Goal: Task Accomplishment & Management: Complete application form

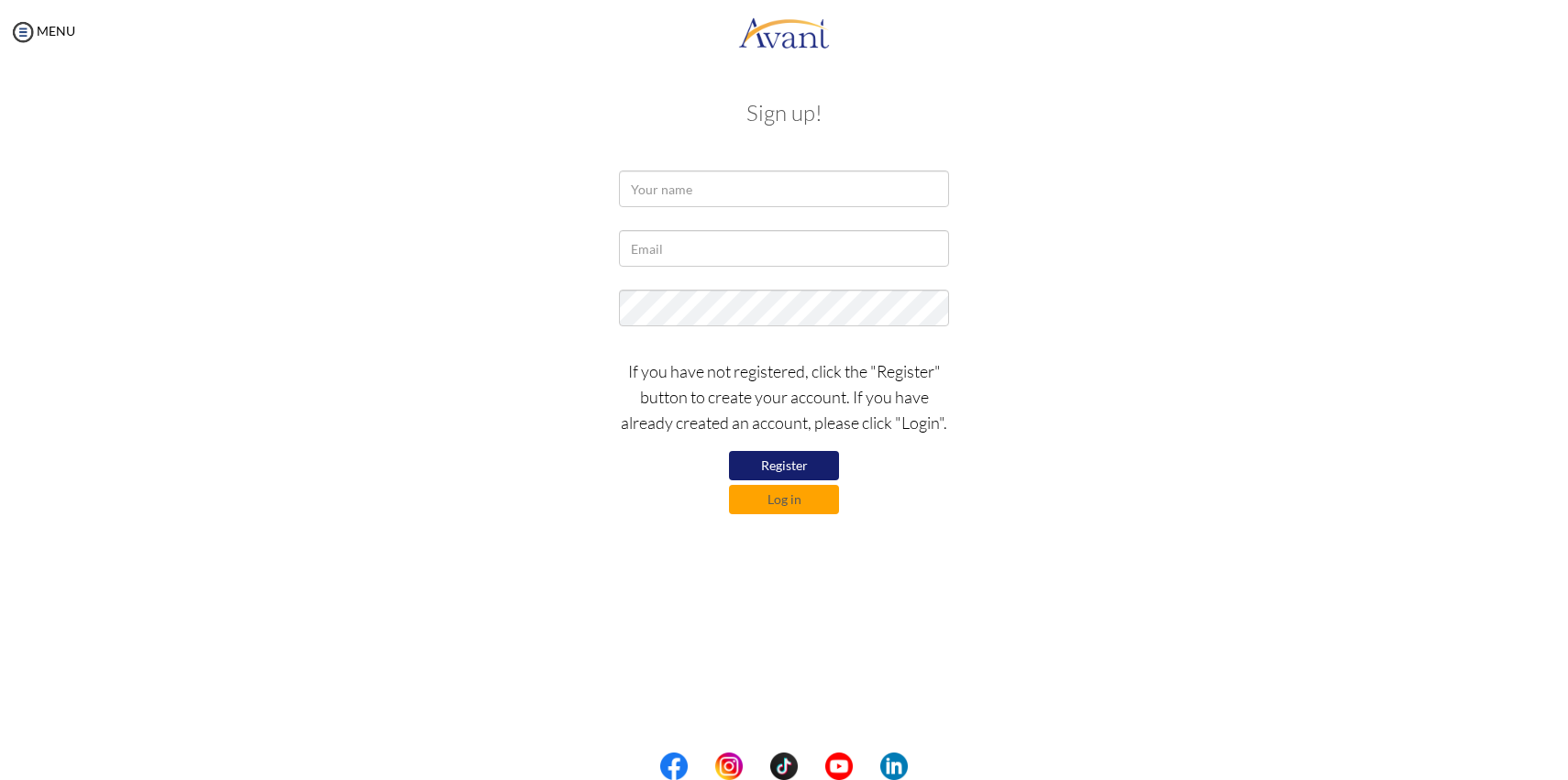
click at [721, 169] on div "Sign up! If you have not registered, click the "Register" button to create your…" at bounding box center [783, 305] width 1073 height 445
click at [718, 192] on input "text" at bounding box center [783, 188] width 330 height 37
type input "p"
type input "ㄣ"
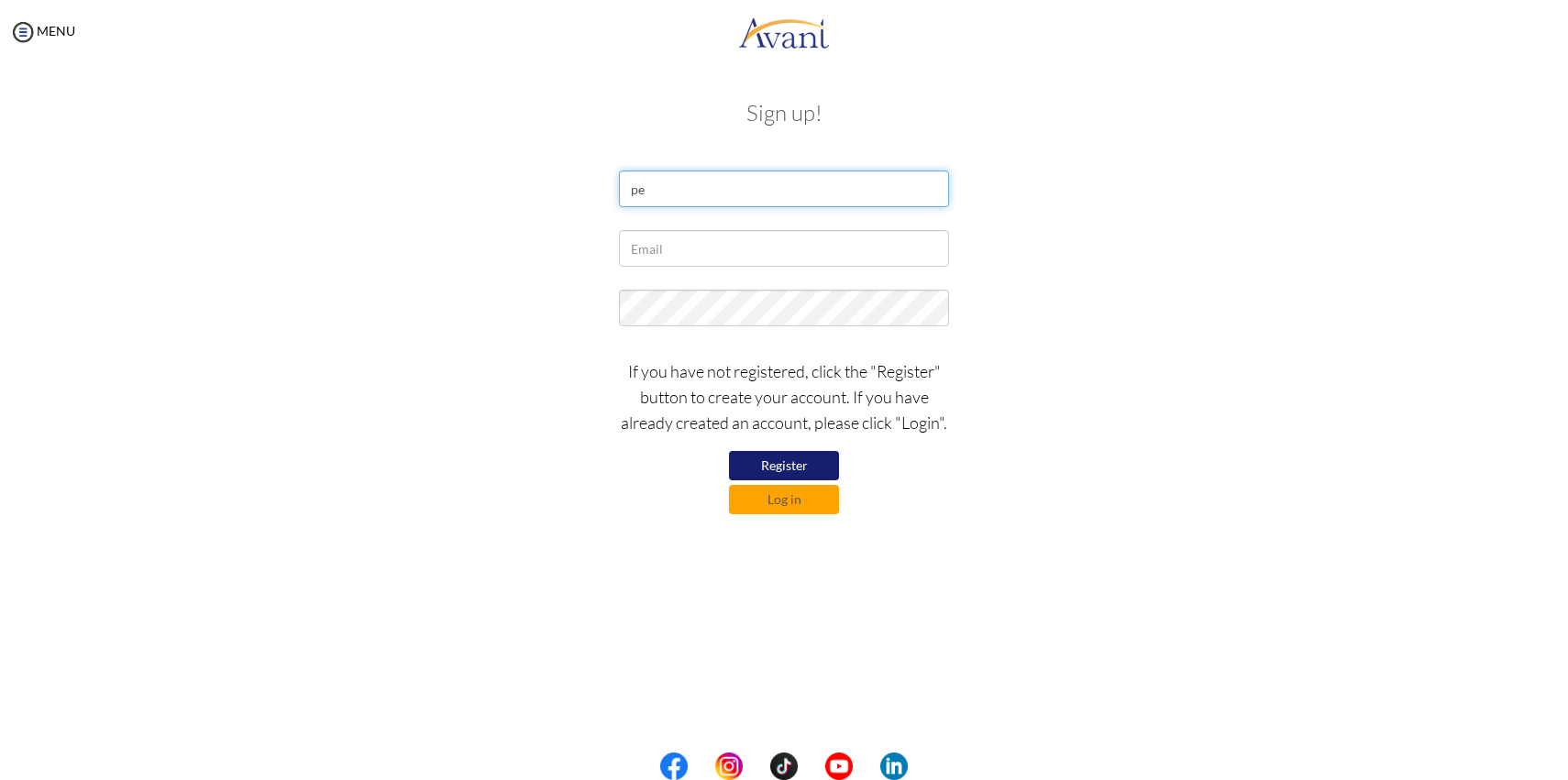
type input "p"
type input "Pei-Hua Wu"
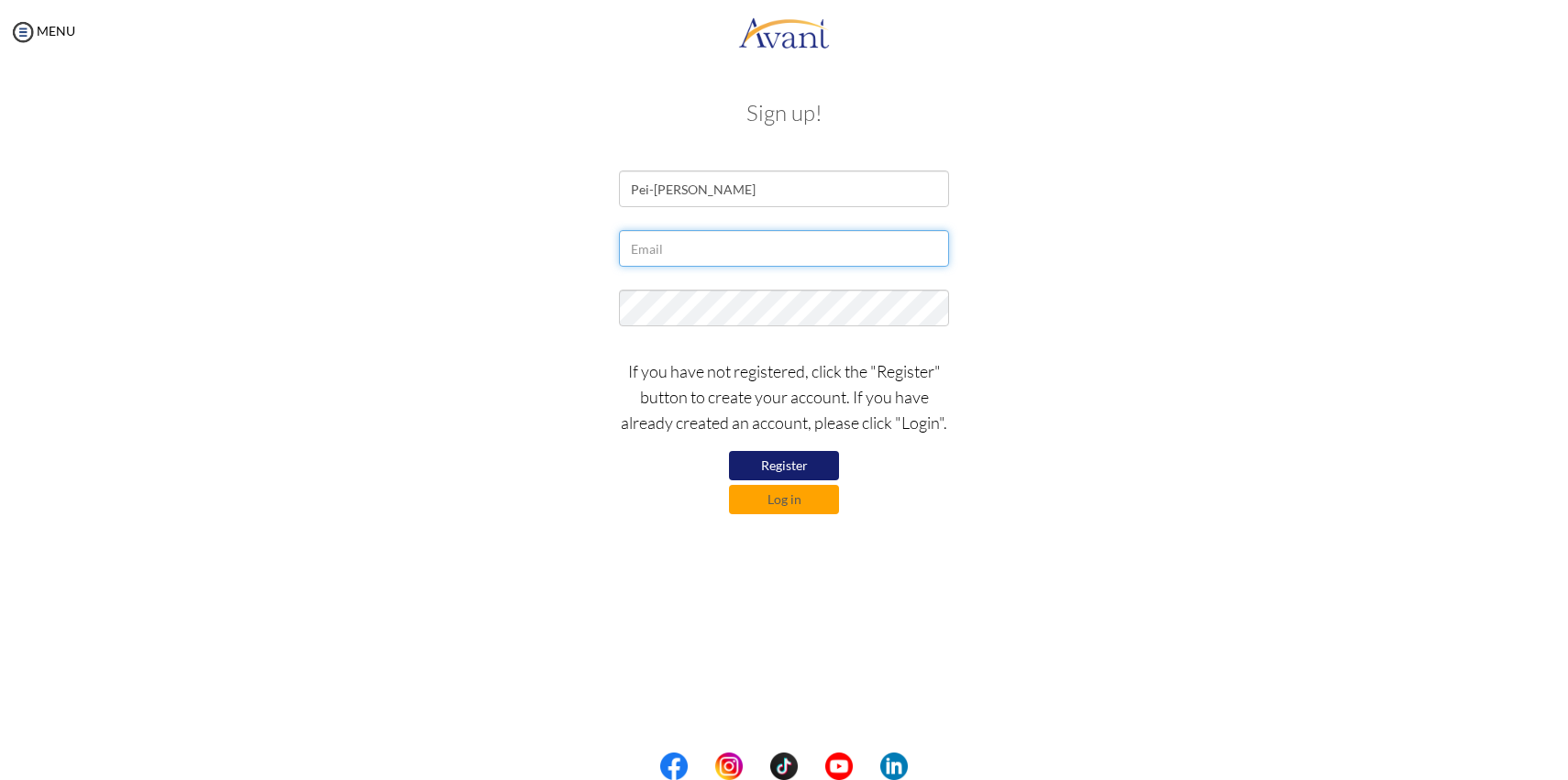
click at [727, 234] on input "text" at bounding box center [783, 248] width 330 height 37
type input "peihuawu08@gmail.com"
click at [774, 460] on button "Register" at bounding box center [783, 465] width 110 height 29
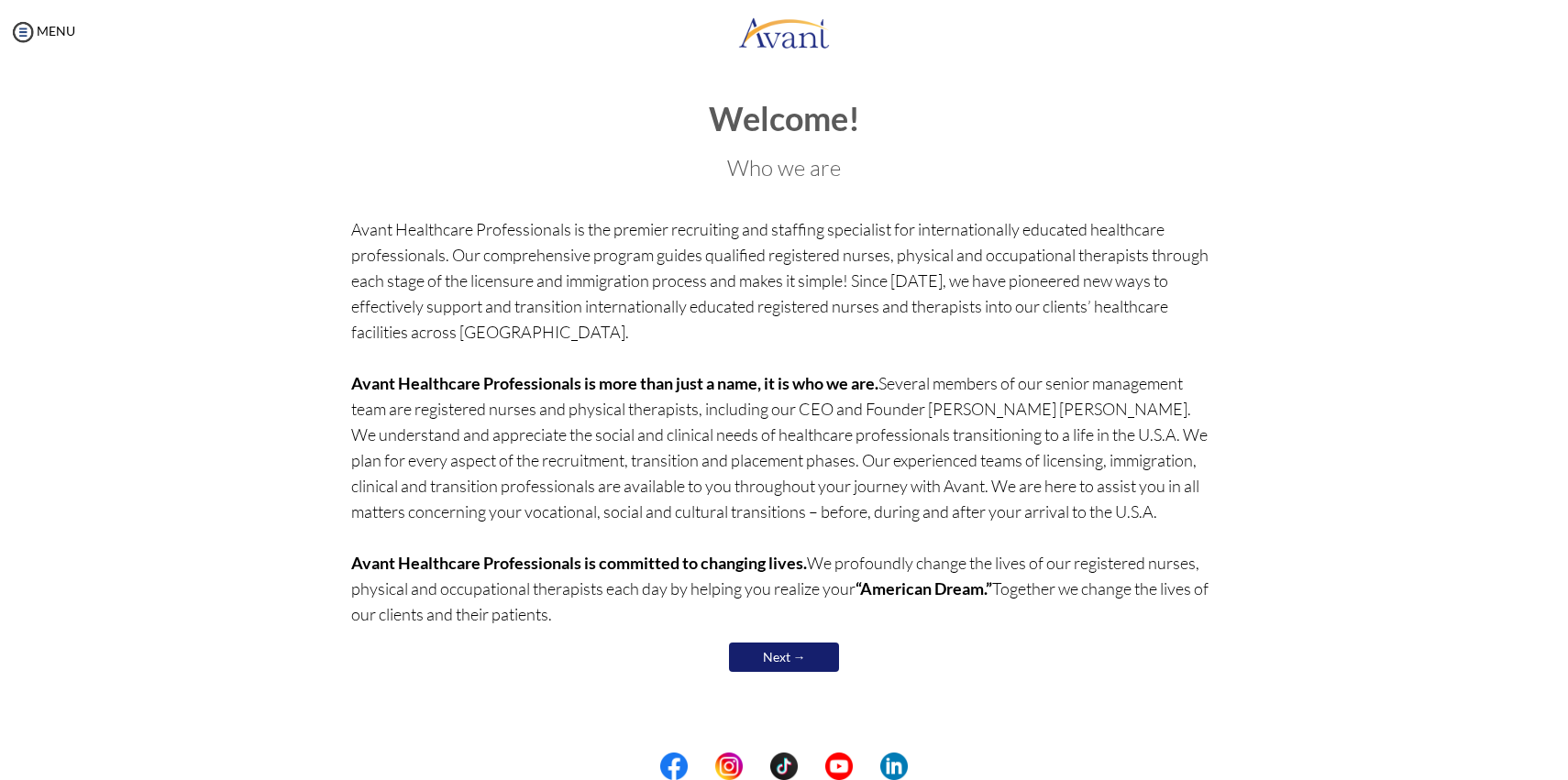
click at [780, 654] on link "Next →" at bounding box center [783, 657] width 110 height 29
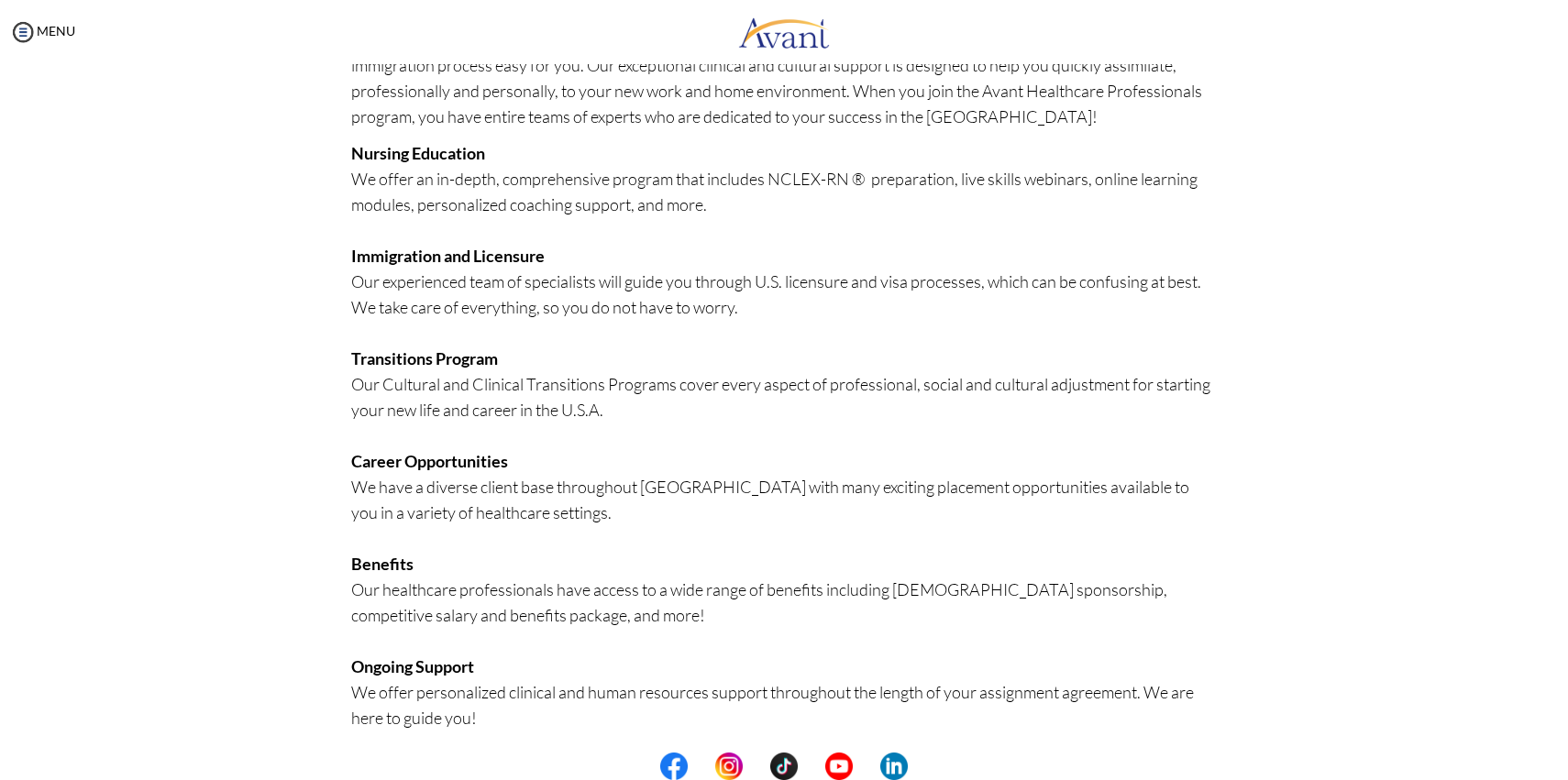
scroll to position [250, 0]
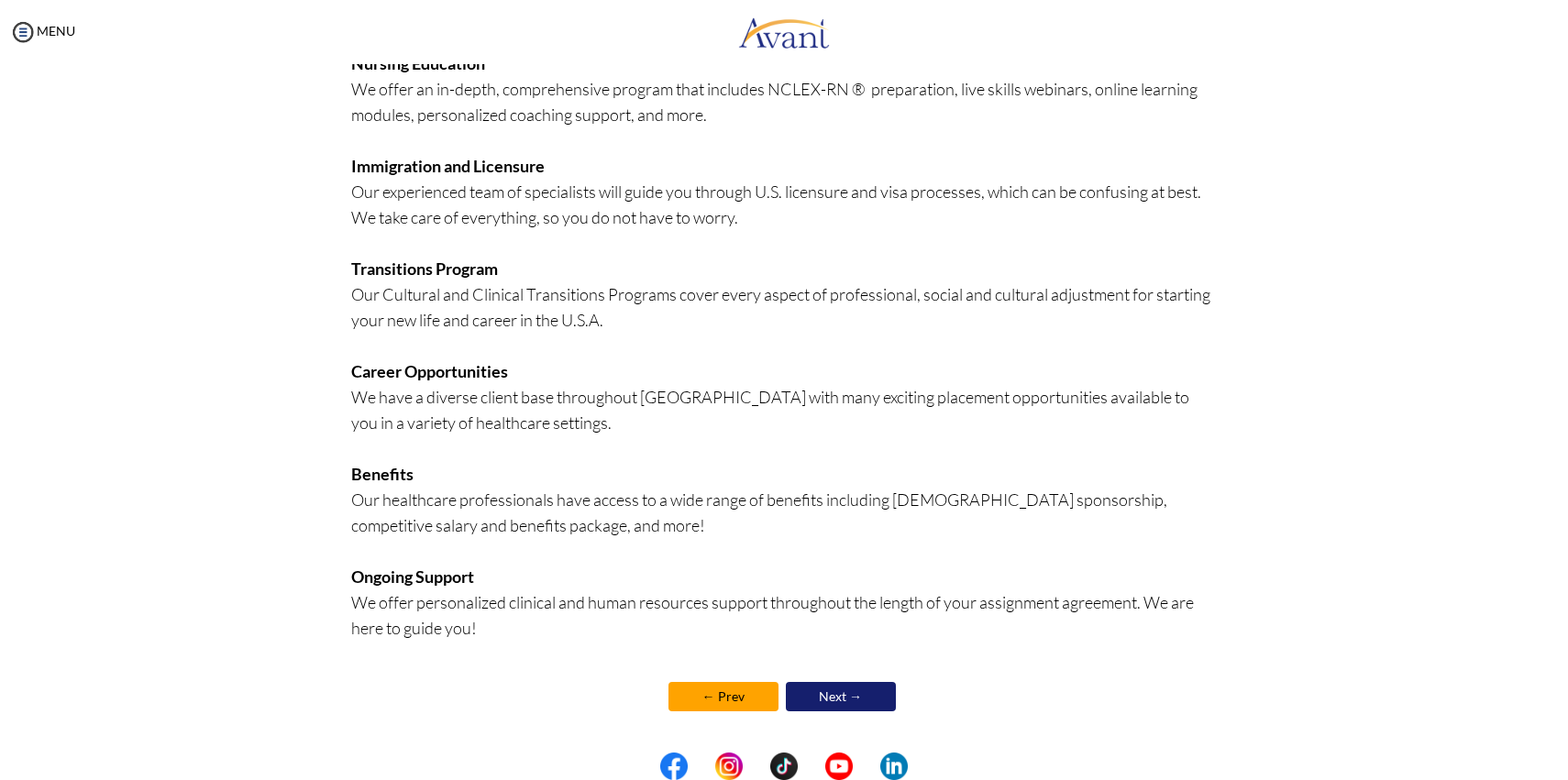
click at [839, 708] on link "Next →" at bounding box center [840, 696] width 110 height 29
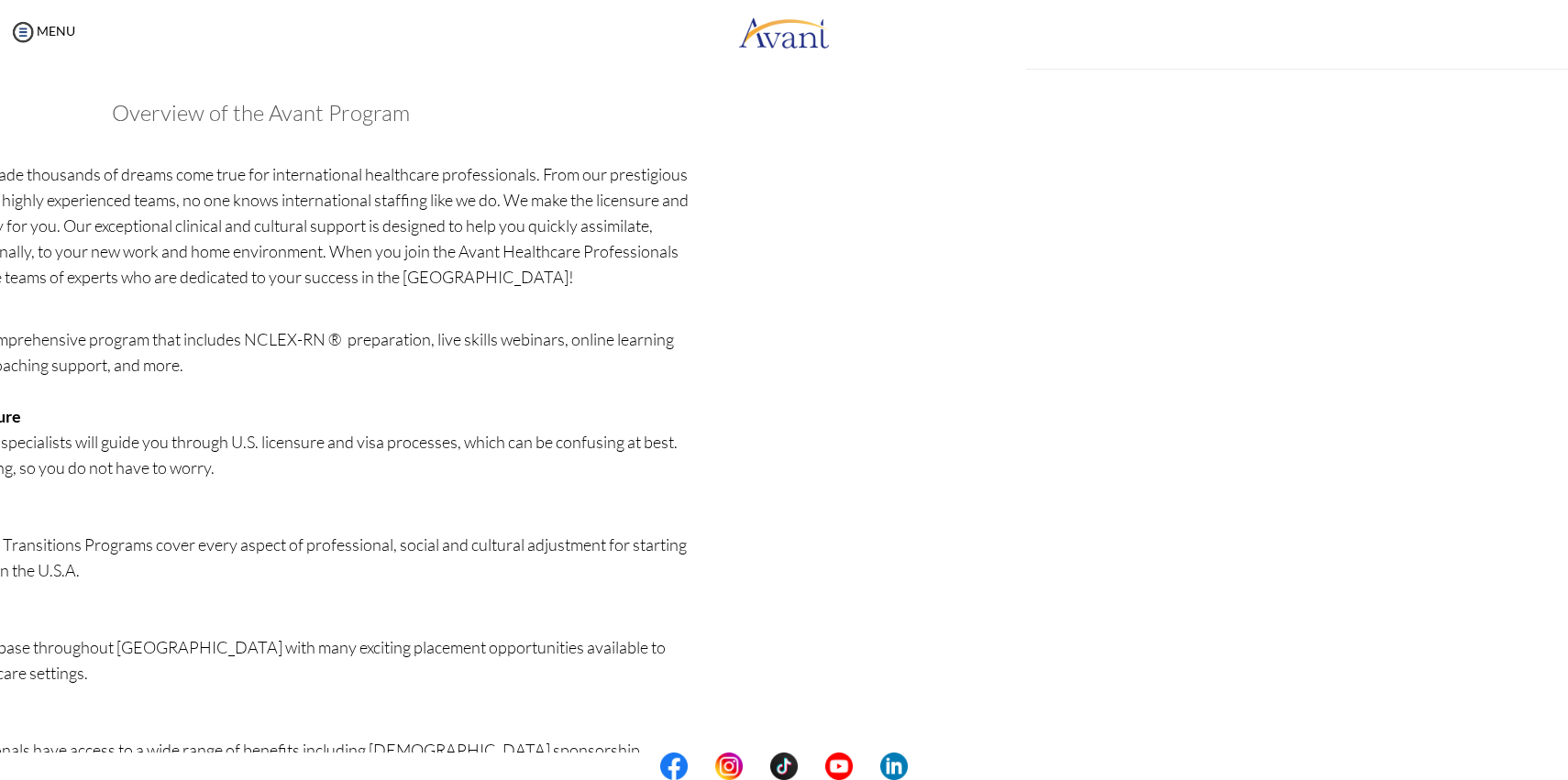
scroll to position [252, 0]
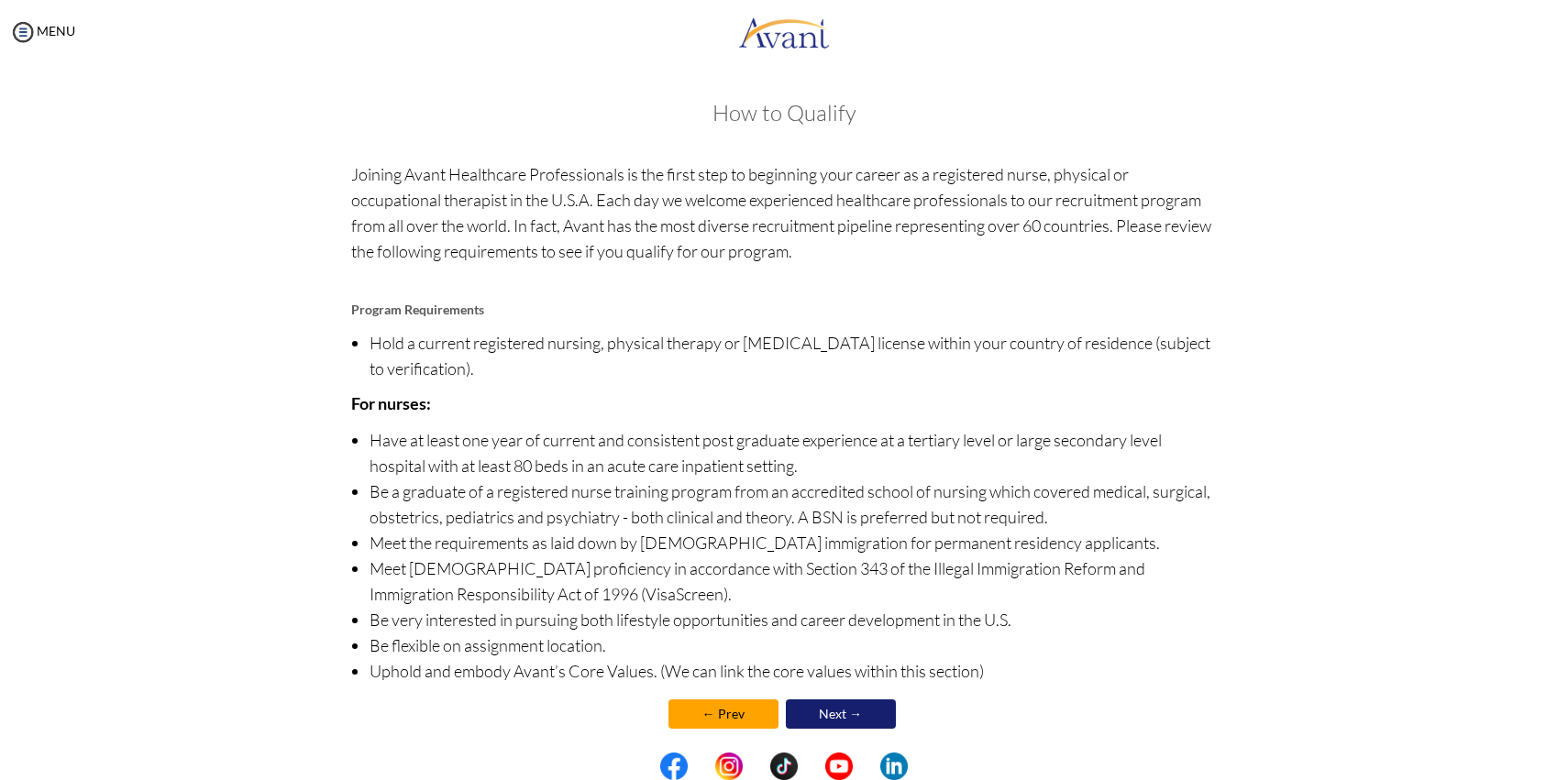
click at [856, 93] on div "Welcome! Who we are Avant Healthcare Professionals is the premier recruiting an…" at bounding box center [784, 417] width 894 height 669
click at [835, 103] on h3 "How to Qualify" at bounding box center [785, 112] width 867 height 23
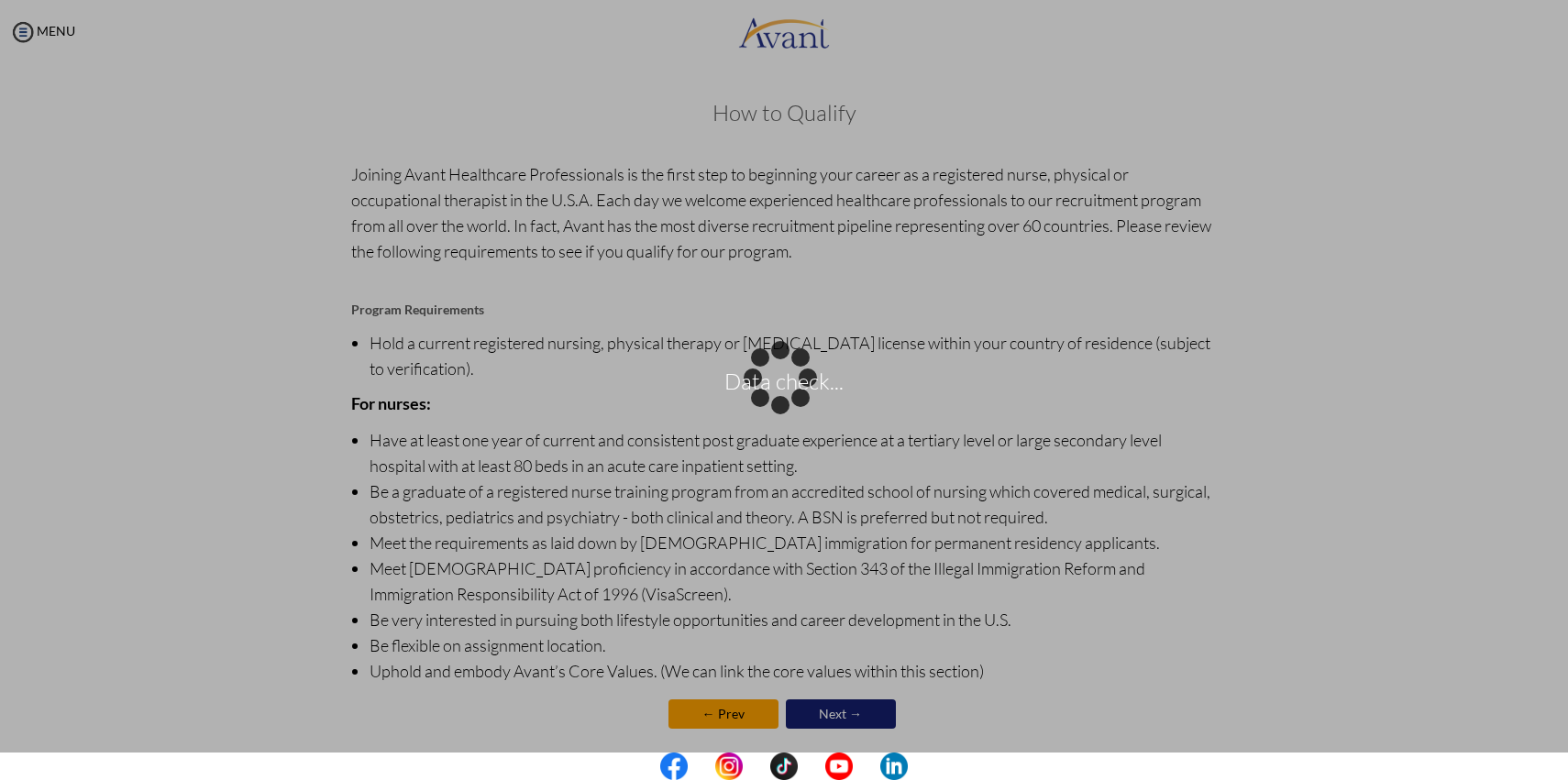
click at [797, 378] on div "Data check..." at bounding box center [783, 390] width 25 height 25
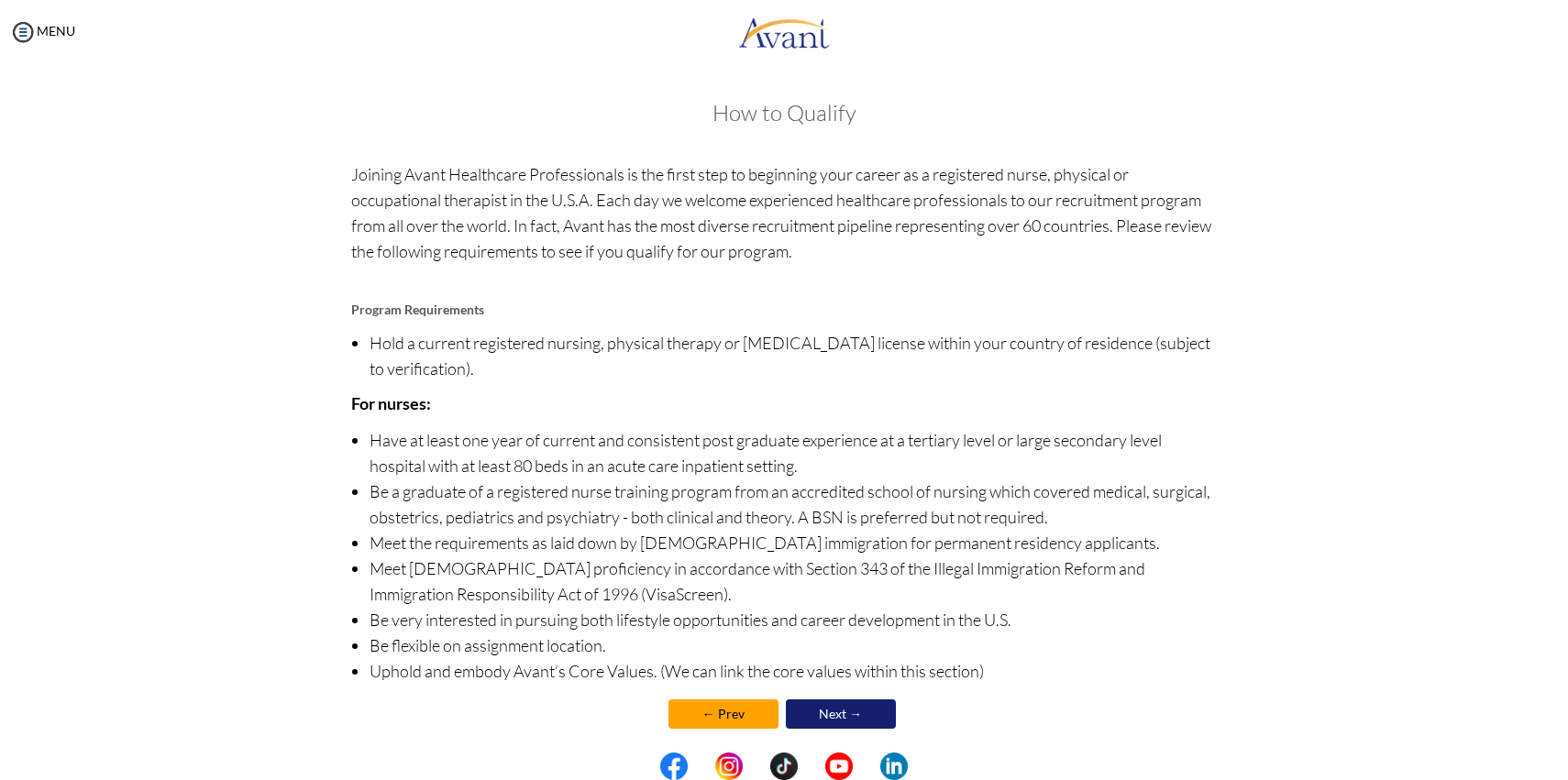
click at [575, 513] on li "Be a graduate of a registered nurse training program from an accredited school …" at bounding box center [793, 504] width 848 height 52
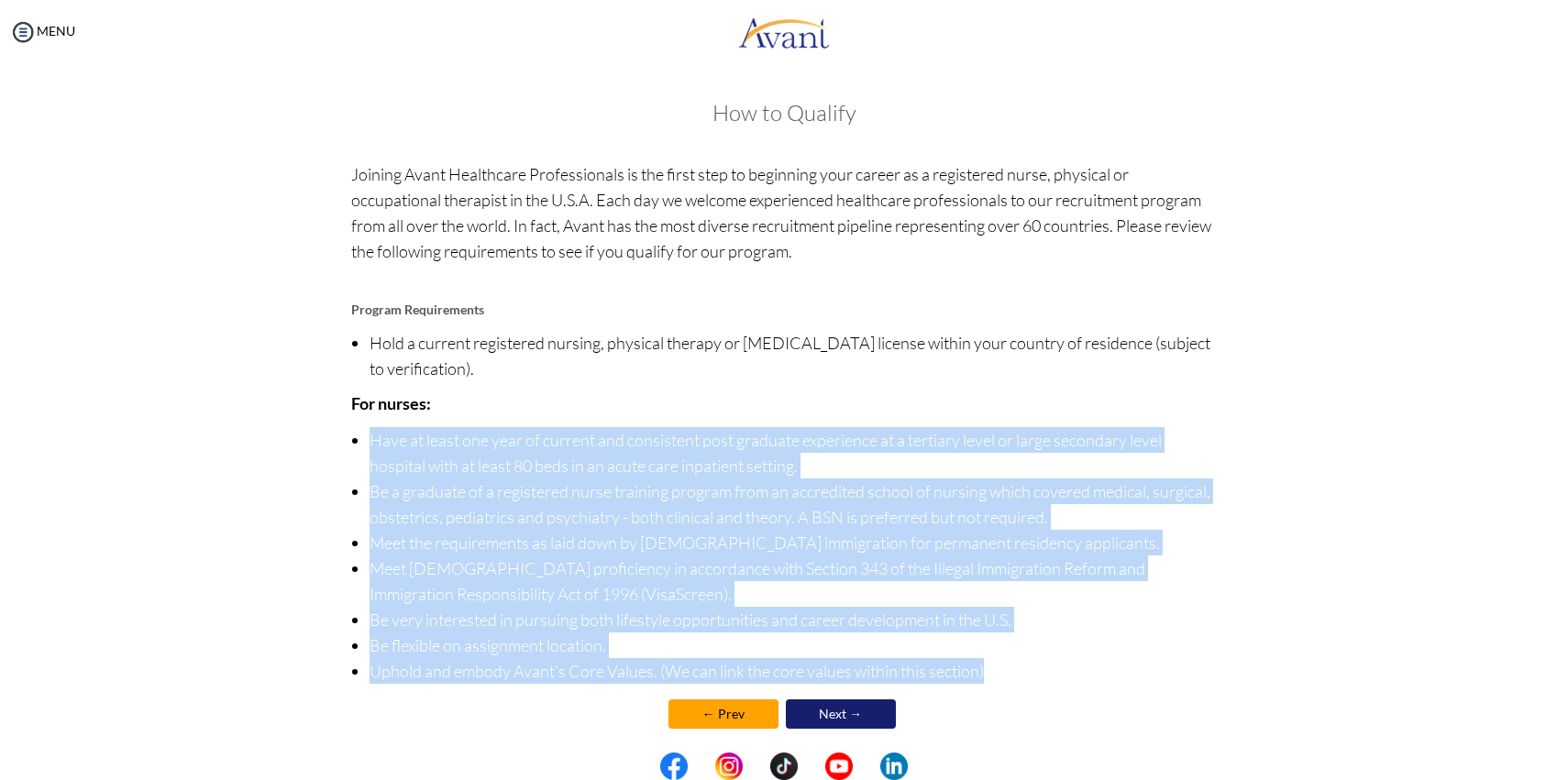
drag, startPoint x: 366, startPoint y: 436, endPoint x: 1015, endPoint y: 711, distance: 704.9
click at [1015, 711] on div "How to Qualify Joining Avant Healthcare Professionals is the first step to begi…" at bounding box center [785, 426] width 867 height 650
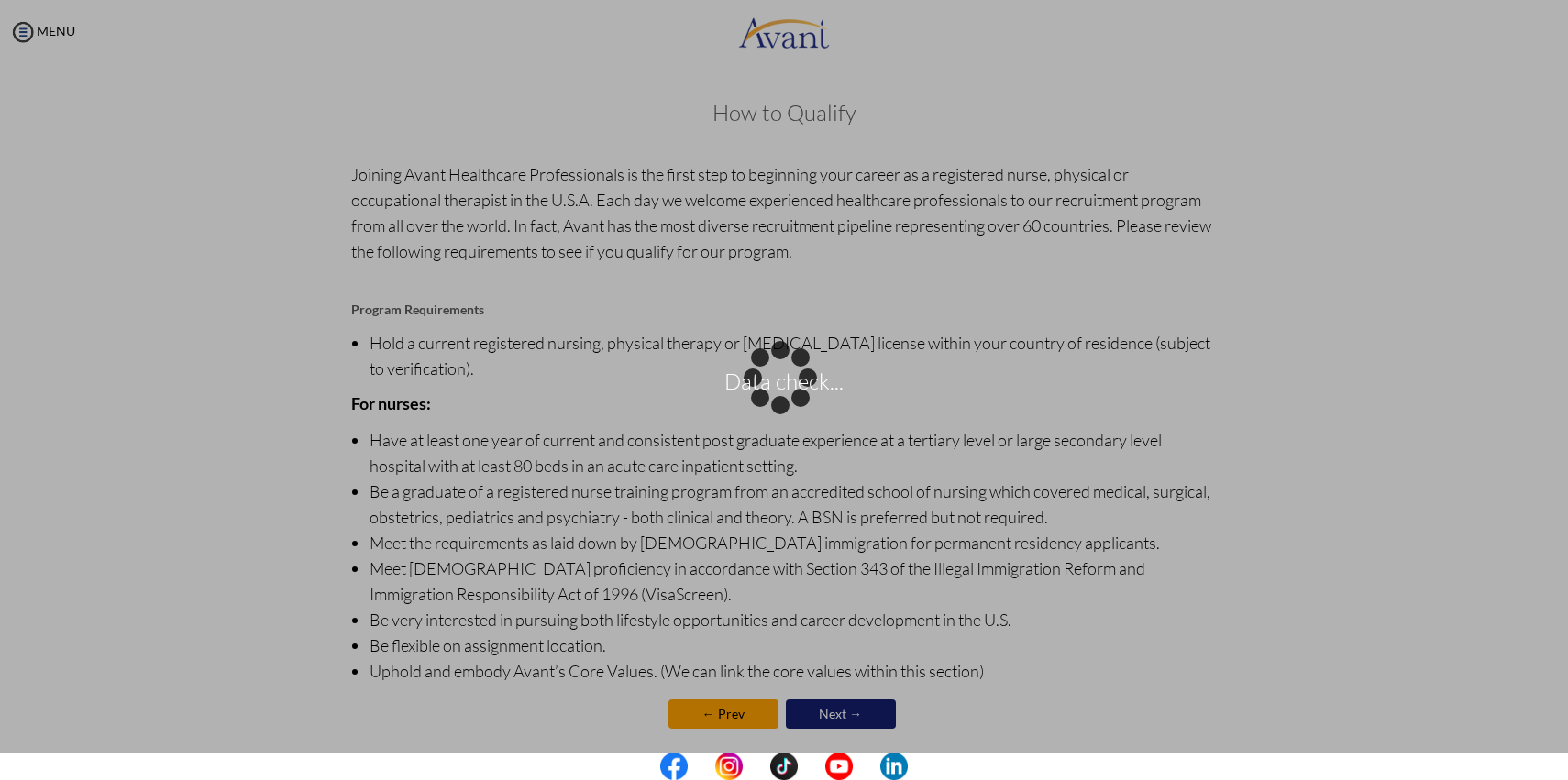
click at [797, 378] on div "Data check..." at bounding box center [783, 390] width 25 height 25
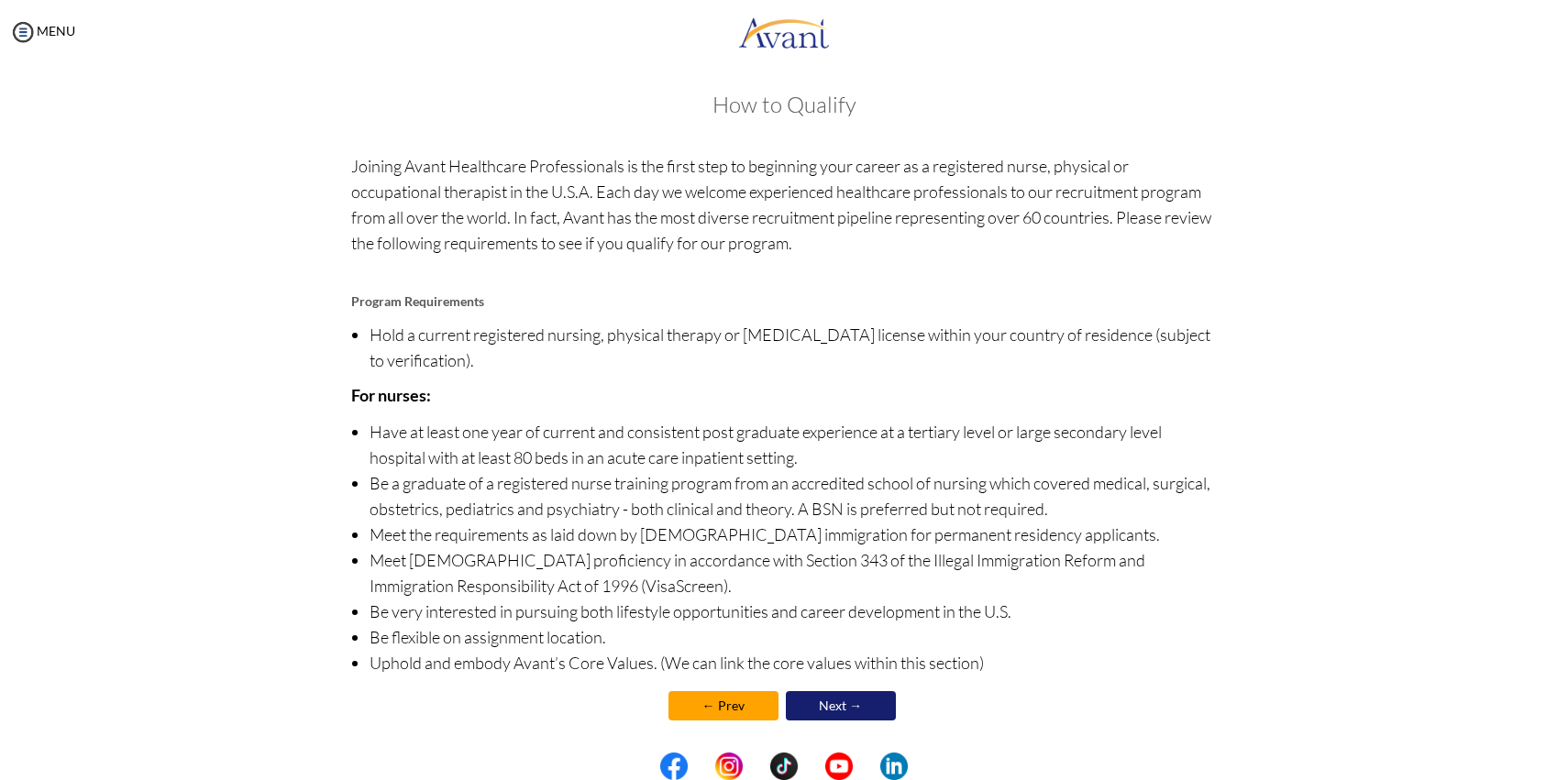
scroll to position [18, 0]
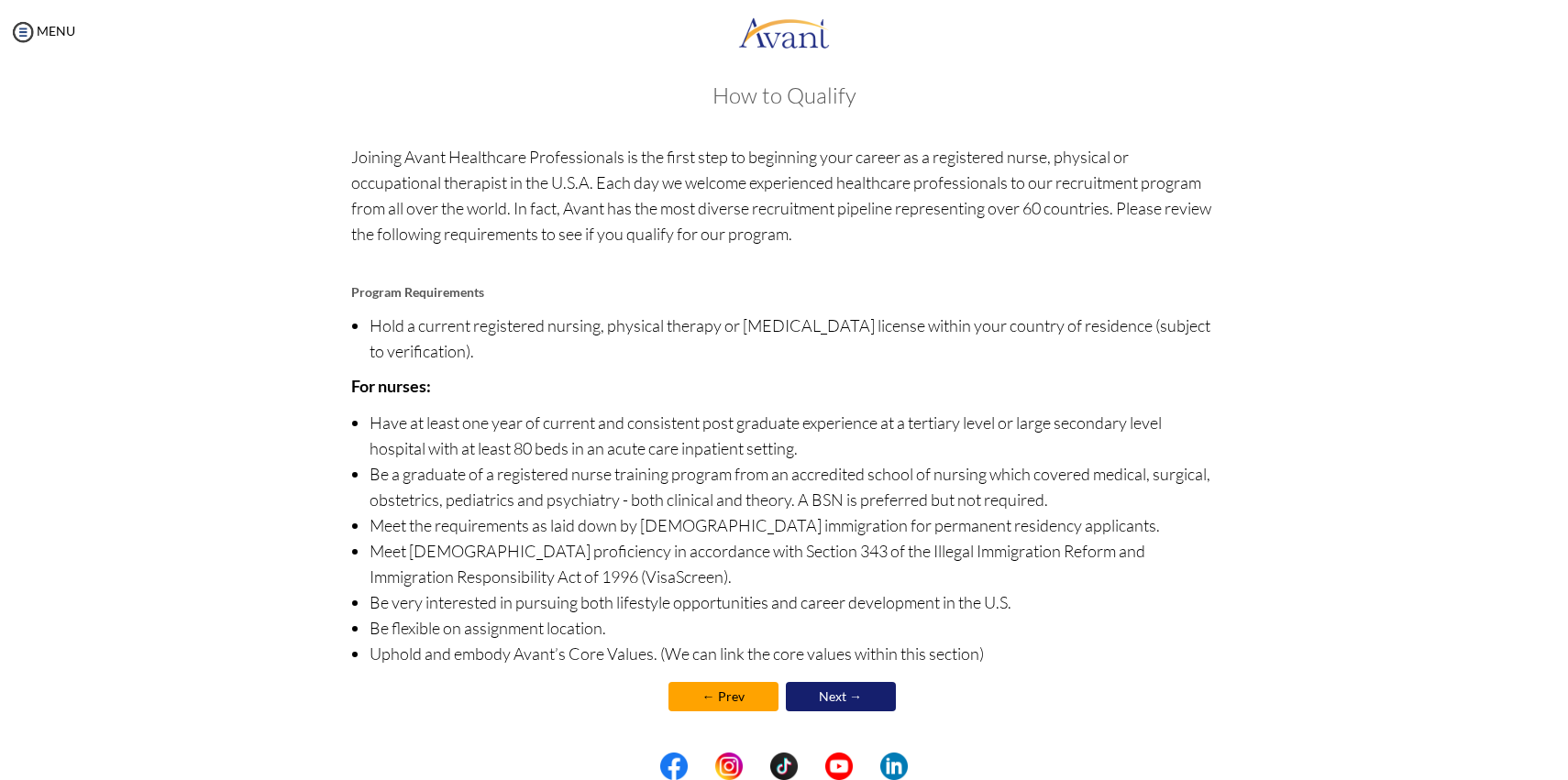
click at [872, 689] on link "Next →" at bounding box center [840, 696] width 110 height 29
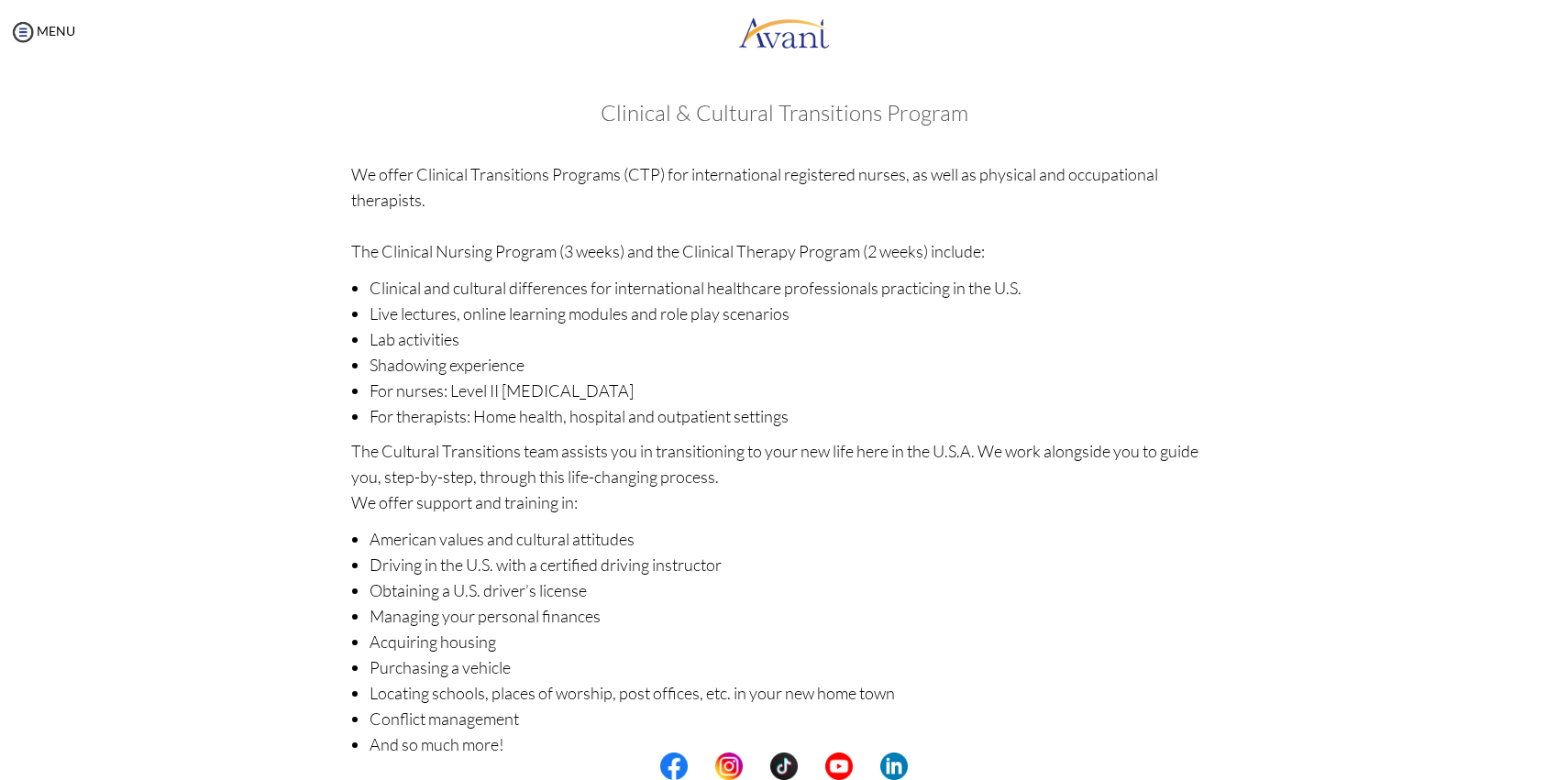
scroll to position [91, 0]
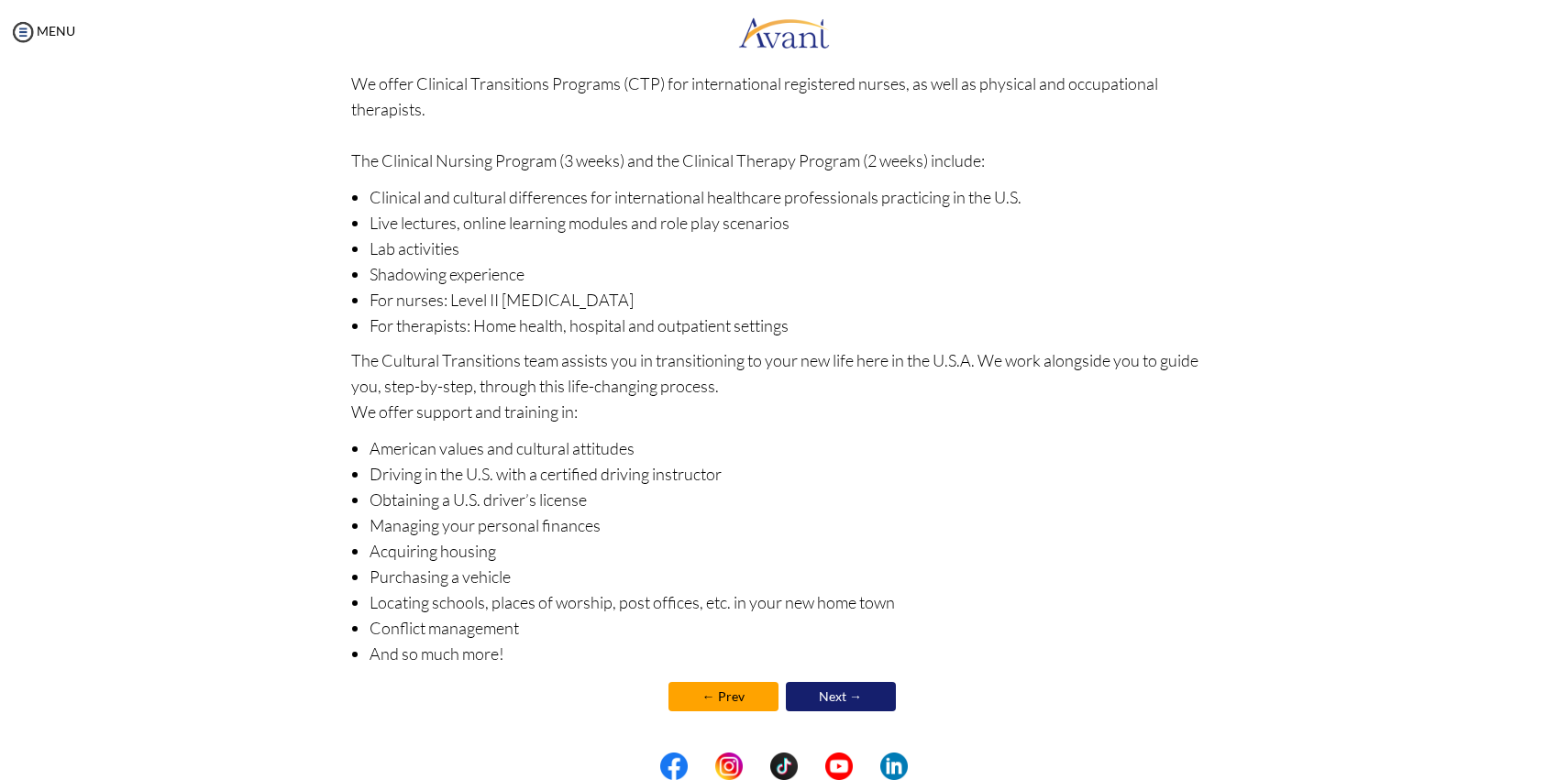
click at [844, 690] on link "Next →" at bounding box center [840, 696] width 110 height 29
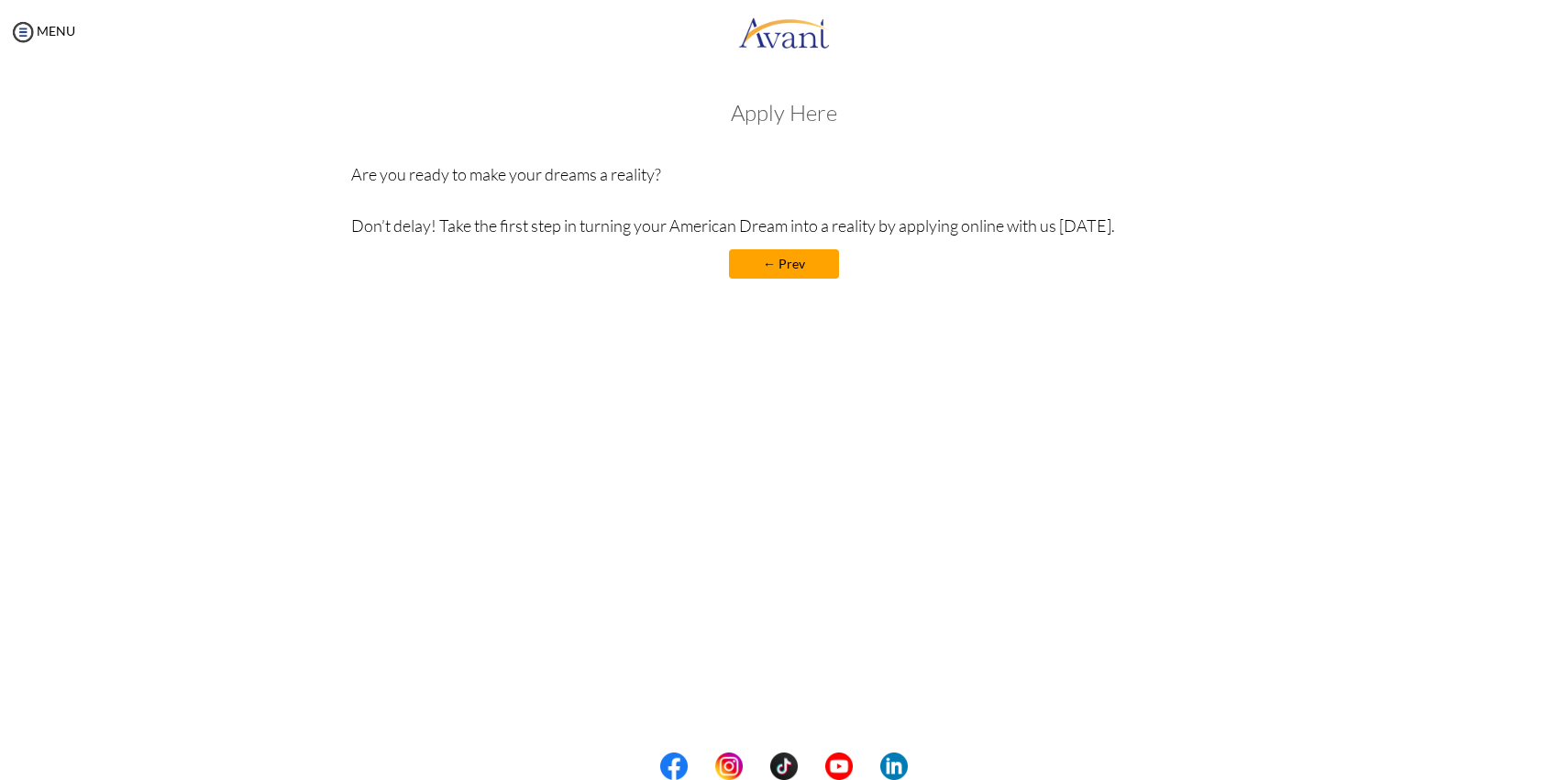
click at [772, 261] on link "← Prev" at bounding box center [783, 263] width 110 height 29
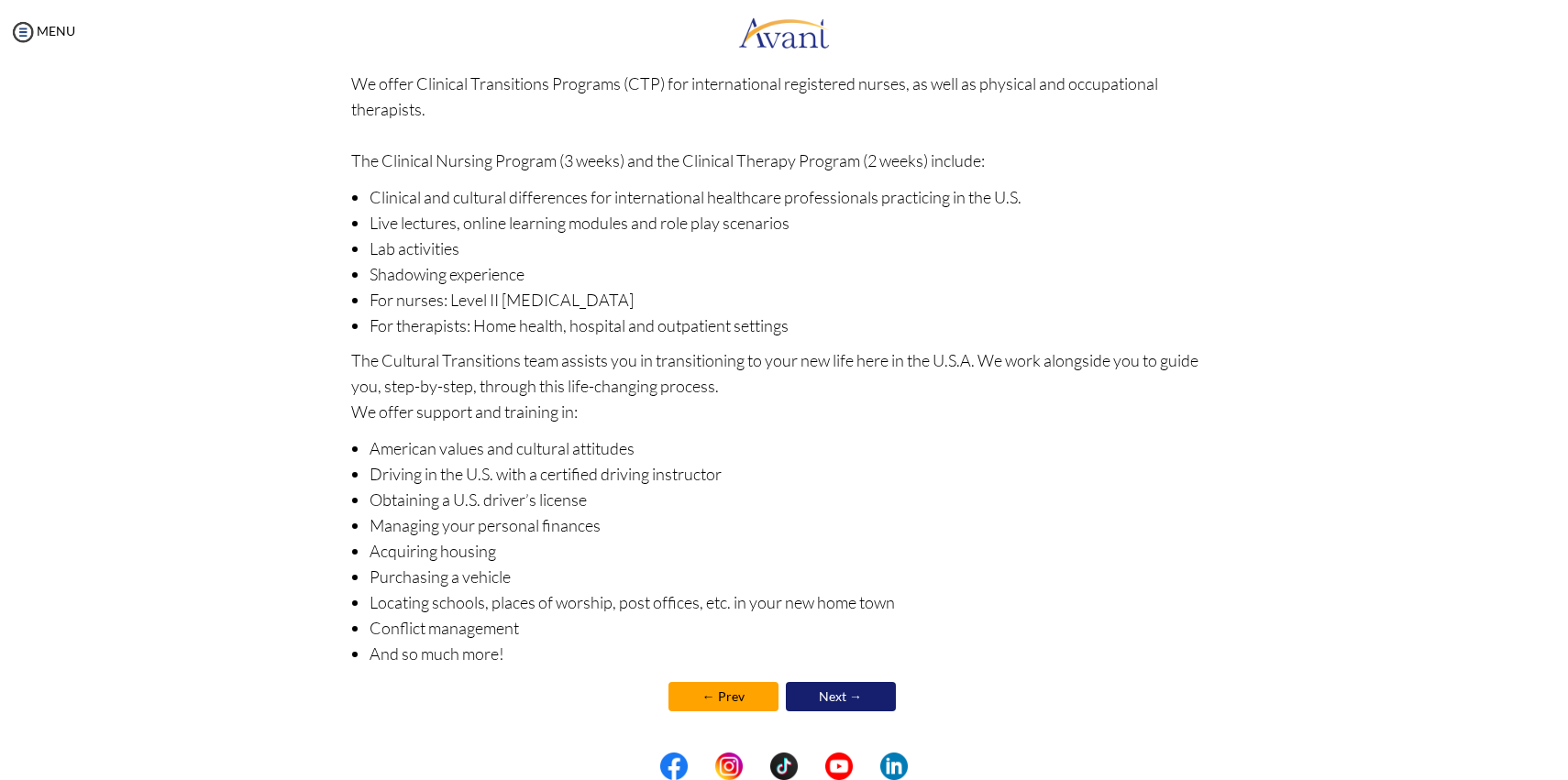
click at [862, 682] on link "Next →" at bounding box center [840, 696] width 110 height 29
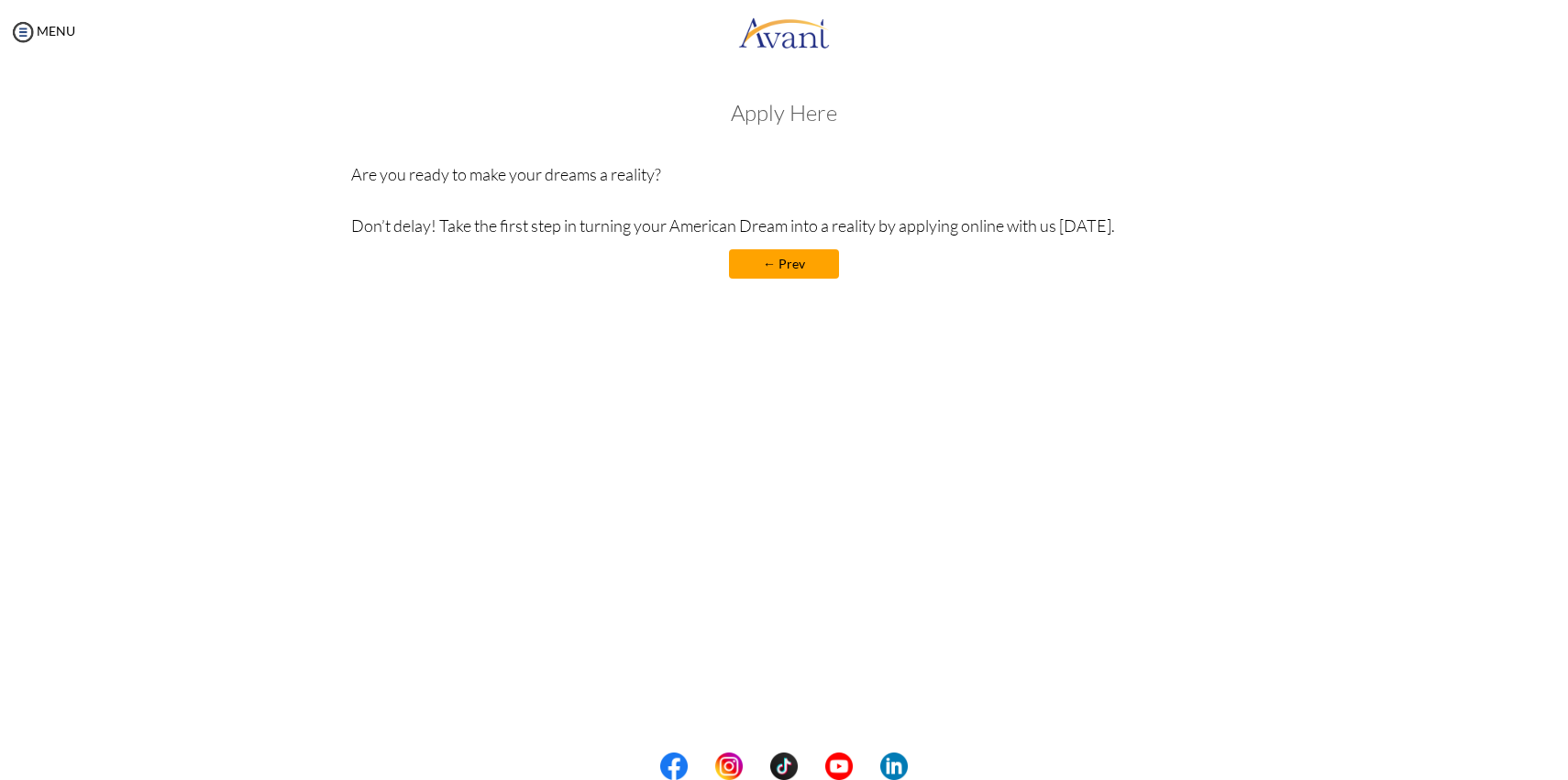
click at [974, 211] on p "Are you ready to make your dreams a reality? Don’t delay! Take the first step i…" at bounding box center [785, 200] width 867 height 77
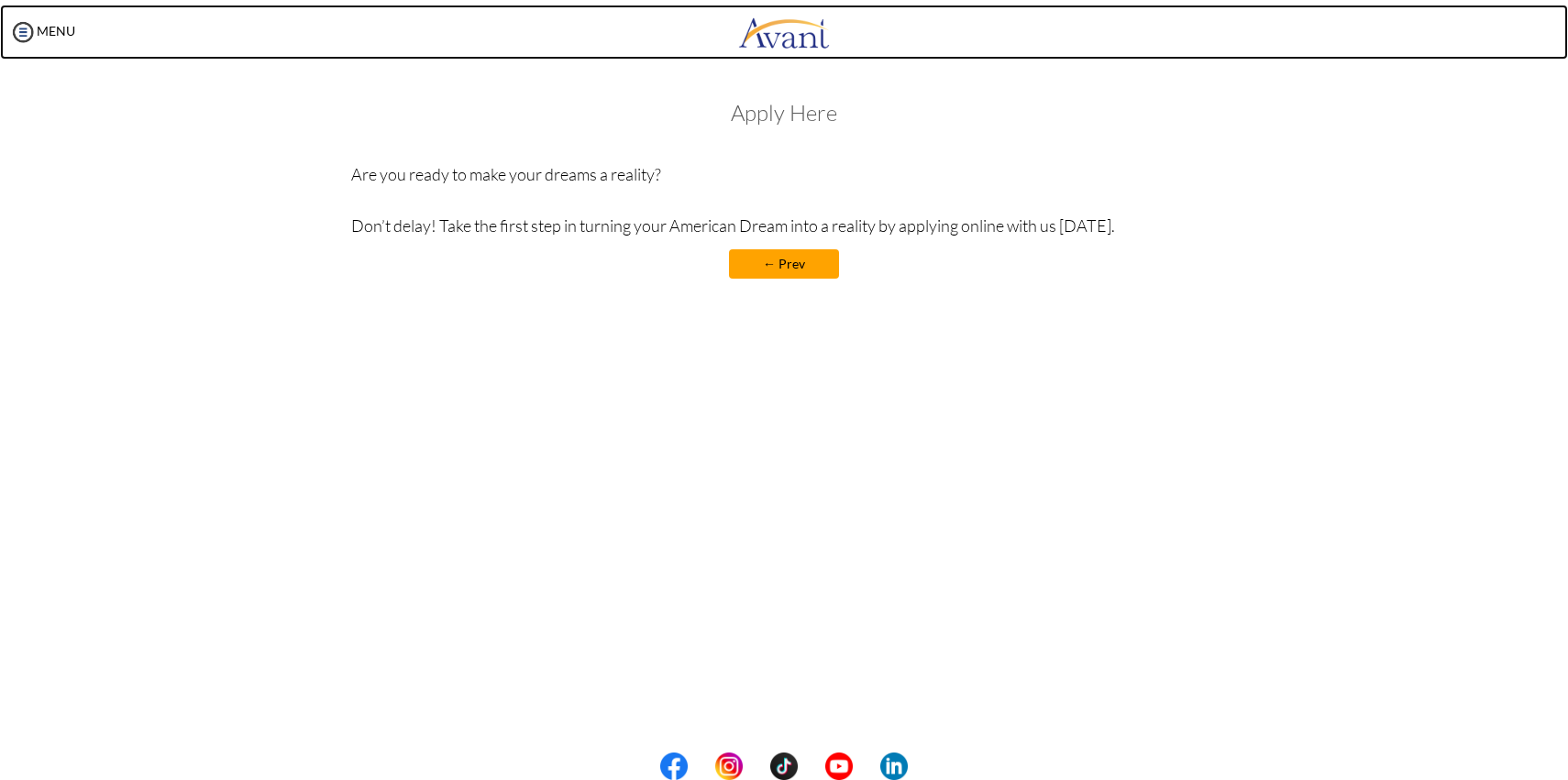
click at [78, 38] on link at bounding box center [784, 32] width 1568 height 55
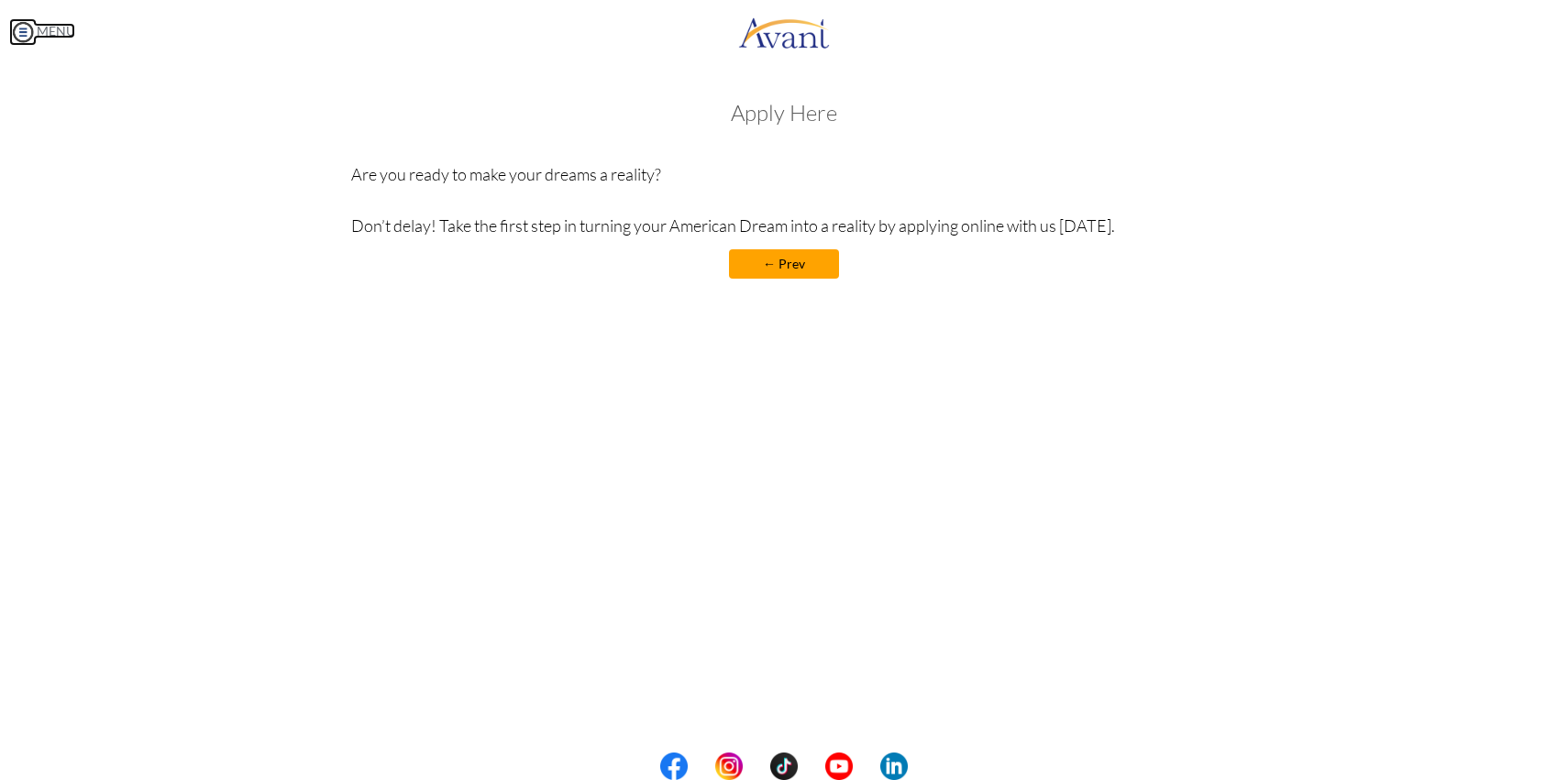
click at [52, 25] on link "MENU" at bounding box center [42, 30] width 66 height 16
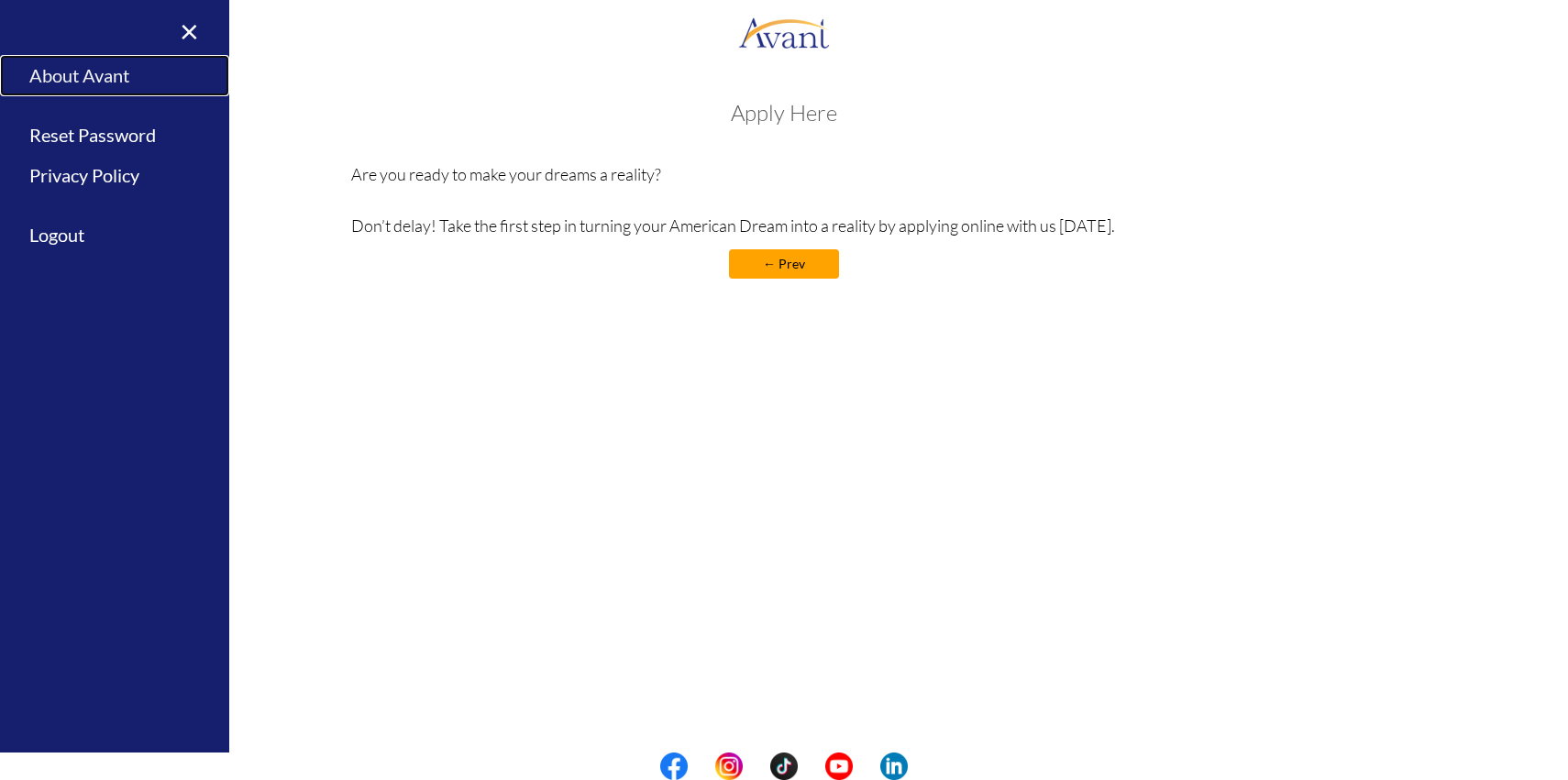
click at [118, 71] on link "About Avant" at bounding box center [115, 76] width 229 height 41
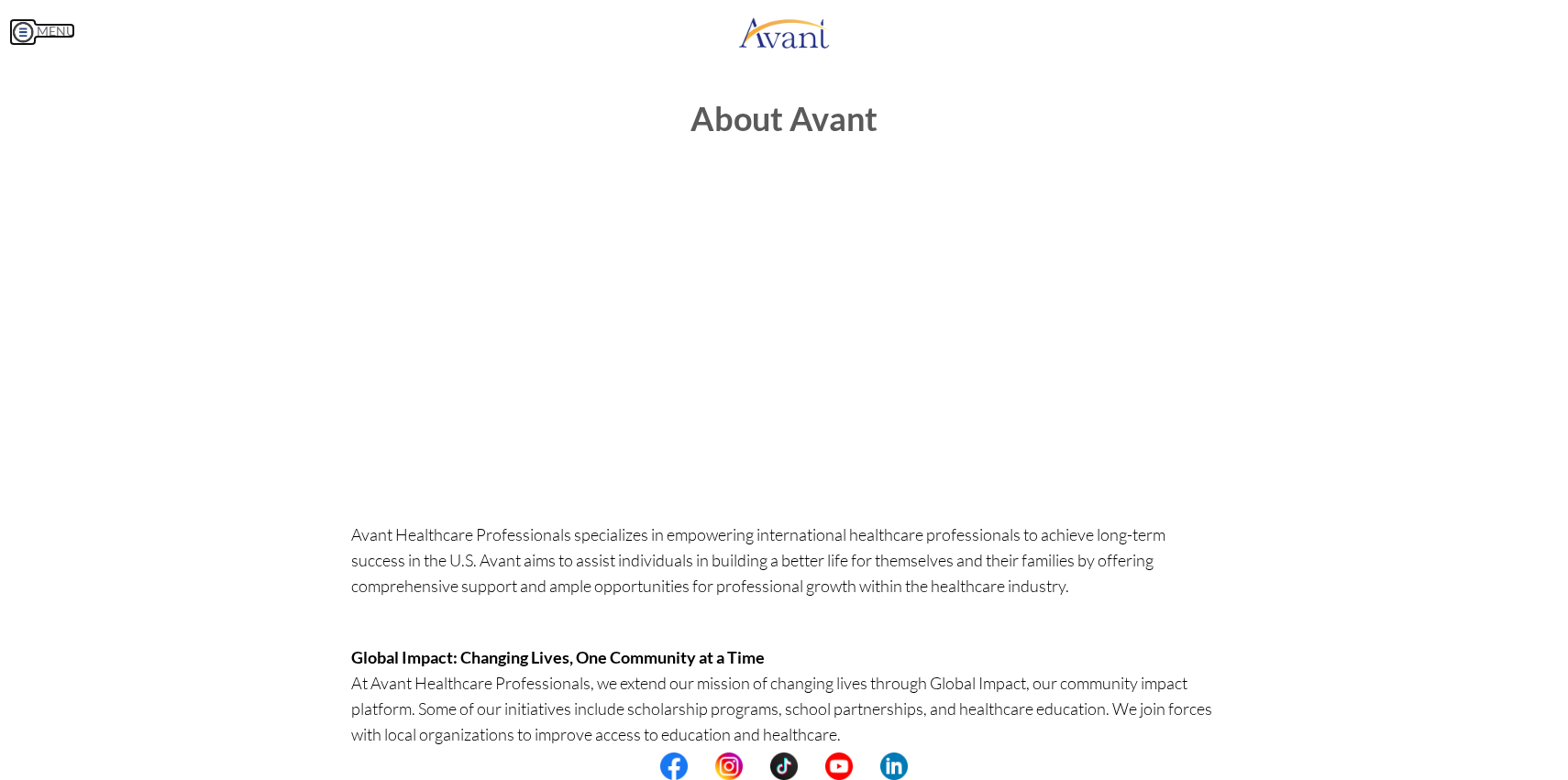
click at [45, 38] on link "MENU" at bounding box center [42, 30] width 66 height 16
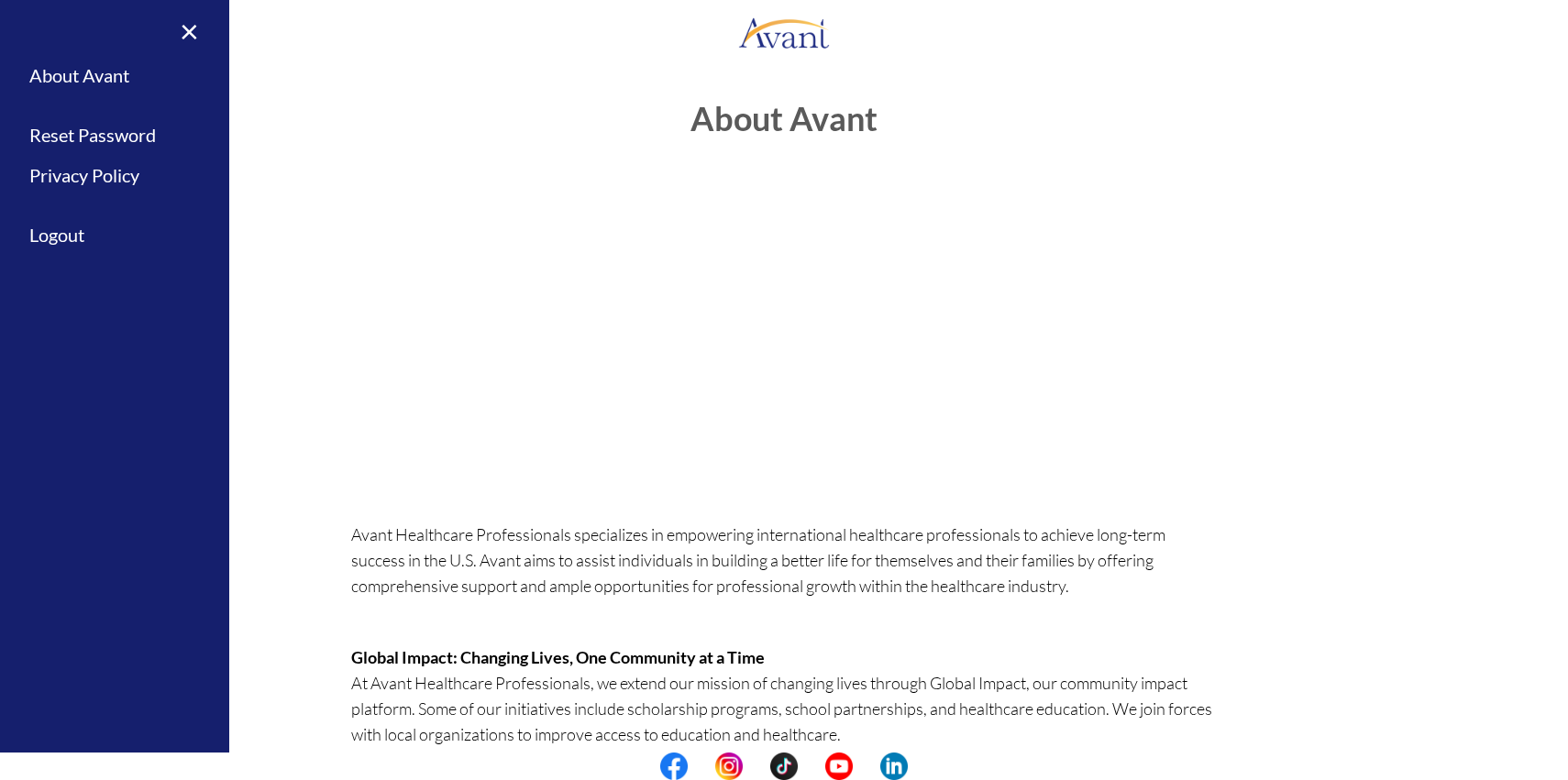
click at [230, 139] on div "About Avant Avant Healthcare Professionals specializes in empowering internatio…" at bounding box center [784, 649] width 1531 height 1133
click at [341, 171] on div "About Avant Avant Healthcare Professionals specializes in empowering internatio…" at bounding box center [784, 649] width 894 height 1133
click at [364, 450] on center at bounding box center [785, 329] width 867 height 293
click at [191, 23] on link "×" at bounding box center [178, 30] width 55 height 61
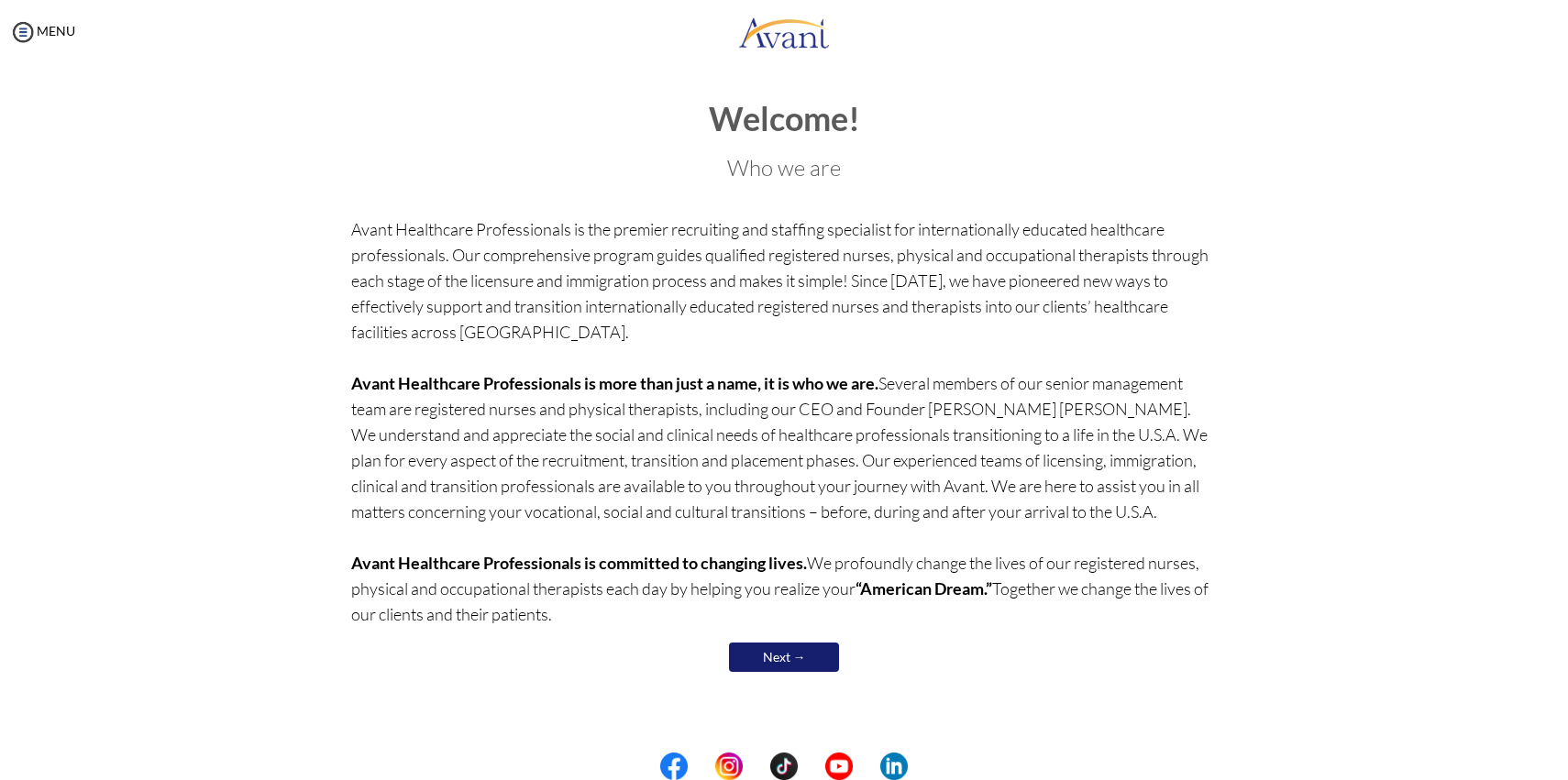
click at [750, 659] on link "Next →" at bounding box center [783, 657] width 110 height 29
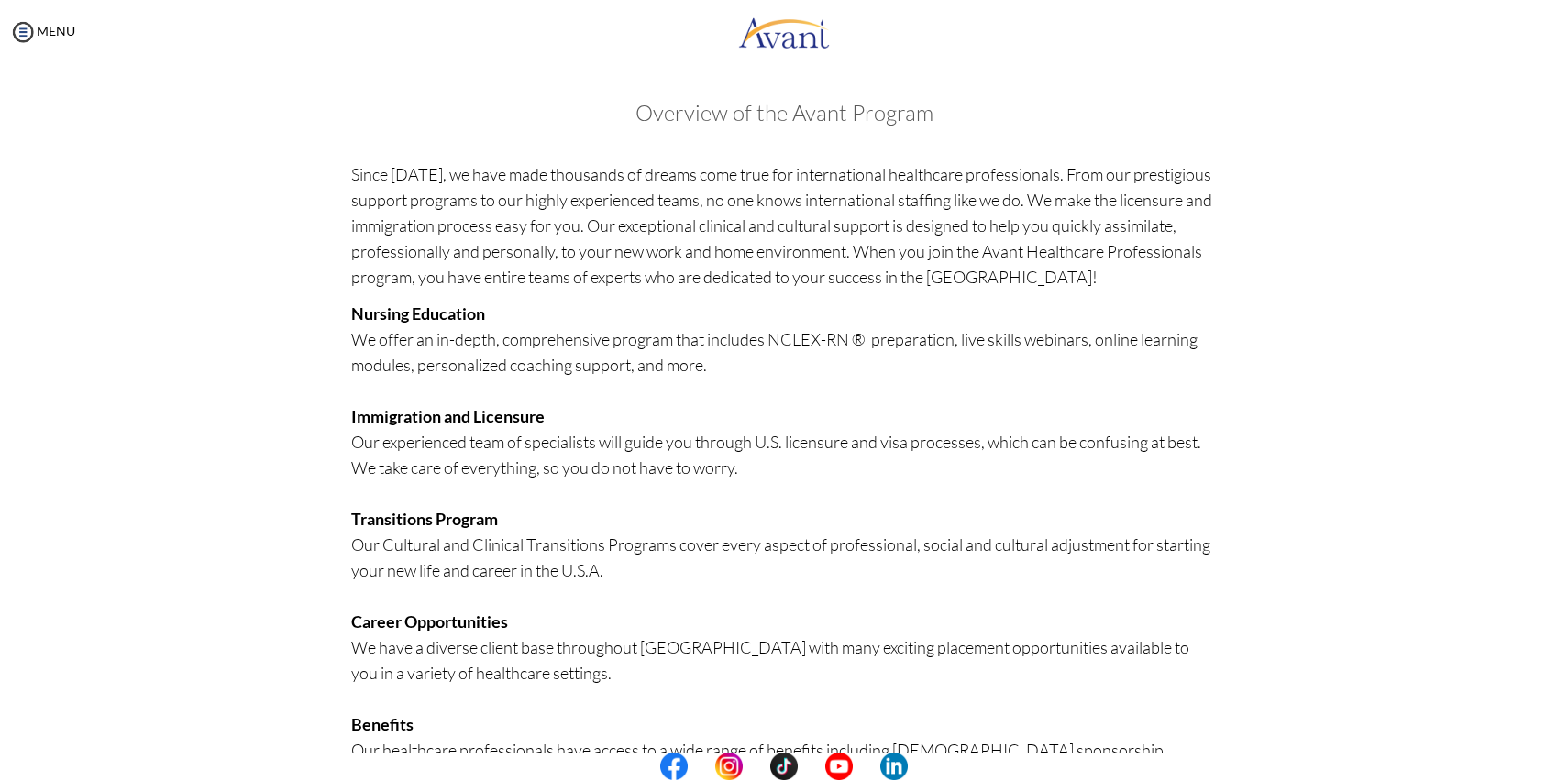
scroll to position [250, 0]
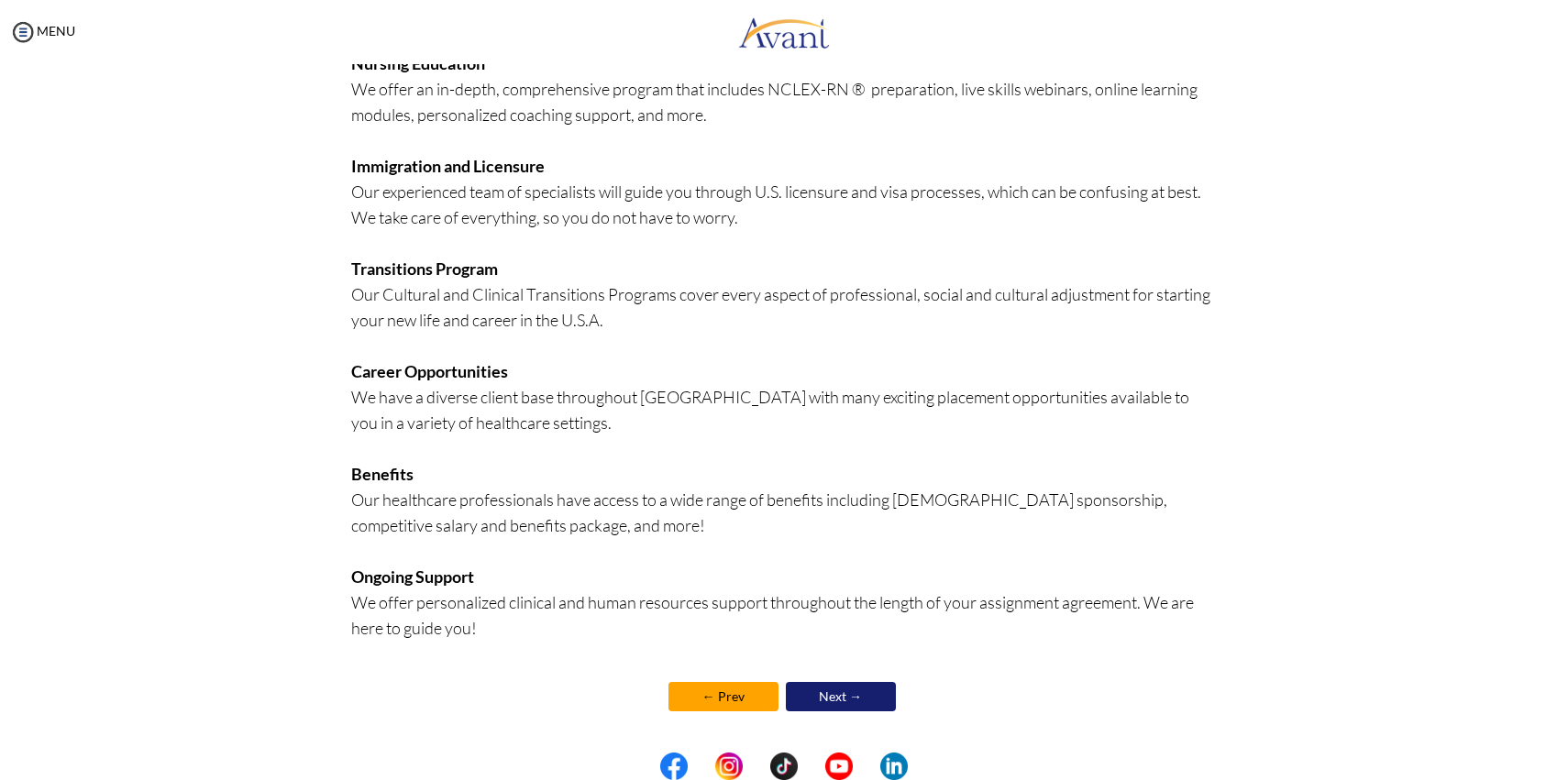
click at [851, 702] on link "Next →" at bounding box center [840, 696] width 110 height 29
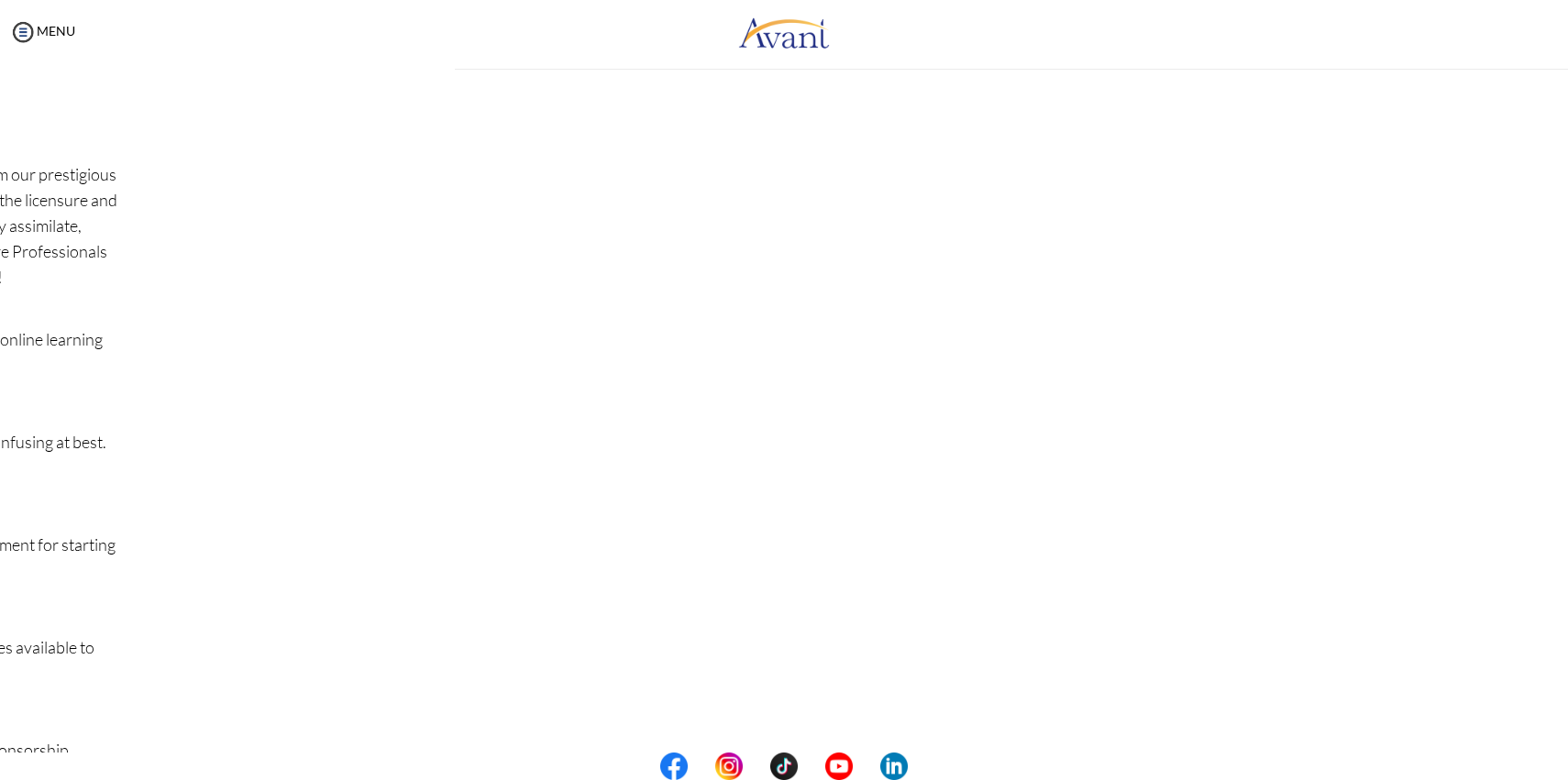
scroll to position [252, 0]
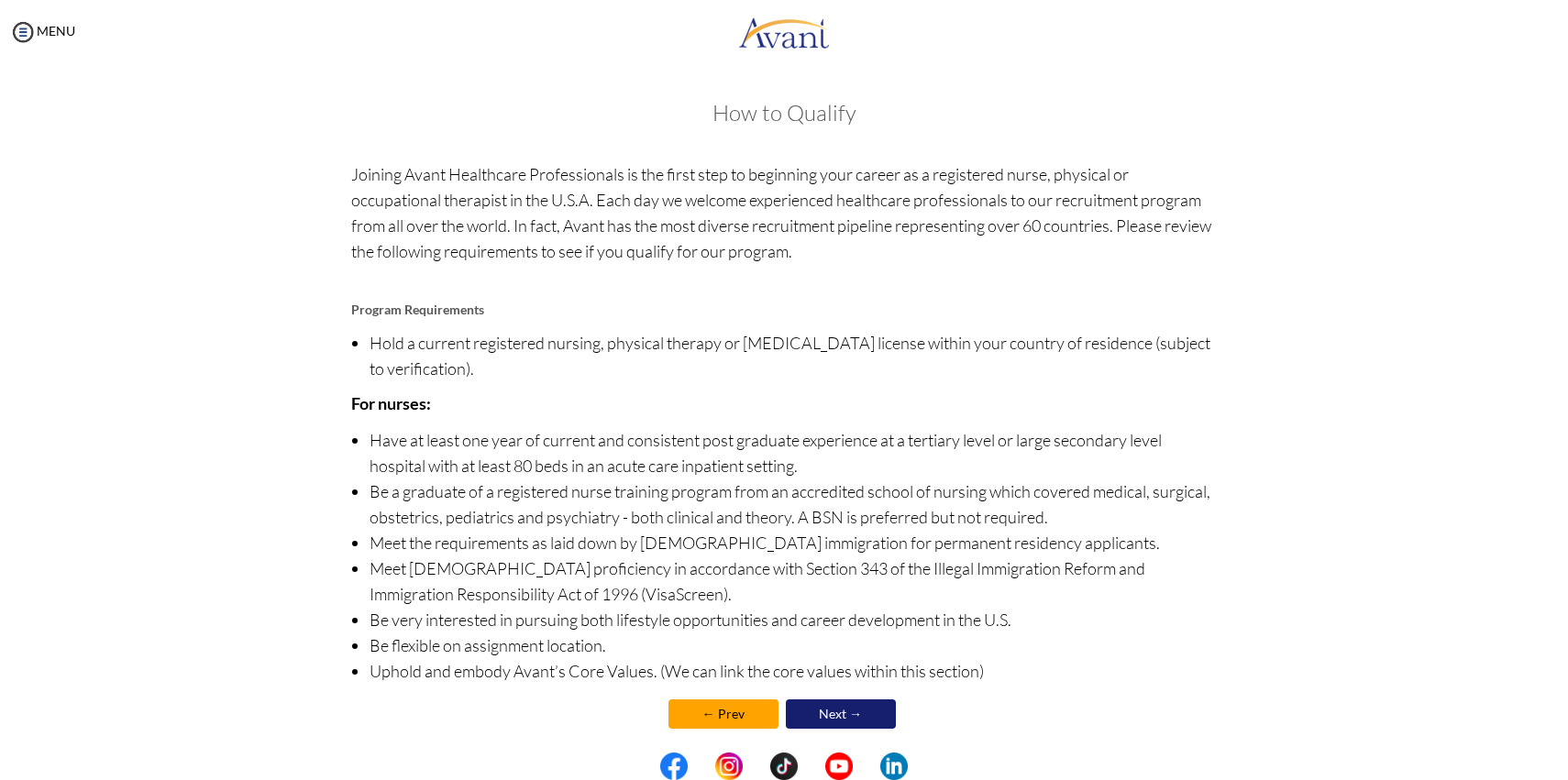
click at [851, 702] on link "Next →" at bounding box center [840, 713] width 110 height 29
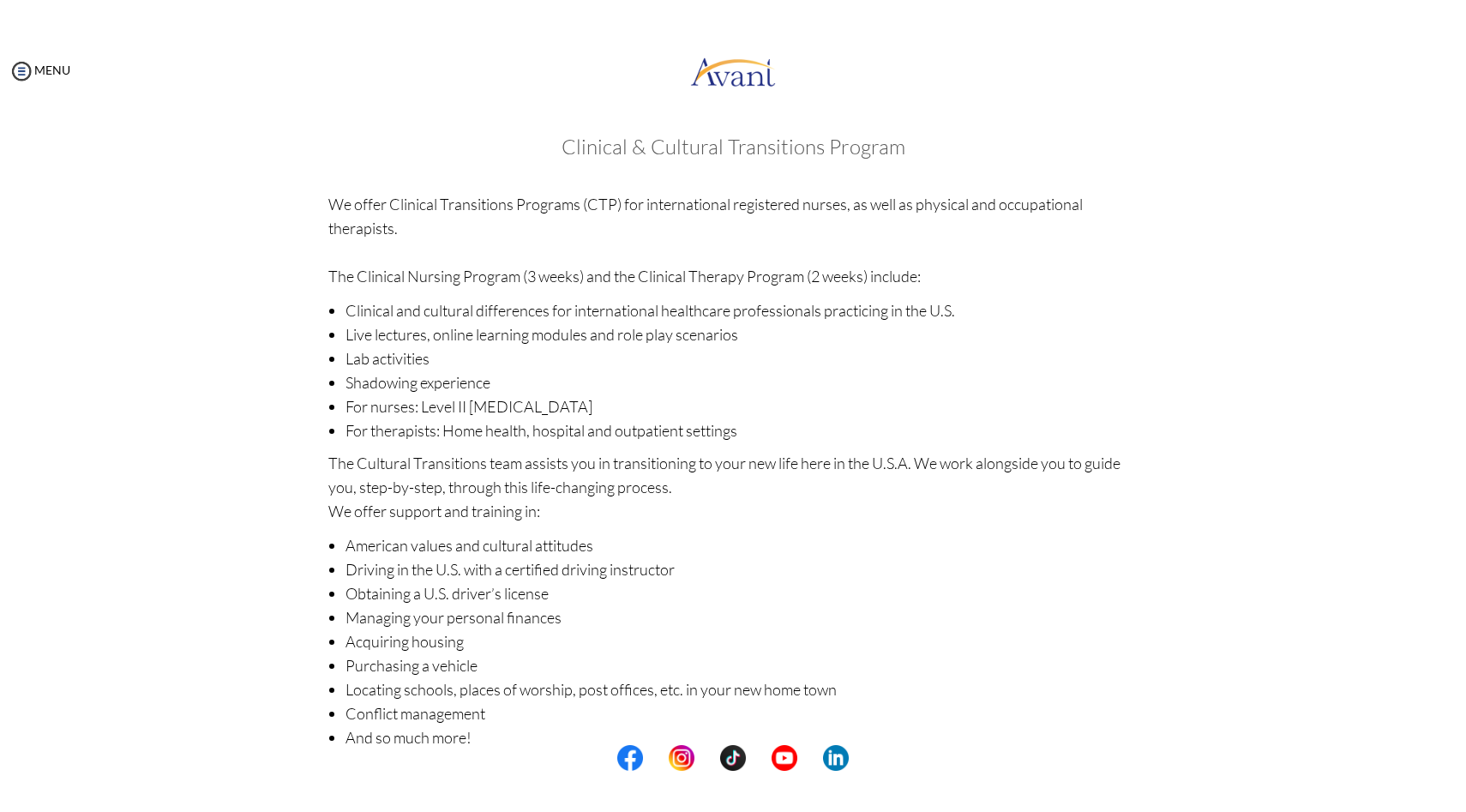
scroll to position [85, 0]
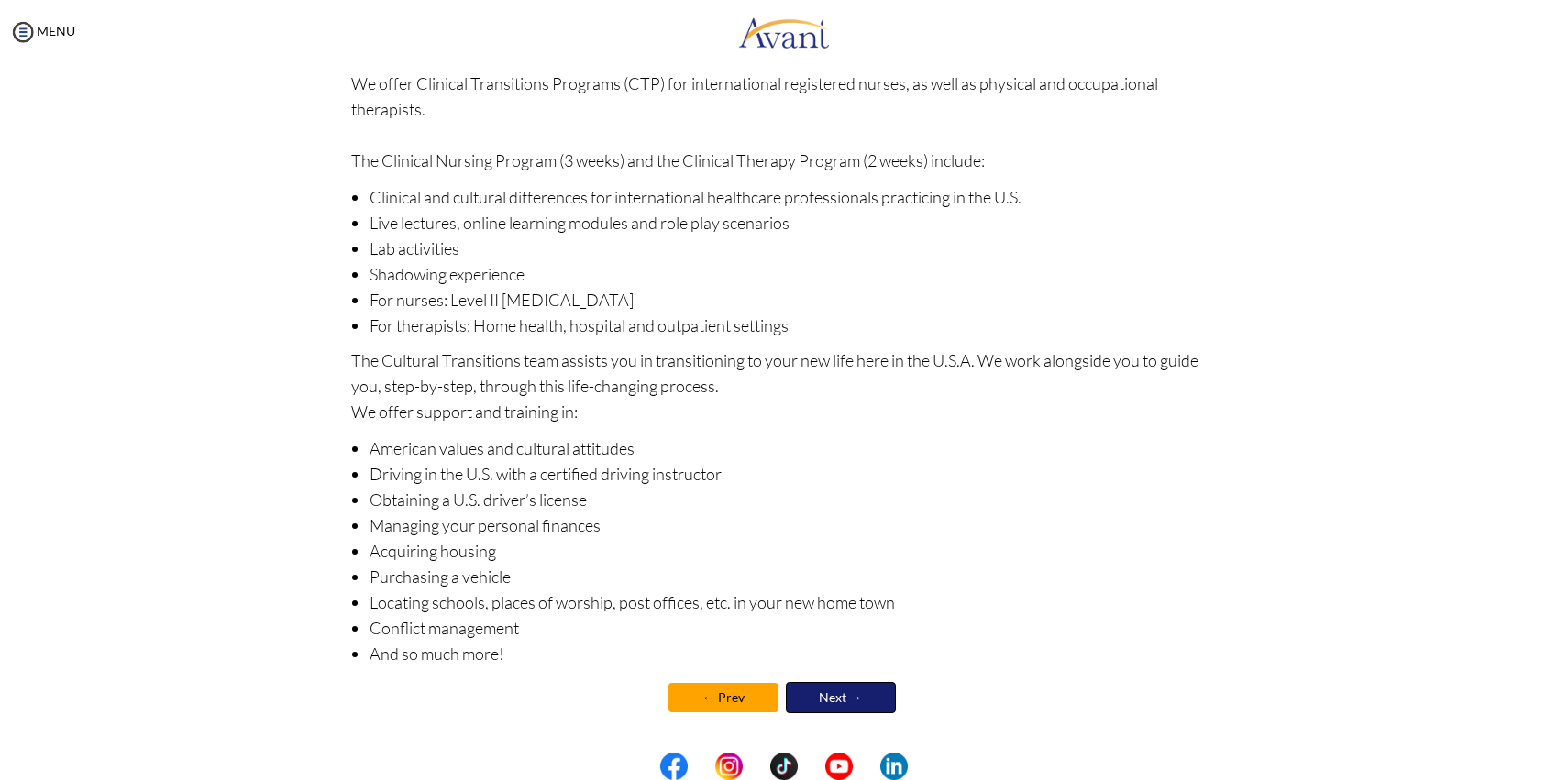
click at [852, 698] on link "Next →" at bounding box center [840, 697] width 110 height 31
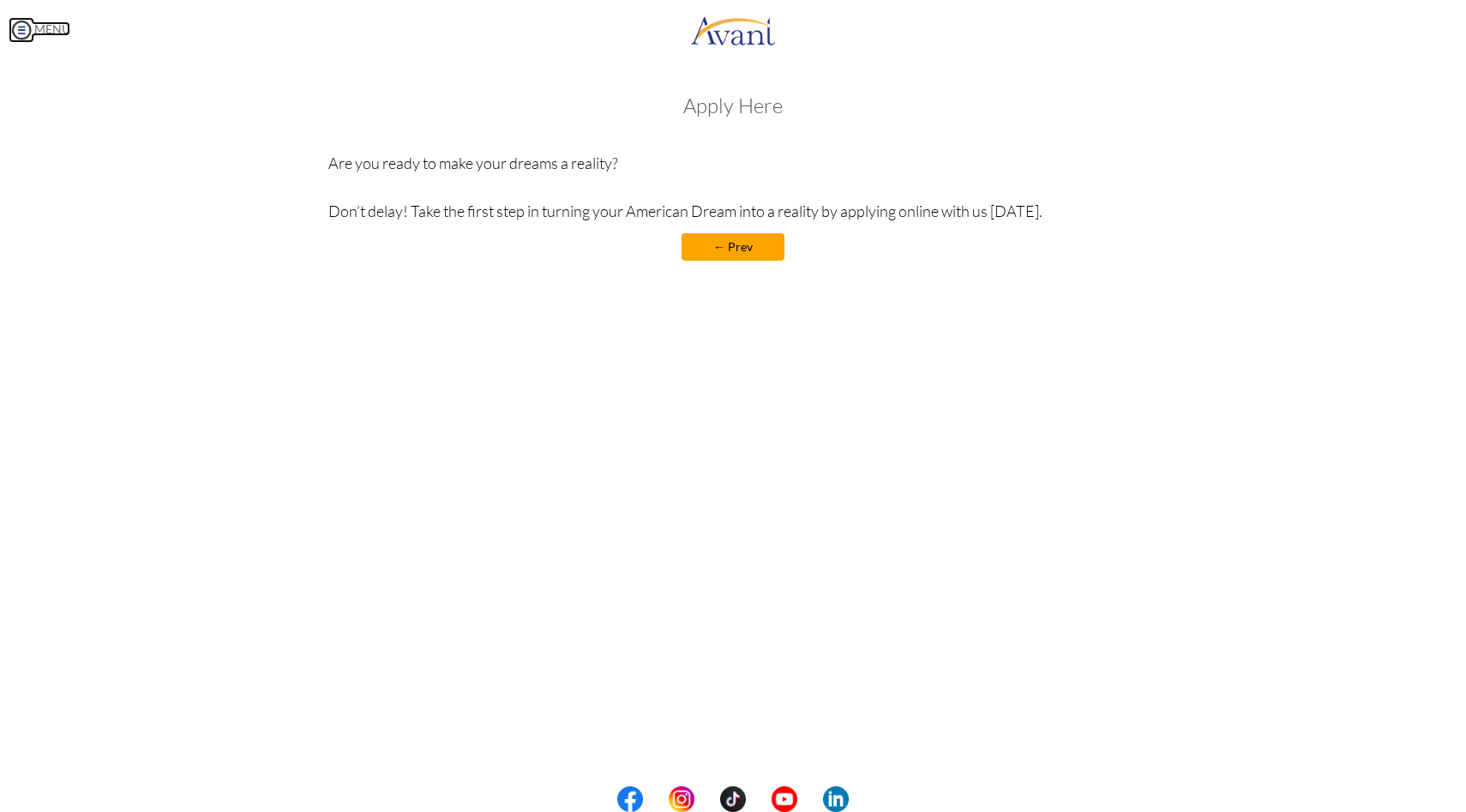
click at [66, 28] on link "MENU" at bounding box center [40, 28] width 62 height 15
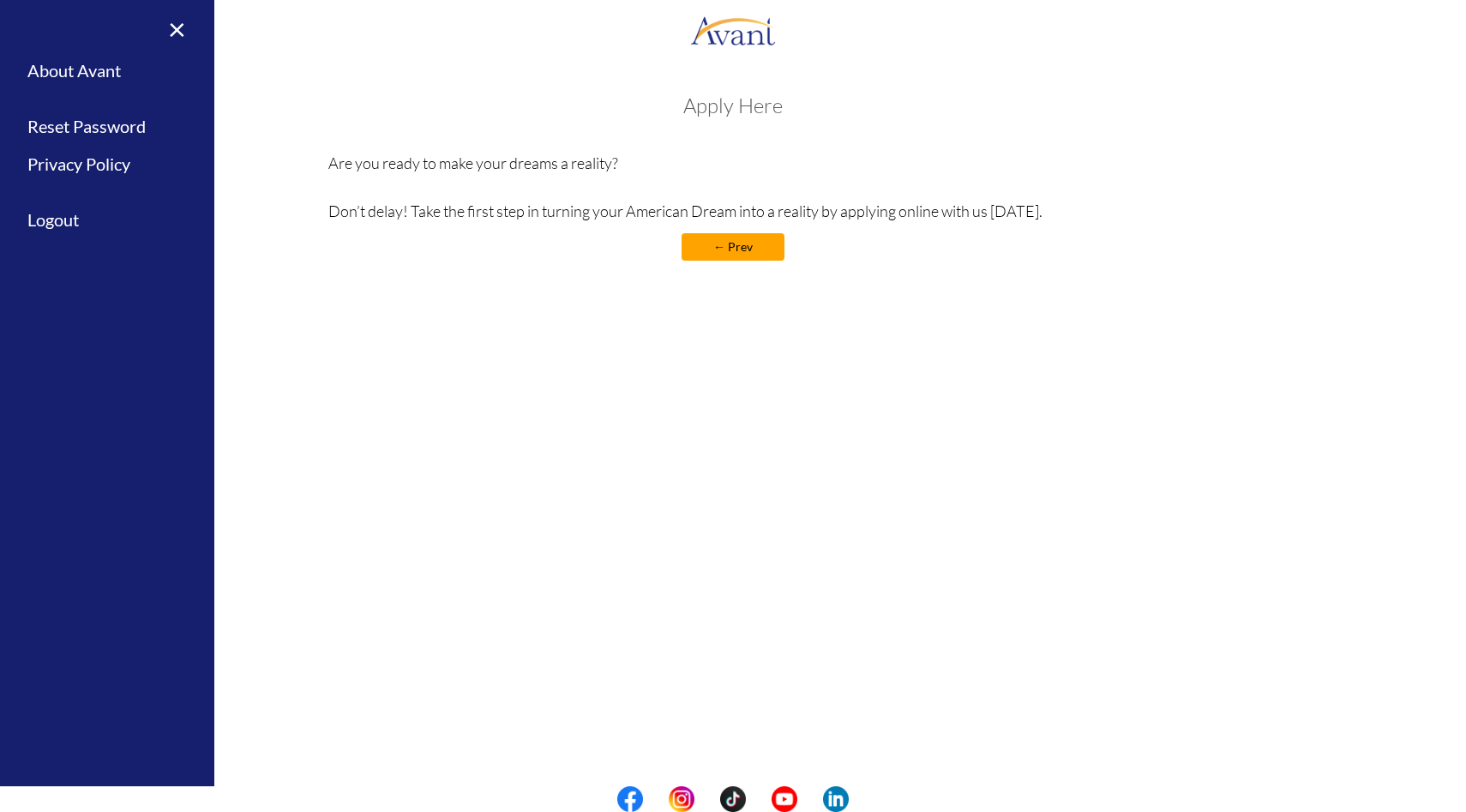
click at [399, 158] on p "Are you ready to make your dreams a reality? Don’t delay! Take the first step i…" at bounding box center [734, 187] width 810 height 72
click at [746, 249] on link "← Prev" at bounding box center [732, 246] width 103 height 27
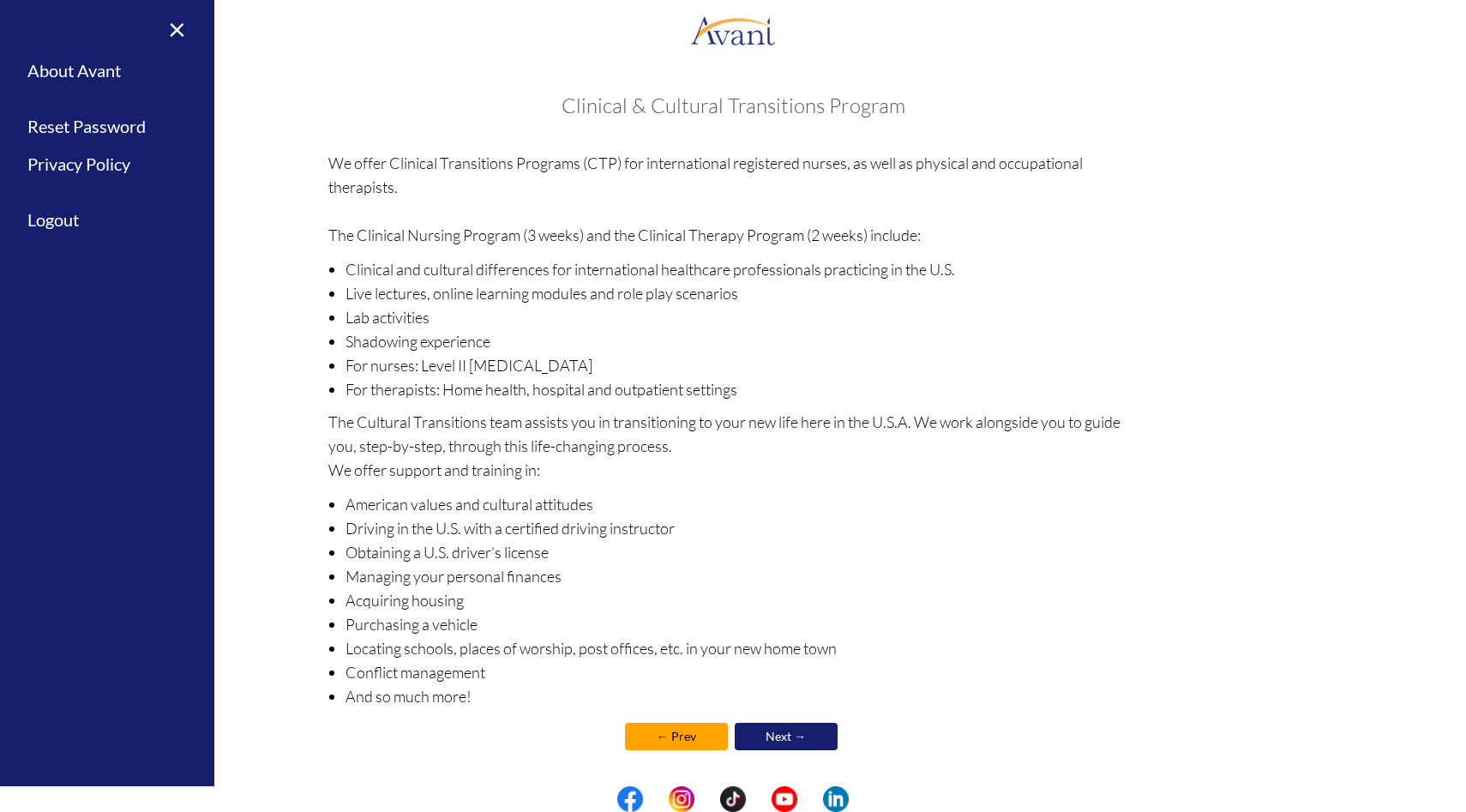
click at [654, 729] on link "← Prev" at bounding box center [676, 736] width 103 height 27
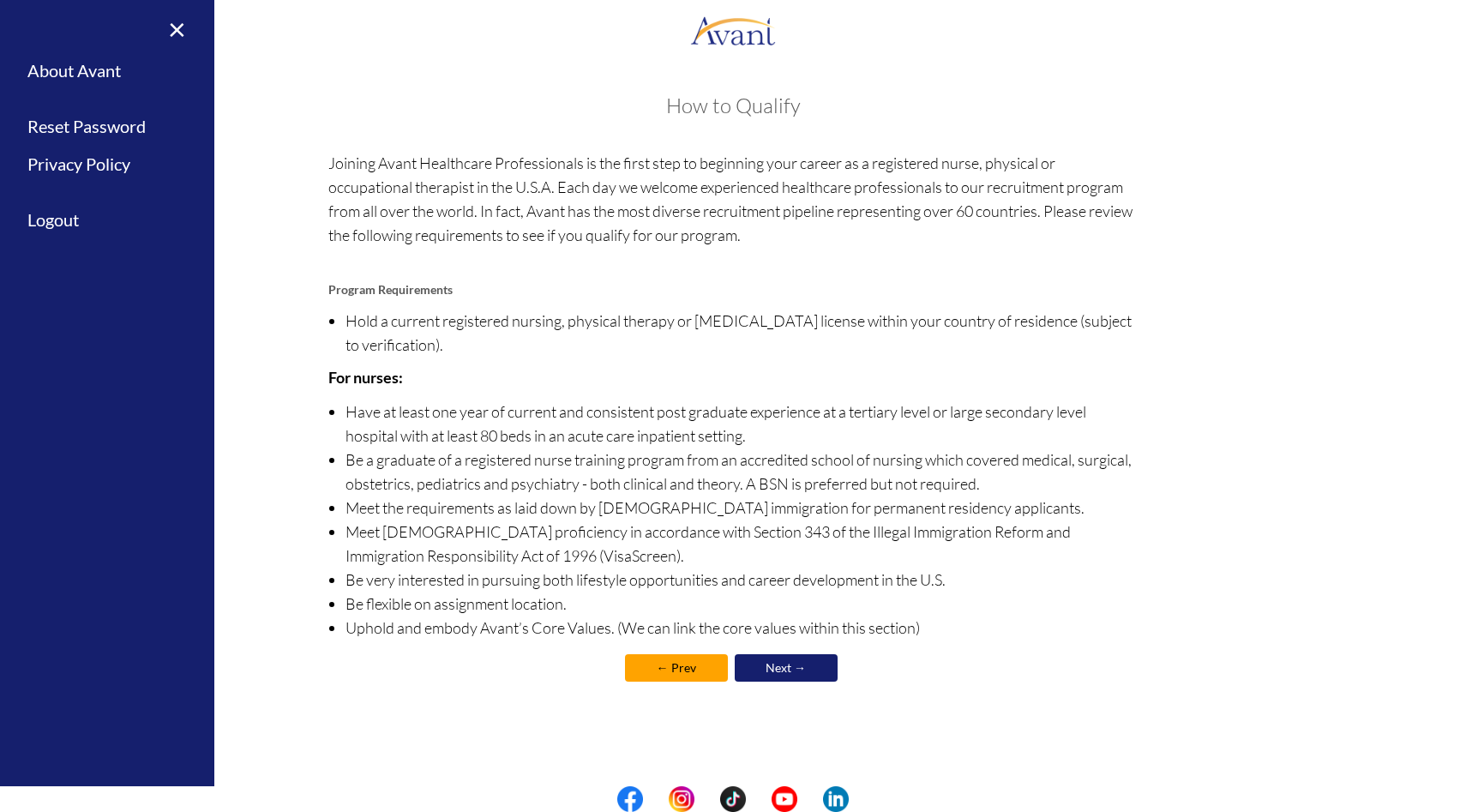
click at [653, 684] on center "← Prev Next →" at bounding box center [734, 667] width 810 height 36
click at [652, 673] on link "← Prev" at bounding box center [676, 667] width 103 height 27
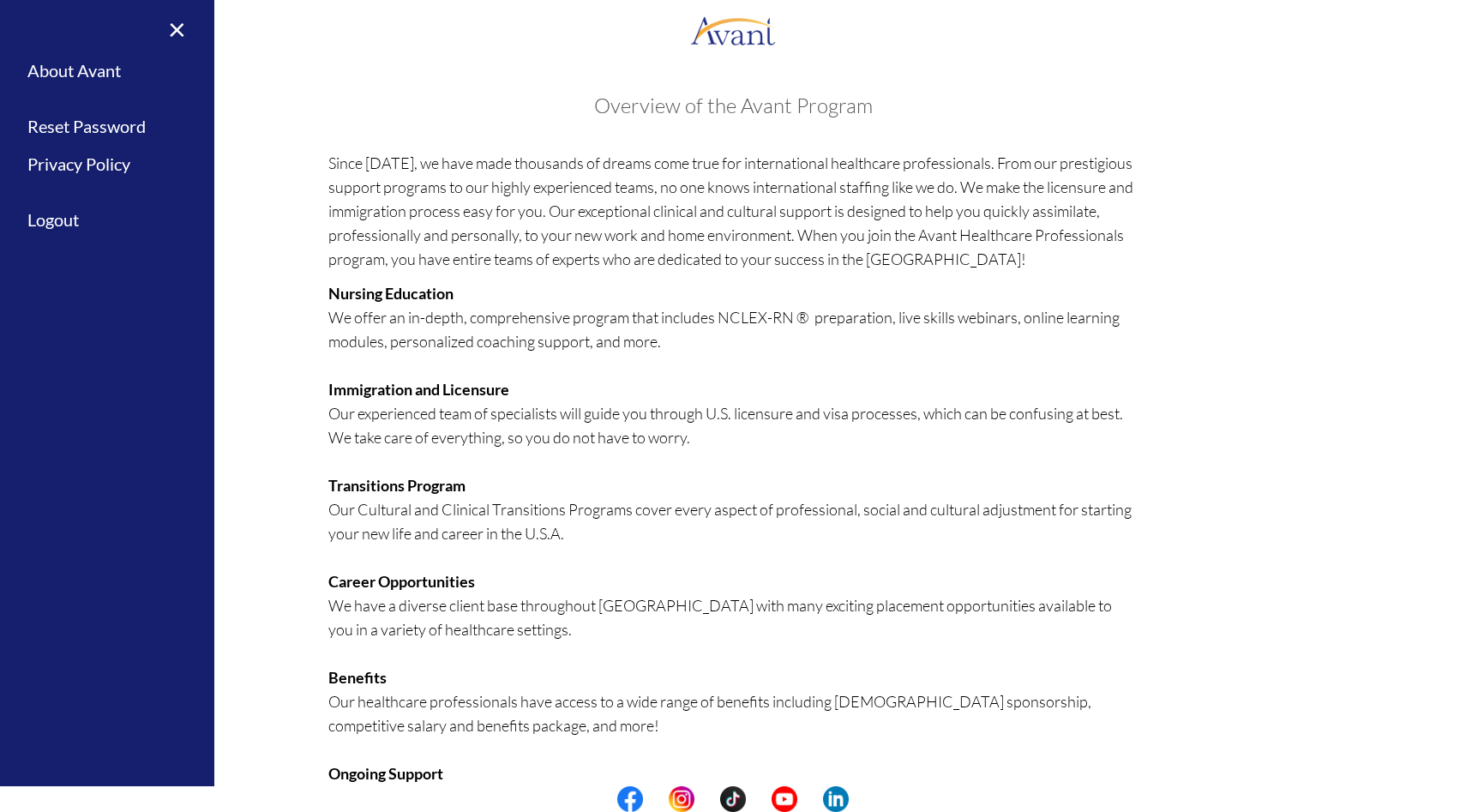
scroll to position [152, 0]
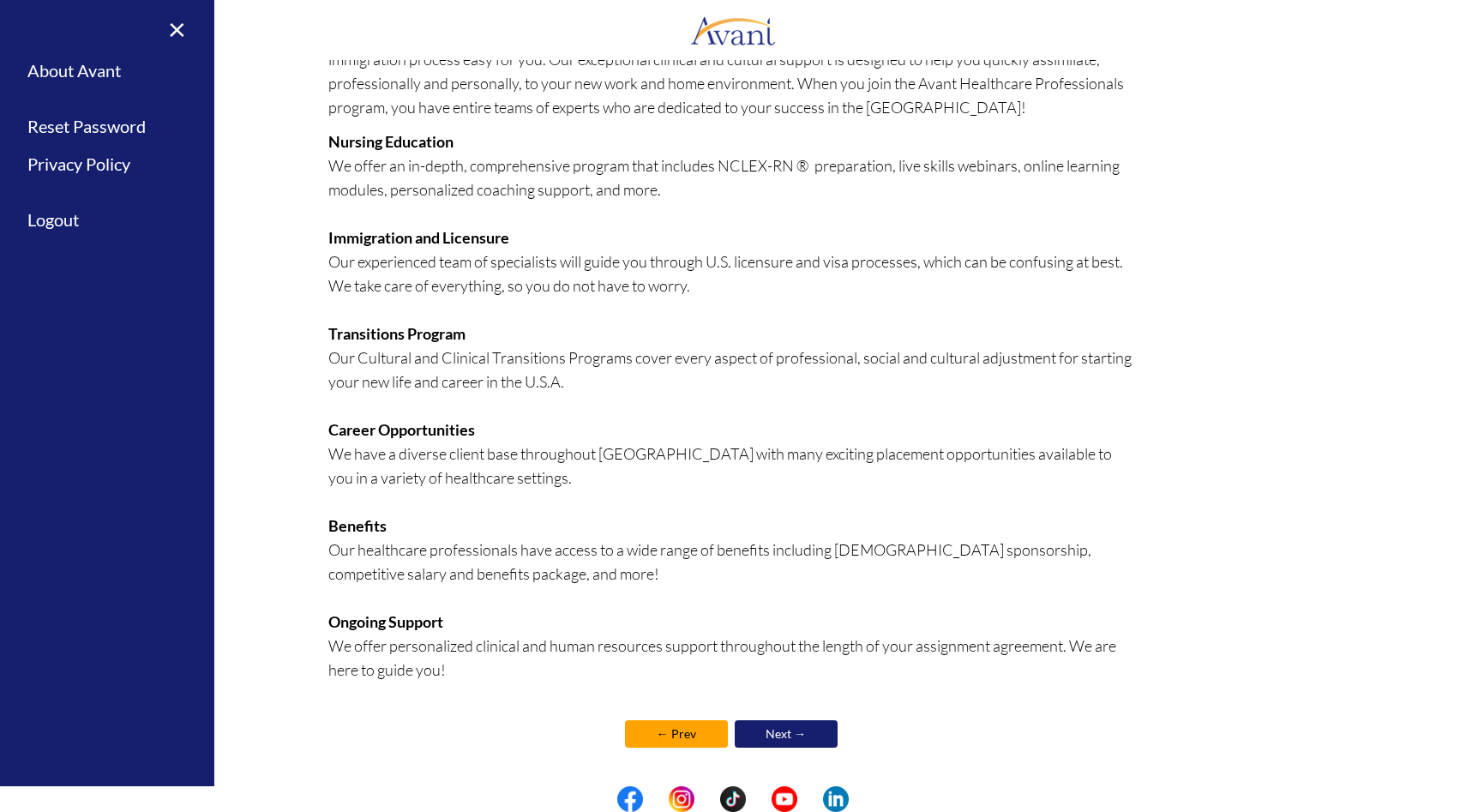
click at [658, 717] on center "← Prev Next →" at bounding box center [734, 733] width 810 height 36
click at [655, 729] on center "← Prev Next →" at bounding box center [734, 733] width 810 height 36
click at [655, 729] on link "← Prev" at bounding box center [676, 733] width 103 height 27
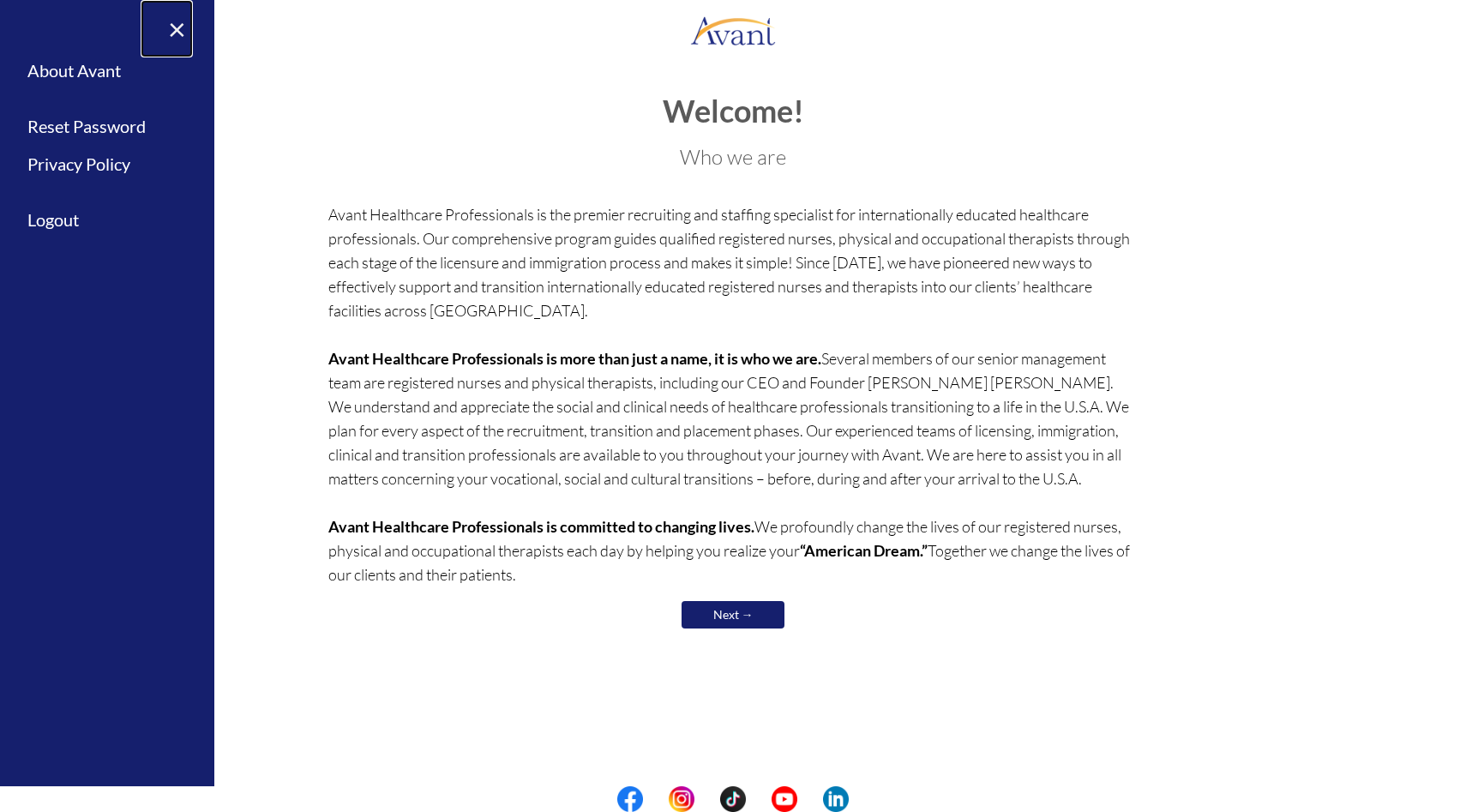
click at [178, 33] on link "×" at bounding box center [166, 28] width 52 height 57
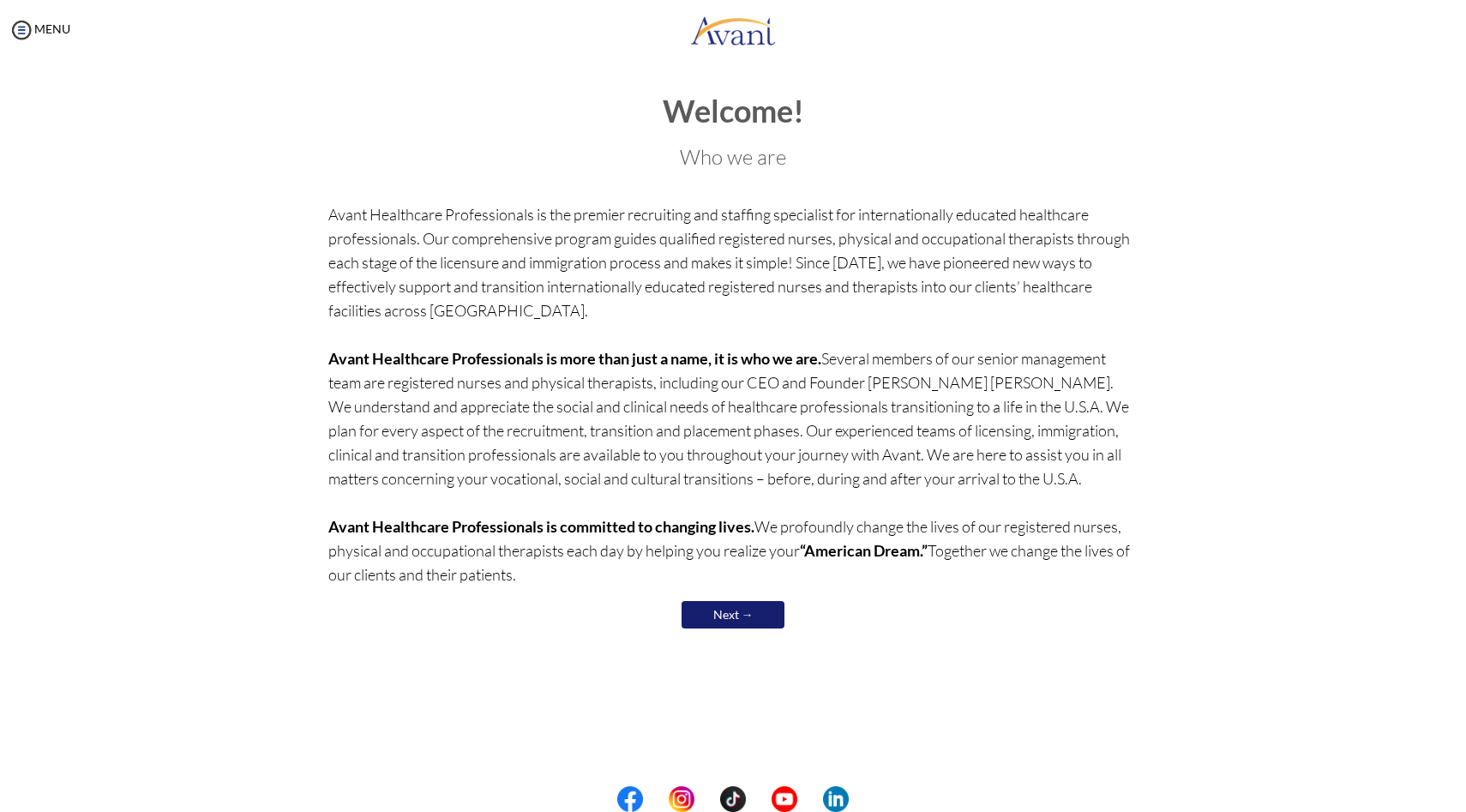
click at [747, 119] on h1 "Welcome!" at bounding box center [734, 111] width 810 height 34
click at [744, 159] on h3 "Who we are" at bounding box center [734, 156] width 810 height 22
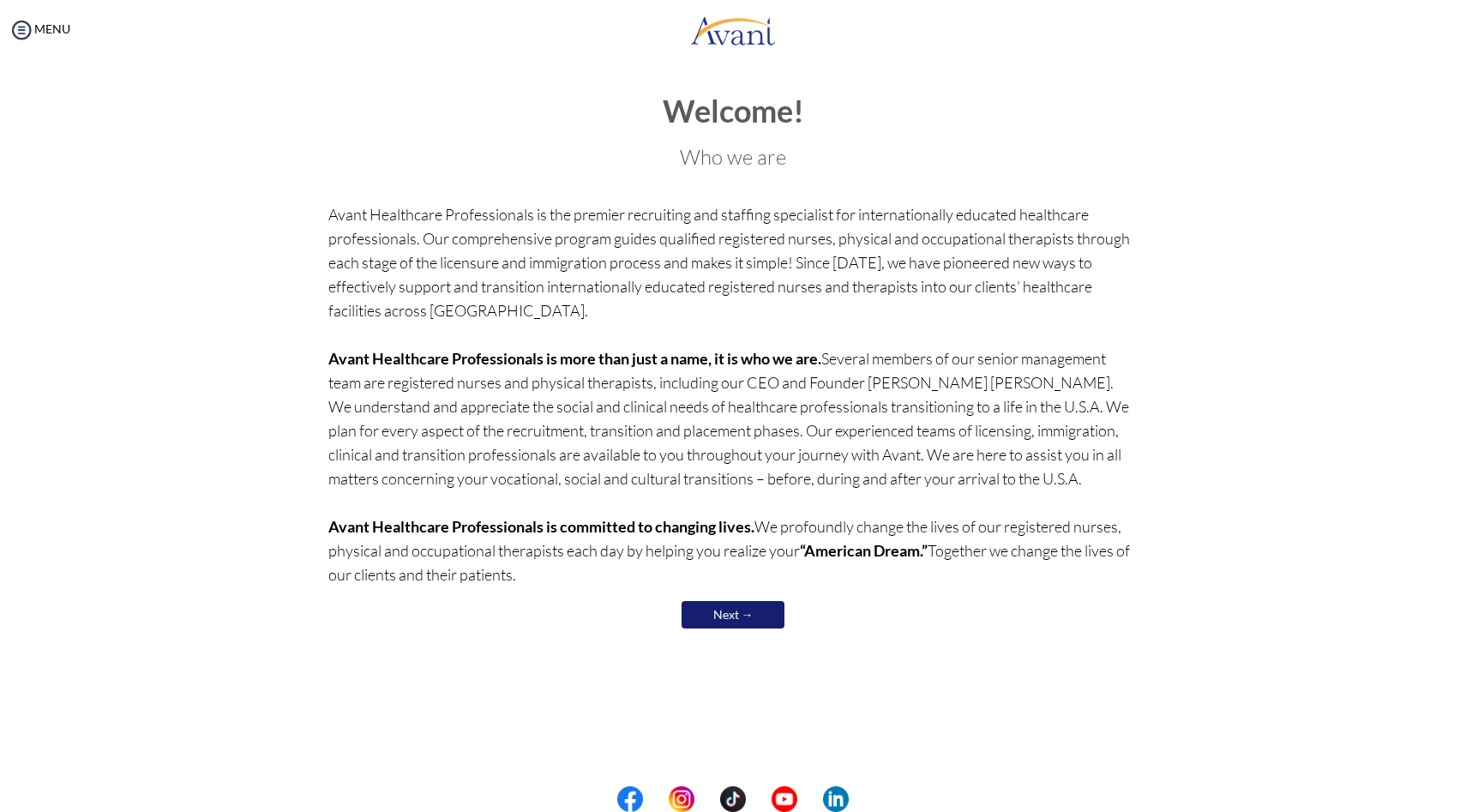
click at [744, 159] on h3 "Who we are" at bounding box center [734, 156] width 810 height 22
click at [682, 346] on p "Avant Healthcare Professionals is the premier recruiting and staffing specialis…" at bounding box center [734, 394] width 810 height 384
click at [724, 386] on p "Avant Healthcare Professionals is the premier recruiting and staffing specialis…" at bounding box center [734, 394] width 810 height 384
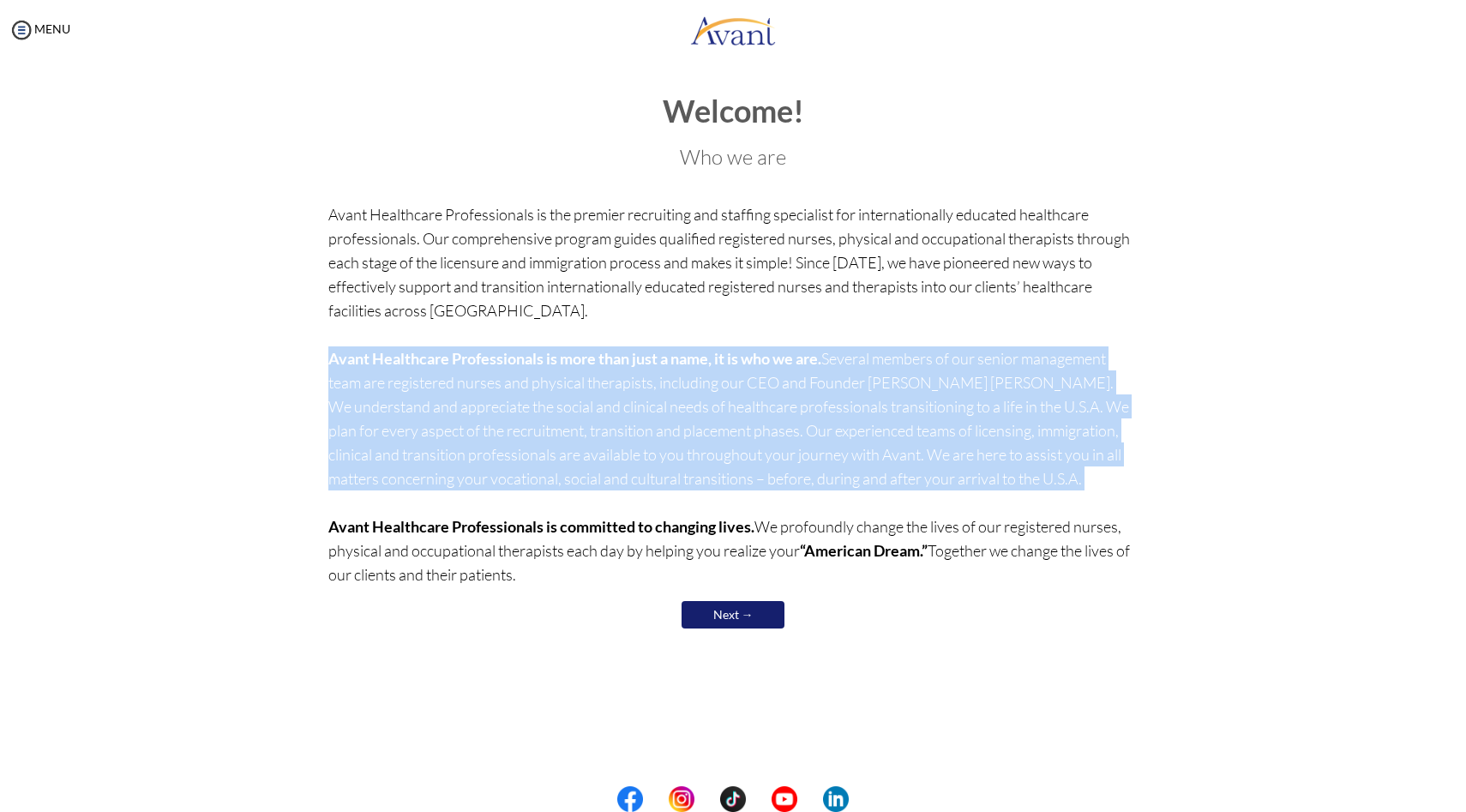
click at [724, 386] on p "Avant Healthcare Professionals is the premier recruiting and staffing specialis…" at bounding box center [734, 394] width 810 height 384
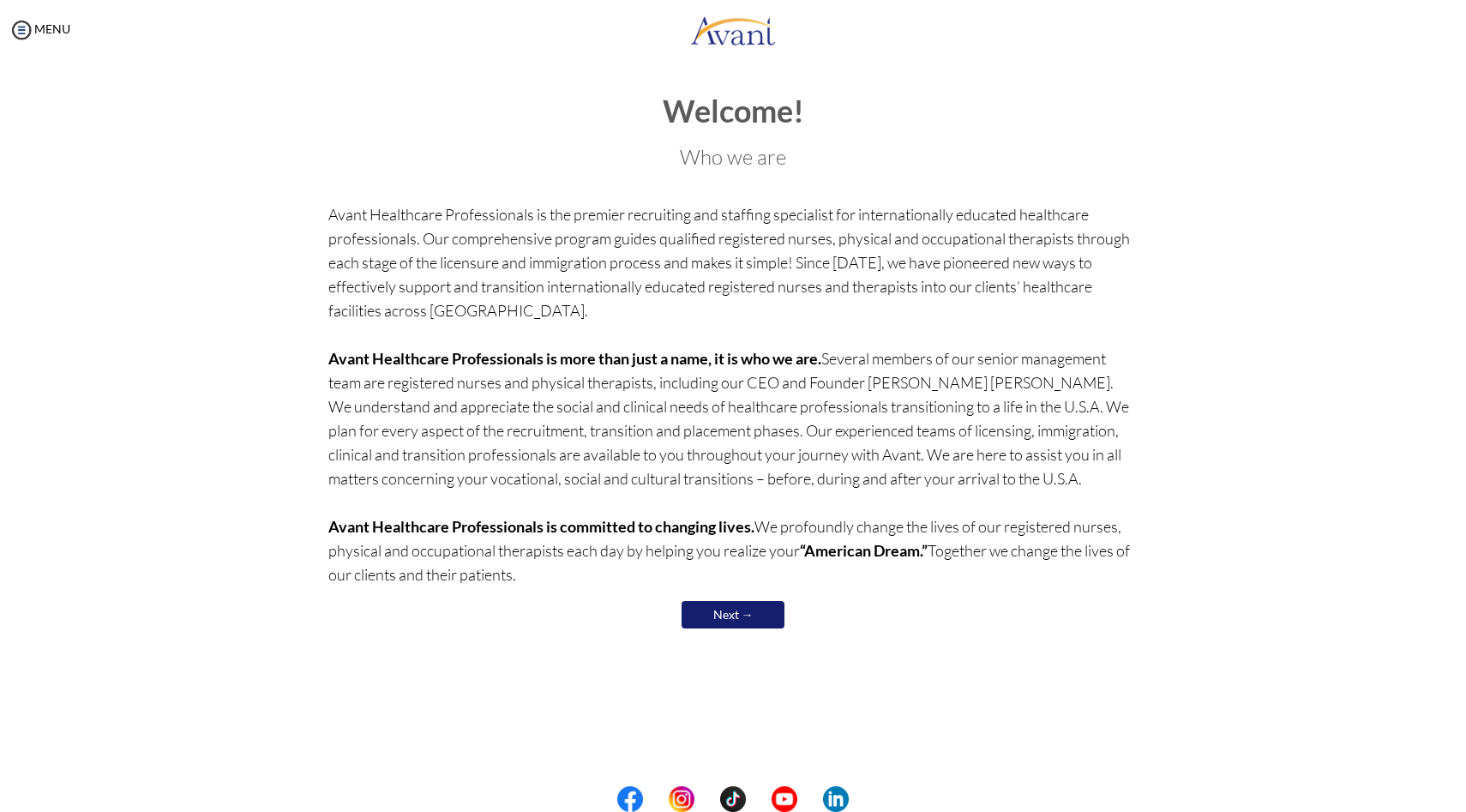
click at [867, 153] on h3 "Who we are" at bounding box center [734, 156] width 810 height 22
click at [741, 607] on link "Next →" at bounding box center [732, 614] width 103 height 27
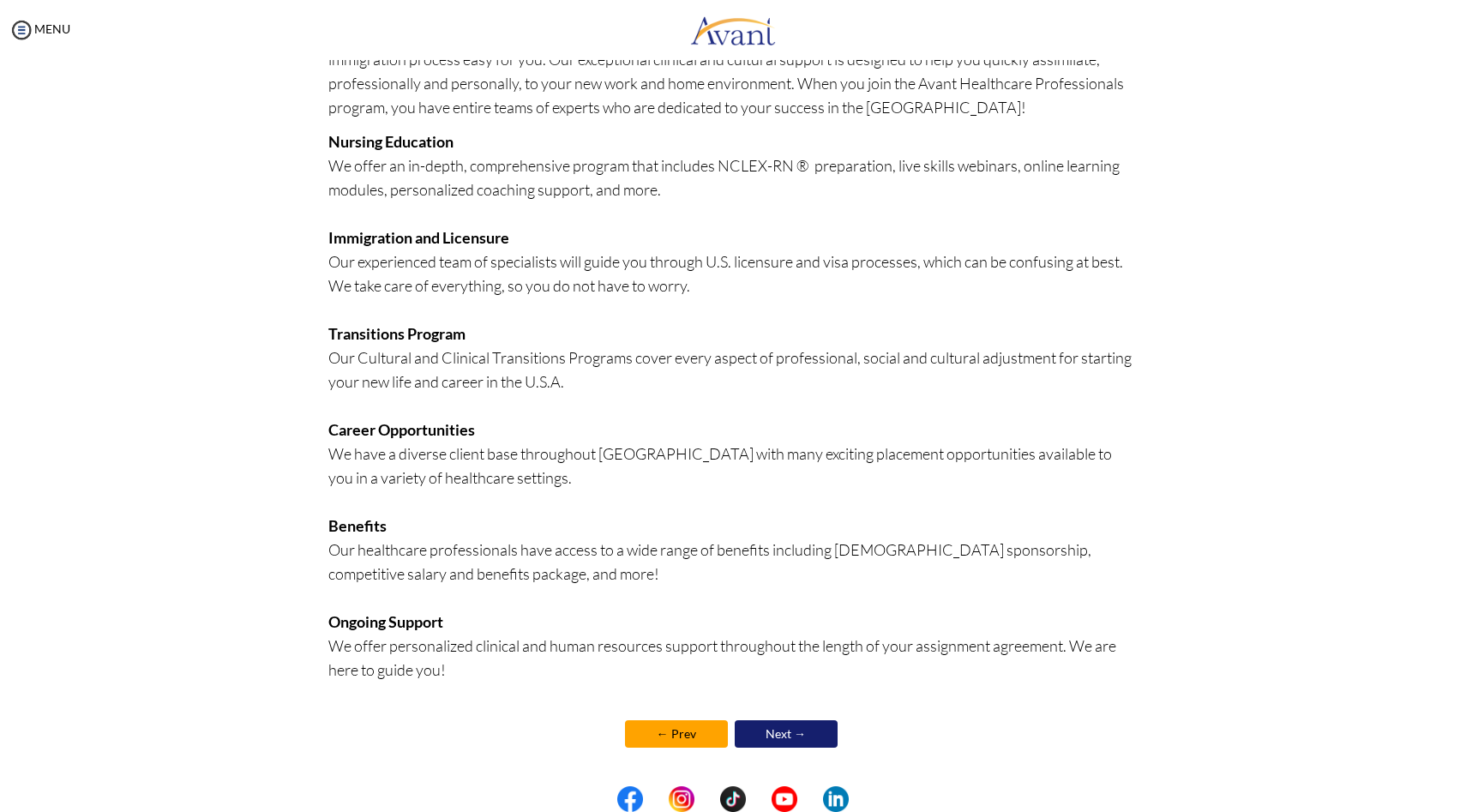
click at [780, 722] on link "Next →" at bounding box center [786, 733] width 103 height 27
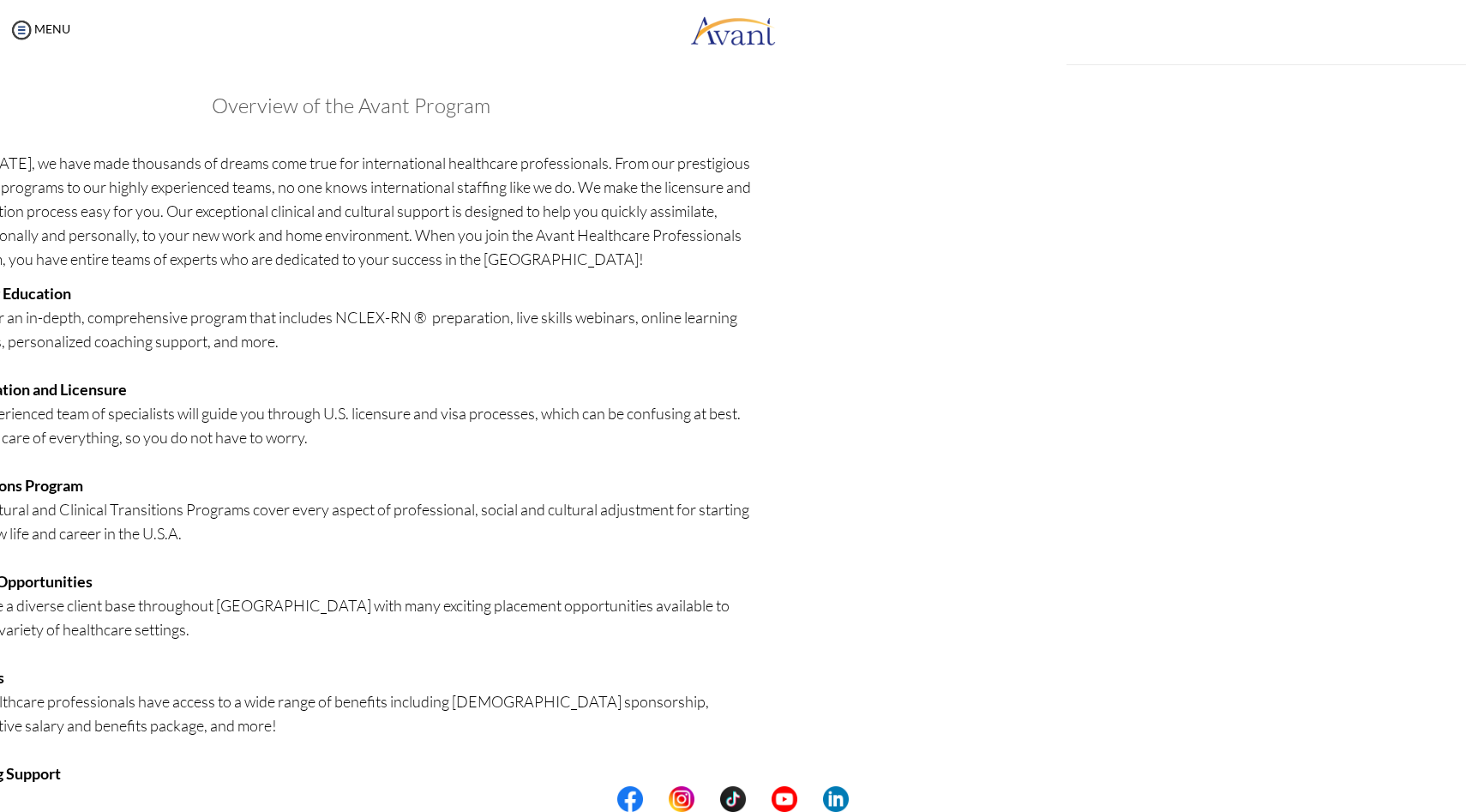
scroll to position [154, 0]
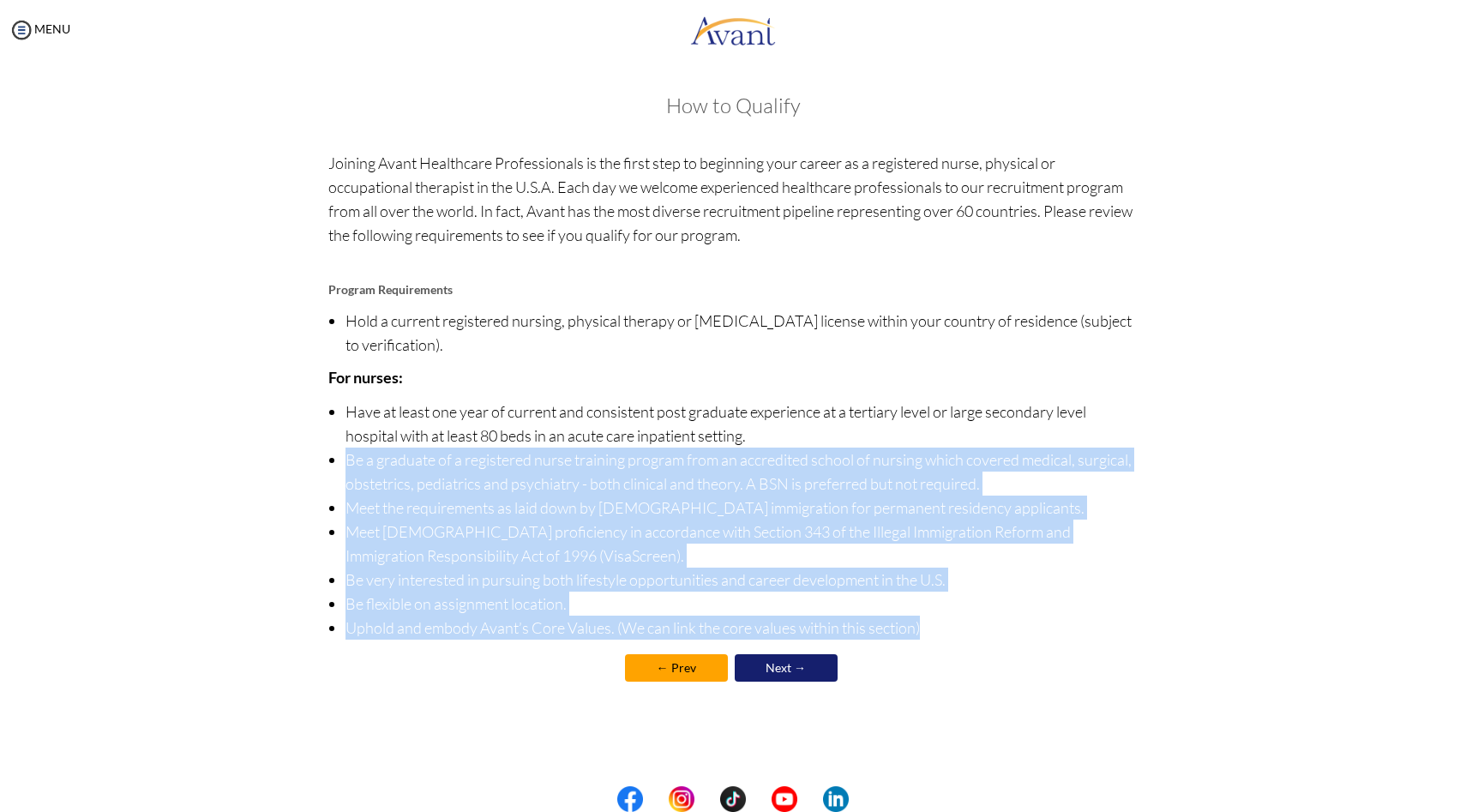
drag, startPoint x: 796, startPoint y: 683, endPoint x: 868, endPoint y: 416, distance: 276.5
click at [868, 416] on div "How to Qualify Joining Avant Healthcare Professionals is the first step to begi…" at bounding box center [734, 398] width 810 height 608
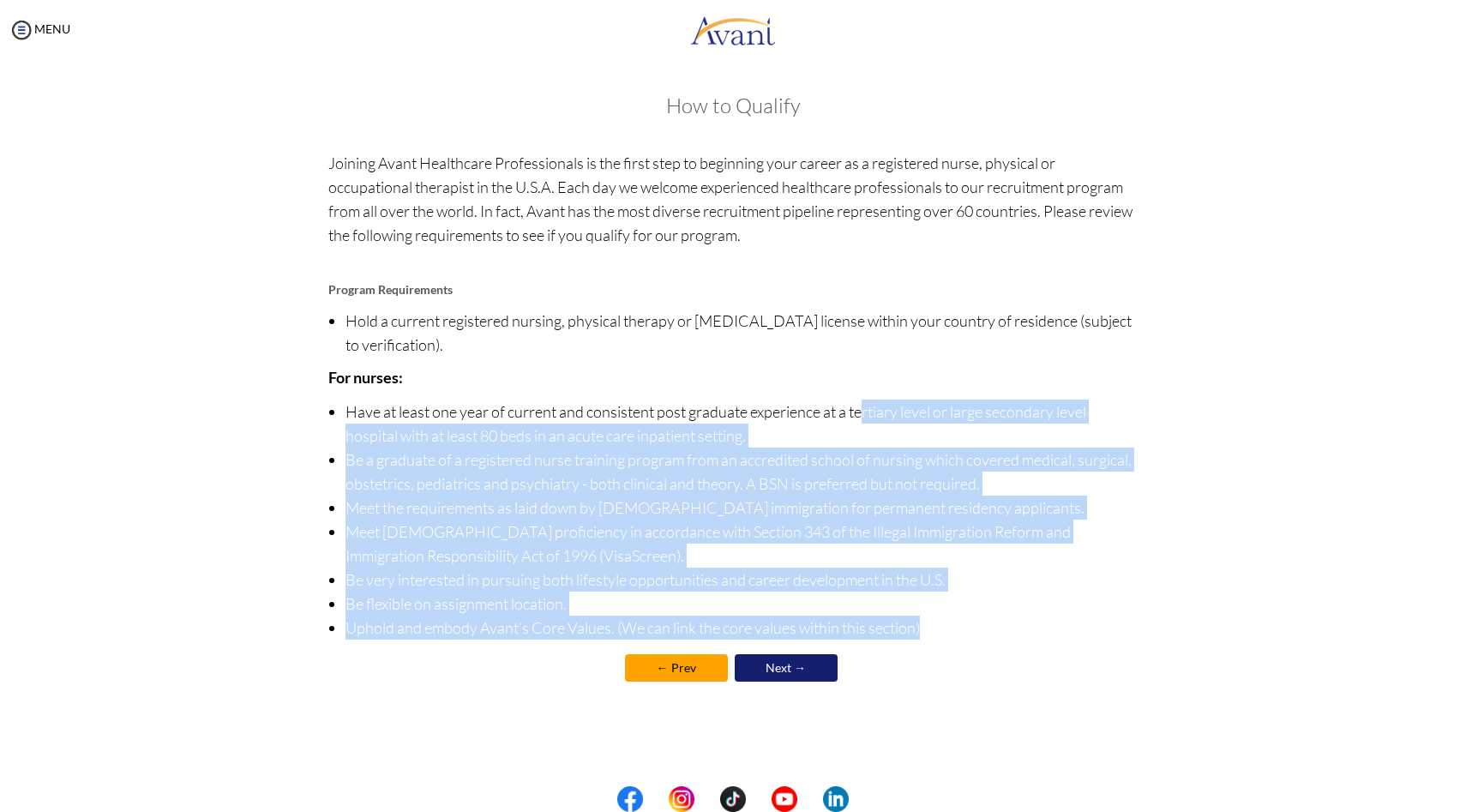
click at [868, 416] on li "Have at least one year of current and consistent post graduate experience at a …" at bounding box center [742, 423] width 793 height 48
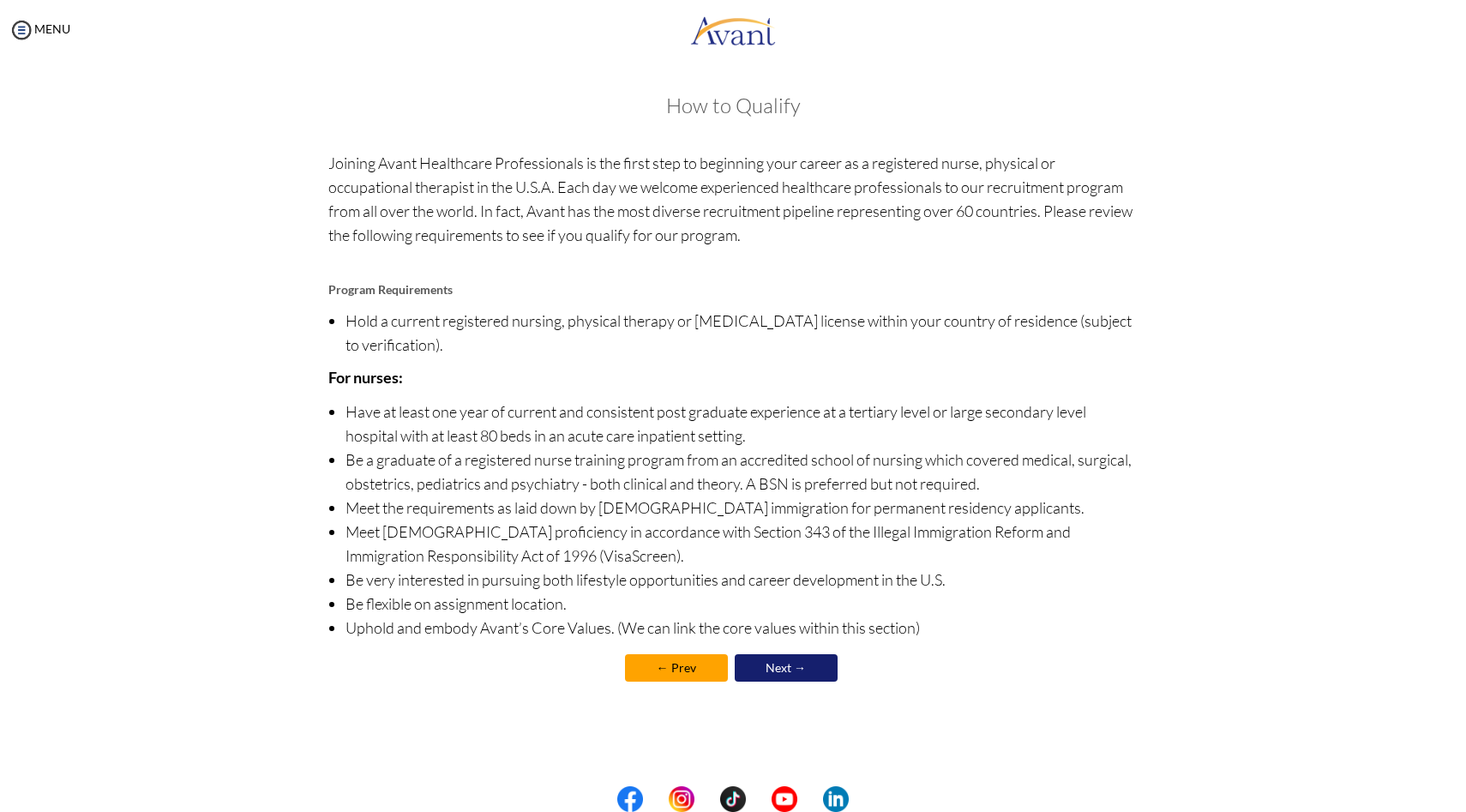
click at [833, 679] on link "Next →" at bounding box center [786, 667] width 103 height 27
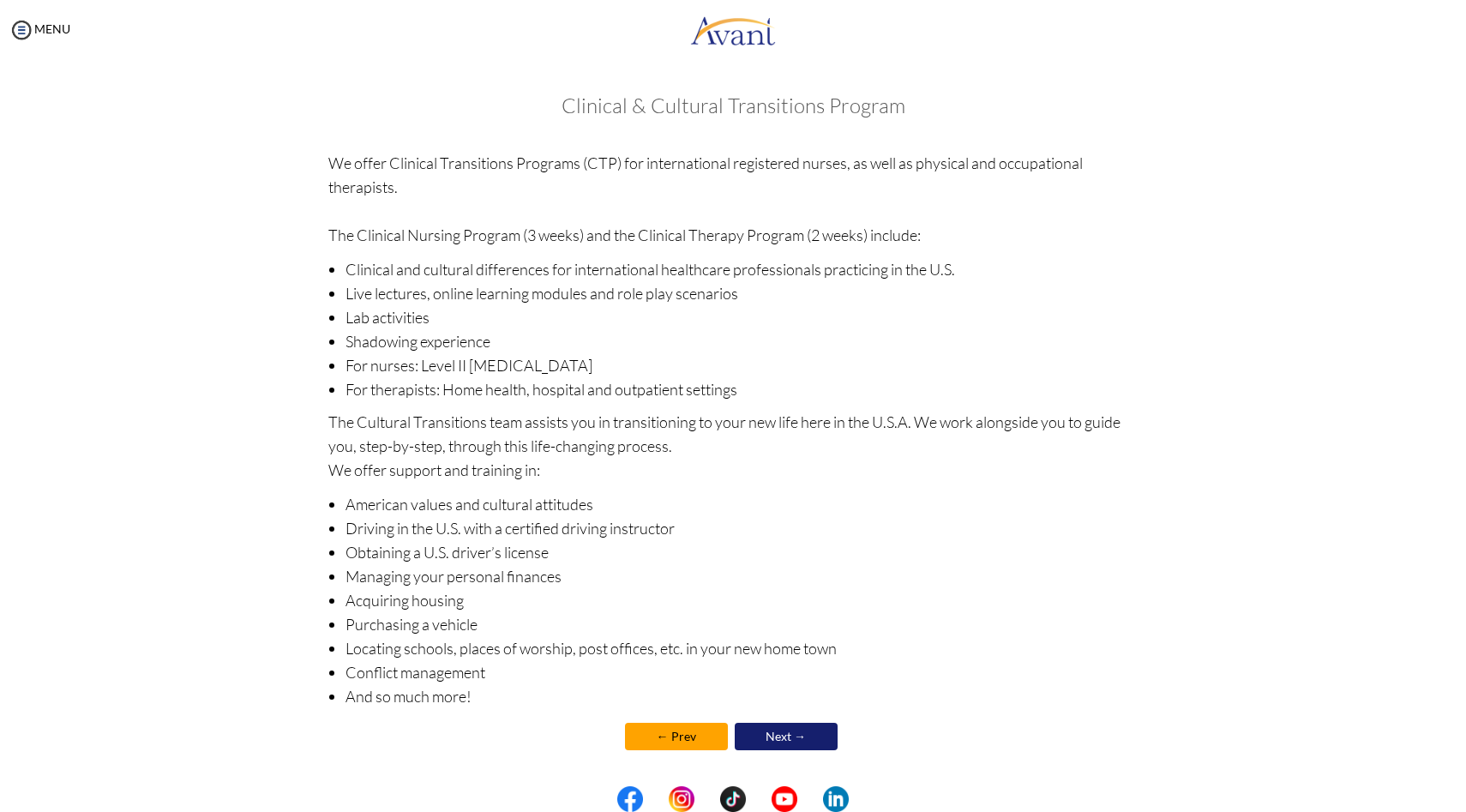
scroll to position [3, 0]
click at [787, 723] on link "Next →" at bounding box center [786, 733] width 103 height 27
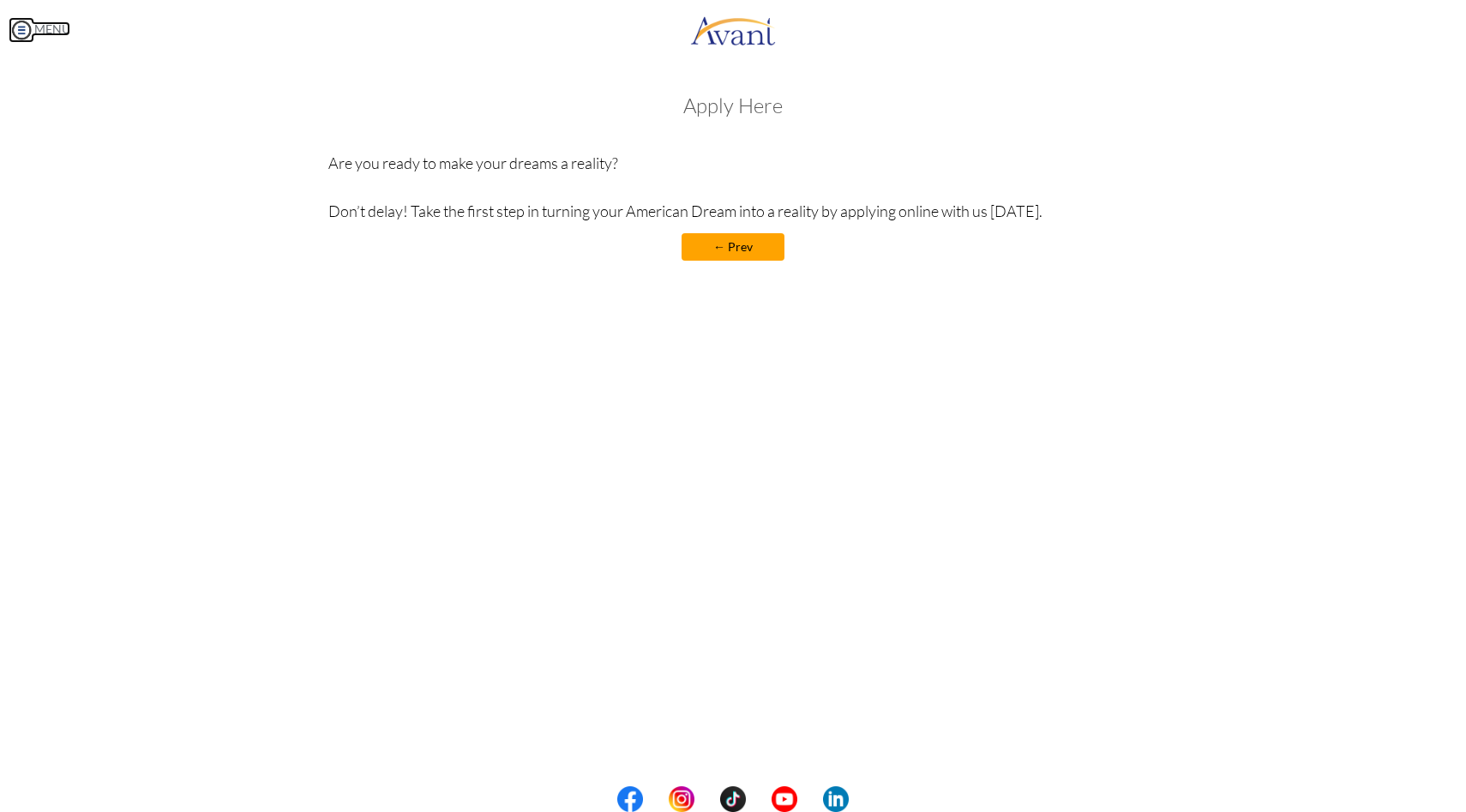
click at [64, 24] on link "MENU" at bounding box center [40, 28] width 62 height 15
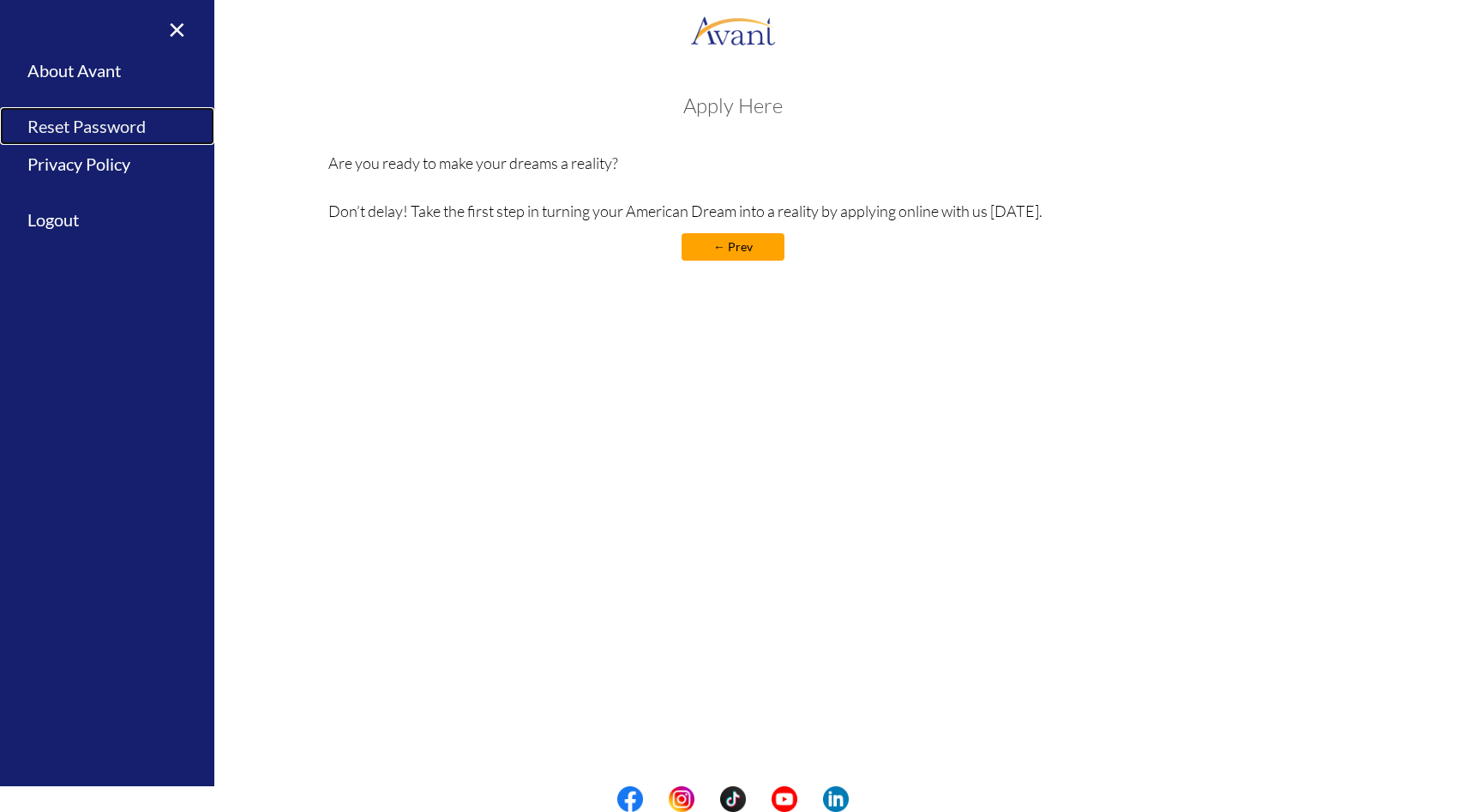
click at [73, 134] on link "Reset Password" at bounding box center [107, 127] width 214 height 39
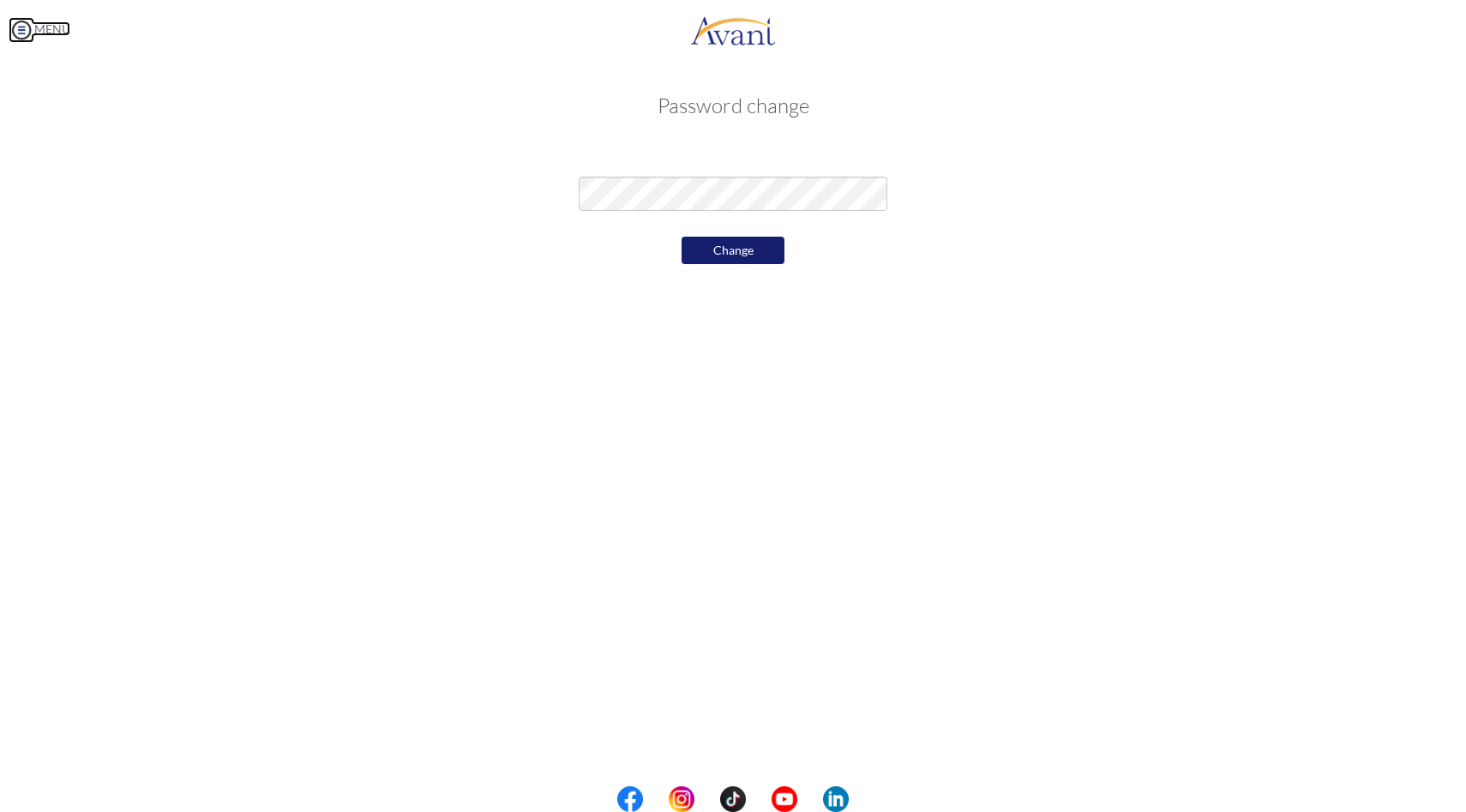
click at [58, 33] on link "MENU" at bounding box center [40, 28] width 62 height 15
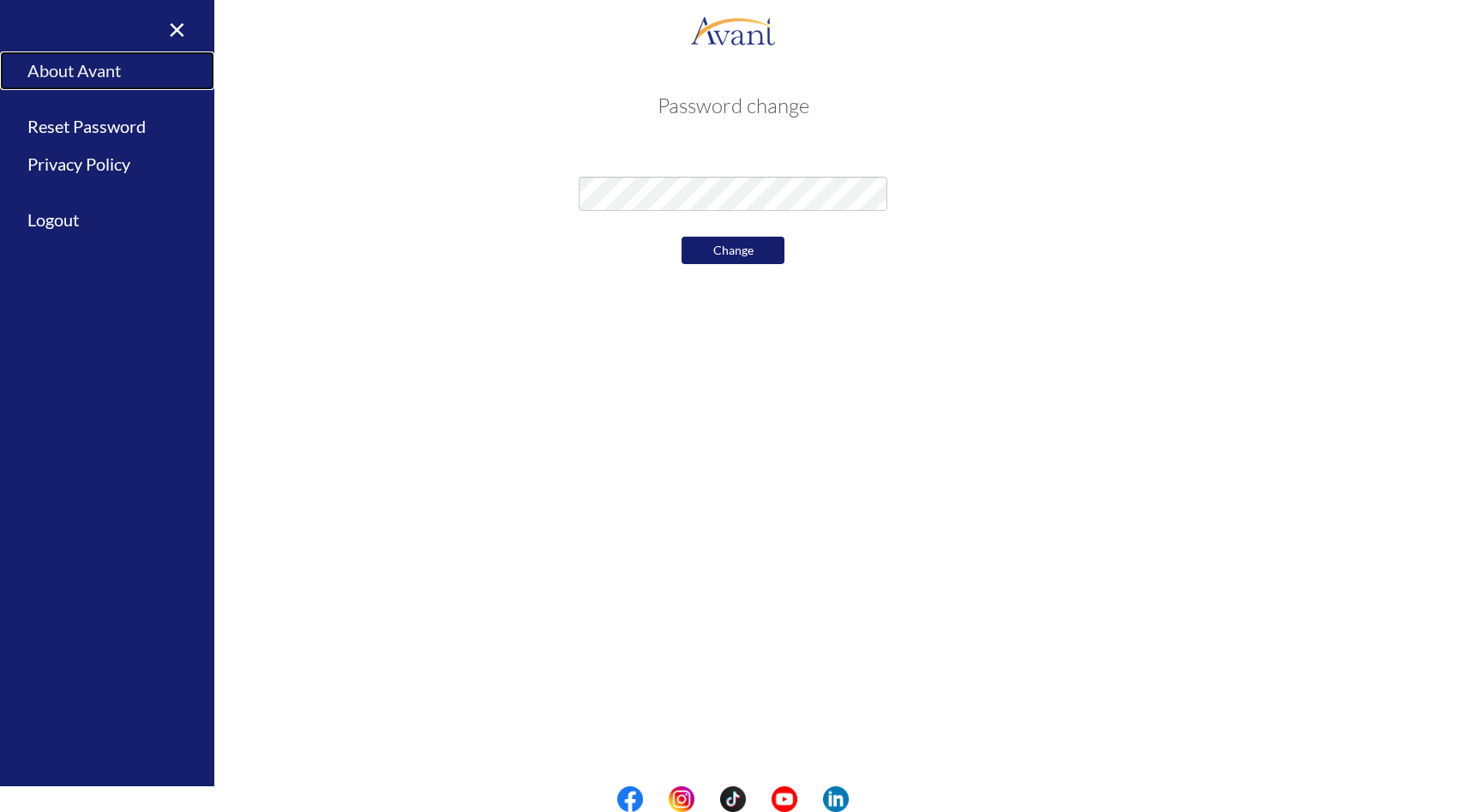
click at [67, 76] on link "About Avant" at bounding box center [107, 71] width 214 height 39
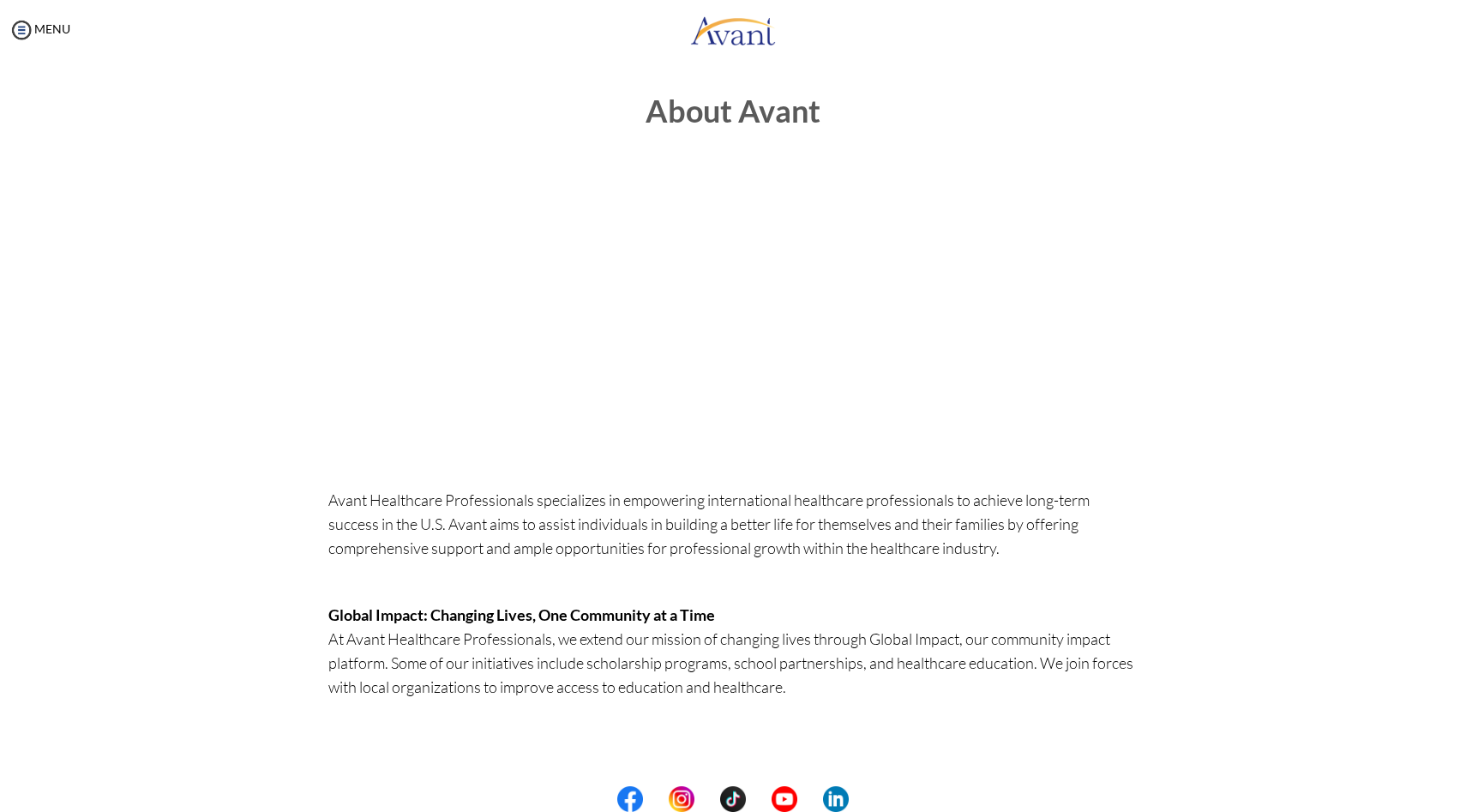
click at [55, 38] on div "MENU" at bounding box center [35, 406] width 70 height 812
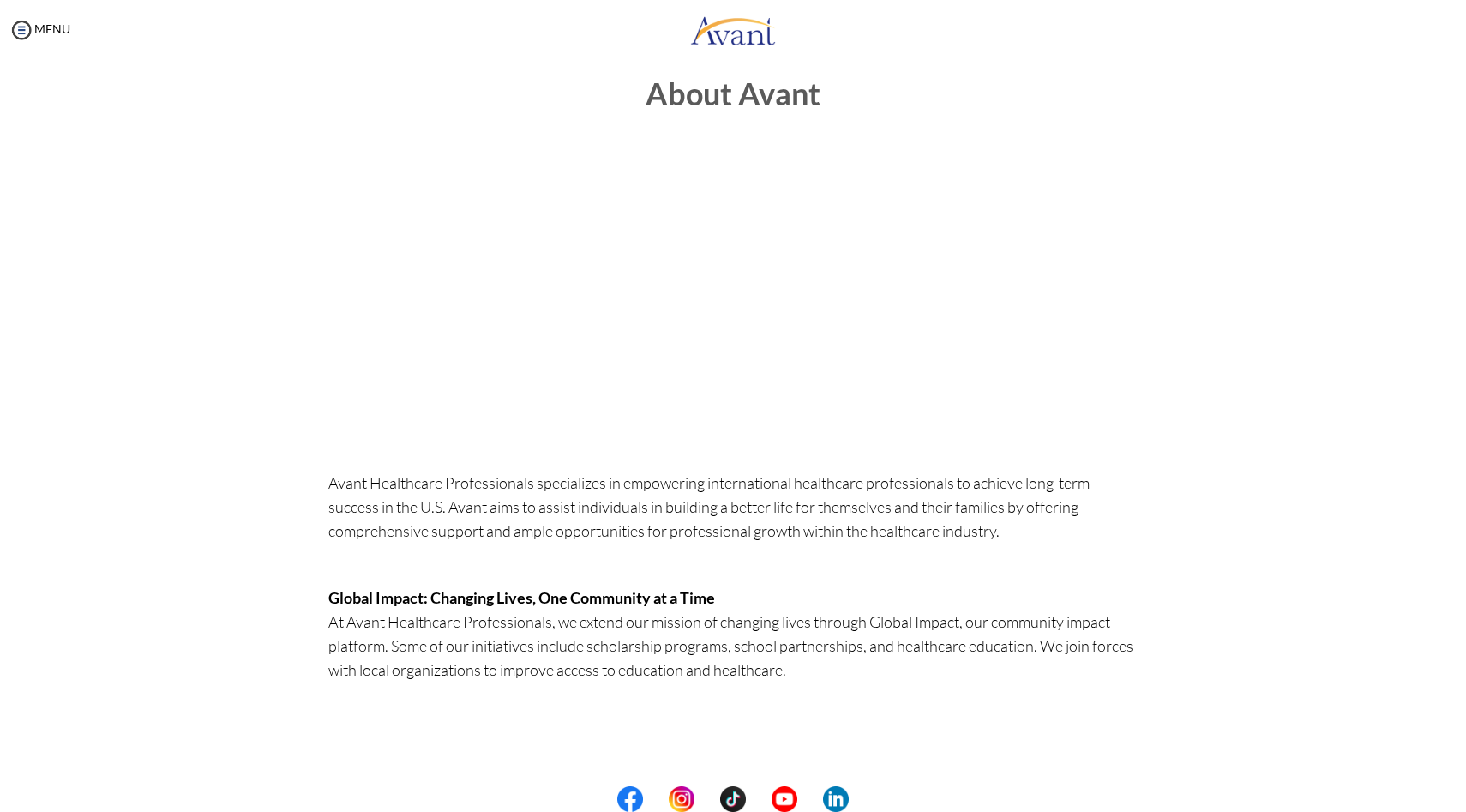
scroll to position [282, 0]
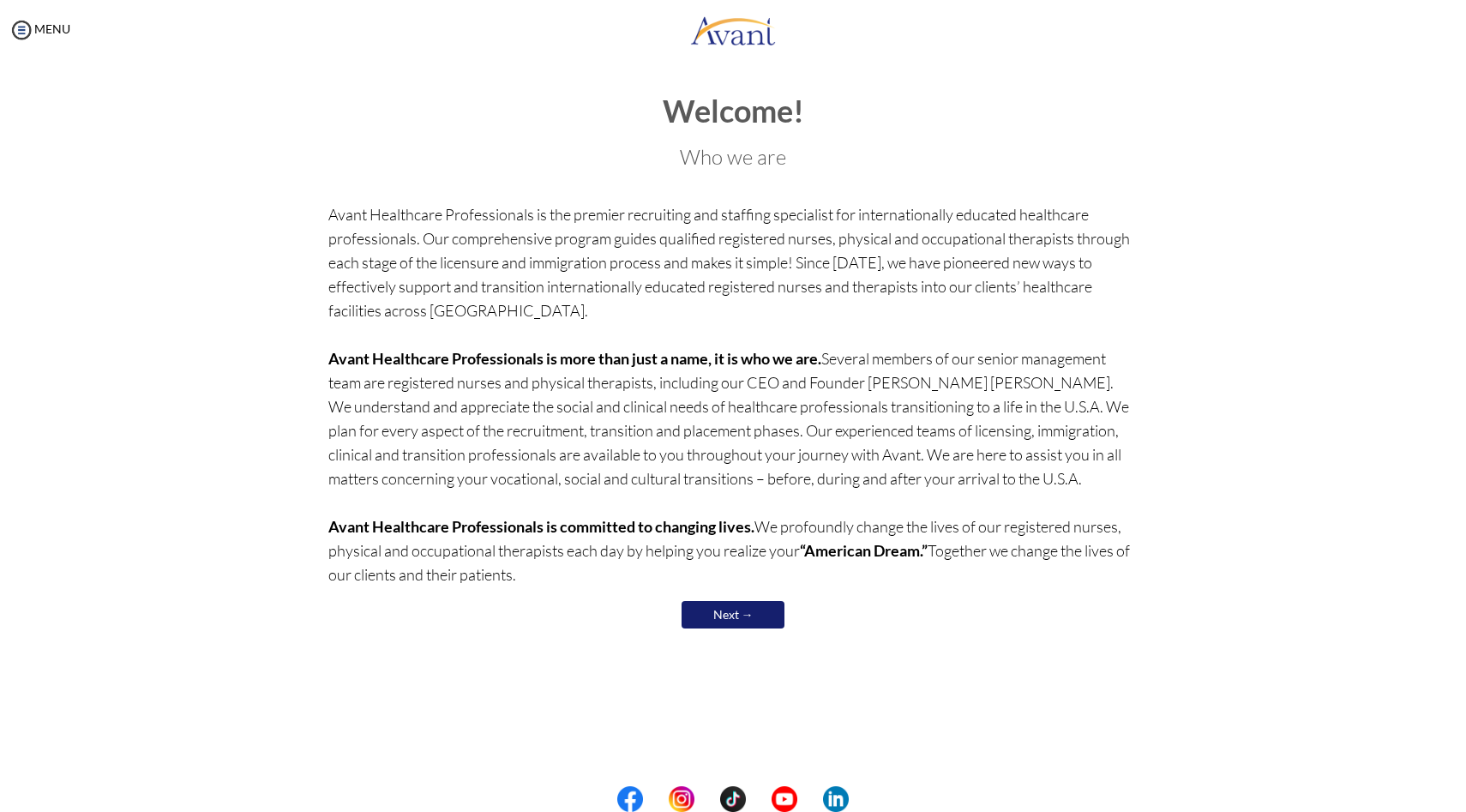
click at [587, 402] on p "Avant Healthcare Professionals is the premier recruiting and staffing specialis…" at bounding box center [734, 394] width 810 height 384
click at [703, 153] on h3 "Who we are" at bounding box center [734, 156] width 810 height 22
click at [698, 243] on p "Avant Healthcare Professionals is the premier recruiting and staffing specialis…" at bounding box center [734, 394] width 810 height 384
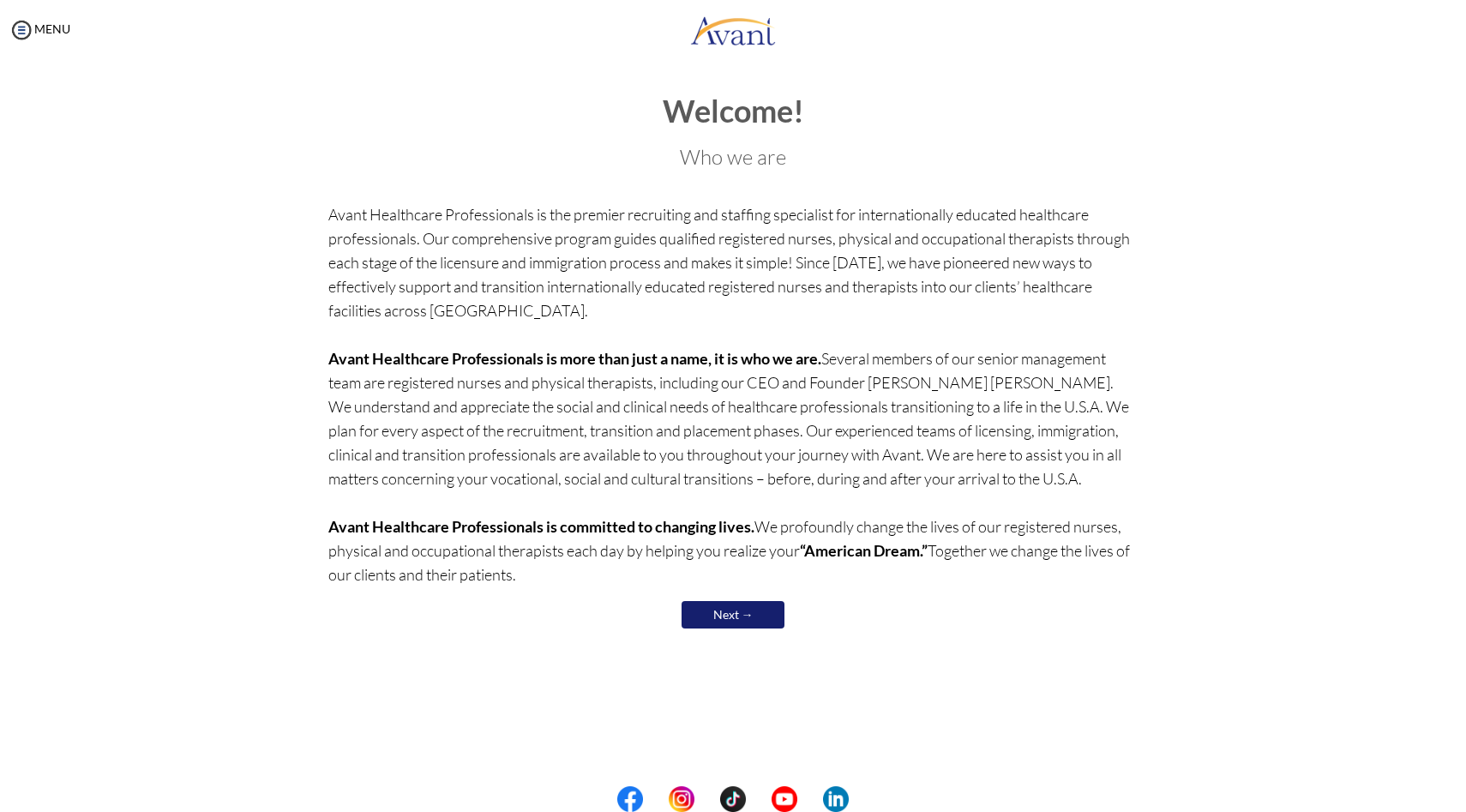
click at [754, 630] on center "Next →" at bounding box center [734, 614] width 810 height 36
click at [752, 620] on link "Next →" at bounding box center [732, 614] width 103 height 27
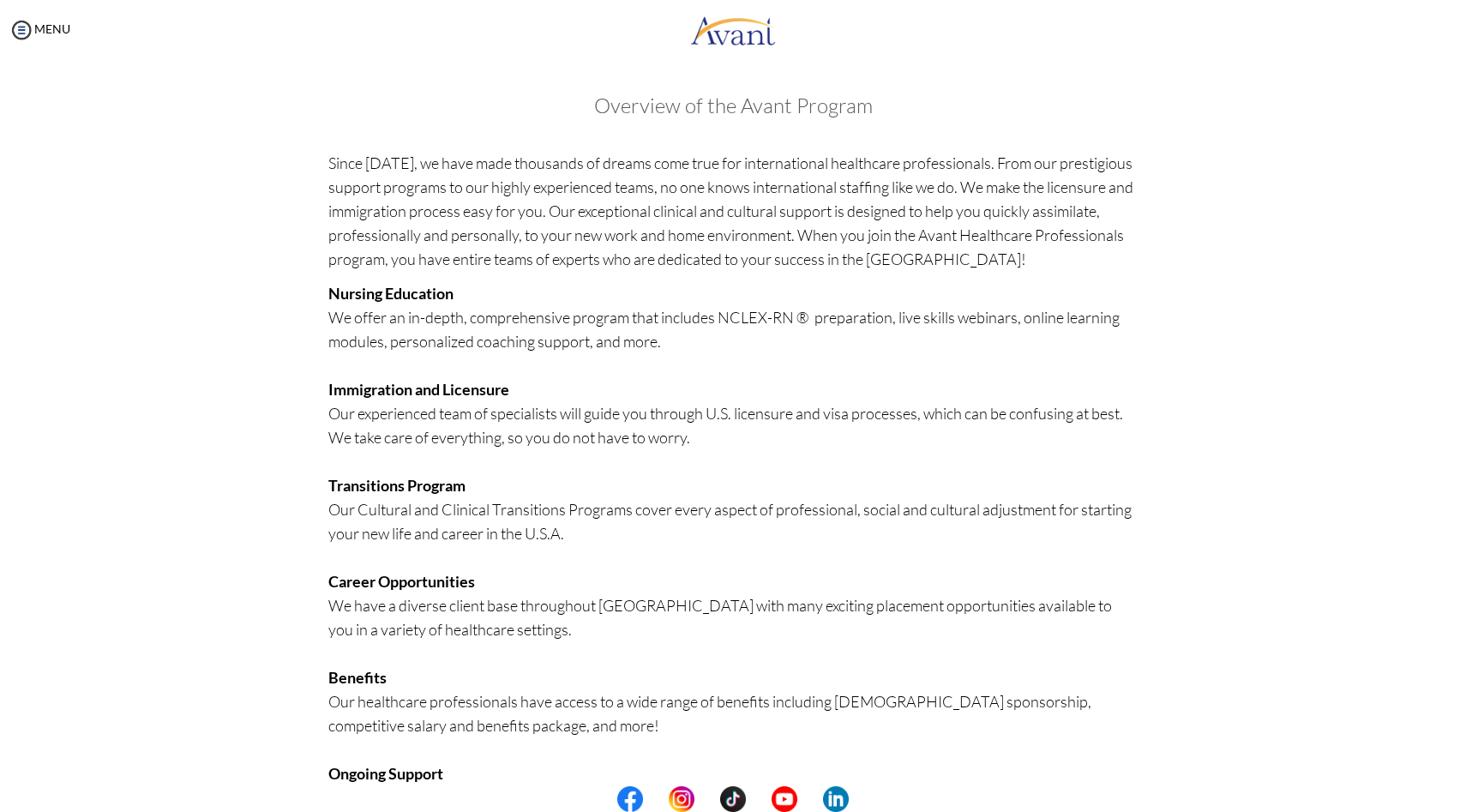
scroll to position [152, 0]
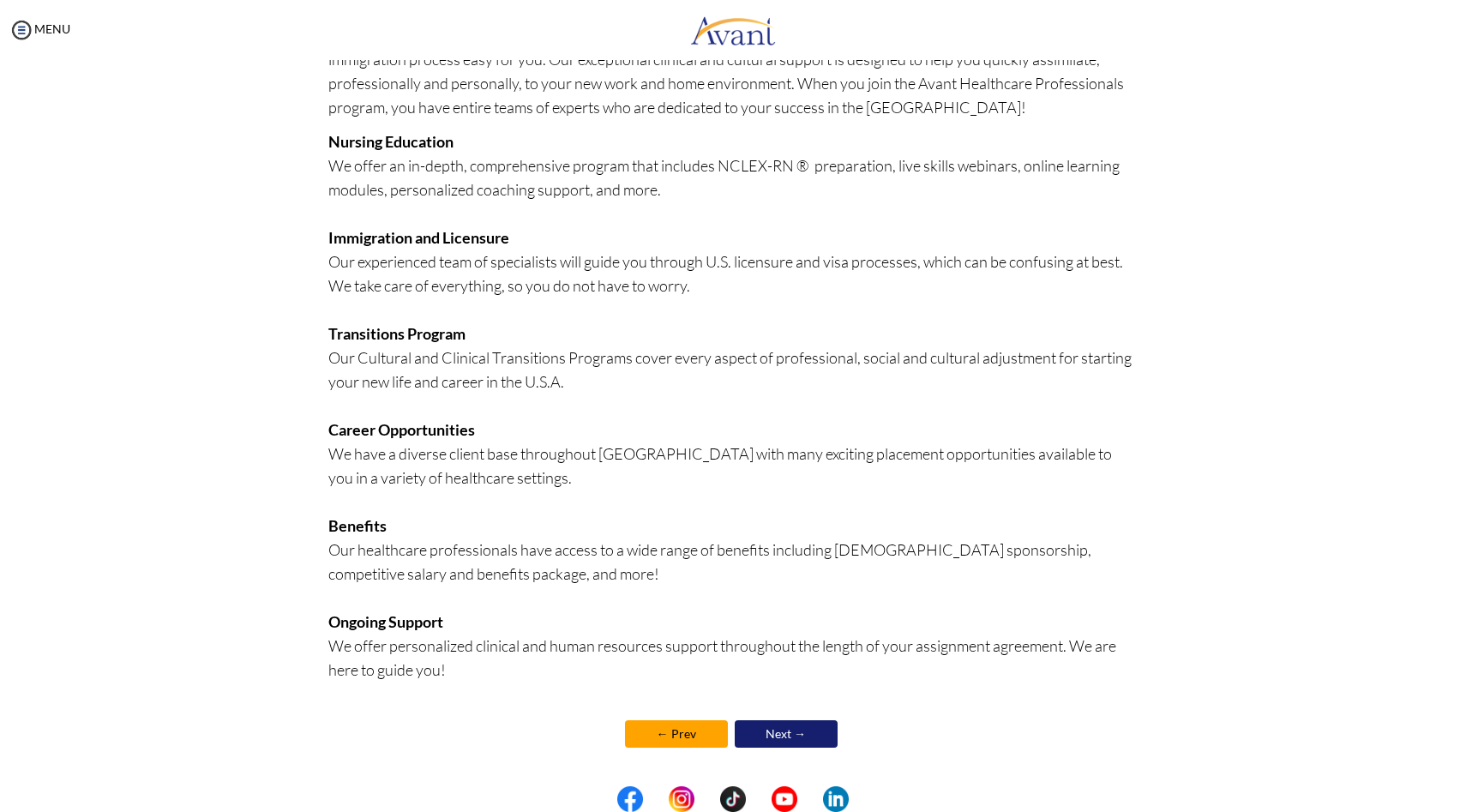
click at [780, 735] on link "Next →" at bounding box center [786, 733] width 103 height 27
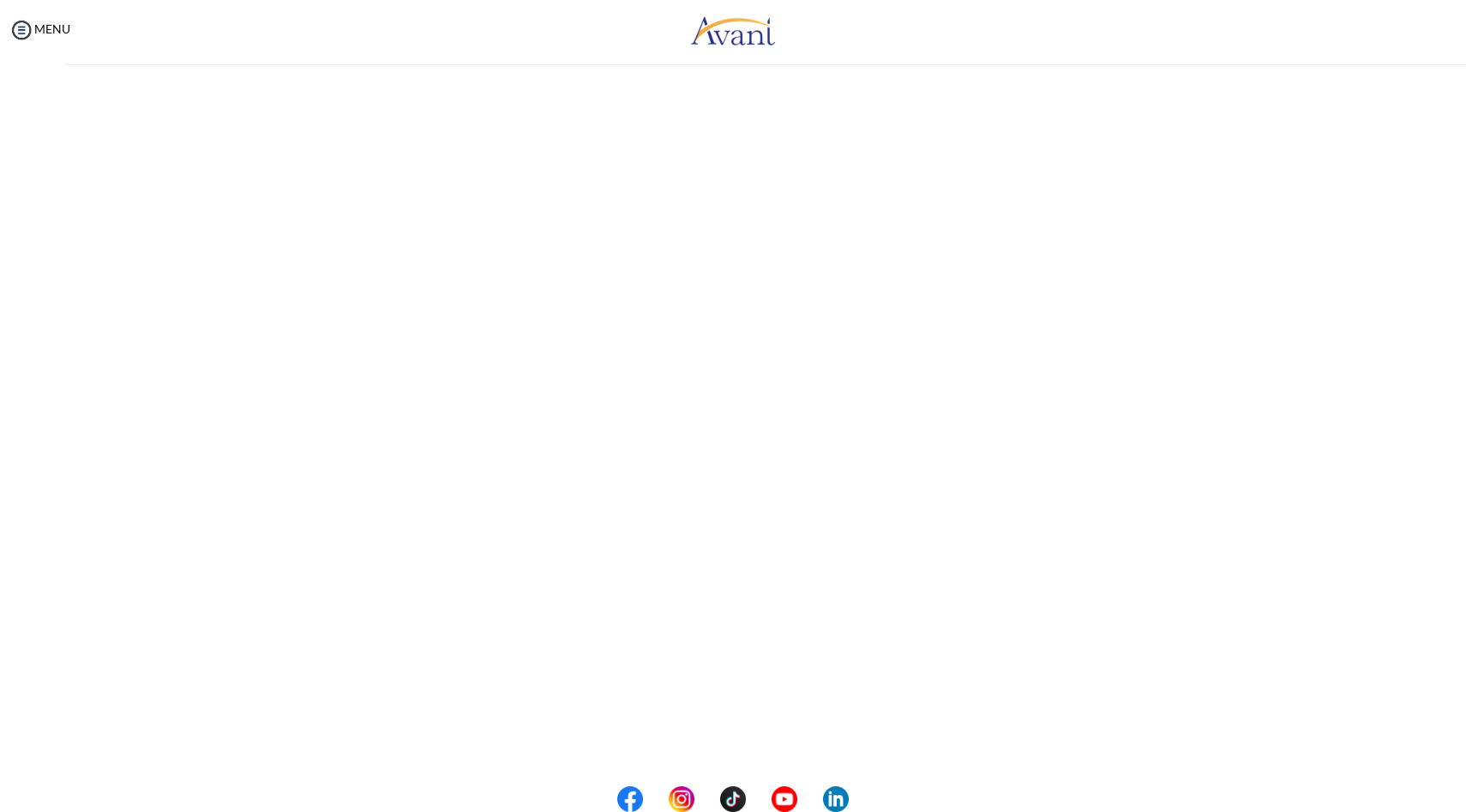
scroll to position [0, 0]
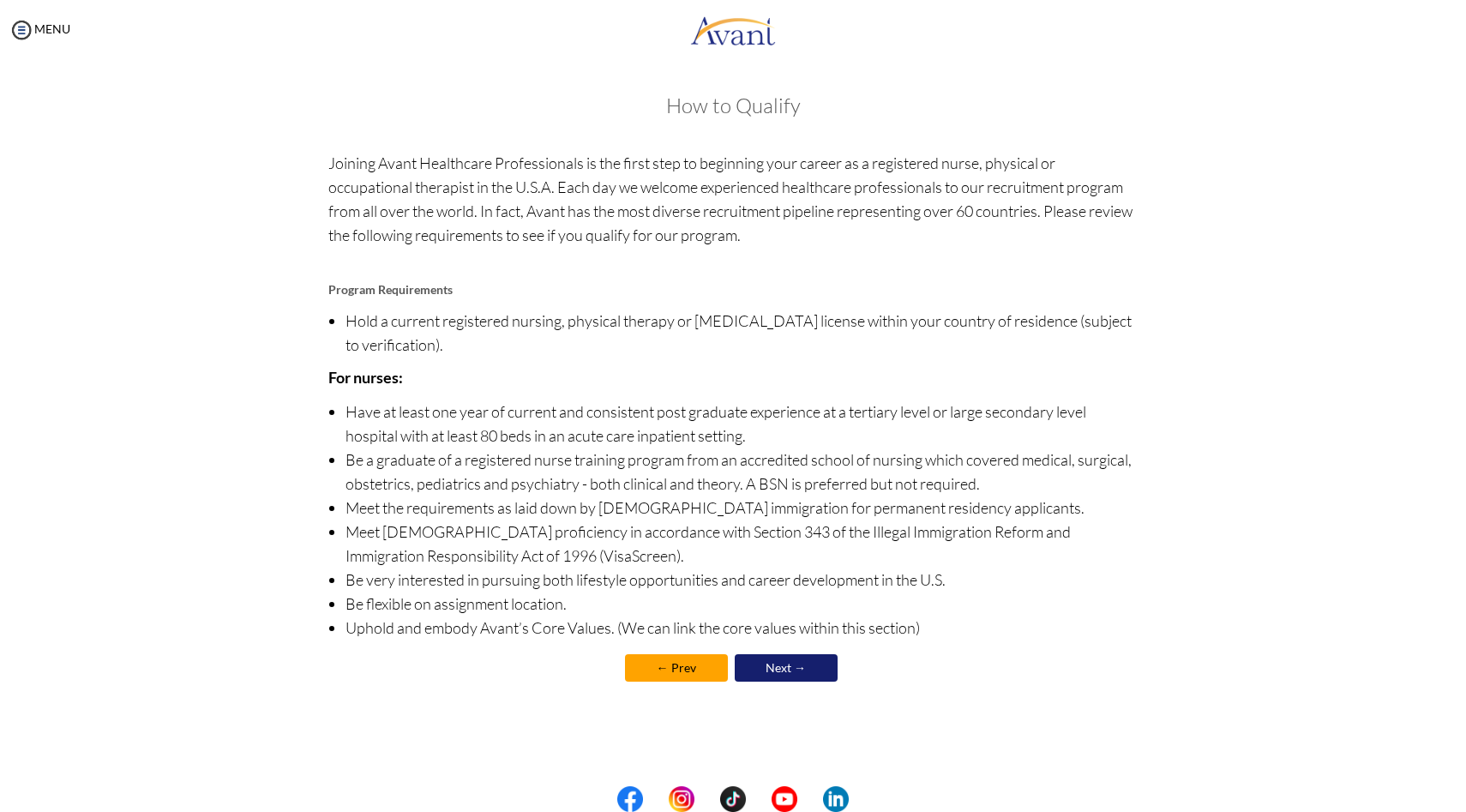
click at [774, 671] on link "Next →" at bounding box center [786, 667] width 103 height 27
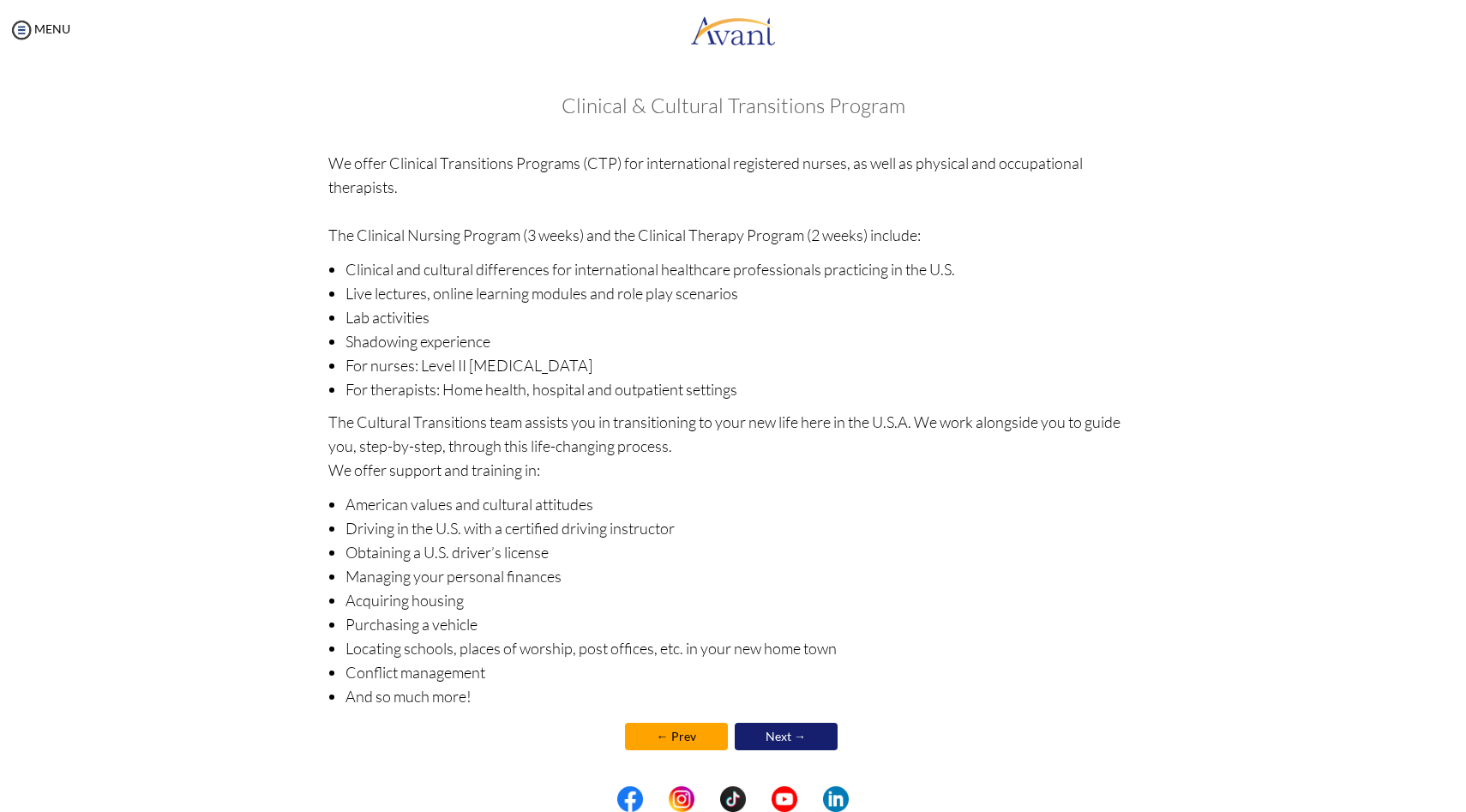
scroll to position [3, 0]
click at [766, 729] on link "Next →" at bounding box center [786, 733] width 103 height 27
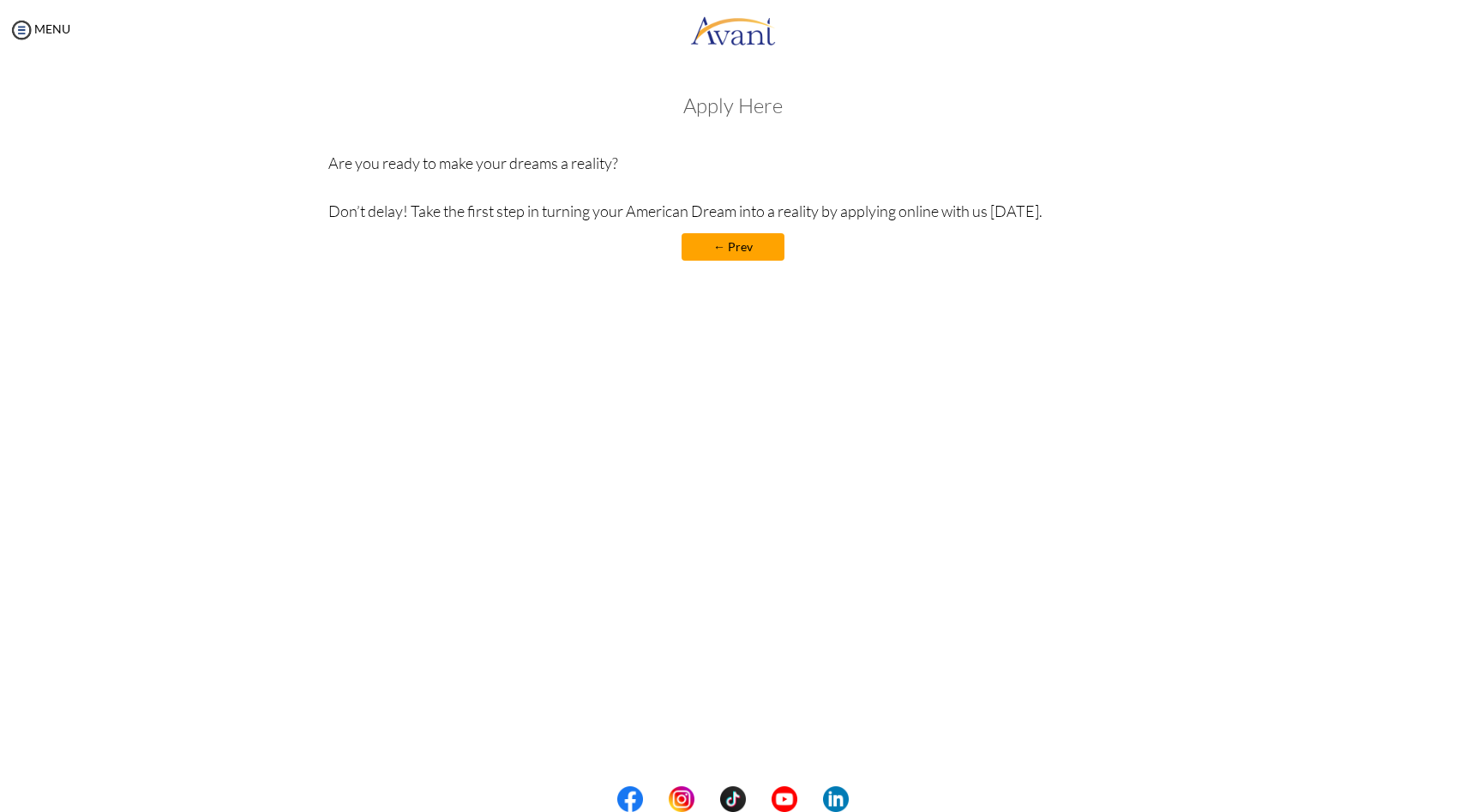
click at [497, 221] on p "Are you ready to make your dreams a reality? Don’t delay! Take the first step i…" at bounding box center [734, 187] width 810 height 72
click at [647, 463] on div "My Status What is the next step? We would like you to watch the introductory vi…" at bounding box center [733, 466] width 1466 height 812
click at [536, 162] on p "Are you ready to make your dreams a reality? Don’t delay! Take the first step i…" at bounding box center [734, 187] width 810 height 72
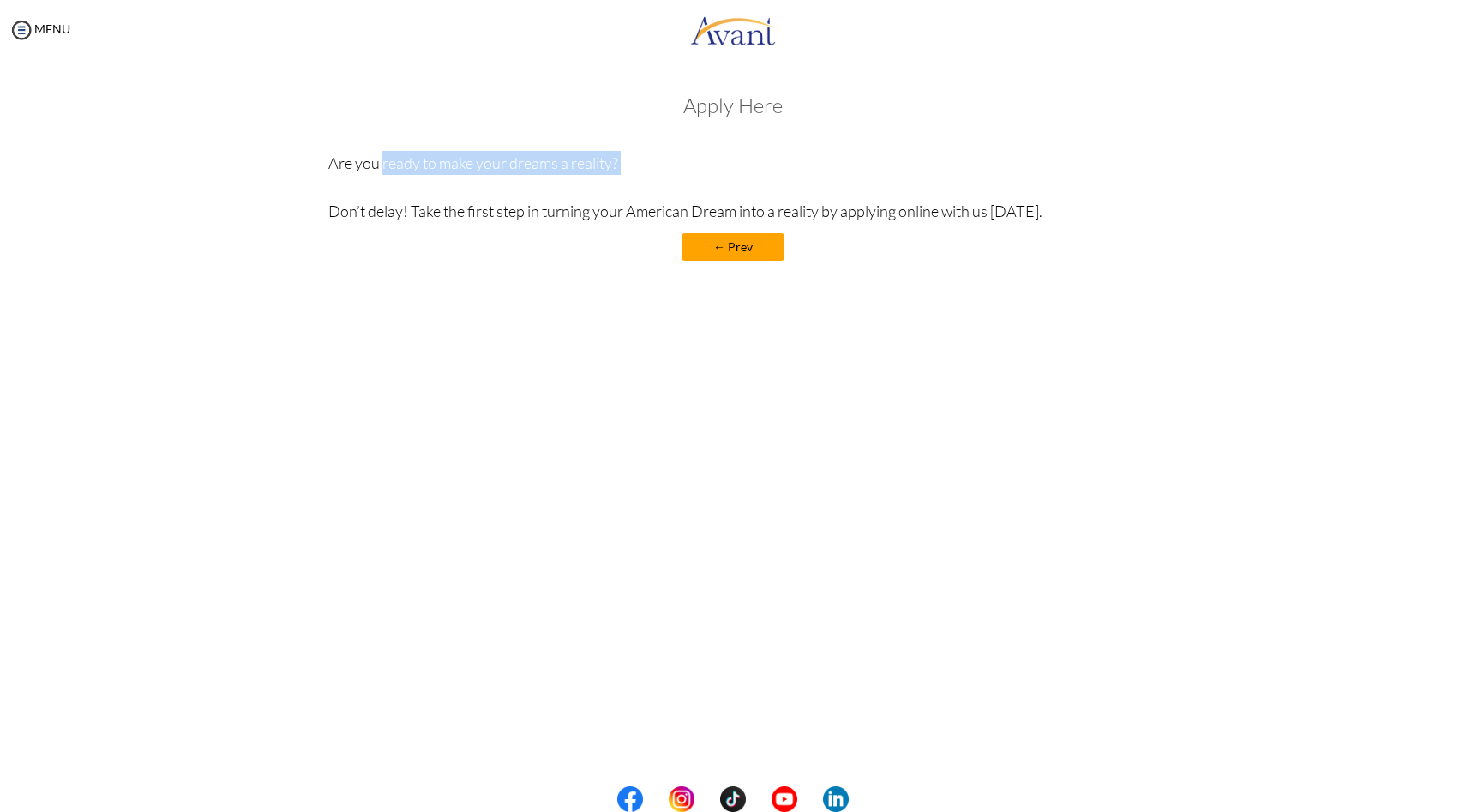
click at [536, 162] on p "Are you ready to make your dreams a reality? Don’t delay! Take the first step i…" at bounding box center [734, 187] width 810 height 72
click at [36, 41] on div "MENU" at bounding box center [35, 406] width 70 height 812
click at [34, 30] on link "MENU" at bounding box center [40, 28] width 62 height 15
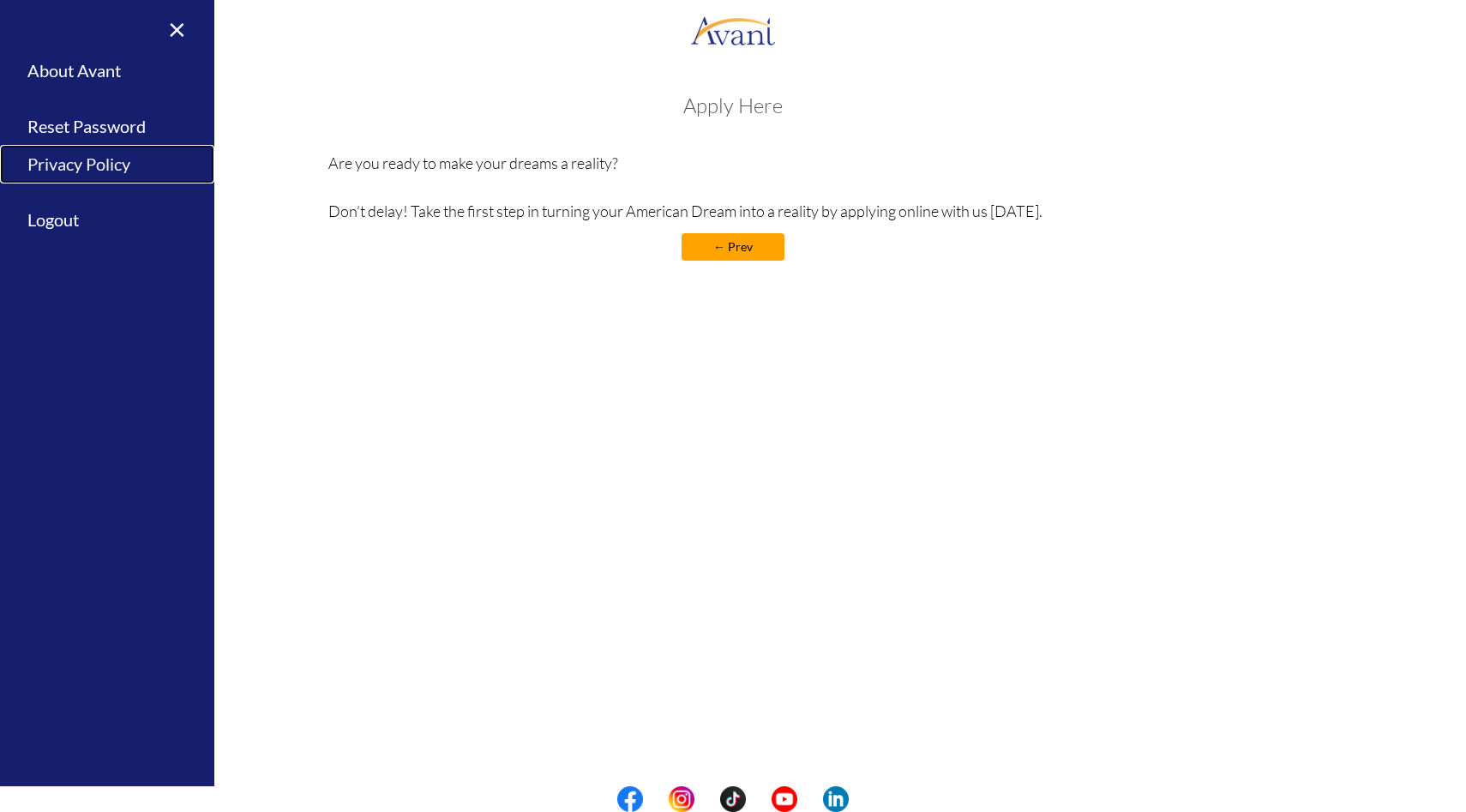
click at [54, 161] on link "Privacy Policy" at bounding box center [107, 164] width 214 height 39
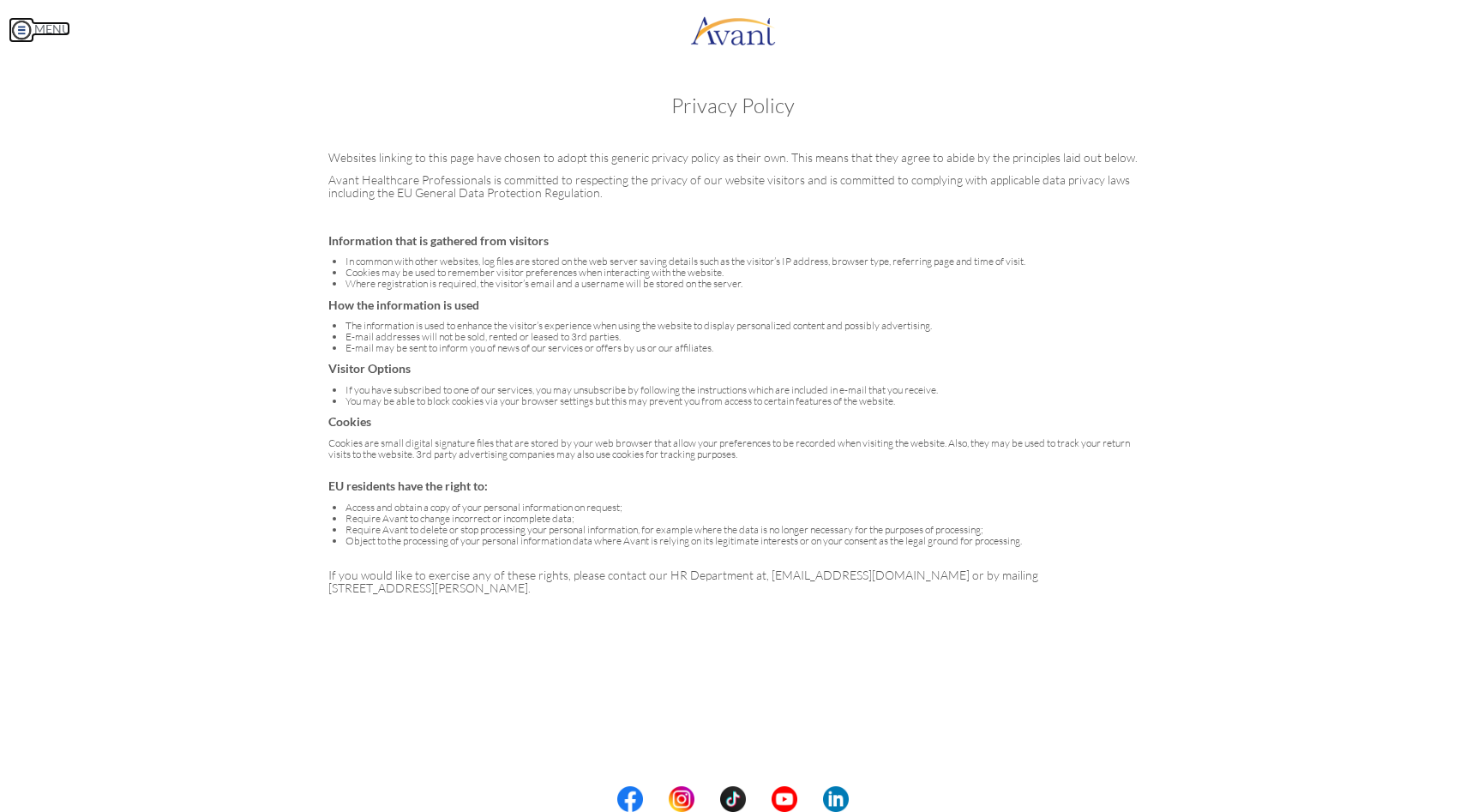
click at [51, 34] on link "MENU" at bounding box center [40, 28] width 62 height 15
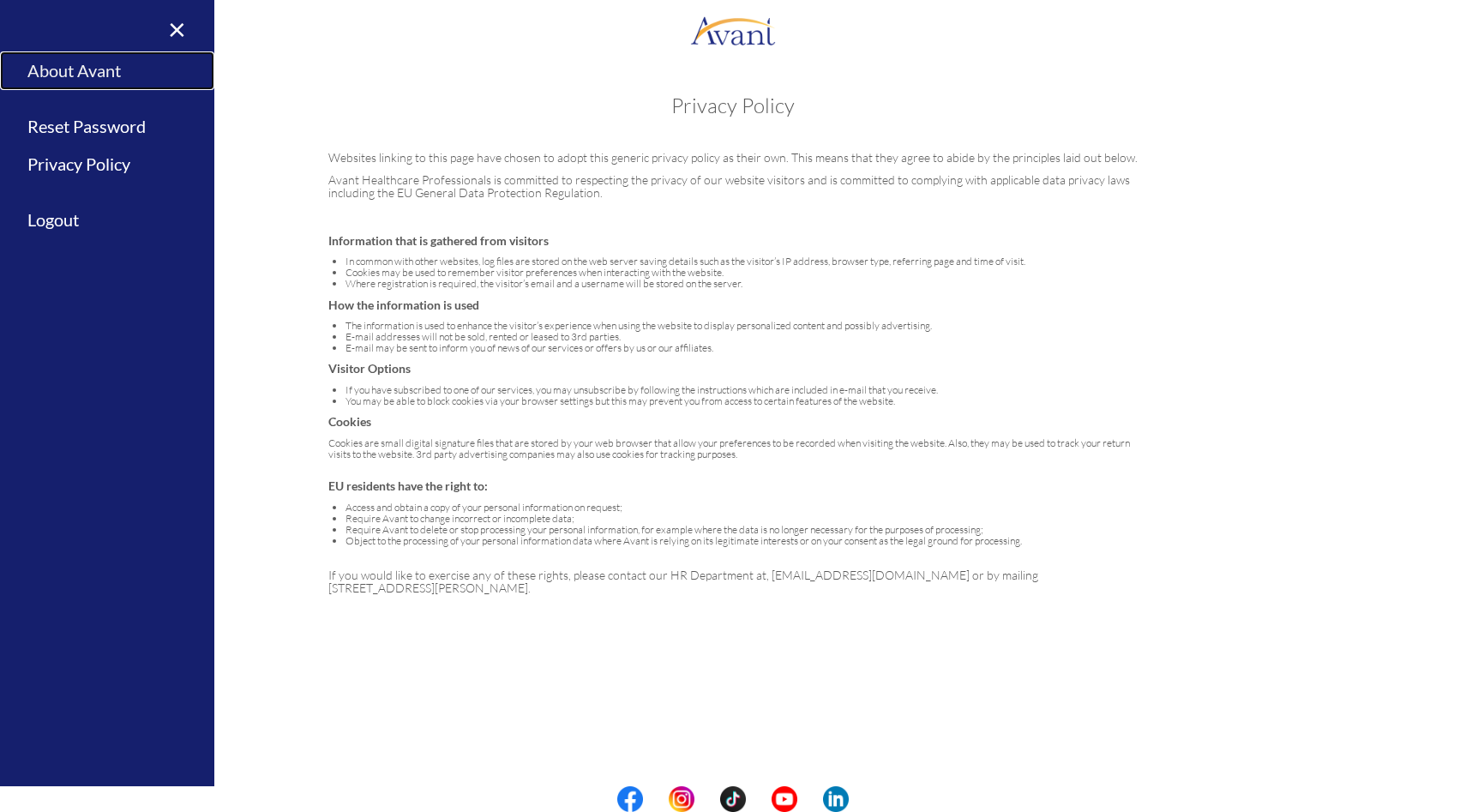
click at [57, 76] on link "About Avant" at bounding box center [107, 71] width 214 height 39
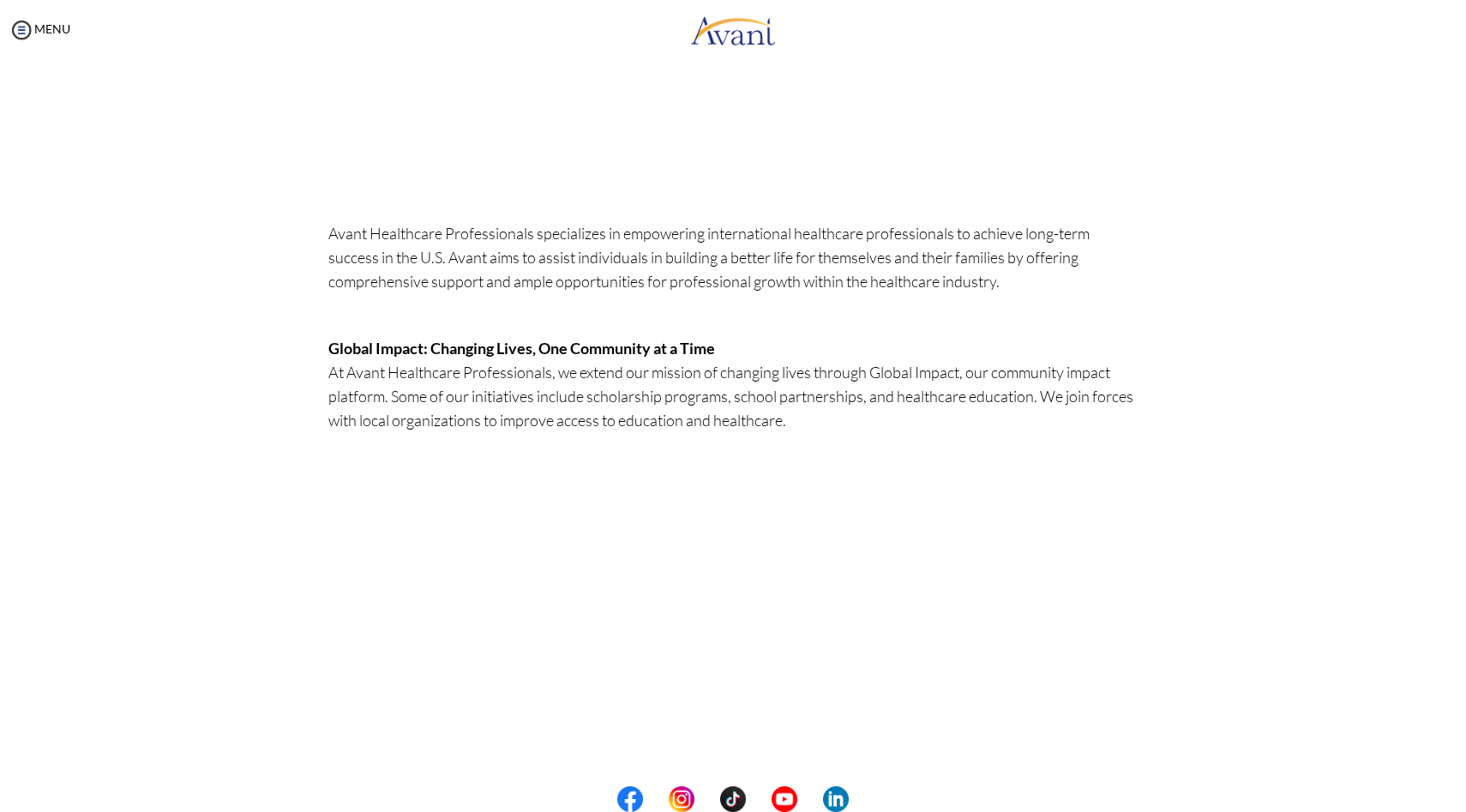
scroll to position [282, 0]
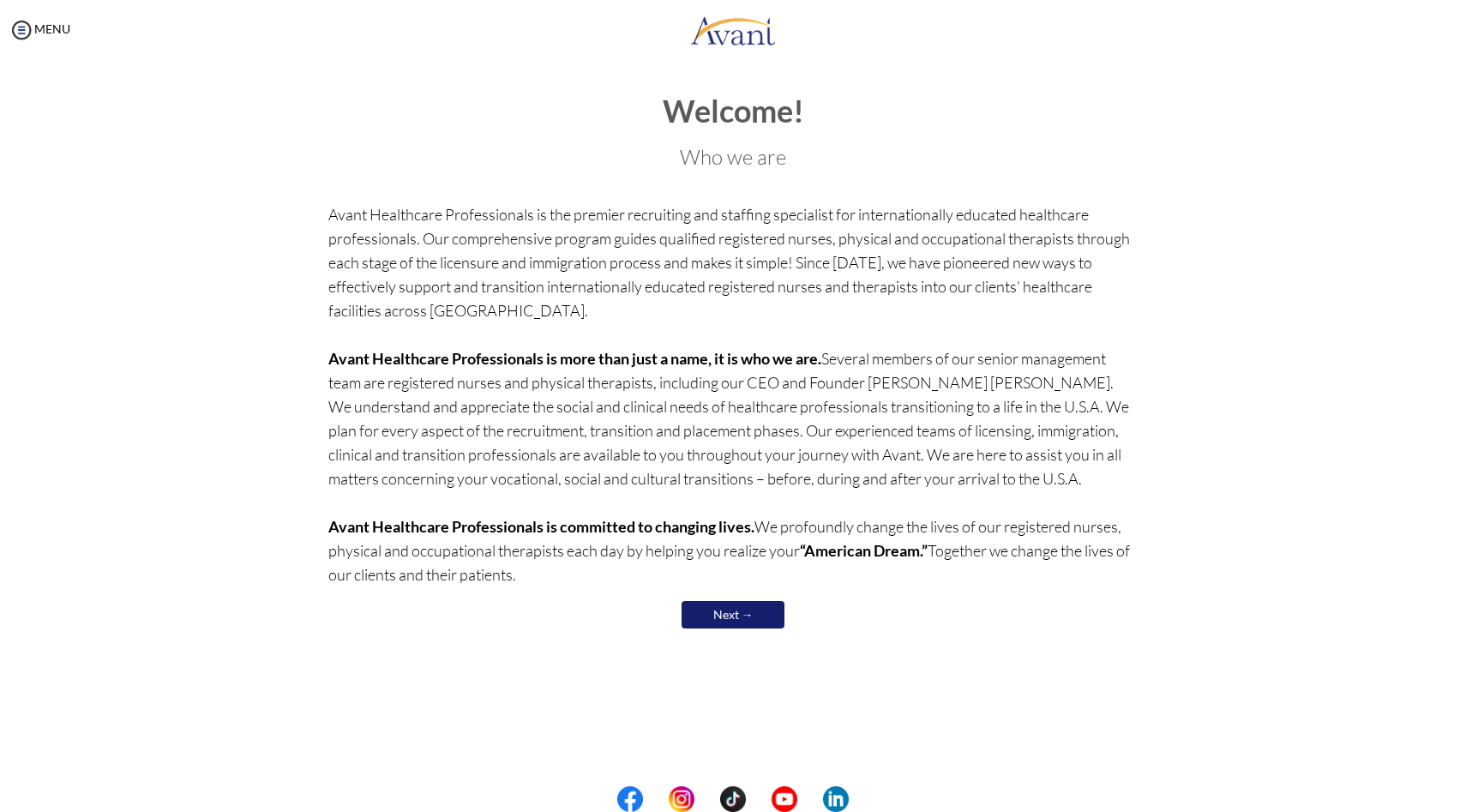
click at [714, 518] on b "Avant Healthcare Professionals is committed to changing lives." at bounding box center [541, 526] width 426 height 18
click at [712, 424] on p "Avant Healthcare Professionals is the premier recruiting and staffing specialis…" at bounding box center [734, 394] width 810 height 384
click at [713, 605] on link "Next →" at bounding box center [732, 614] width 103 height 27
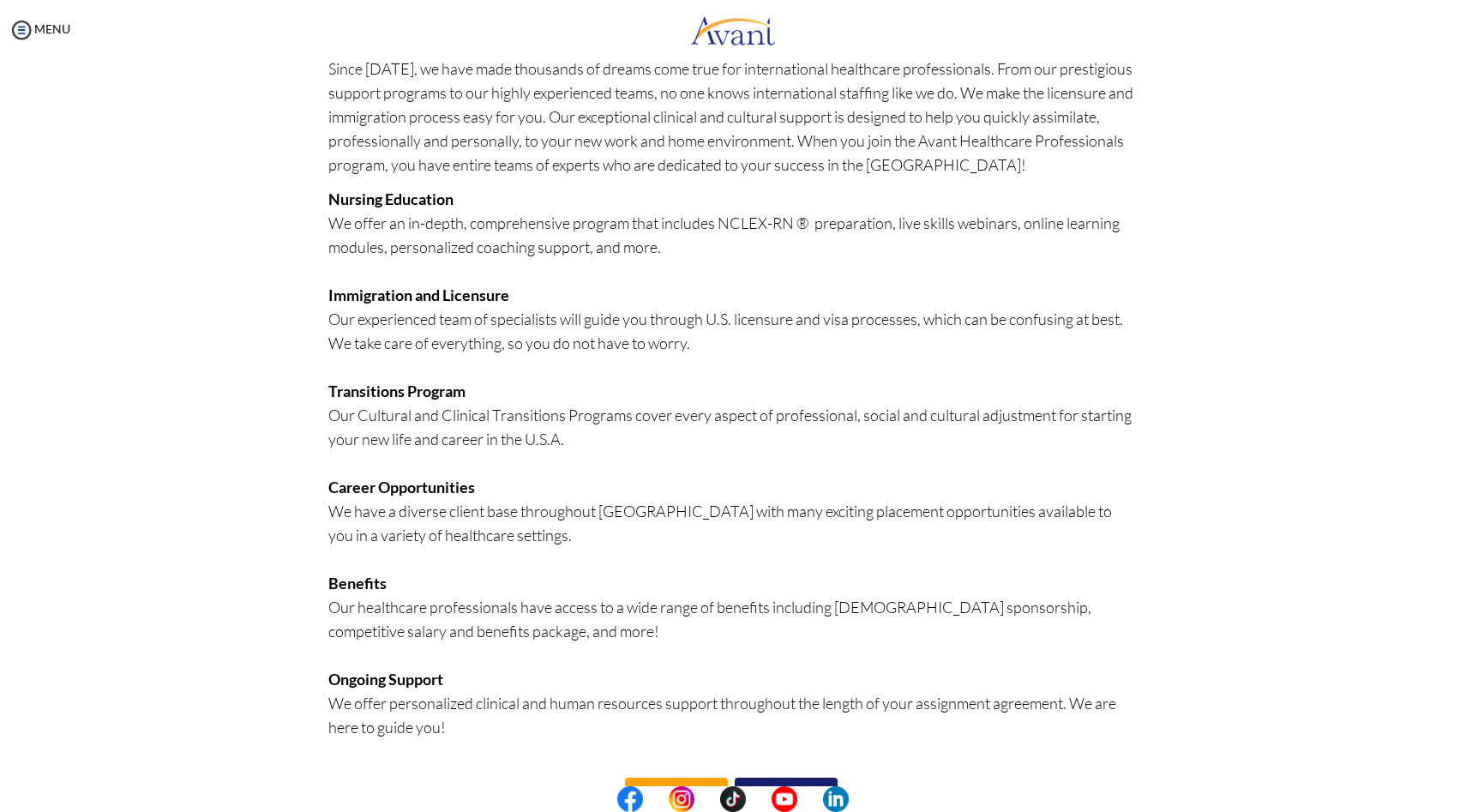
scroll to position [152, 0]
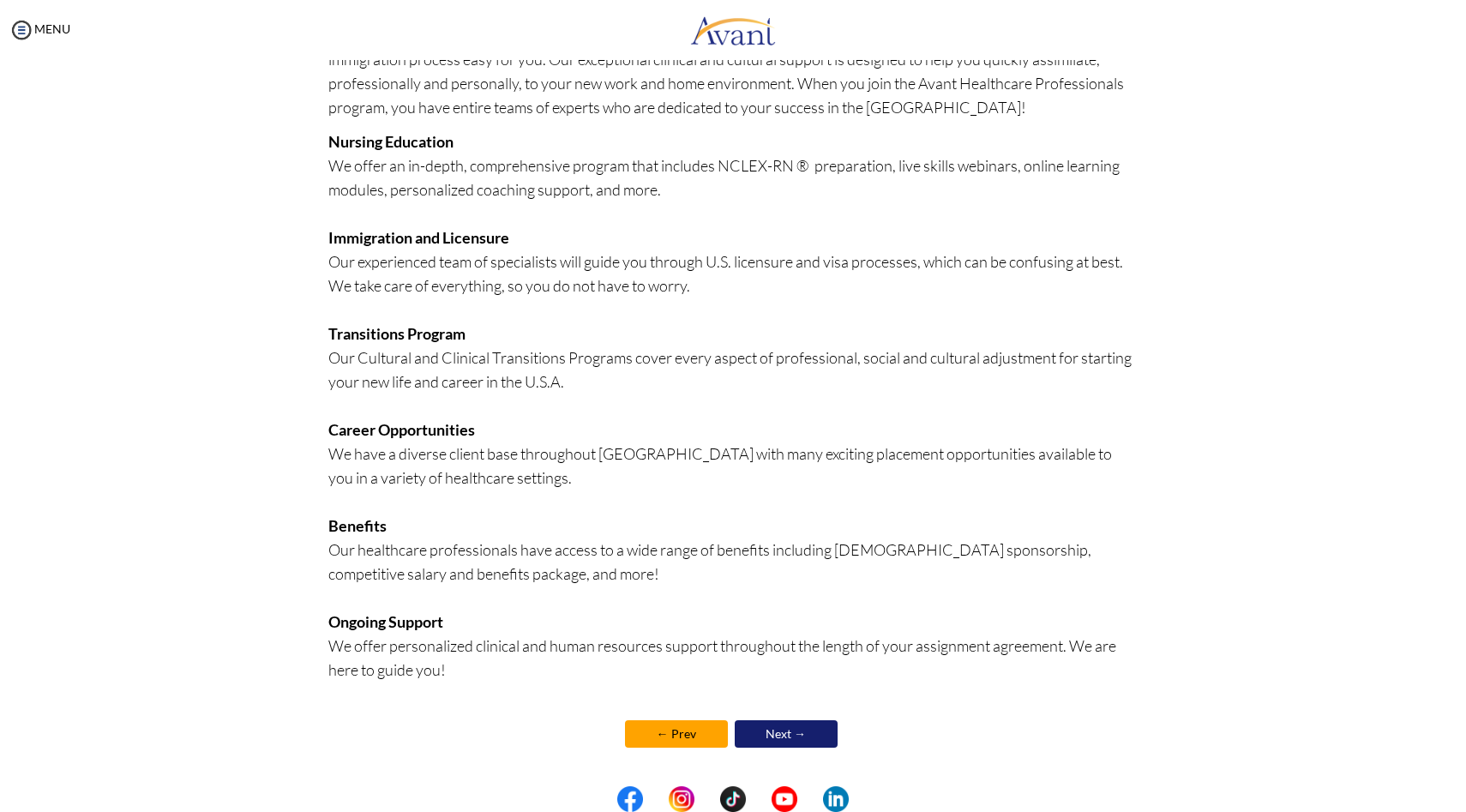
click at [768, 633] on p "Nursing Education We offer an in-depth, comprehensive program that includes NCL…" at bounding box center [734, 417] width 810 height 576
click at [772, 723] on link "Next →" at bounding box center [786, 733] width 103 height 27
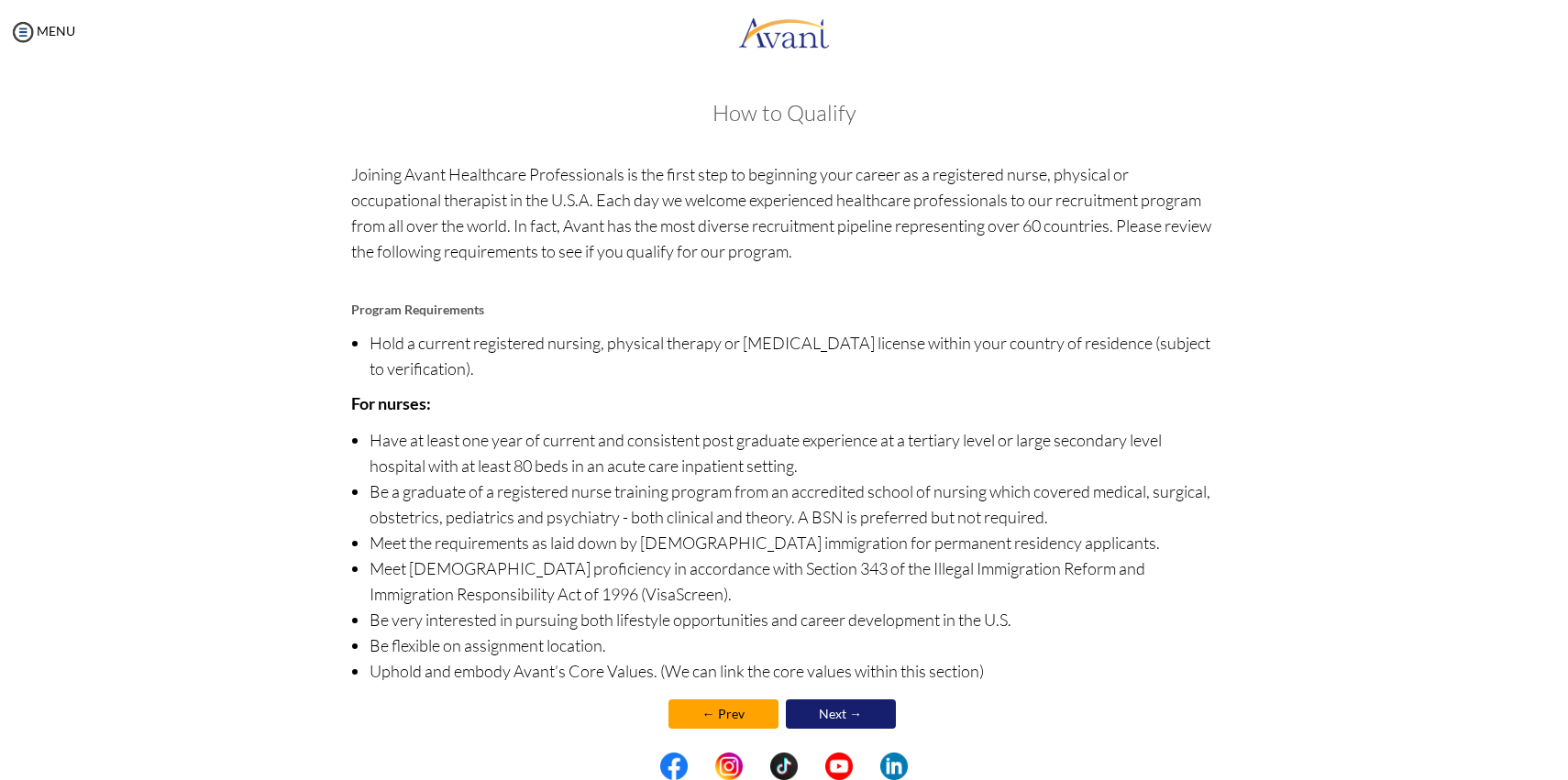
scroll to position [18, 0]
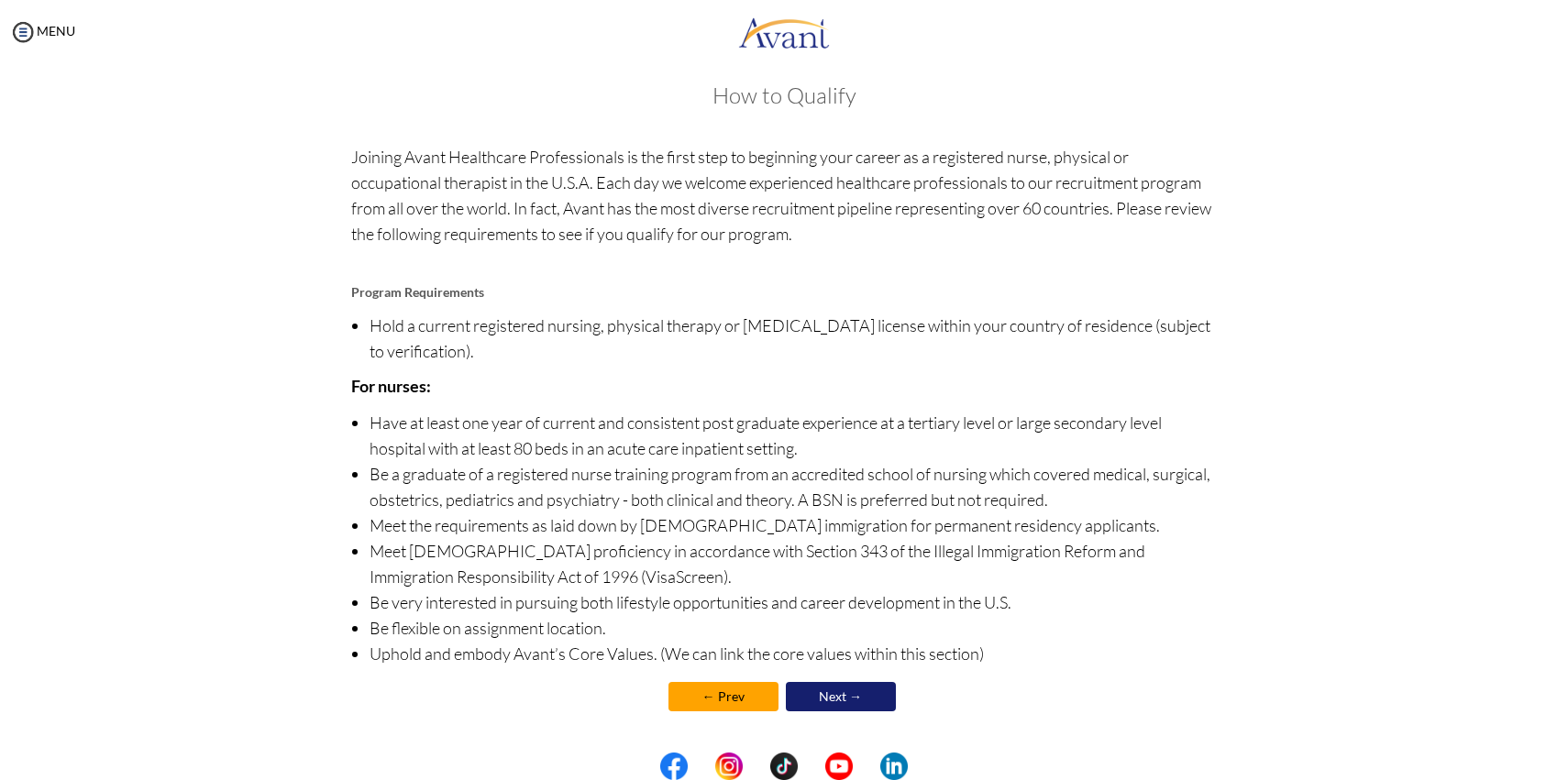
click at [747, 699] on link "← Prev" at bounding box center [723, 696] width 110 height 29
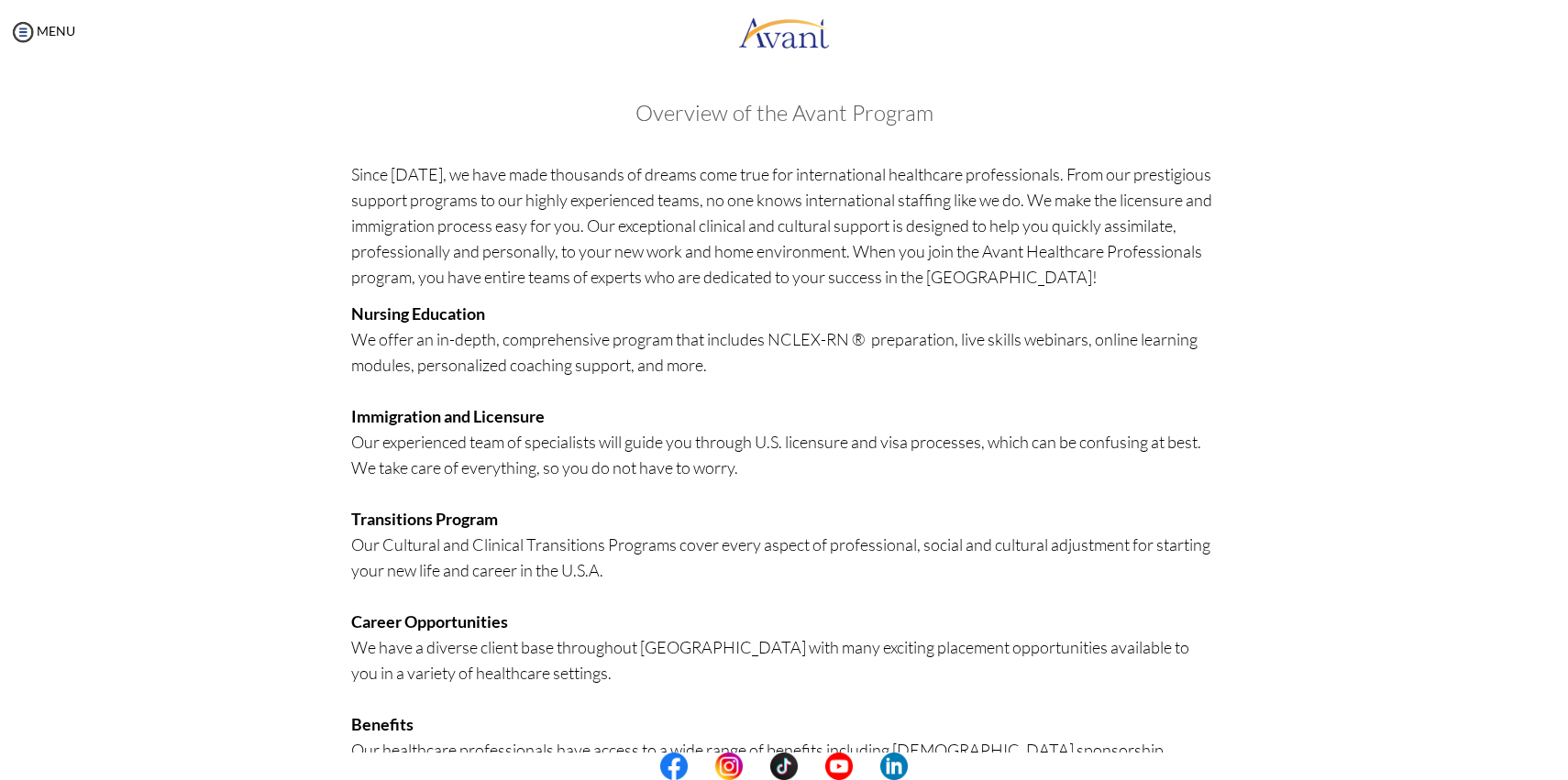
scroll to position [250, 0]
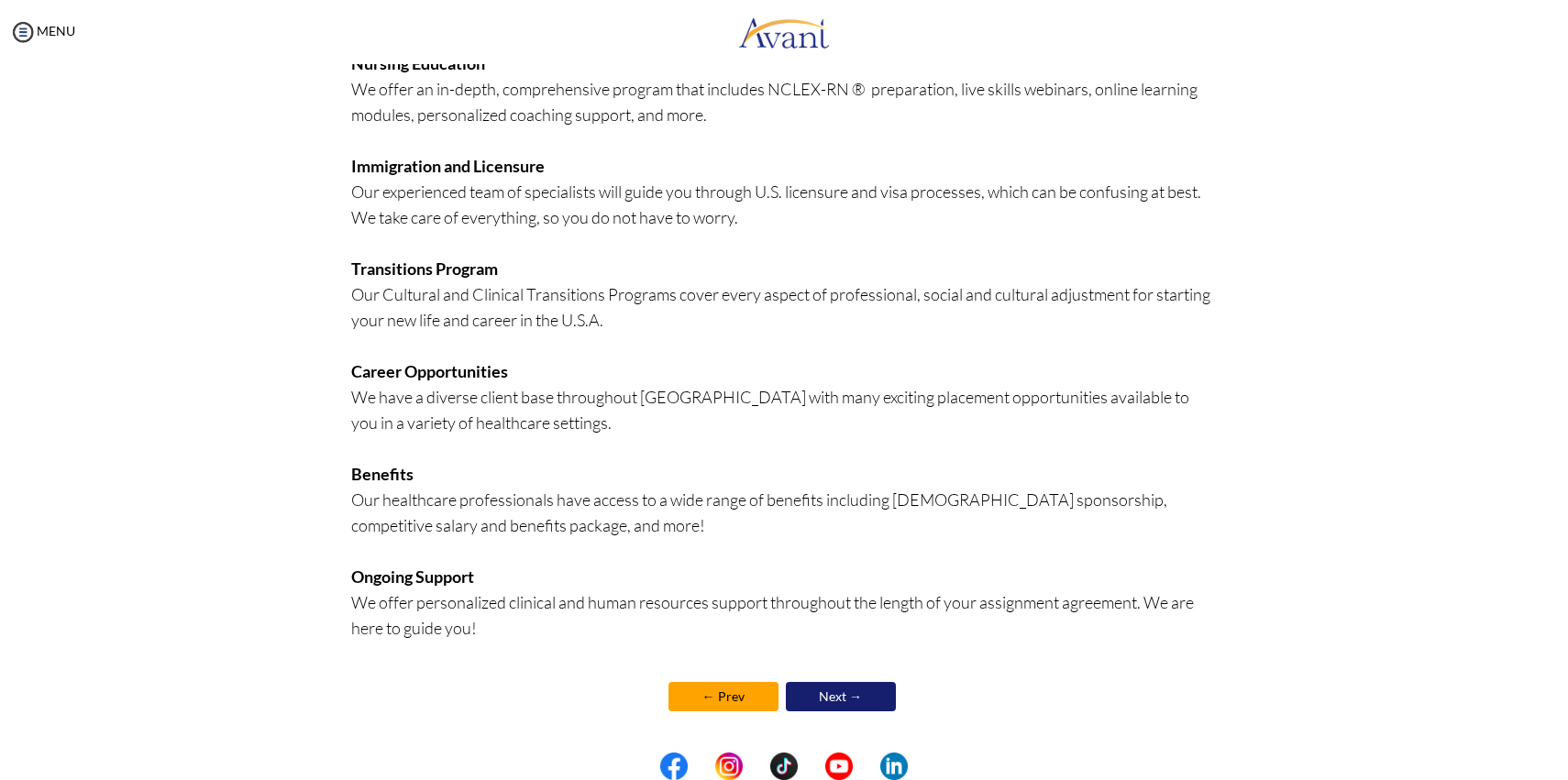
click at [708, 693] on link "← Prev" at bounding box center [723, 696] width 110 height 29
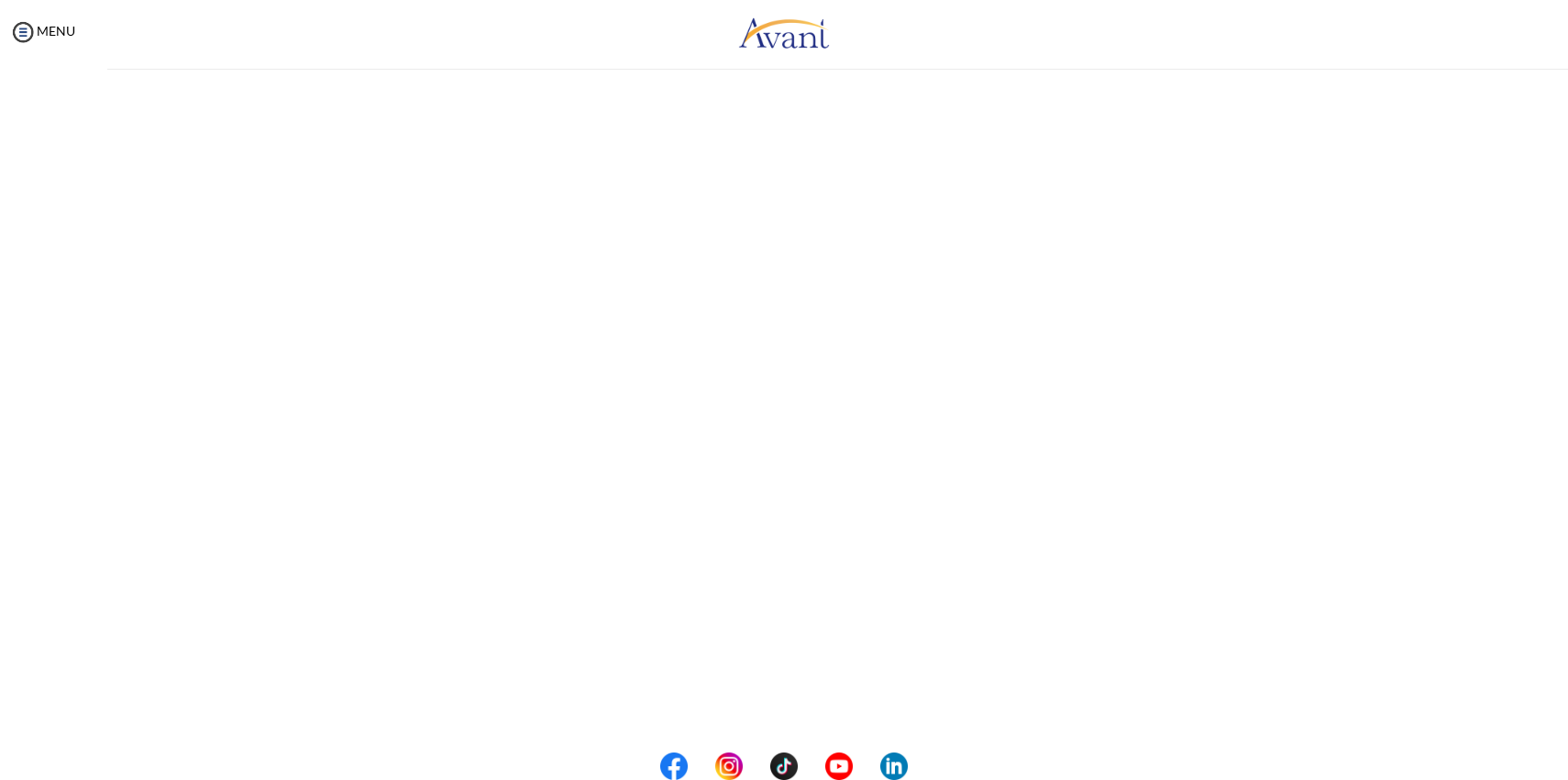
scroll to position [0, 0]
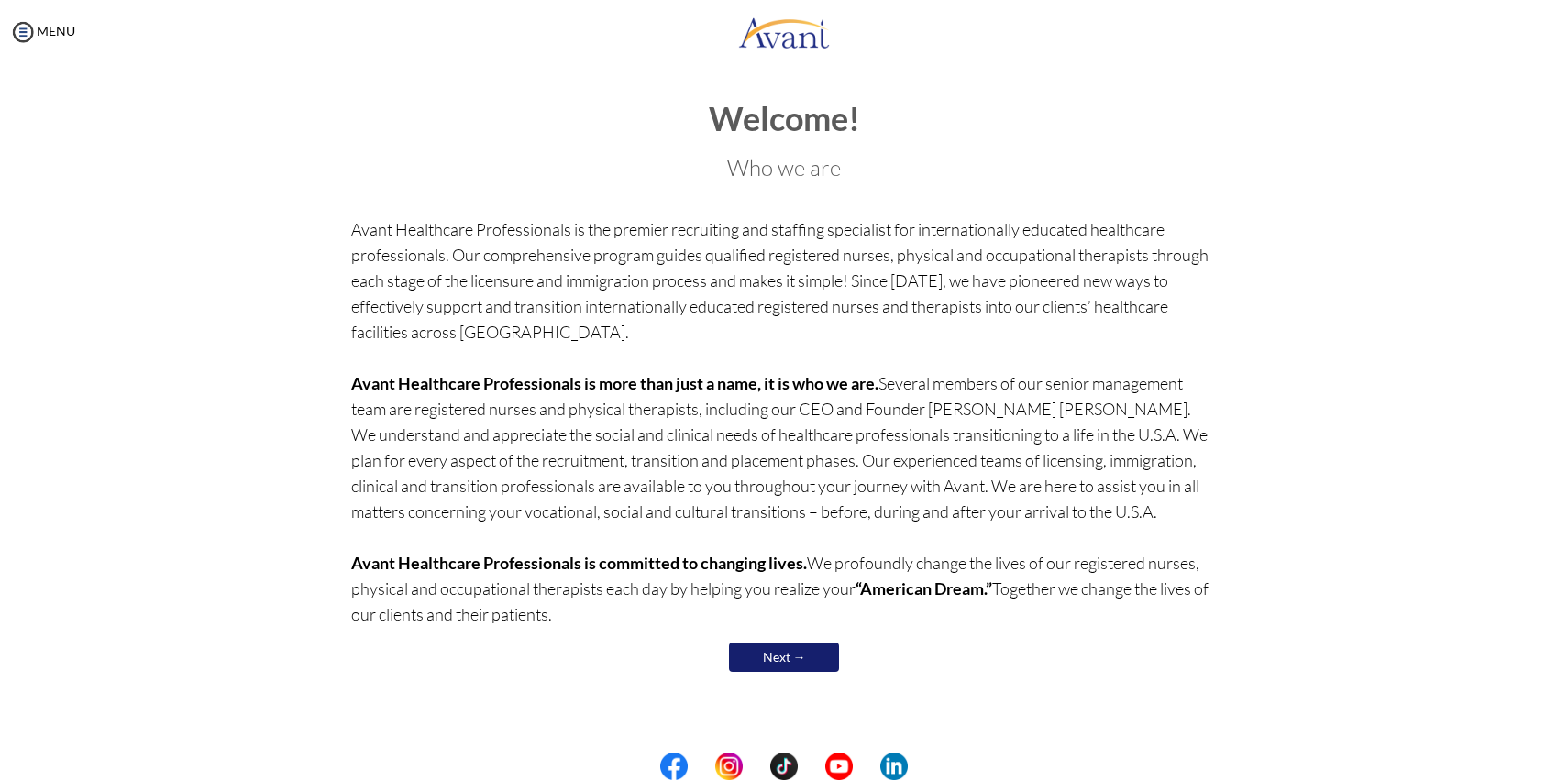
click at [785, 654] on link "Next →" at bounding box center [783, 657] width 110 height 29
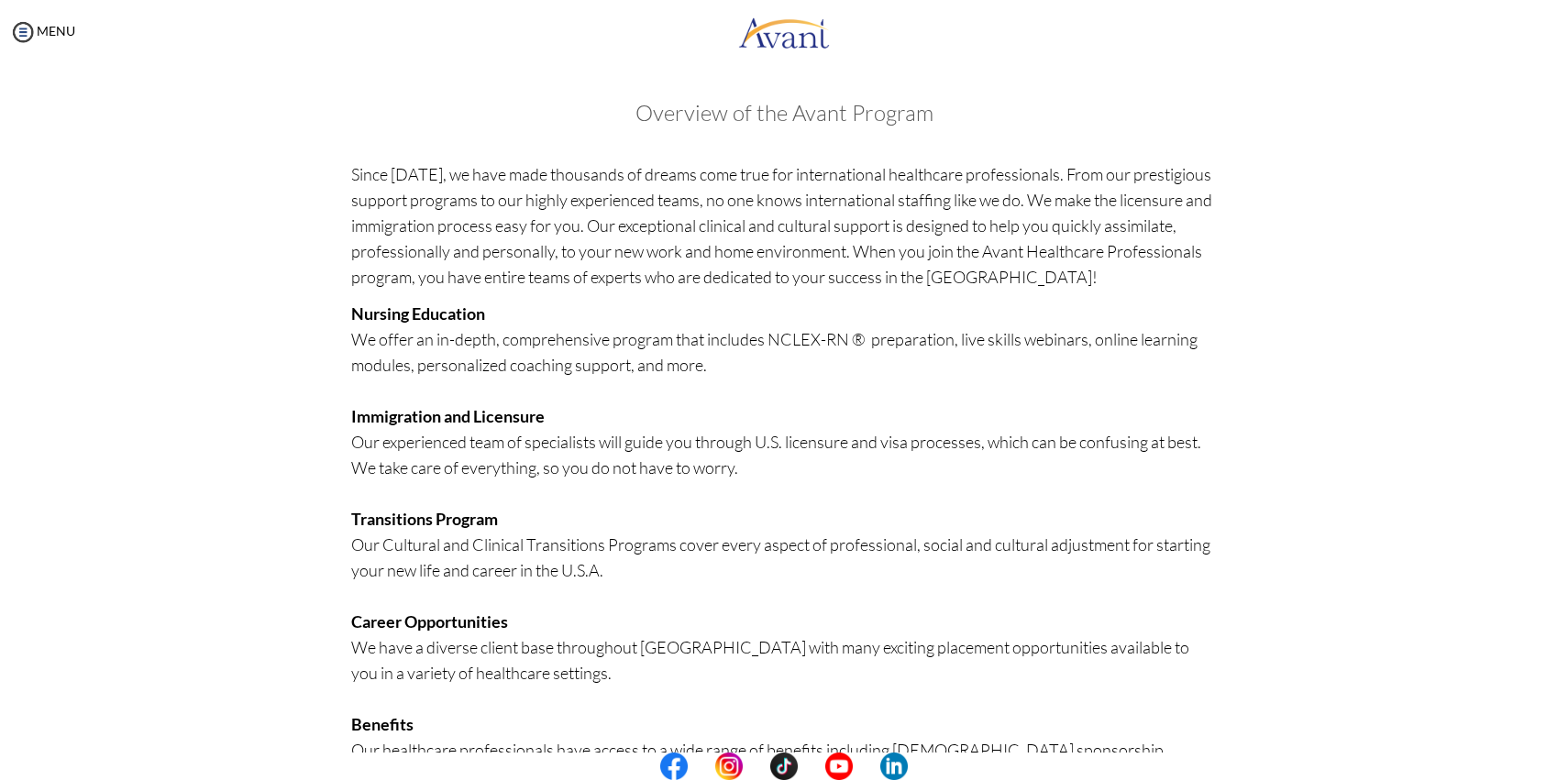
scroll to position [250, 0]
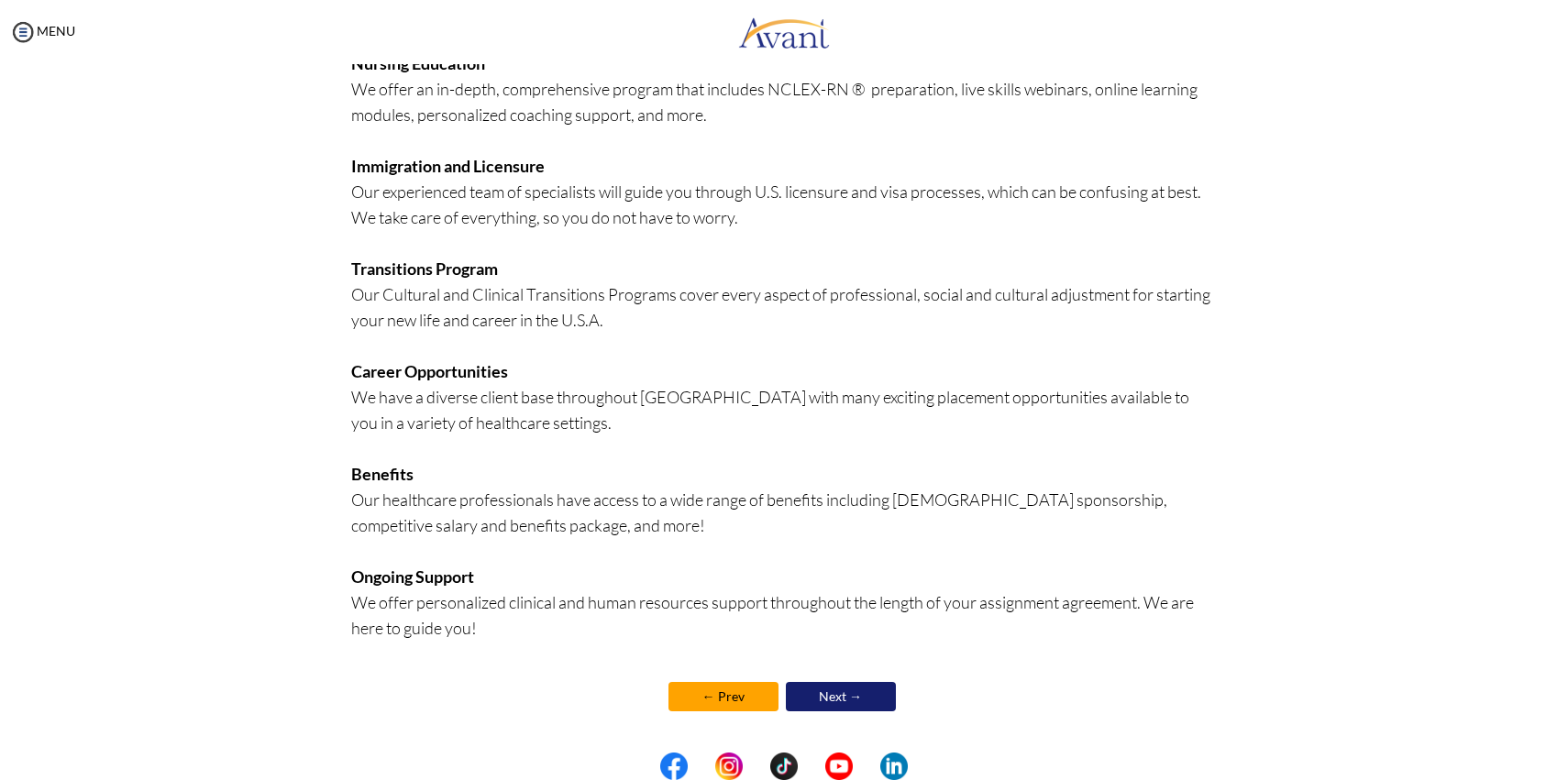
click at [836, 691] on link "Next →" at bounding box center [840, 696] width 110 height 29
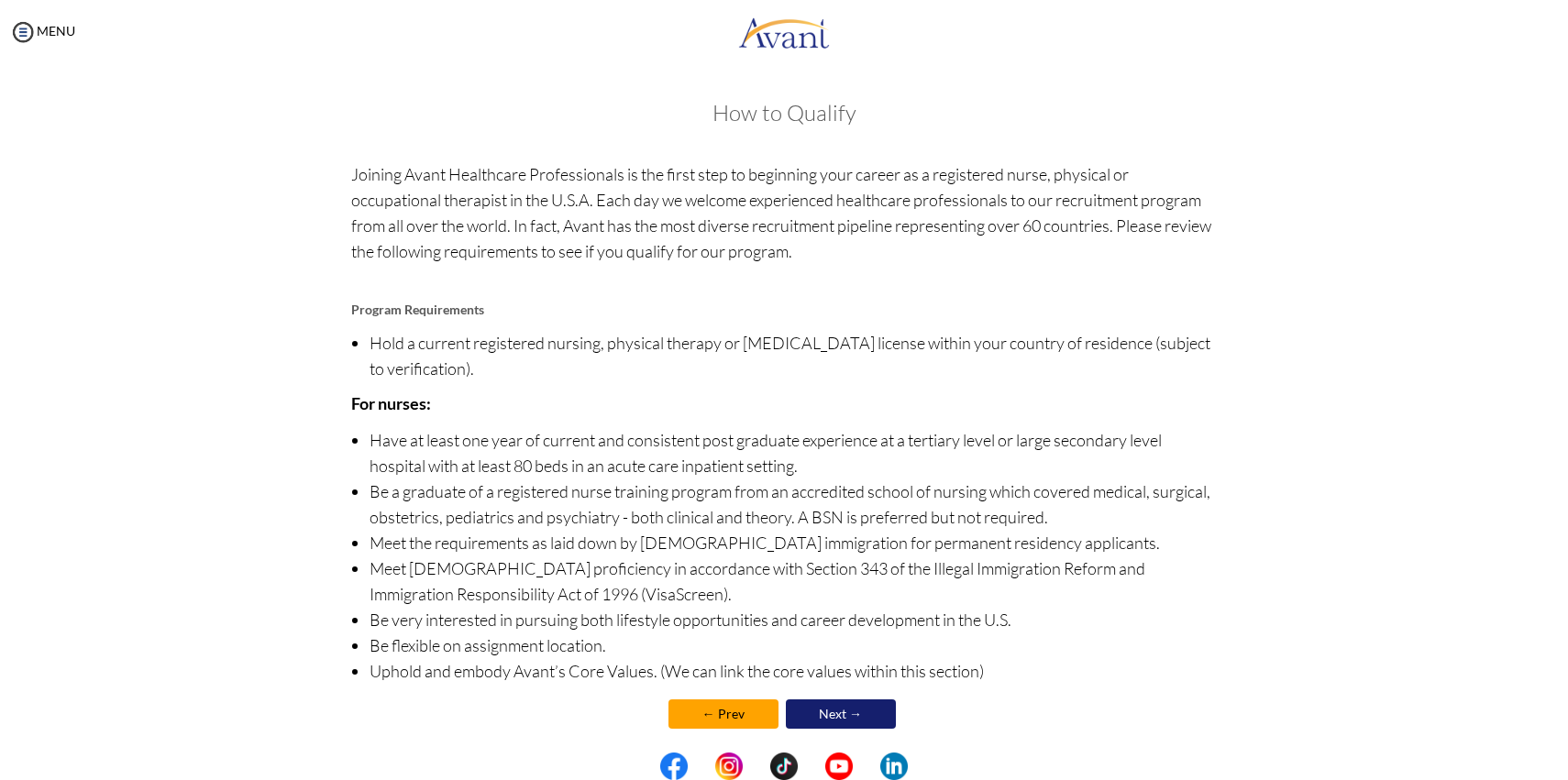
scroll to position [18, 0]
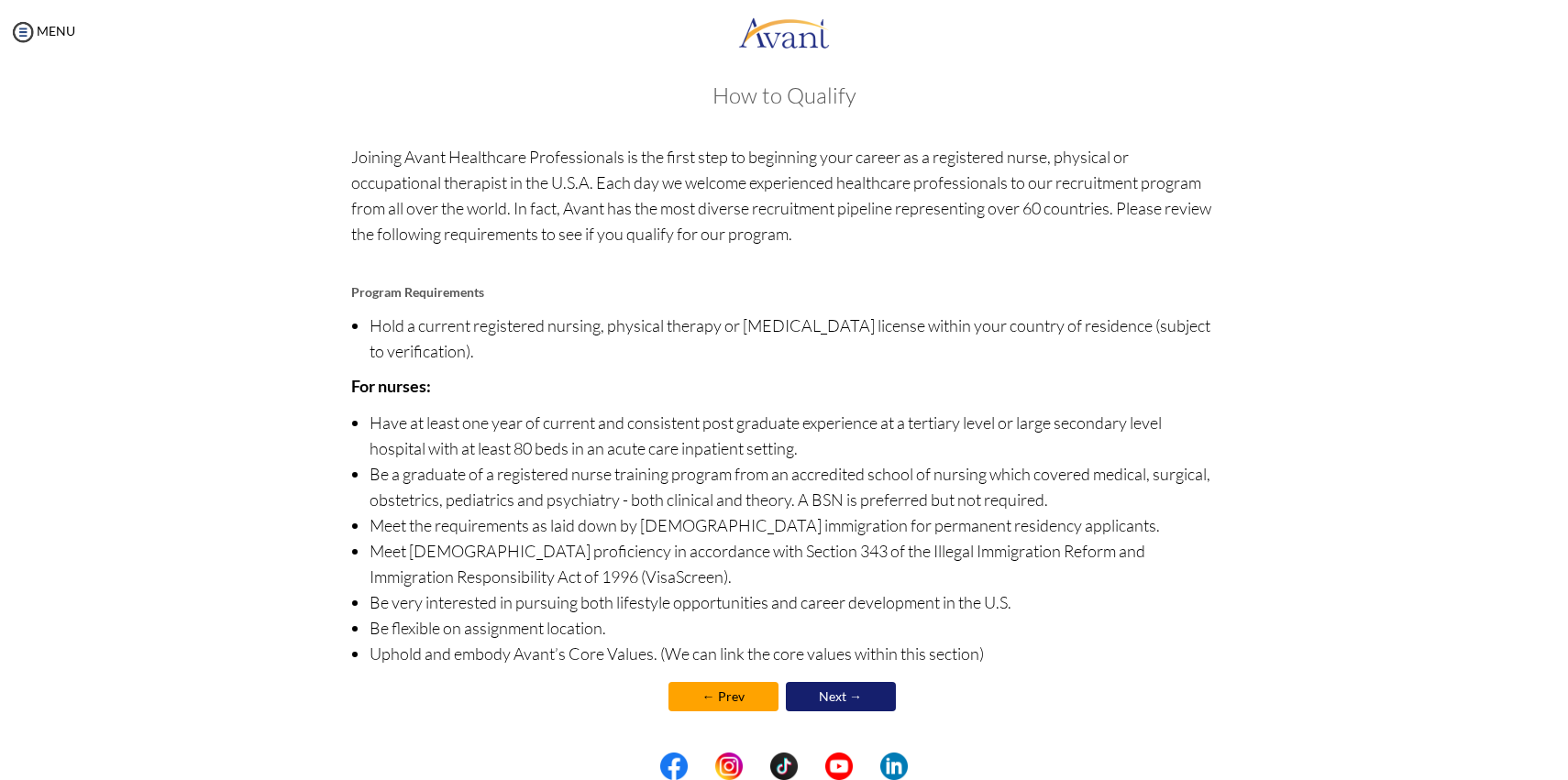
click at [853, 698] on link "Next →" at bounding box center [840, 696] width 110 height 29
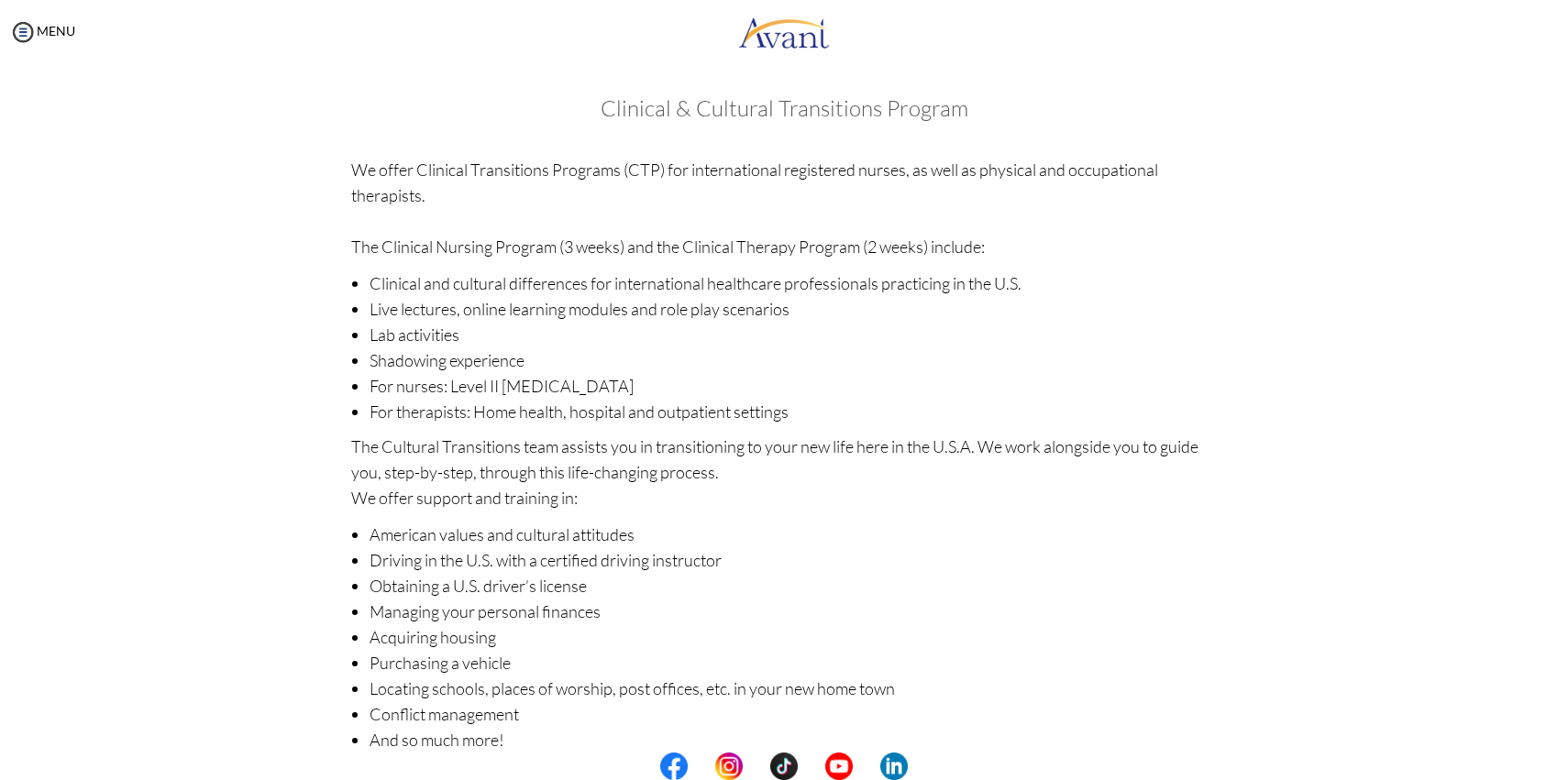
scroll to position [91, 0]
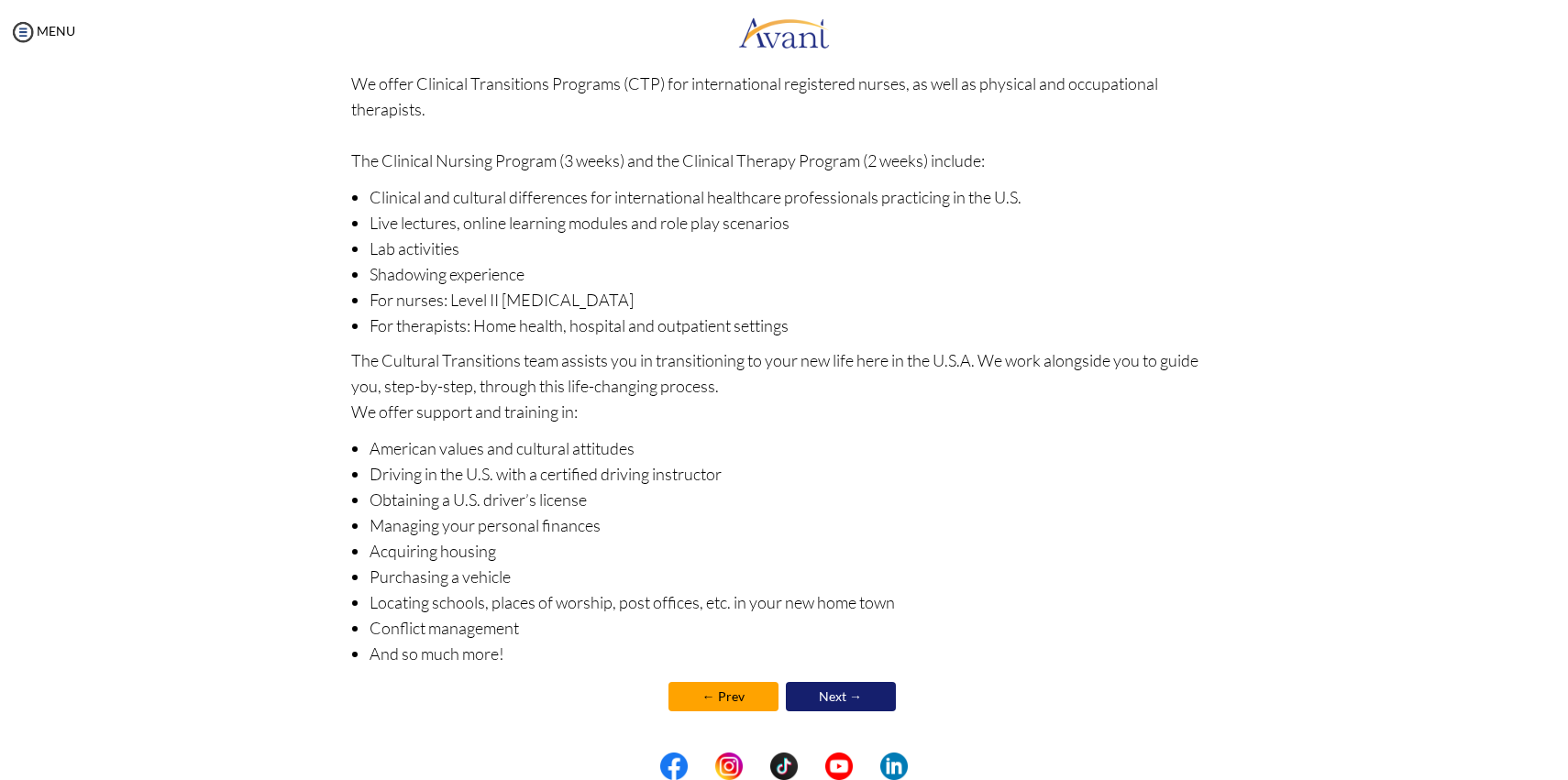
click at [854, 698] on link "Next →" at bounding box center [840, 696] width 110 height 29
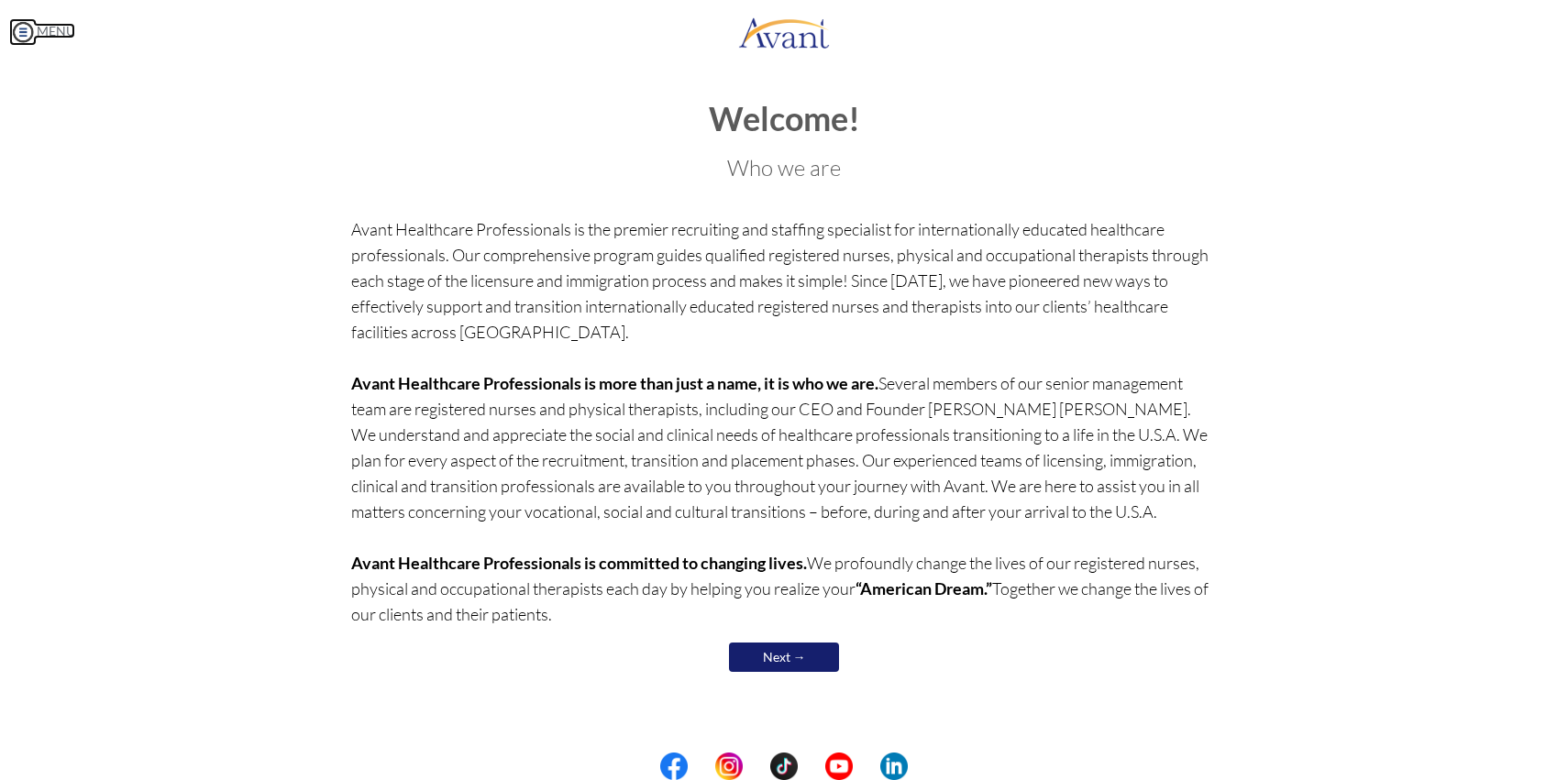
click at [37, 31] on link "MENU" at bounding box center [42, 30] width 66 height 16
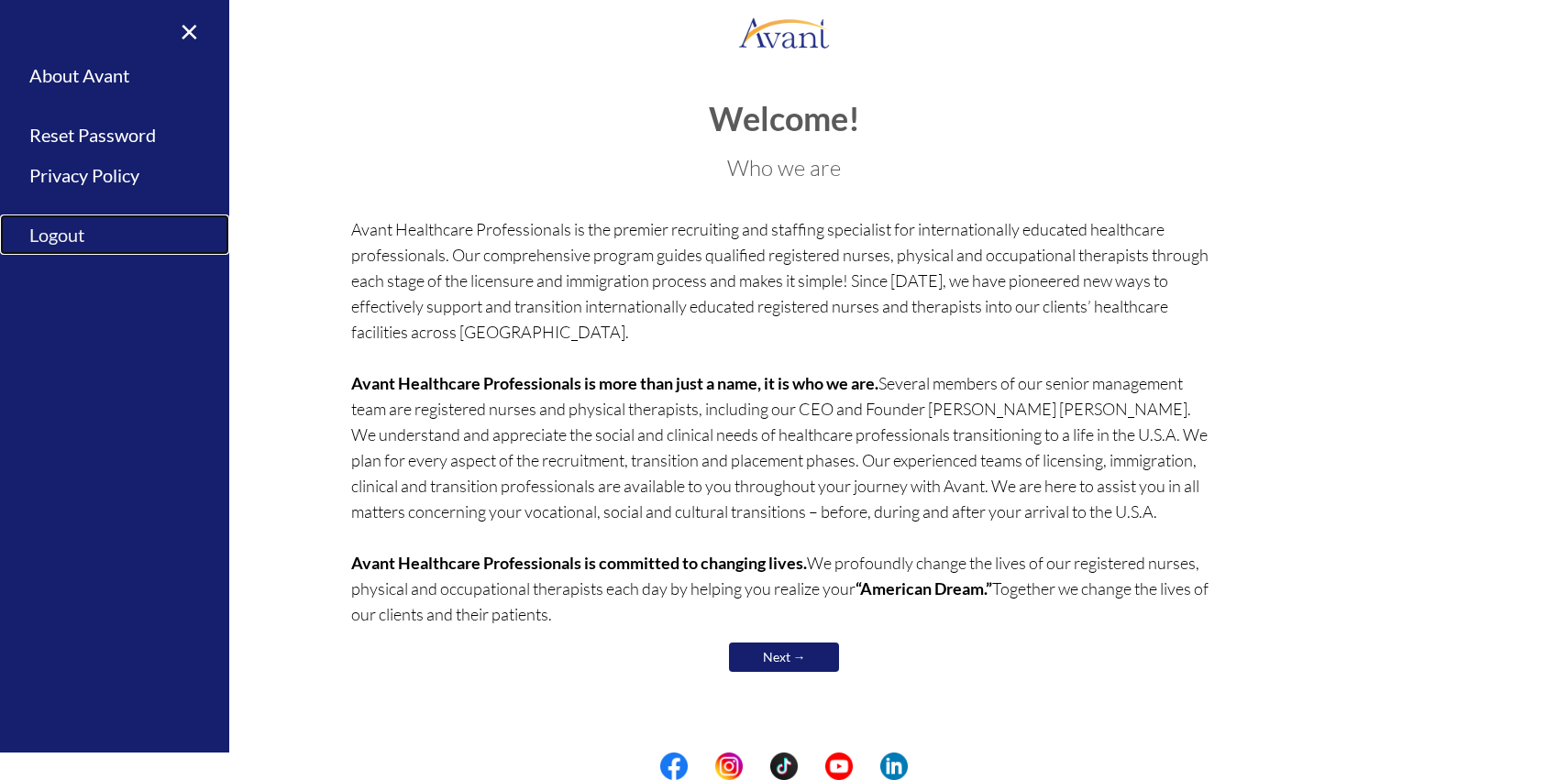
click at [59, 242] on link "Logout" at bounding box center [115, 235] width 229 height 41
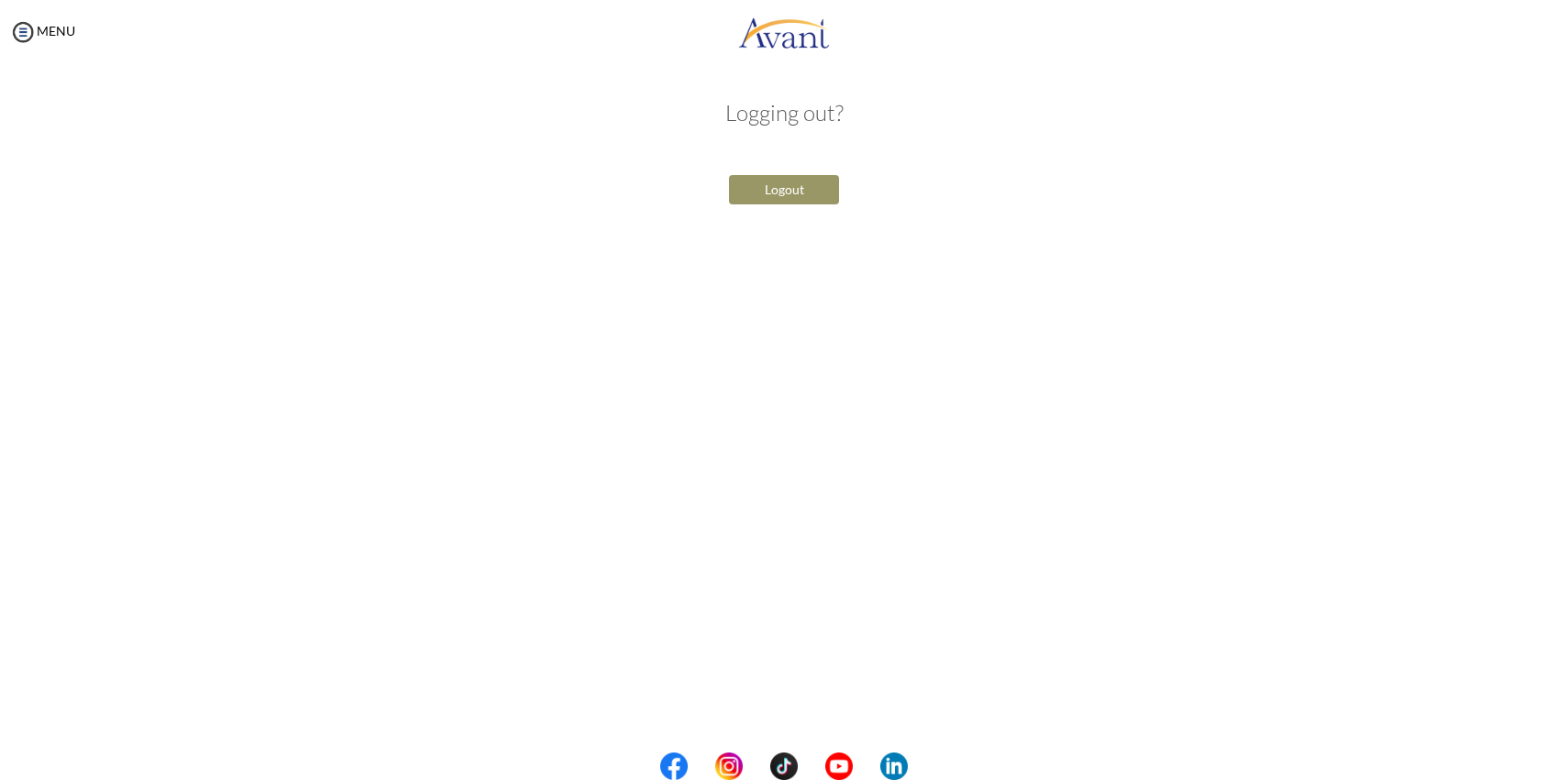
click at [747, 183] on button "Logout" at bounding box center [783, 189] width 110 height 29
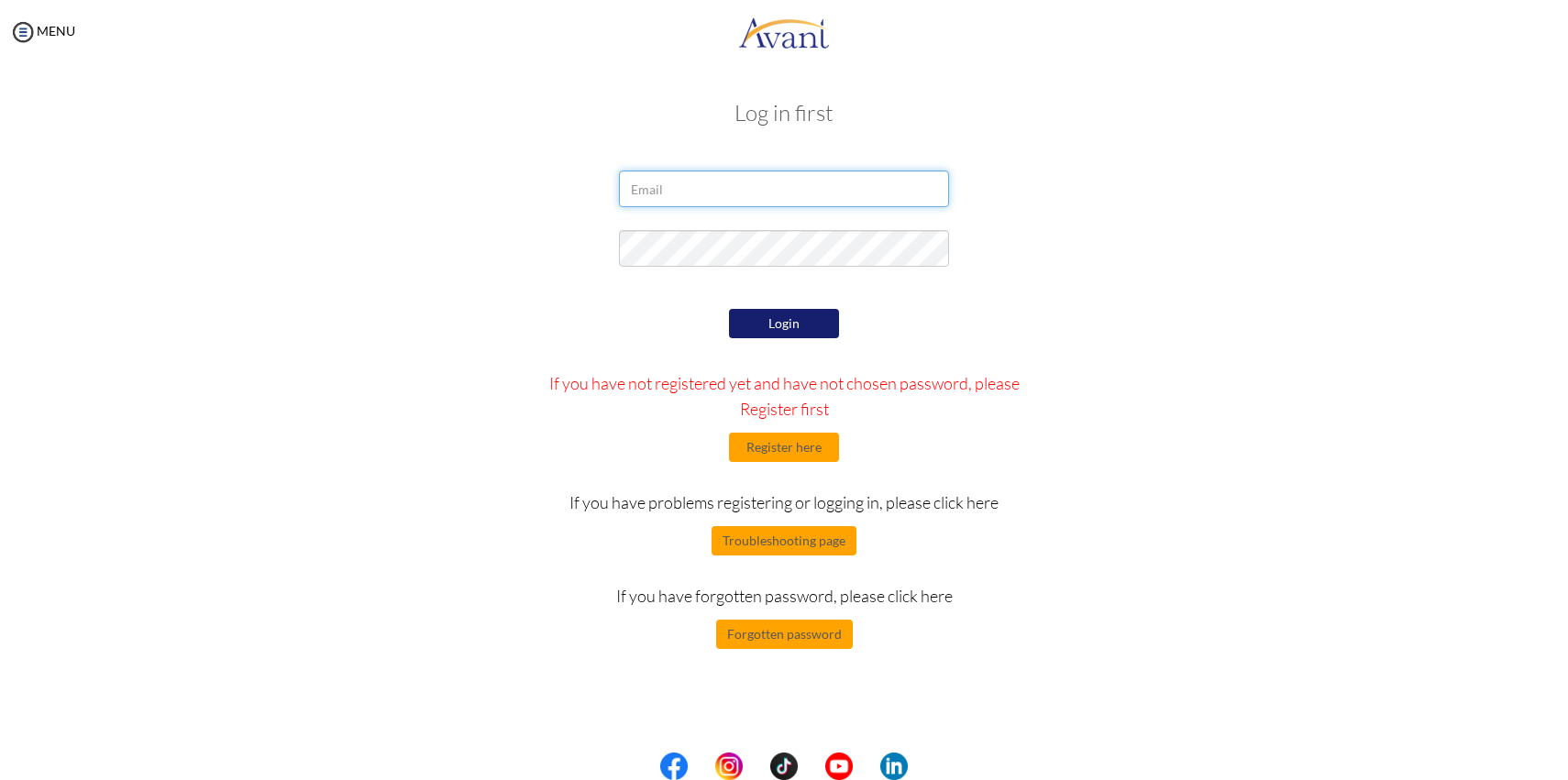
click at [747, 183] on input "email" at bounding box center [783, 188] width 330 height 37
type input "[EMAIL_ADDRESS][DOMAIN_NAME]"
click at [816, 320] on button "Login" at bounding box center [783, 323] width 110 height 29
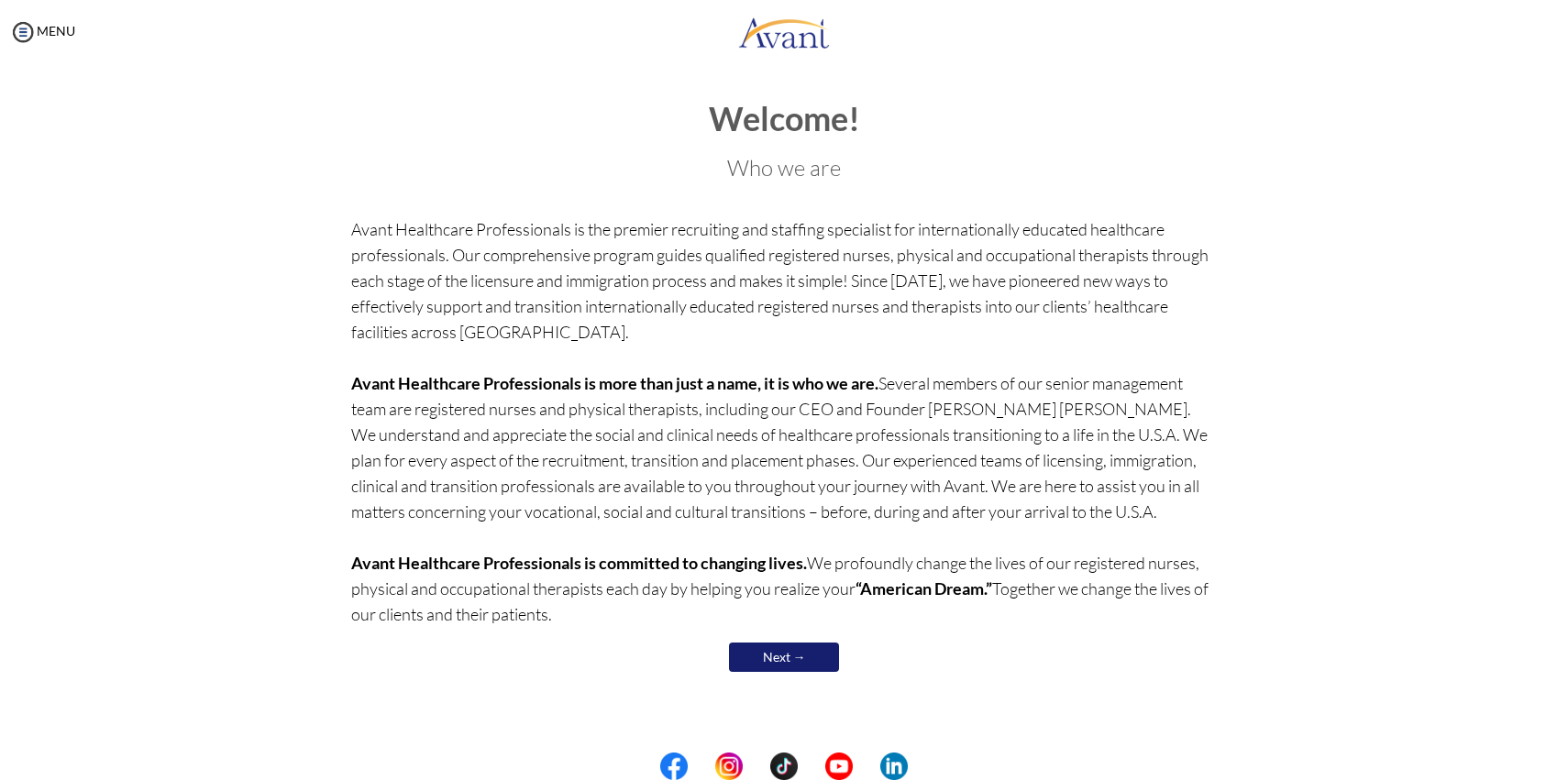
click at [751, 658] on link "Next →" at bounding box center [783, 657] width 110 height 29
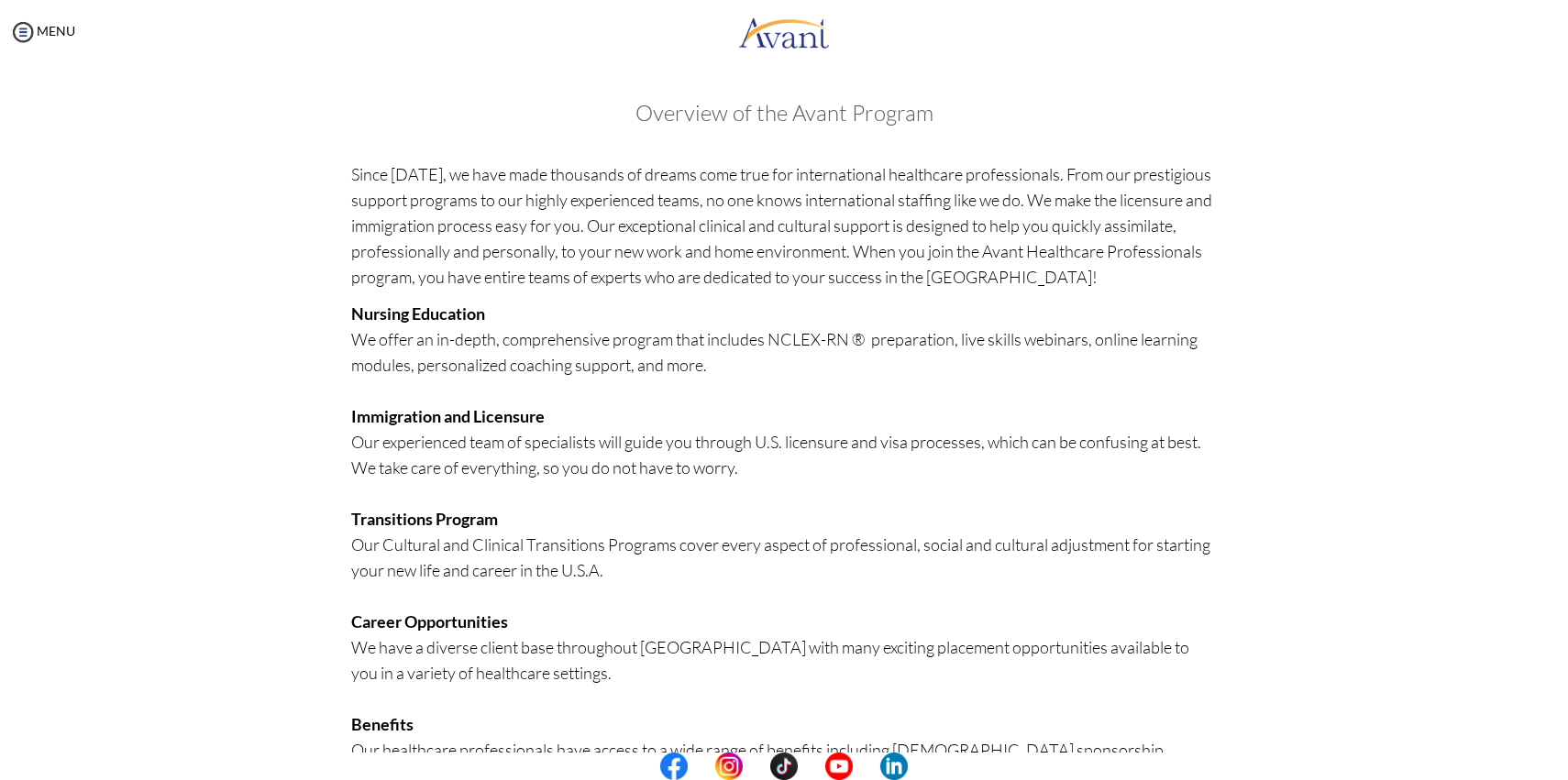
scroll to position [250, 0]
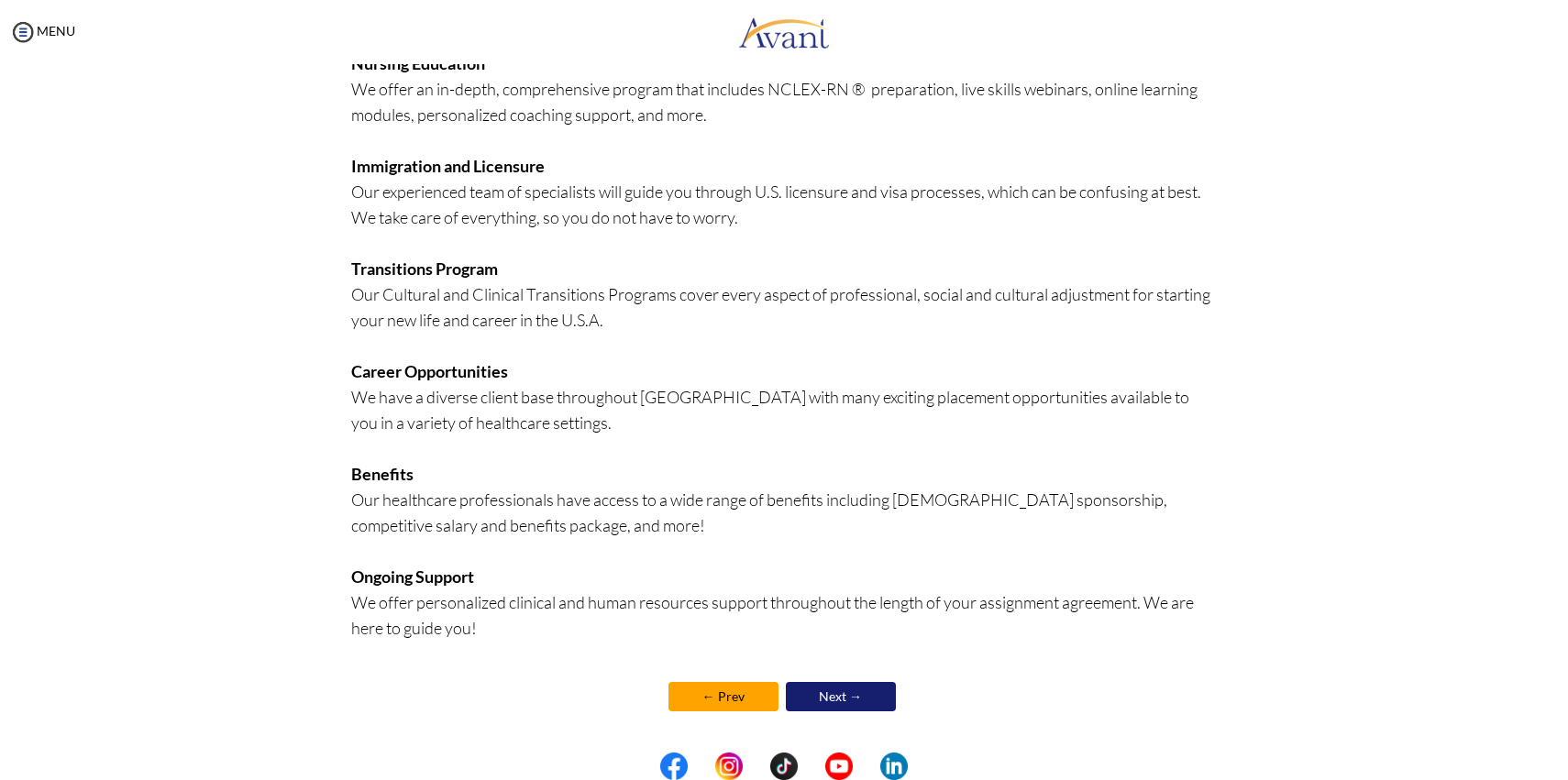
click at [849, 709] on link "Next →" at bounding box center [840, 696] width 110 height 29
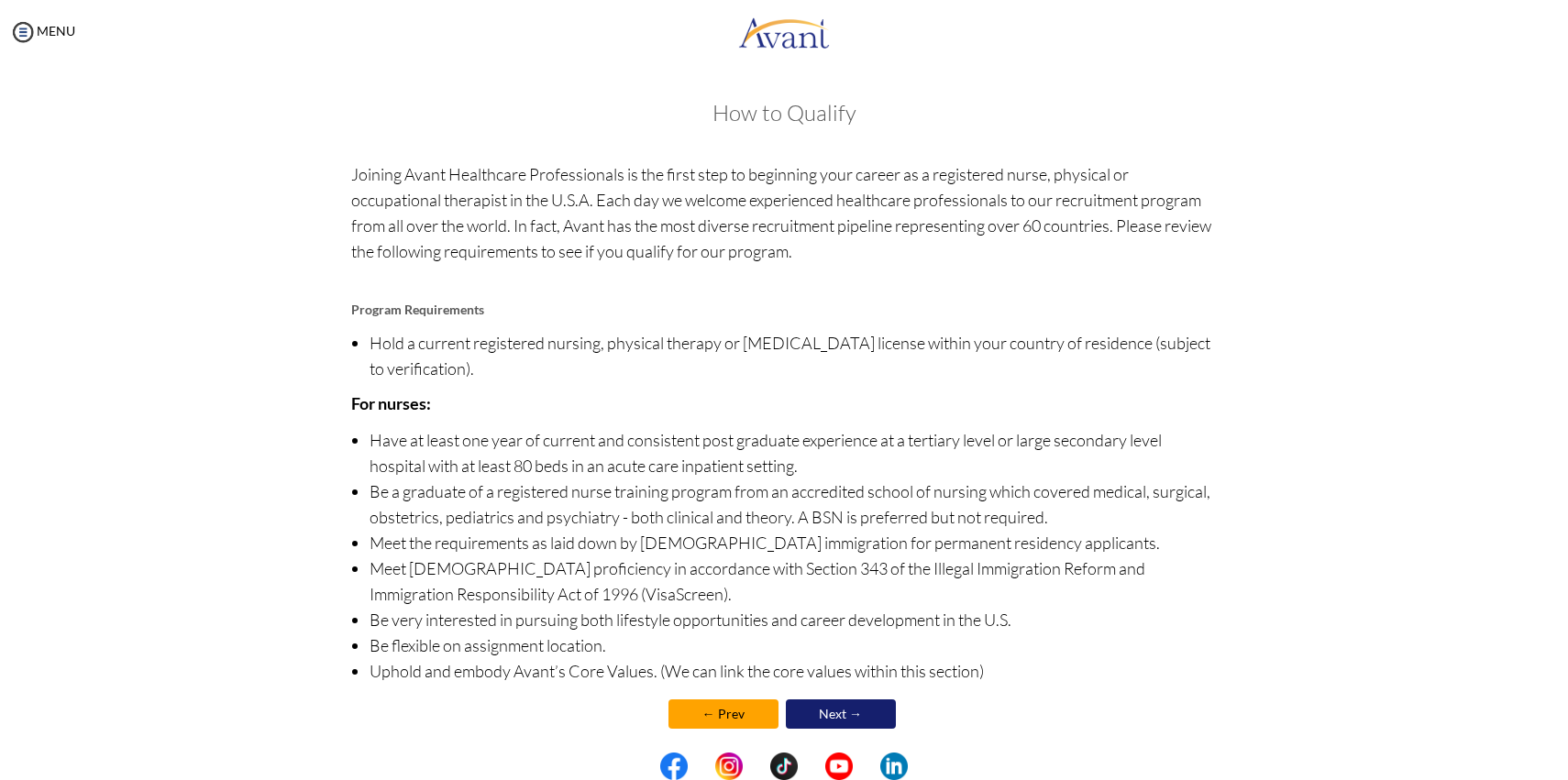
scroll to position [18, 0]
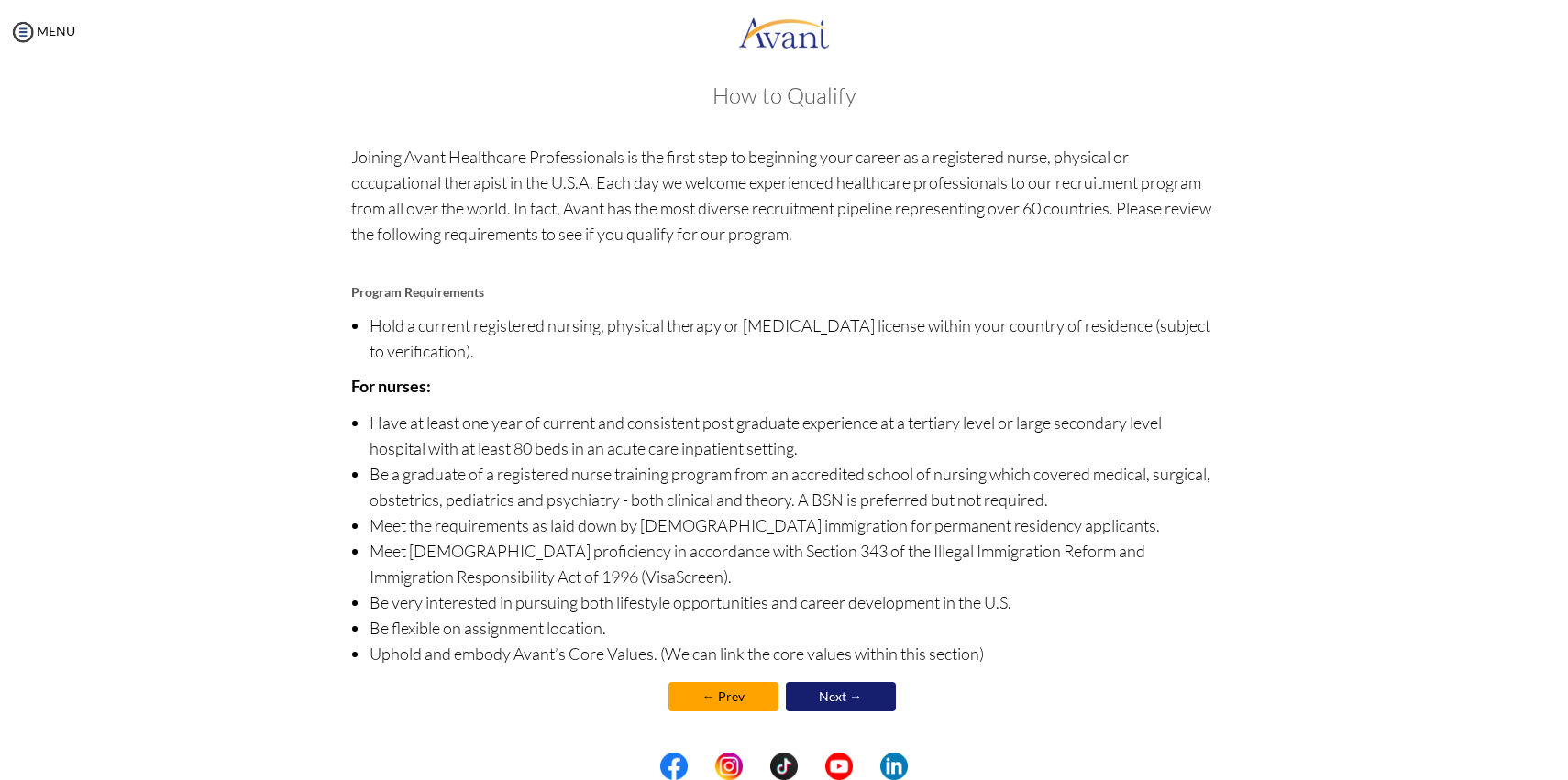
click at [850, 686] on link "Next →" at bounding box center [840, 696] width 110 height 29
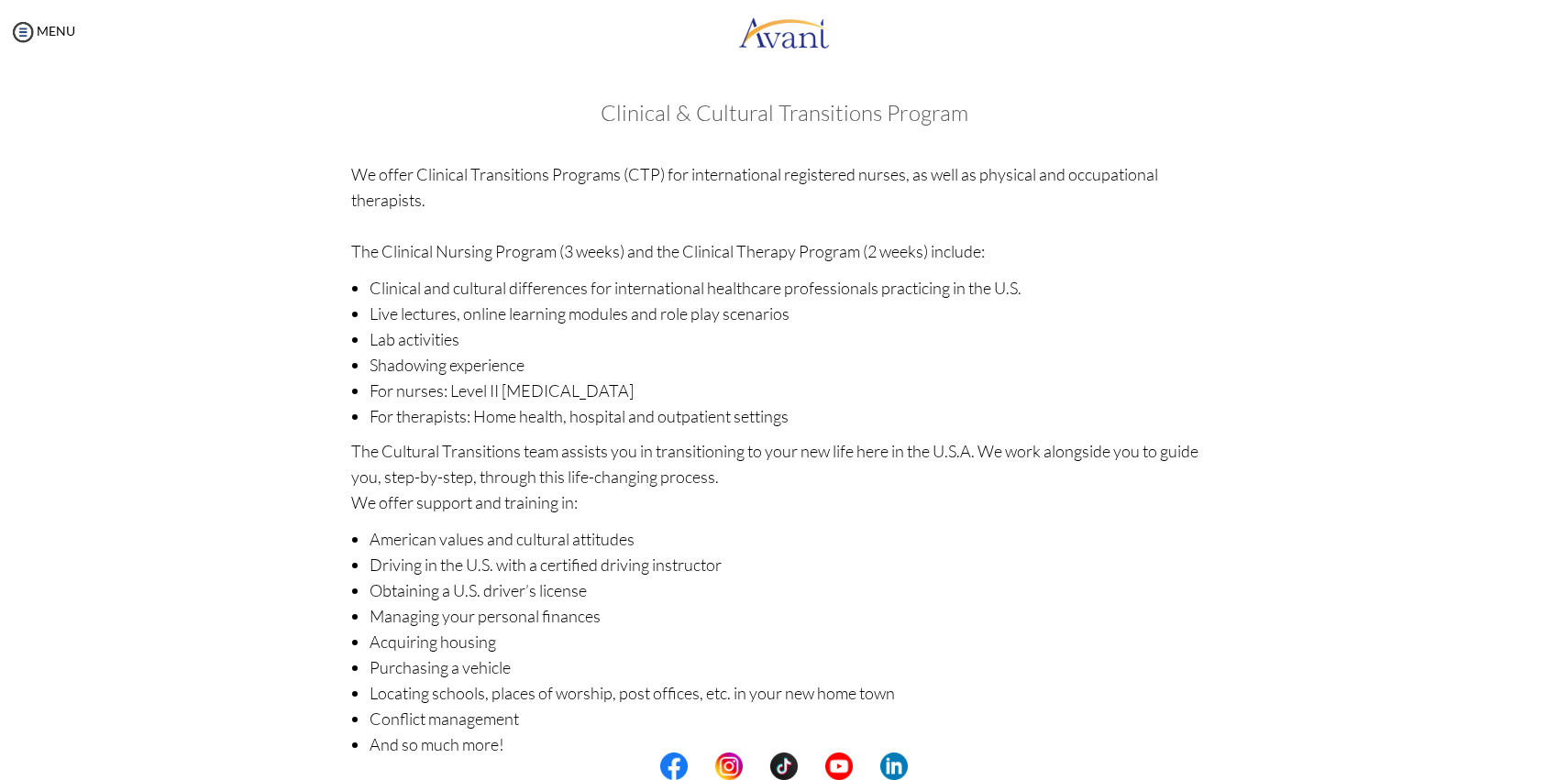
scroll to position [91, 0]
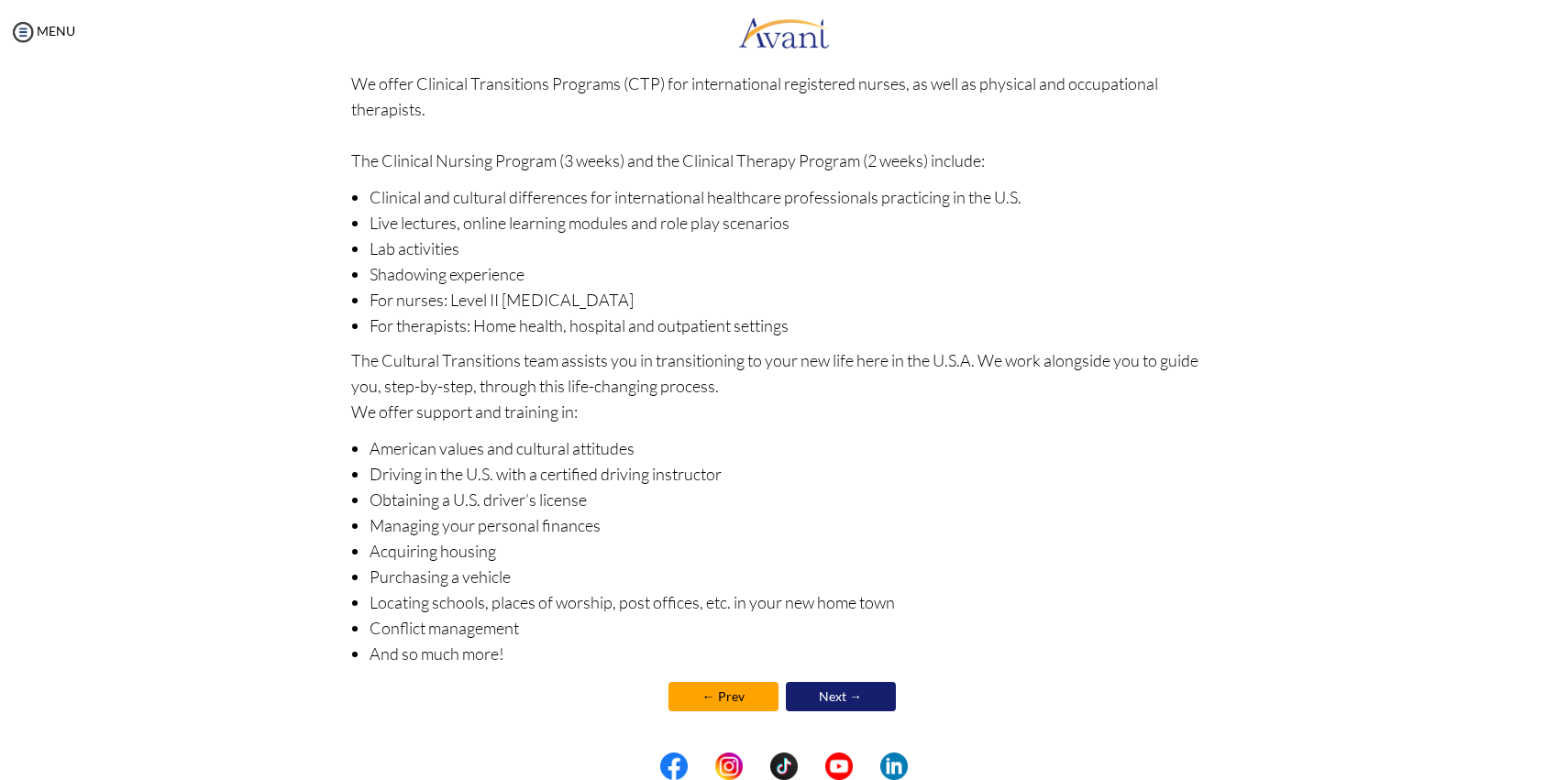
click at [850, 708] on link "Next →" at bounding box center [840, 696] width 110 height 29
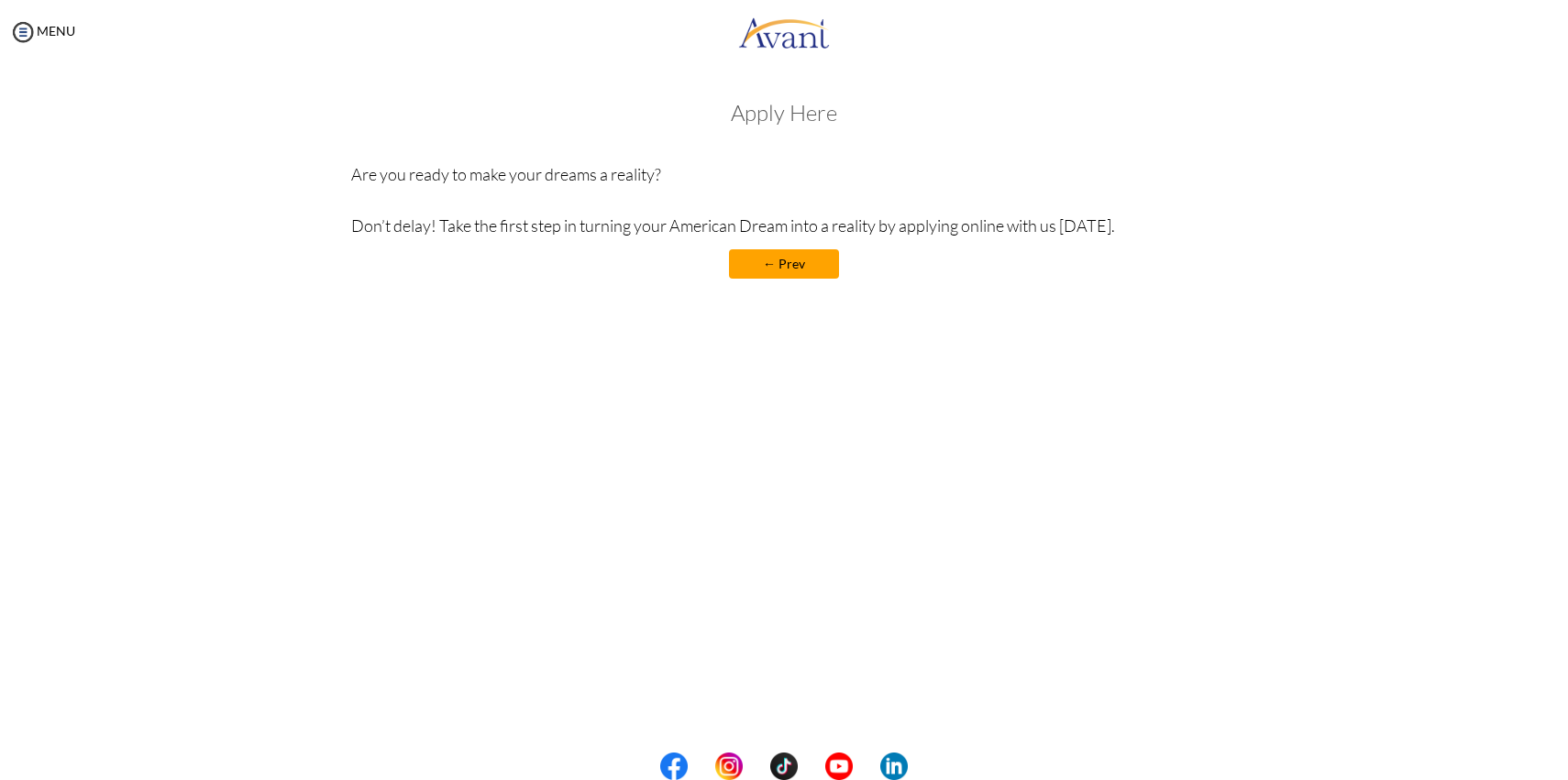
click at [0, 0] on div at bounding box center [0, 0] width 0 height 0
click at [766, 269] on link "← Prev" at bounding box center [783, 263] width 110 height 29
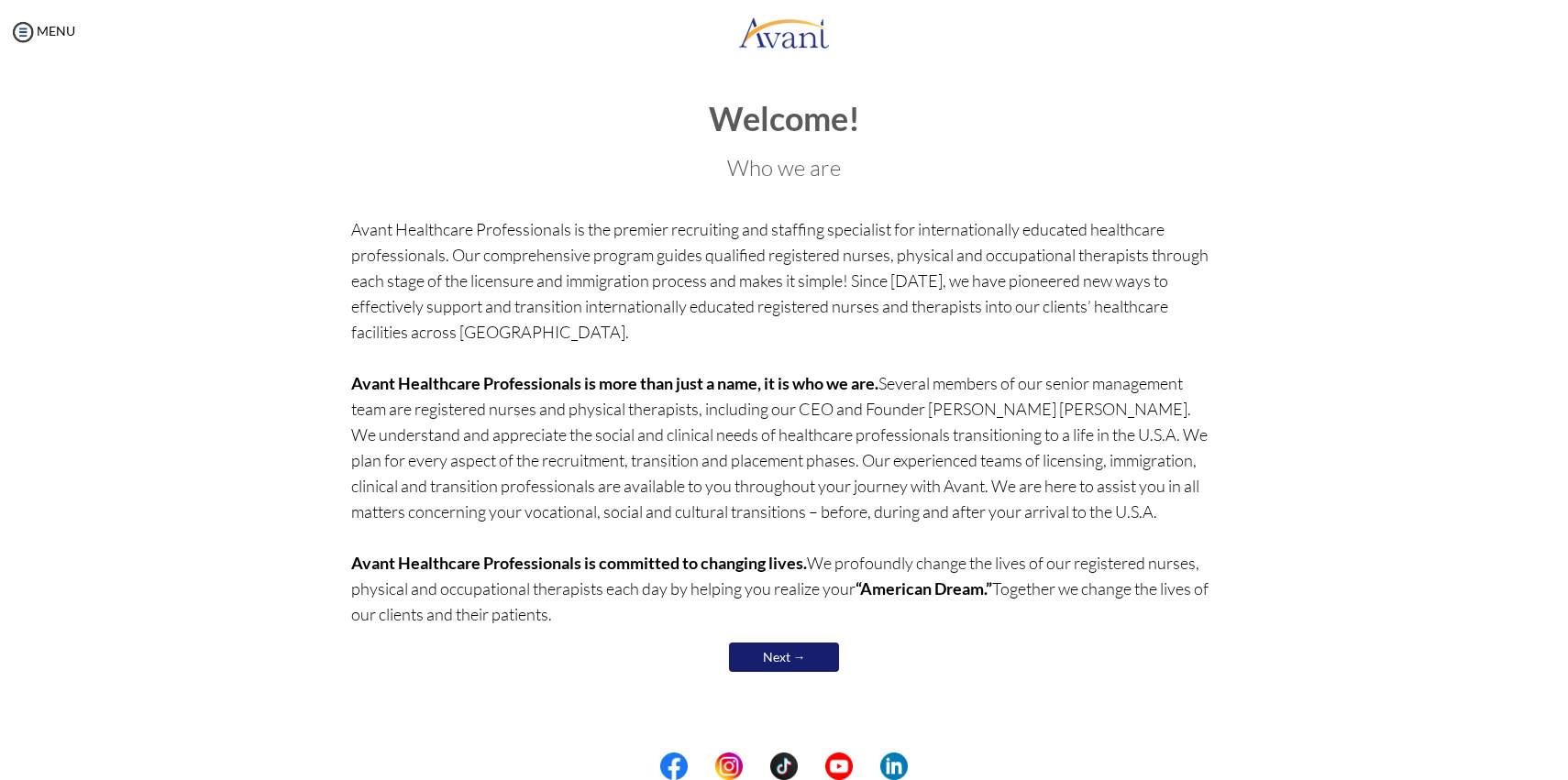
click at [772, 677] on div "Welcome! Who we are Avant Healthcare Professionals is the premier recruiting an…" at bounding box center [785, 398] width 867 height 594
click at [772, 659] on link "Next →" at bounding box center [783, 657] width 110 height 29
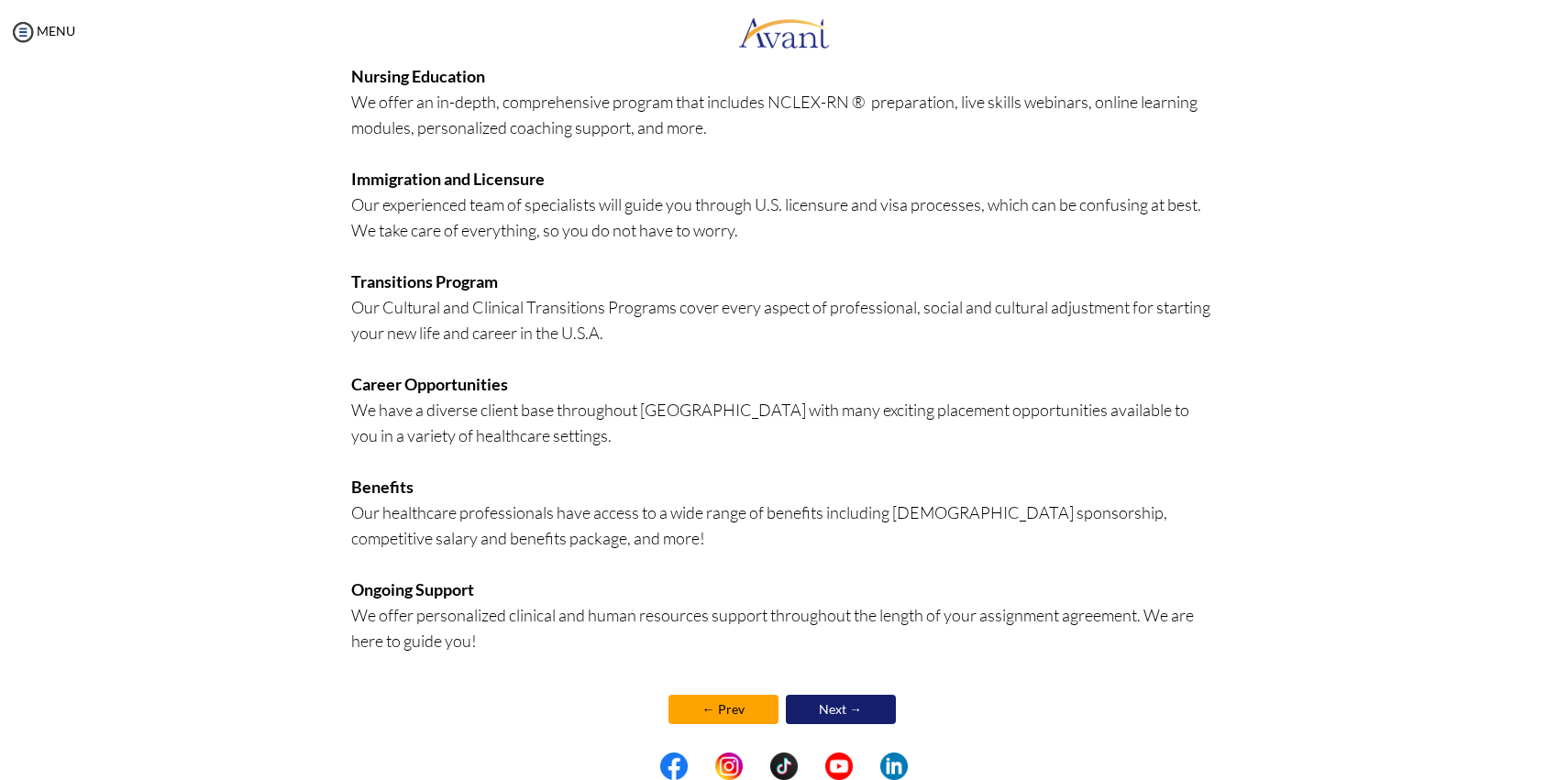
scroll to position [250, 0]
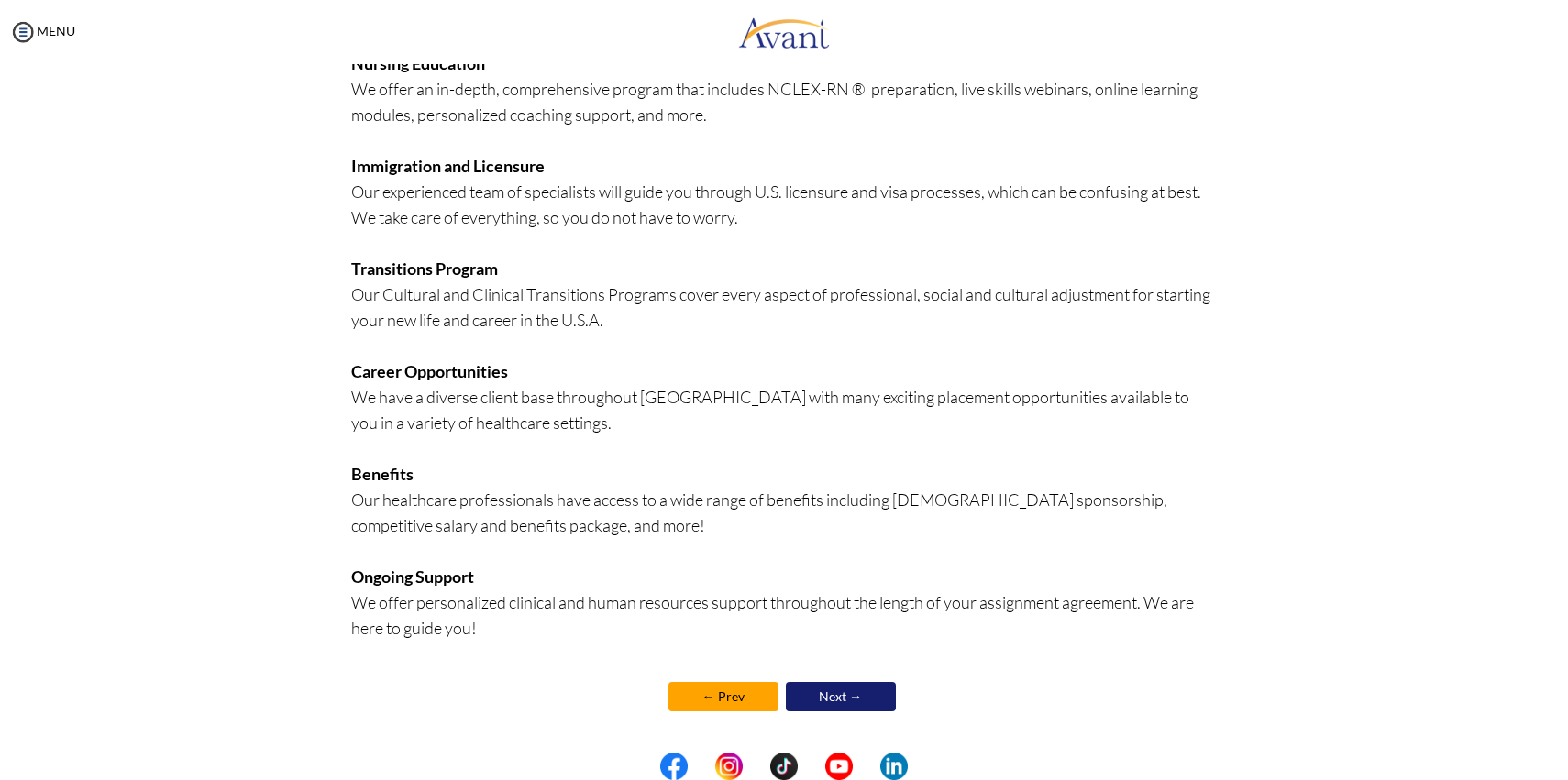
click at [812, 703] on link "Next →" at bounding box center [840, 696] width 110 height 29
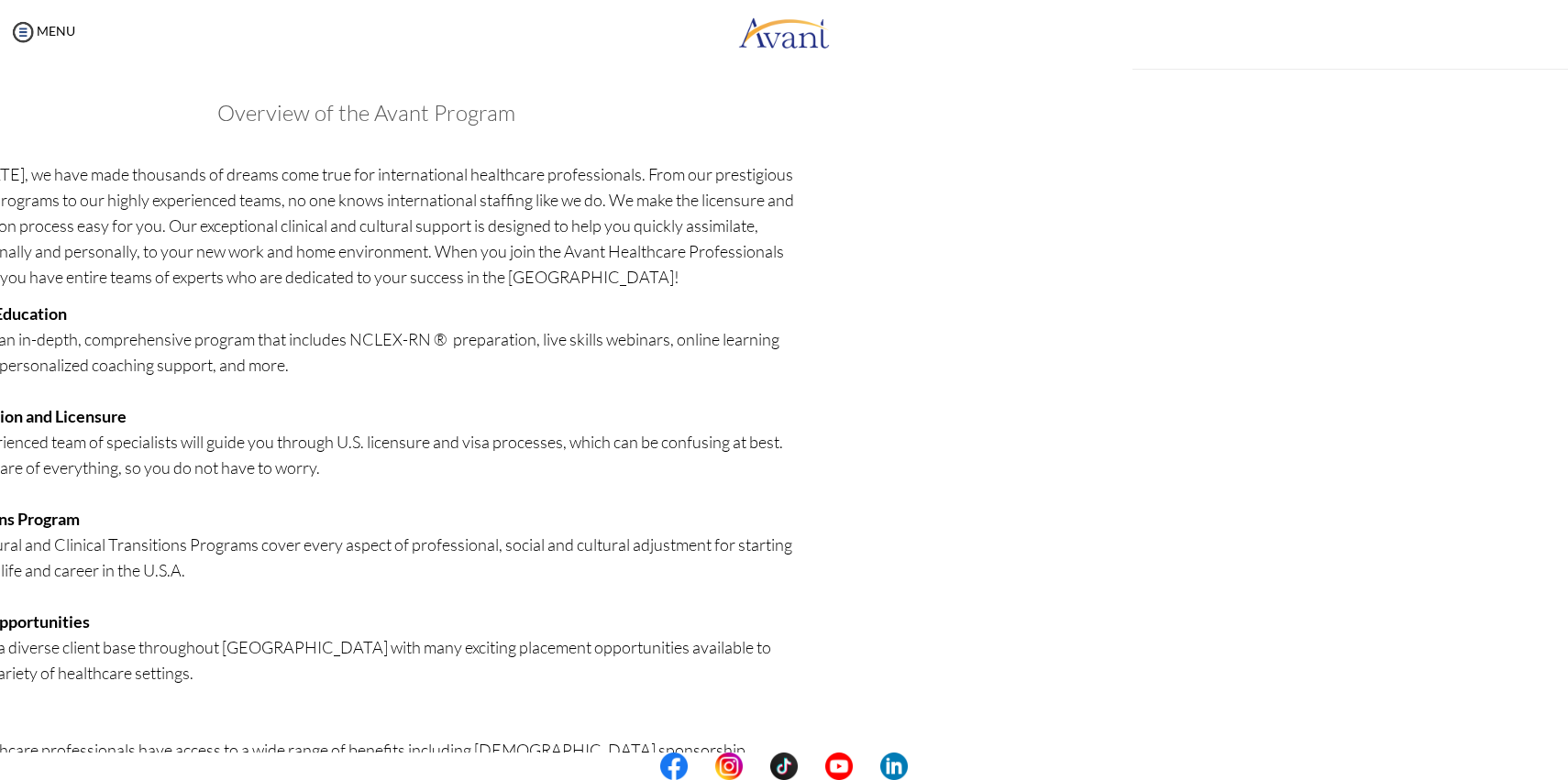
scroll to position [252, 0]
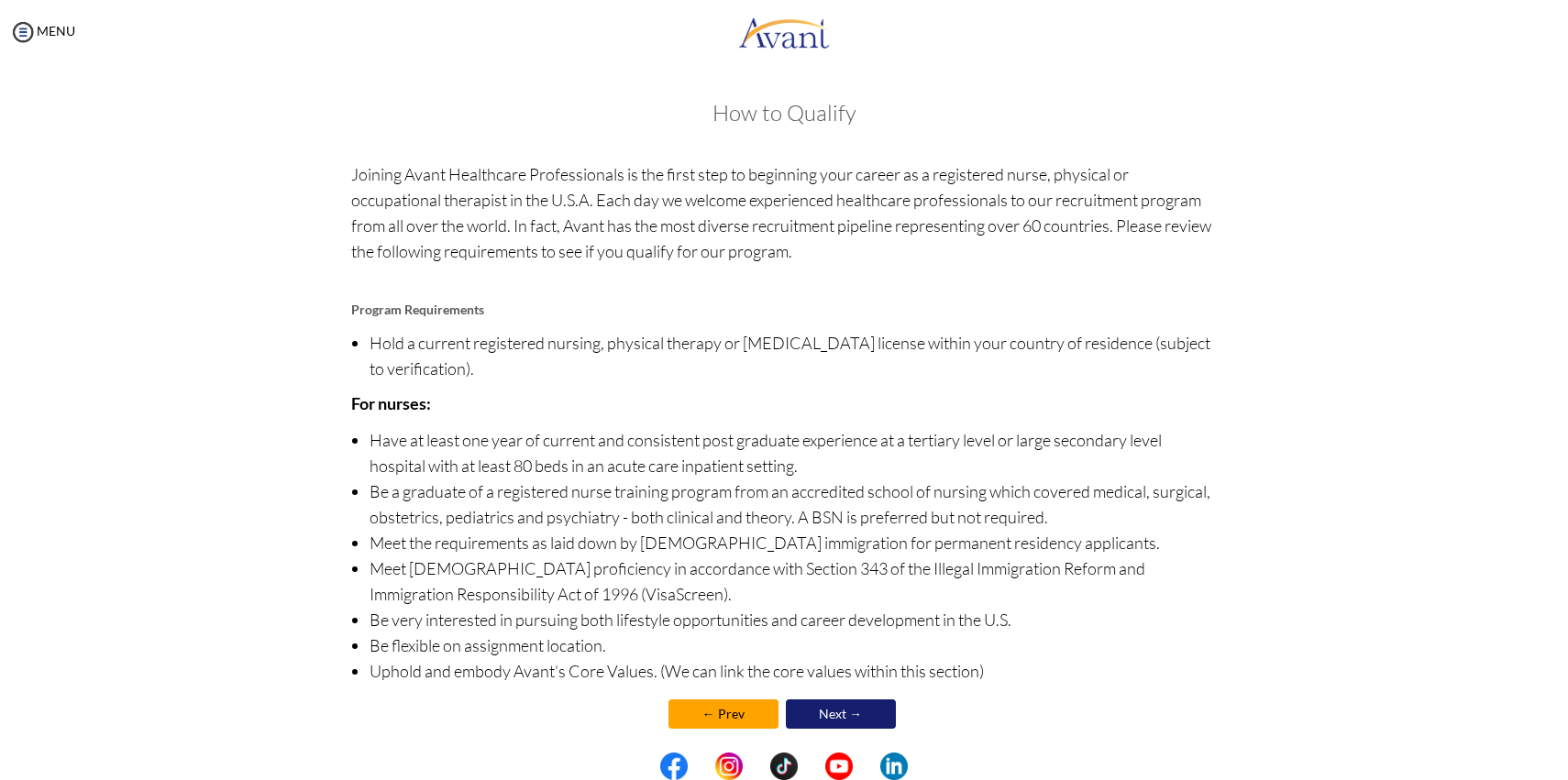
click at [845, 702] on link "Next →" at bounding box center [840, 713] width 110 height 29
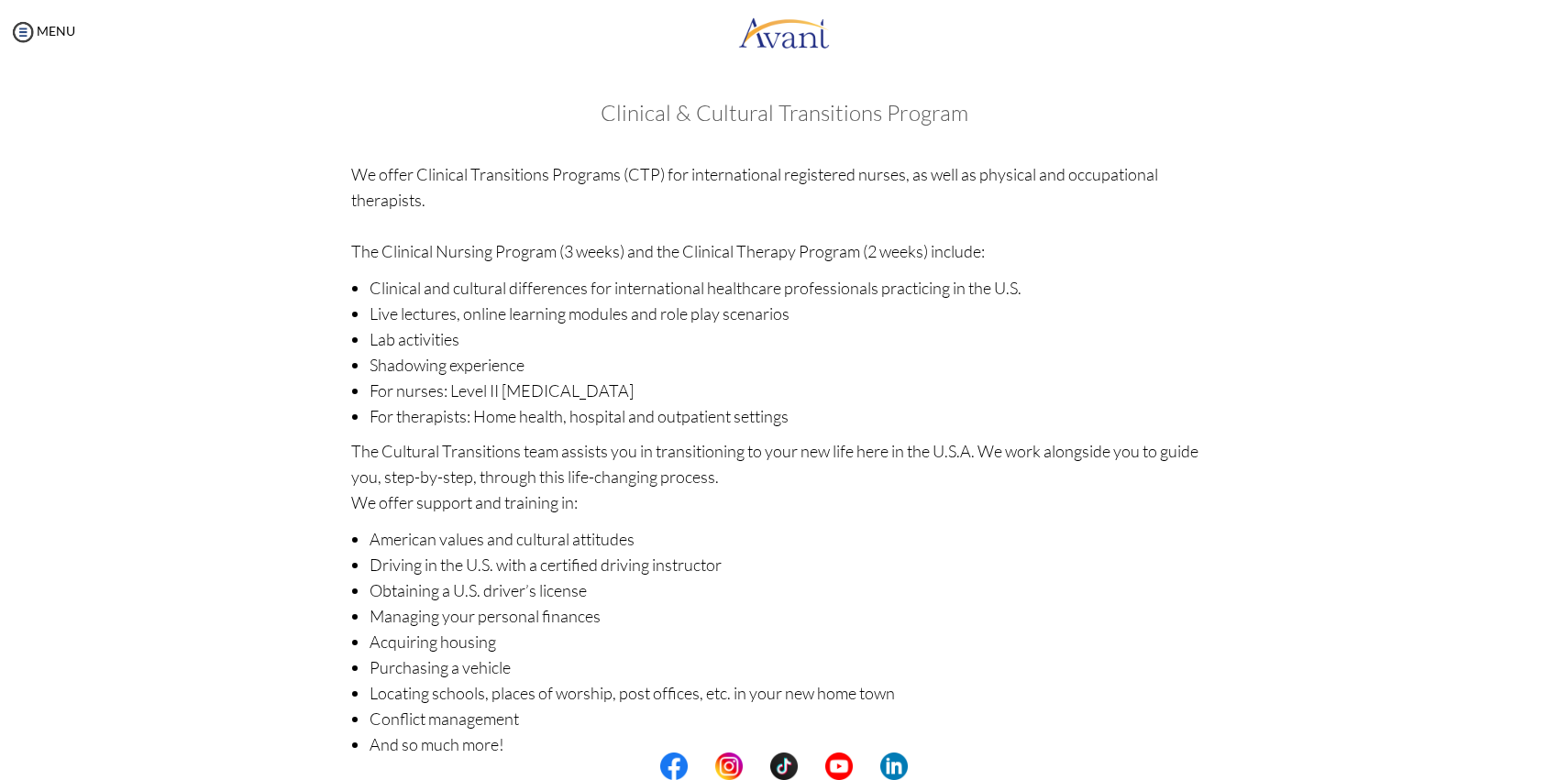
scroll to position [91, 0]
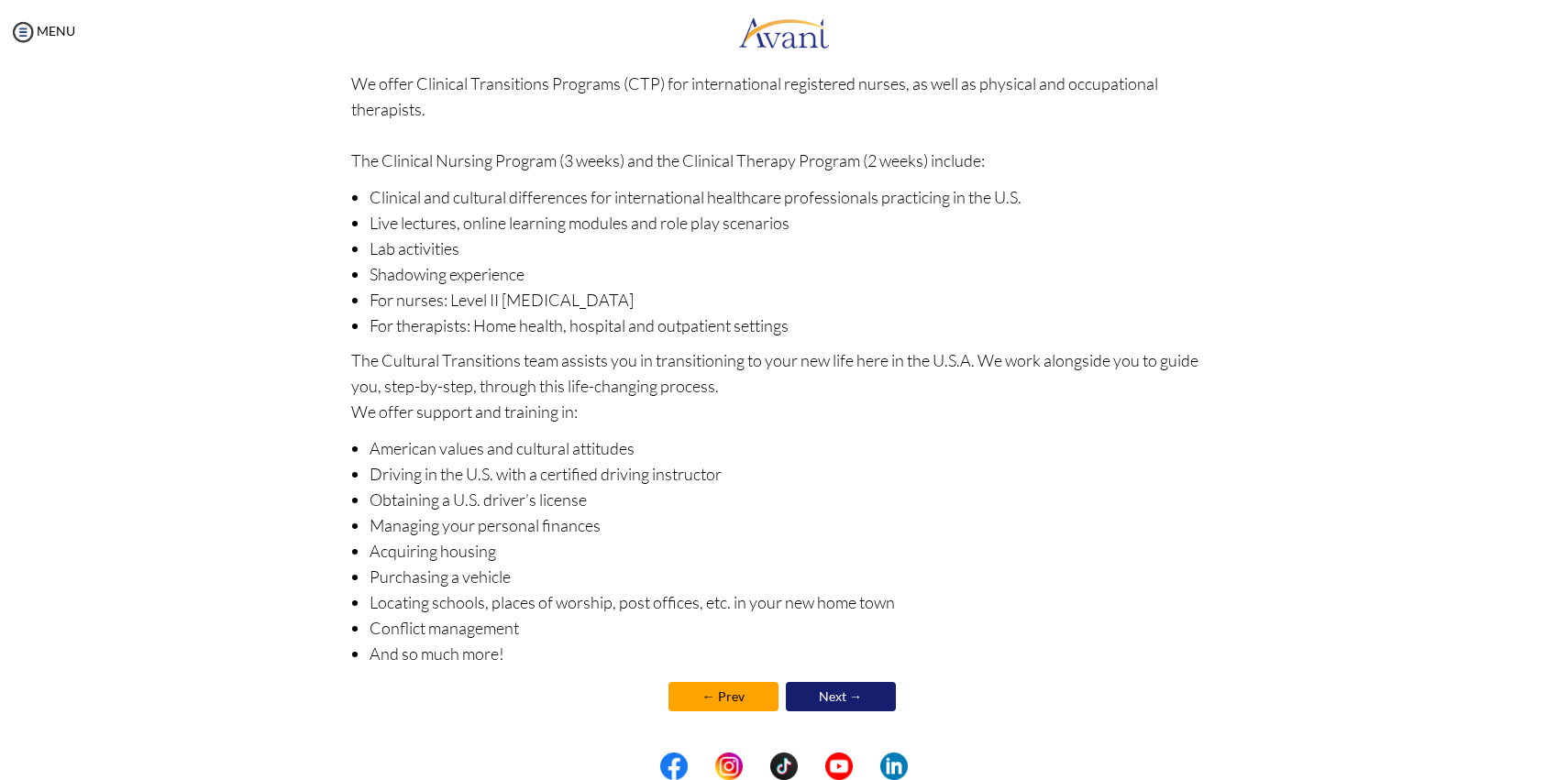
click at [828, 698] on link "Next →" at bounding box center [840, 696] width 110 height 29
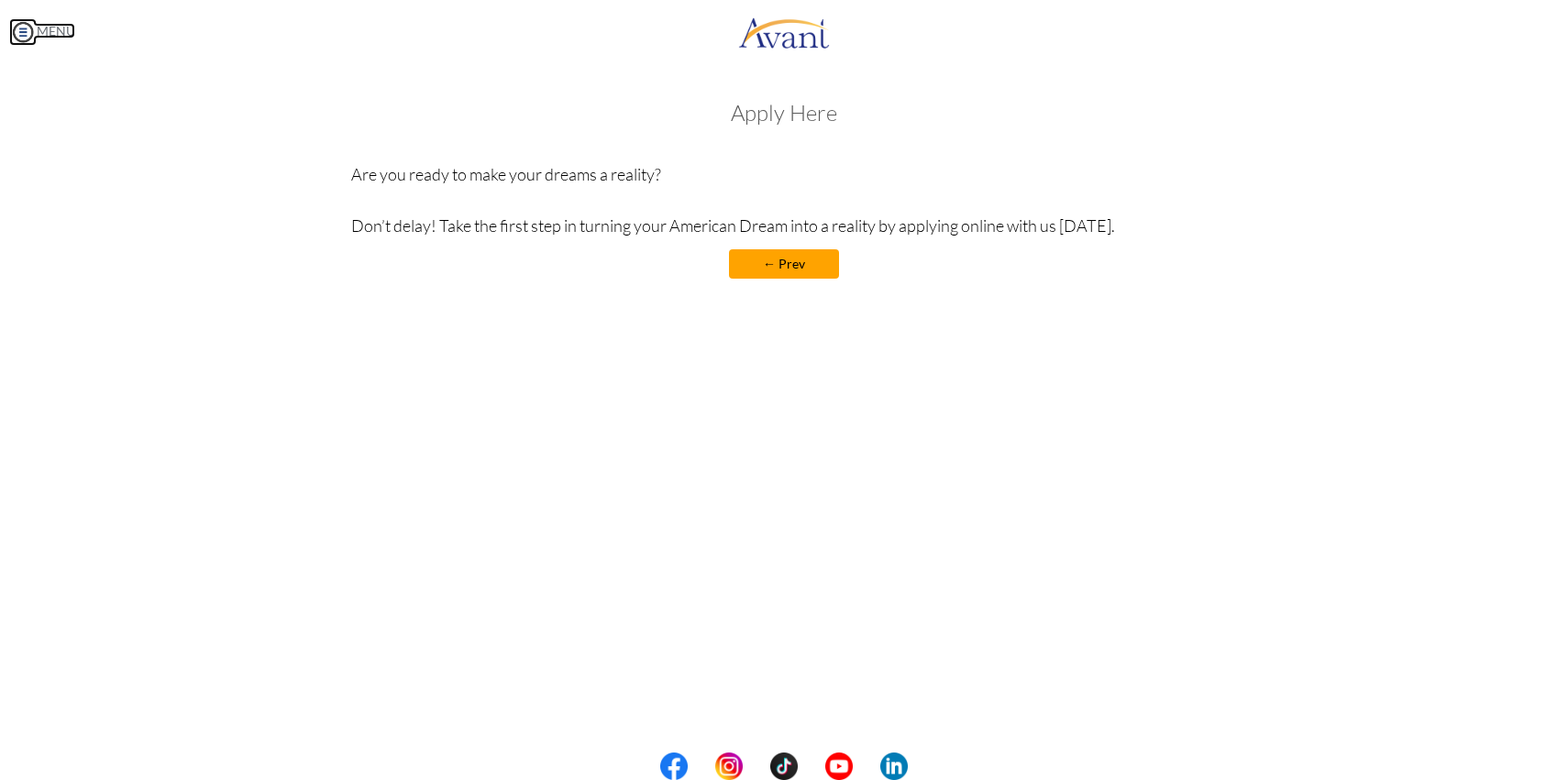
click at [74, 31] on link "MENU" at bounding box center [42, 30] width 66 height 16
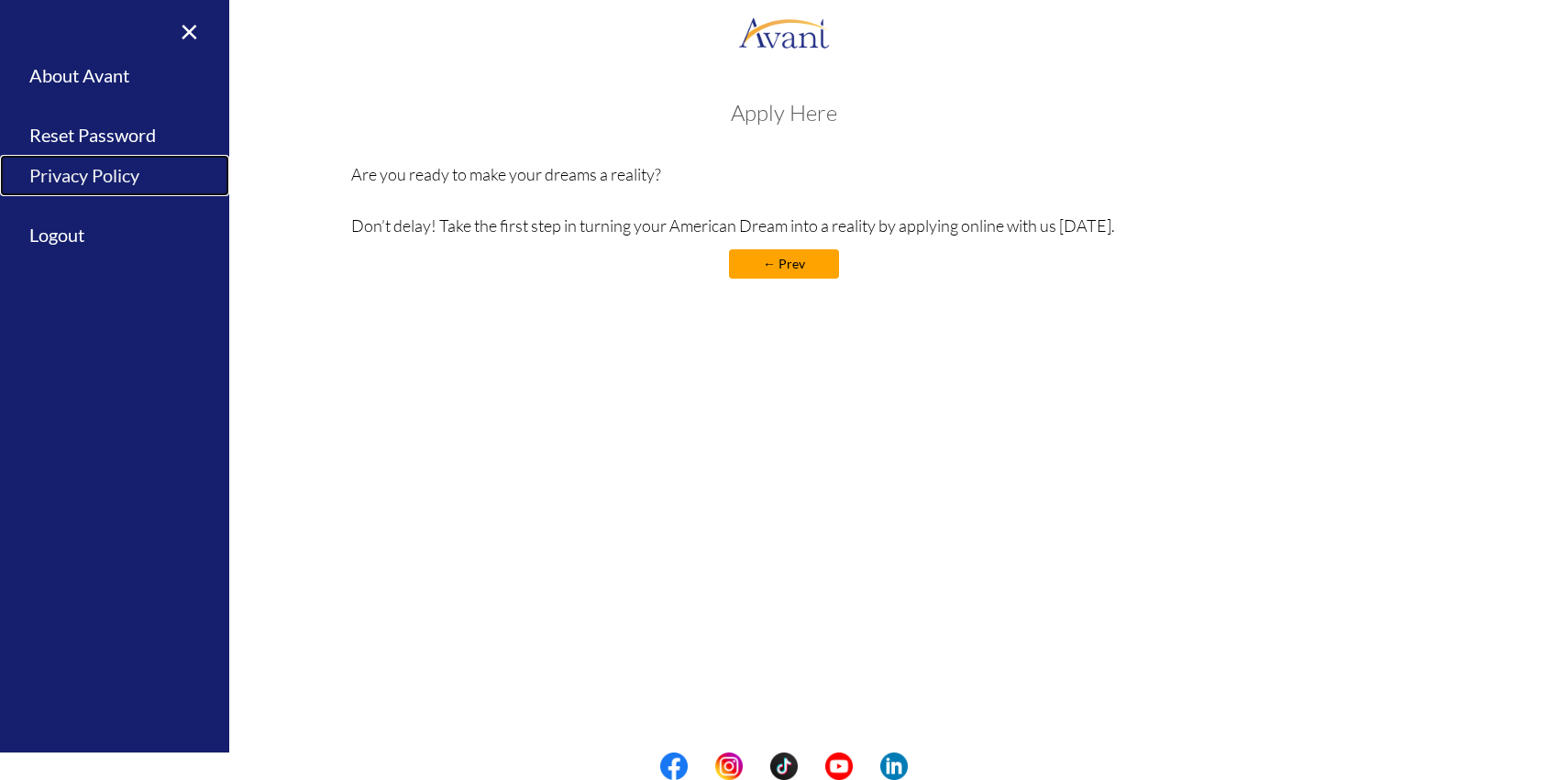
click at [109, 170] on link "Privacy Policy" at bounding box center [115, 176] width 229 height 41
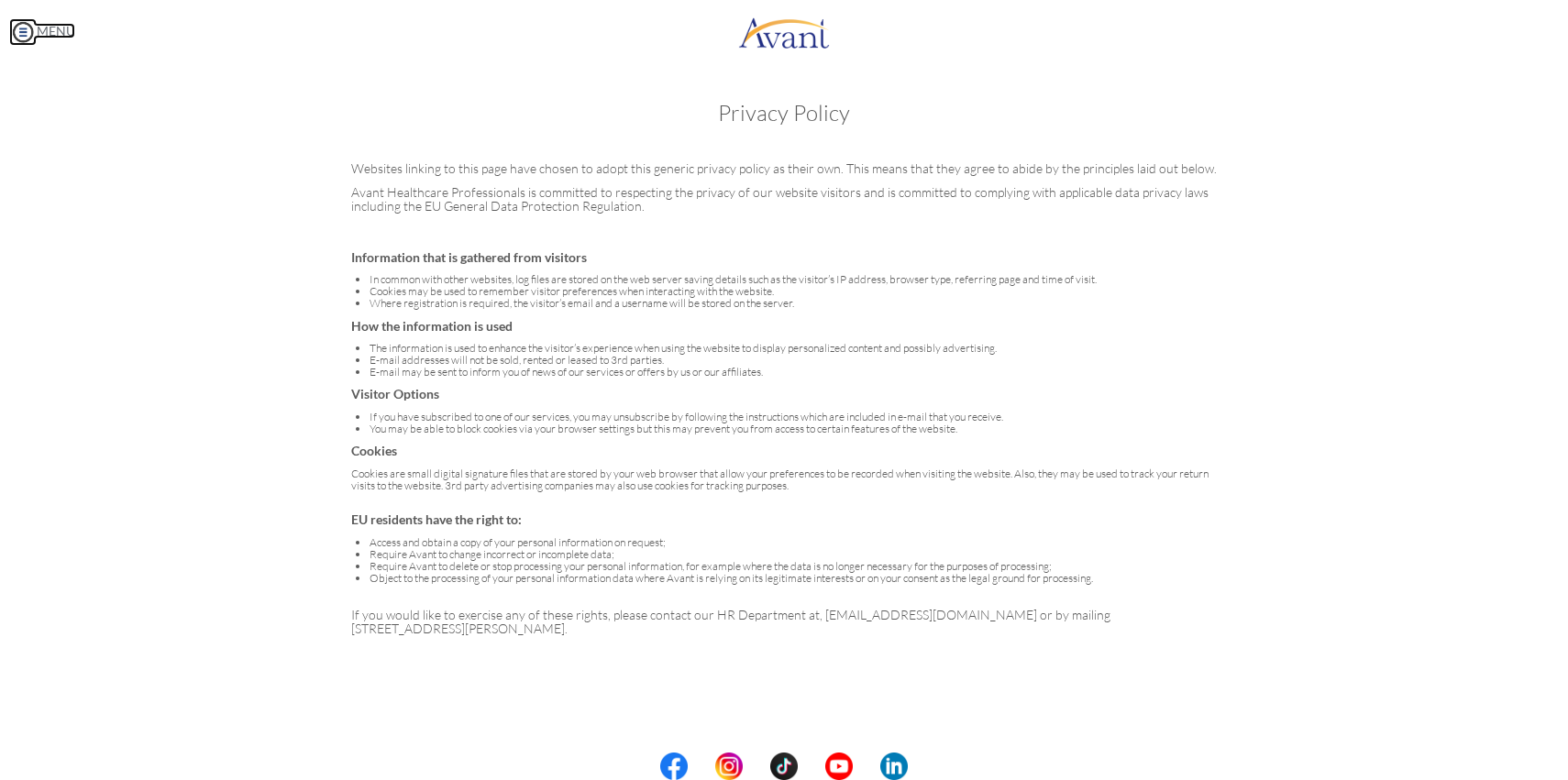
click at [38, 31] on link "MENU" at bounding box center [42, 30] width 66 height 16
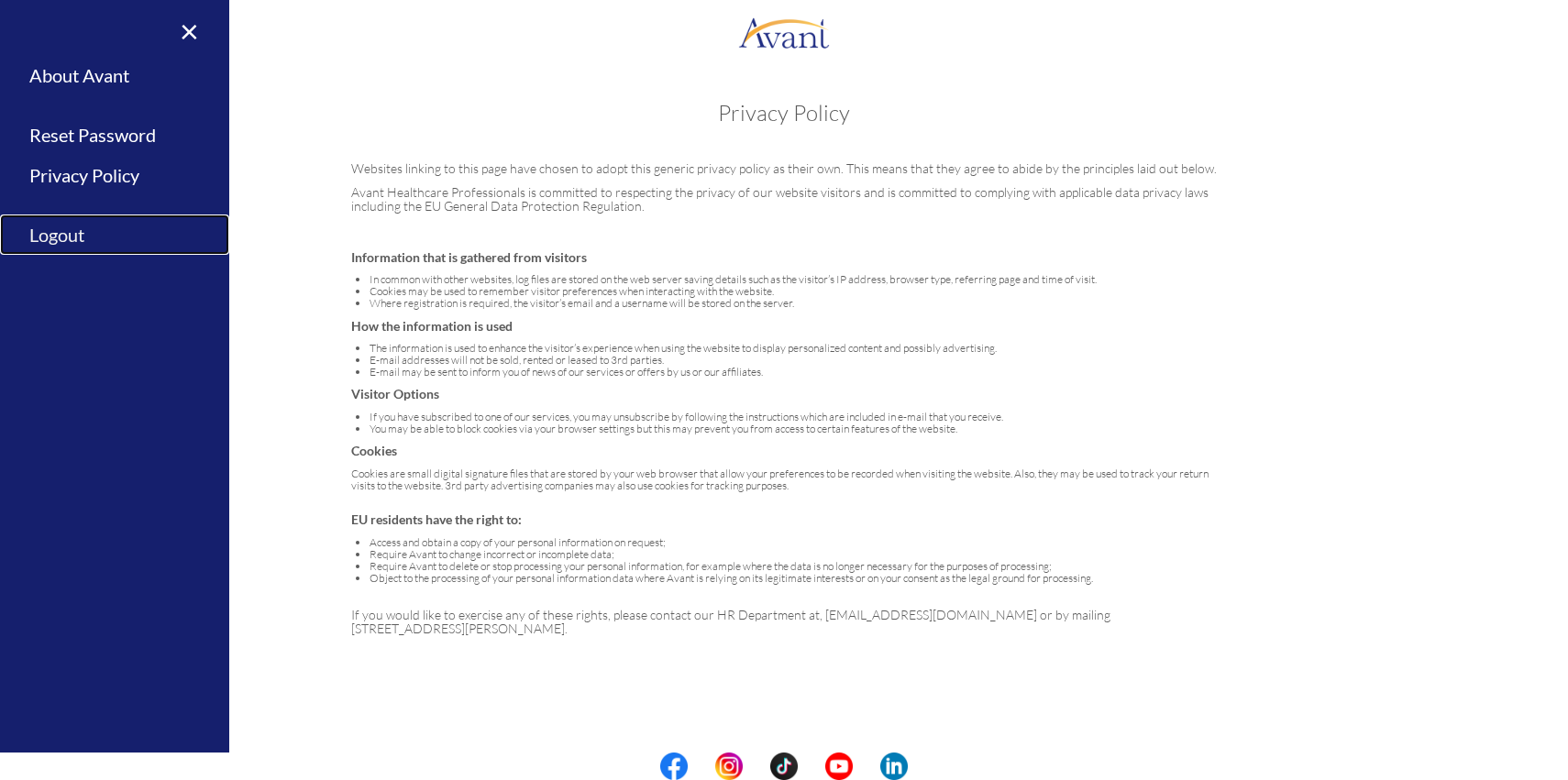
click at [86, 240] on link "Logout" at bounding box center [115, 235] width 229 height 41
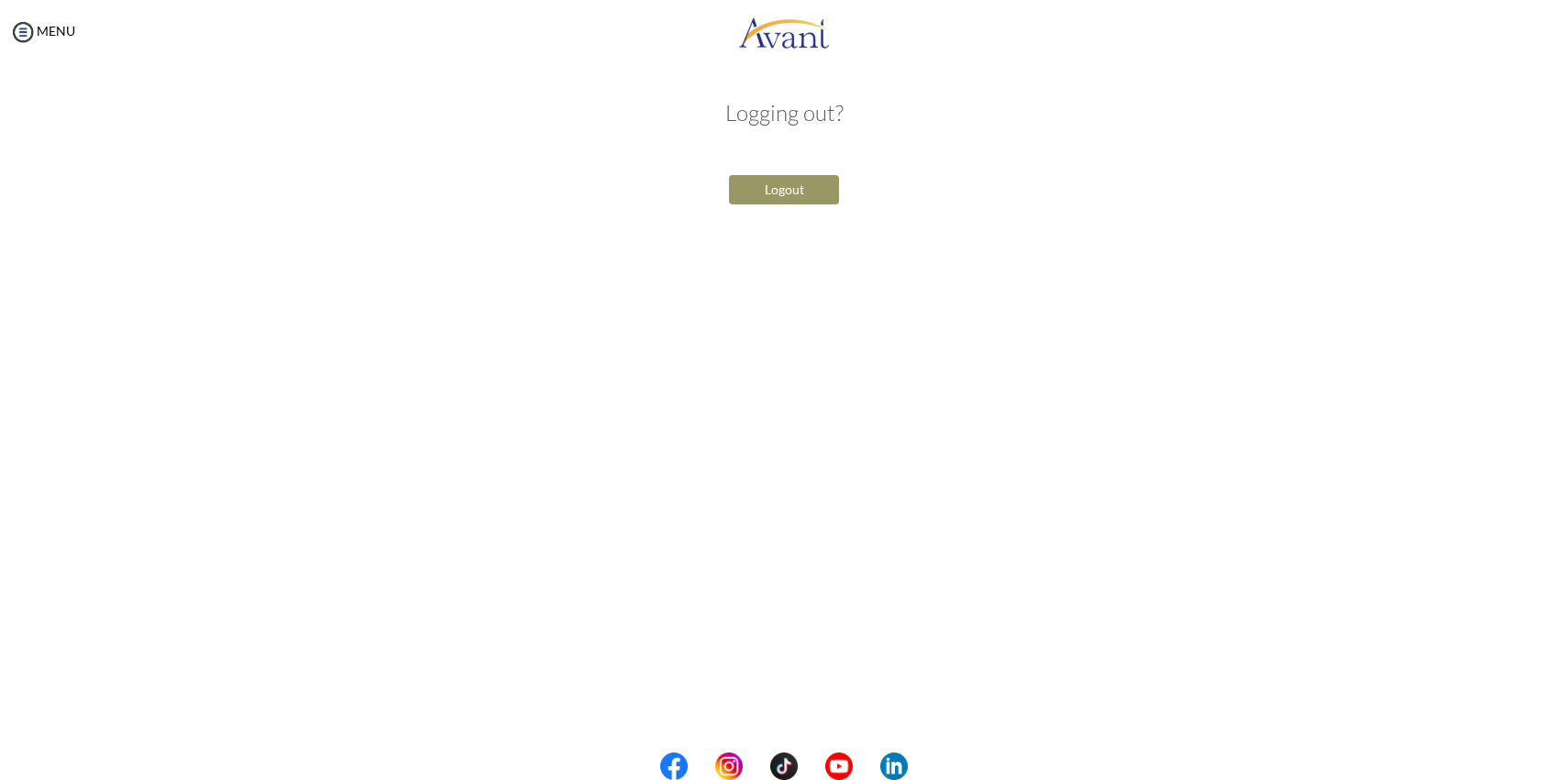
click at [763, 207] on div "Logout" at bounding box center [784, 189] width 357 height 39
click at [763, 195] on button "Logout" at bounding box center [783, 189] width 110 height 29
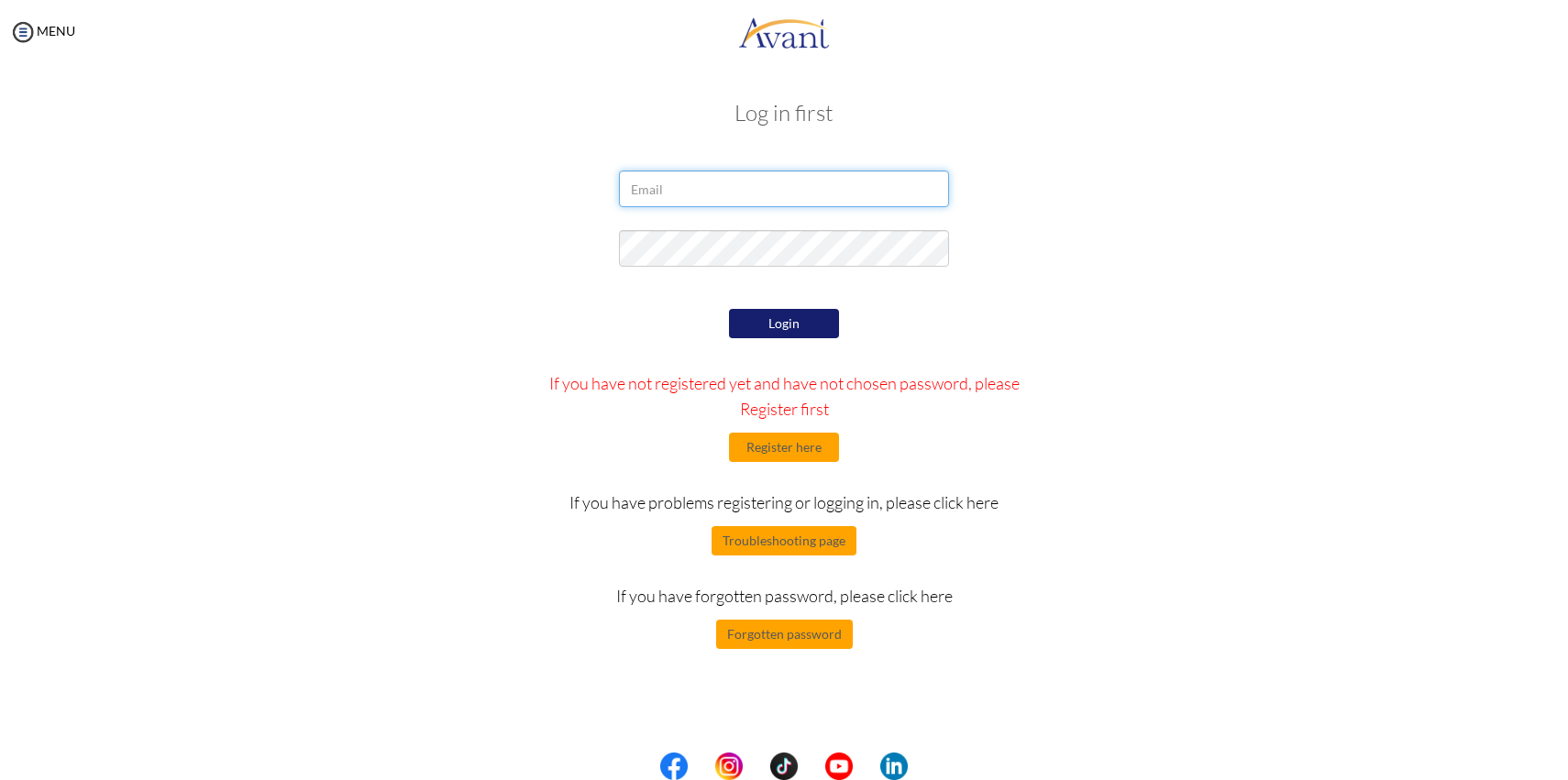
click at [763, 195] on input "email" at bounding box center [783, 188] width 330 height 37
type input "Peihuawu08@gmail.com"
click at [783, 326] on button "Login" at bounding box center [783, 323] width 110 height 29
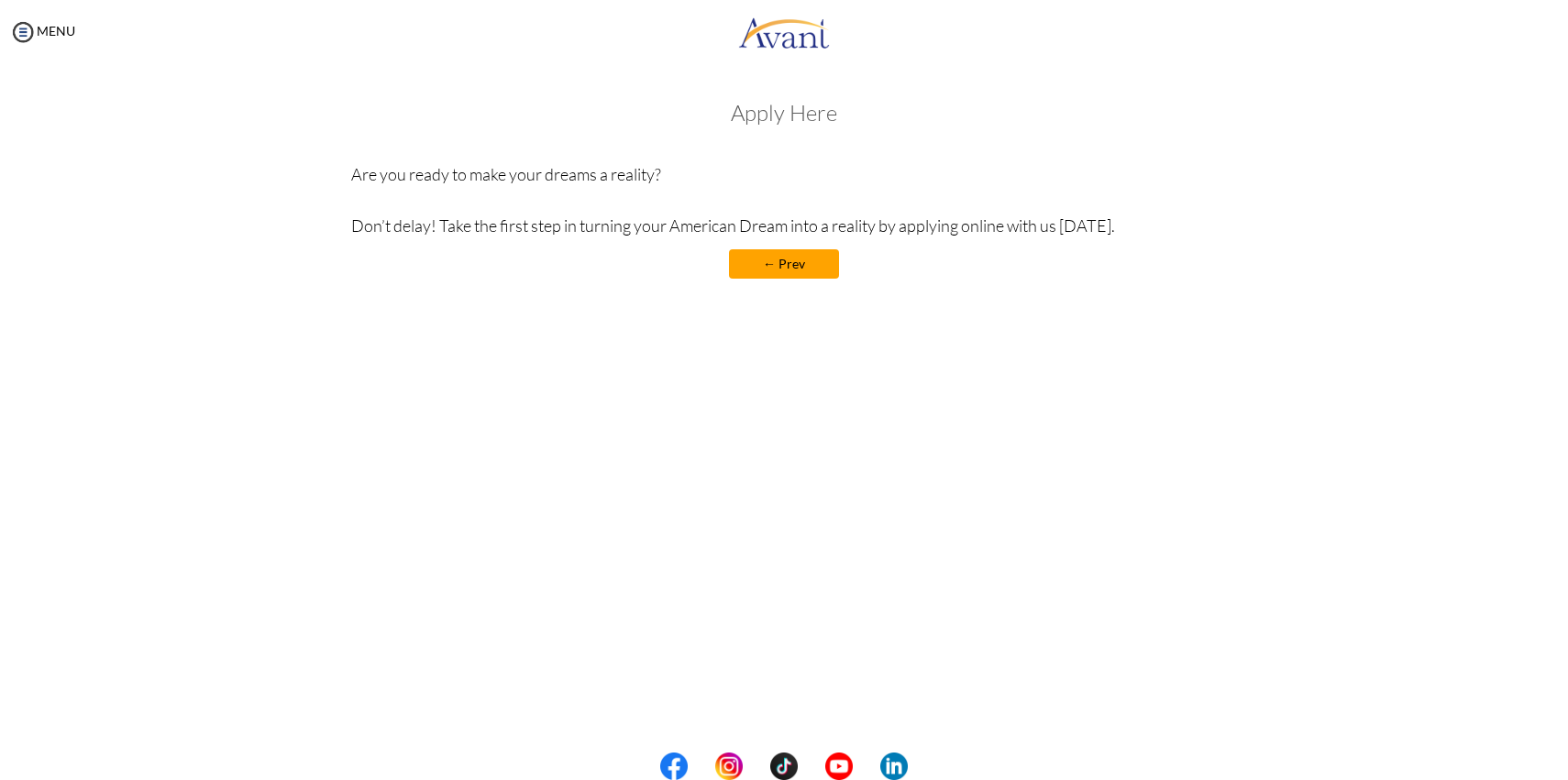
click at [783, 274] on link "← Prev" at bounding box center [783, 263] width 110 height 29
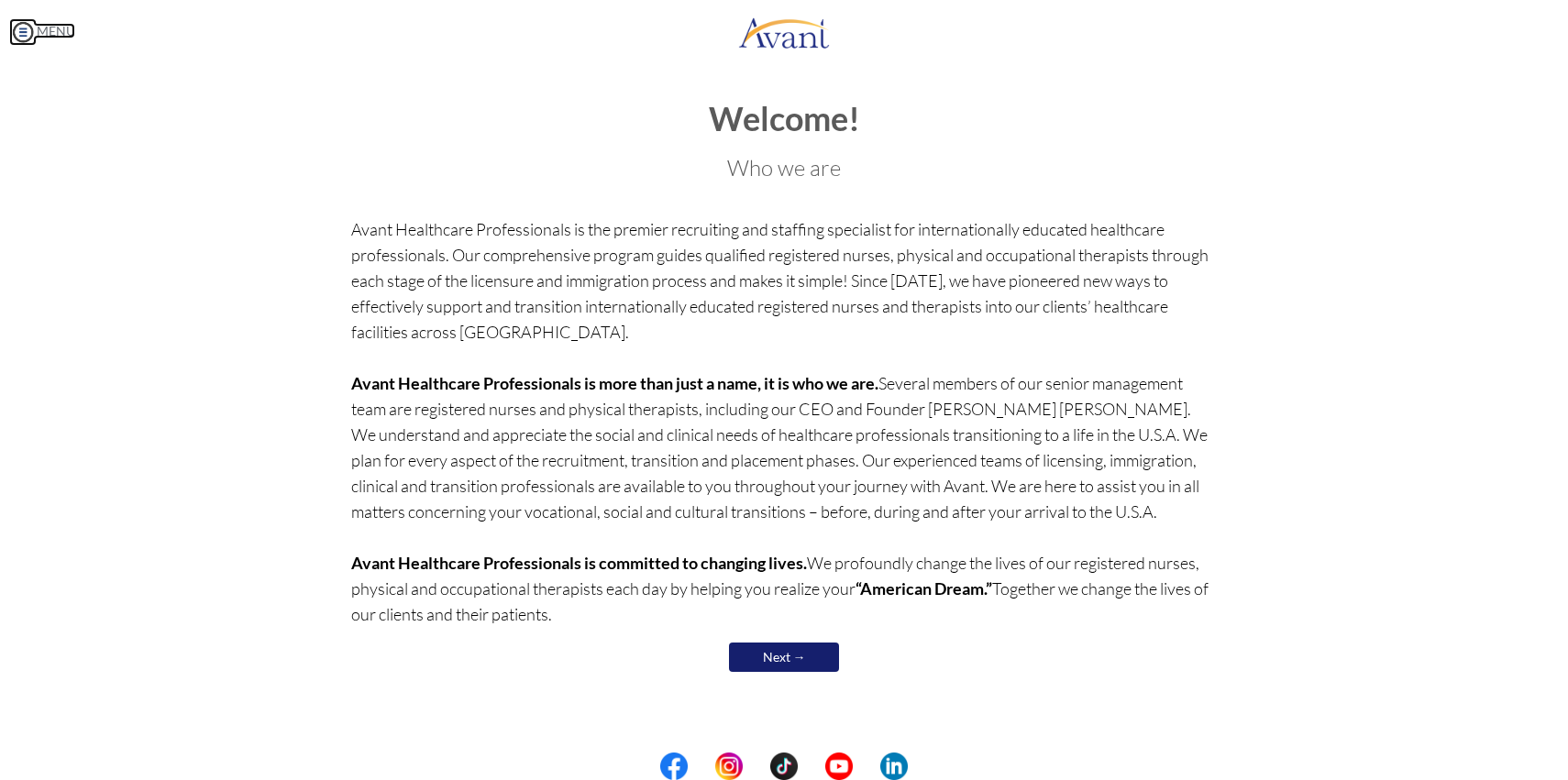
click at [71, 26] on link "MENU" at bounding box center [42, 30] width 66 height 16
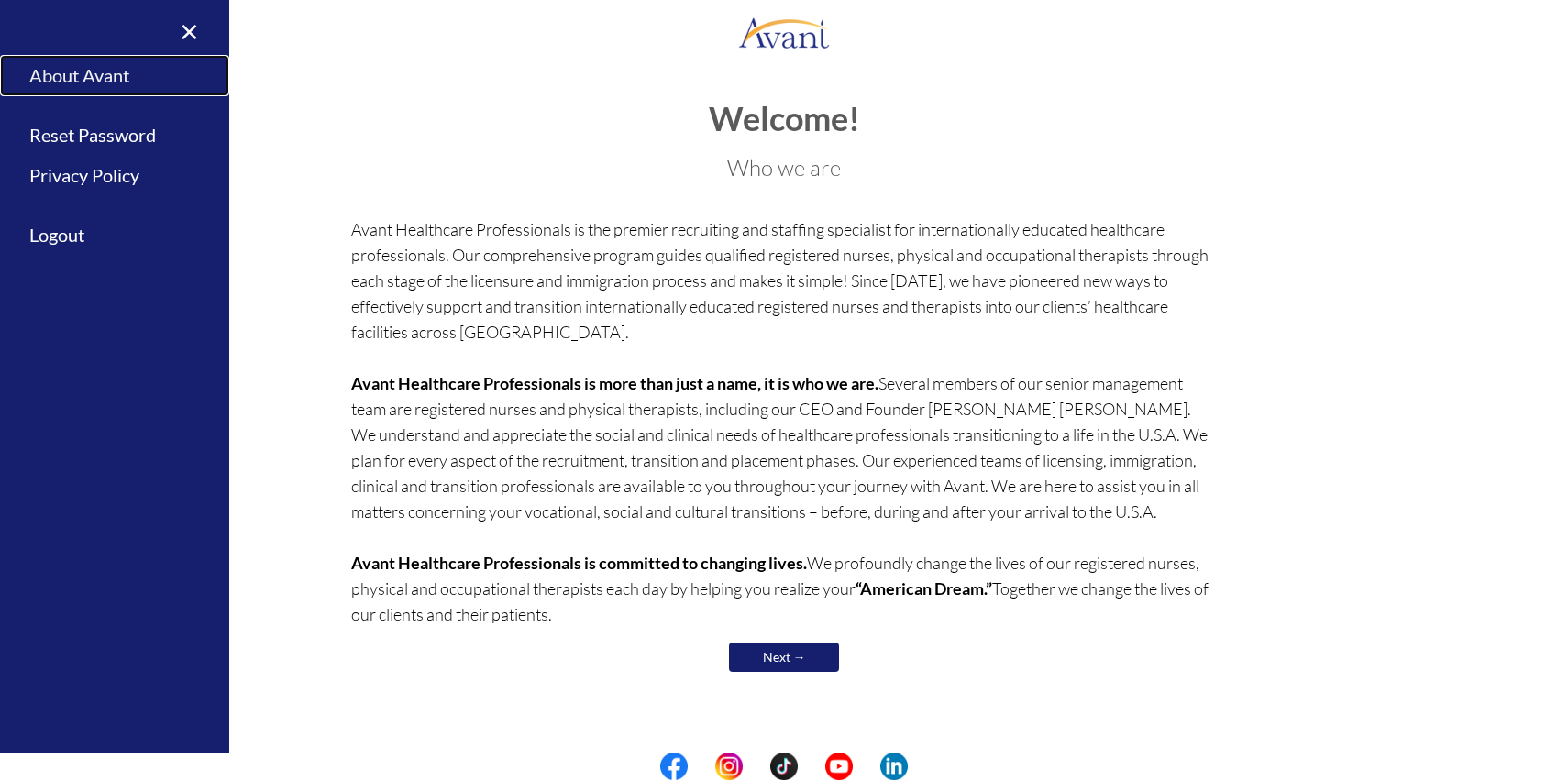
click at [69, 69] on link "About Avant" at bounding box center [115, 76] width 229 height 41
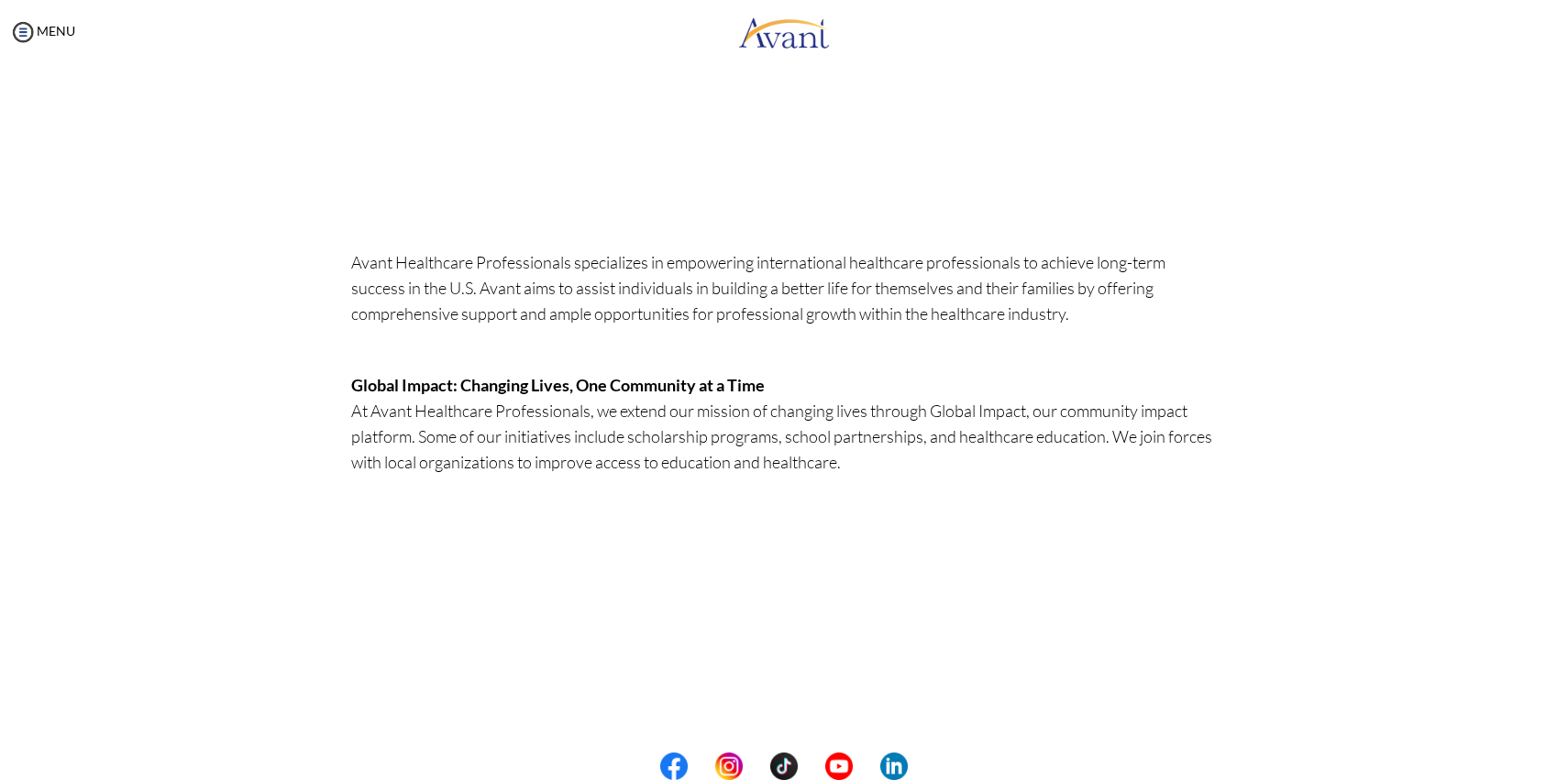
scroll to position [390, 0]
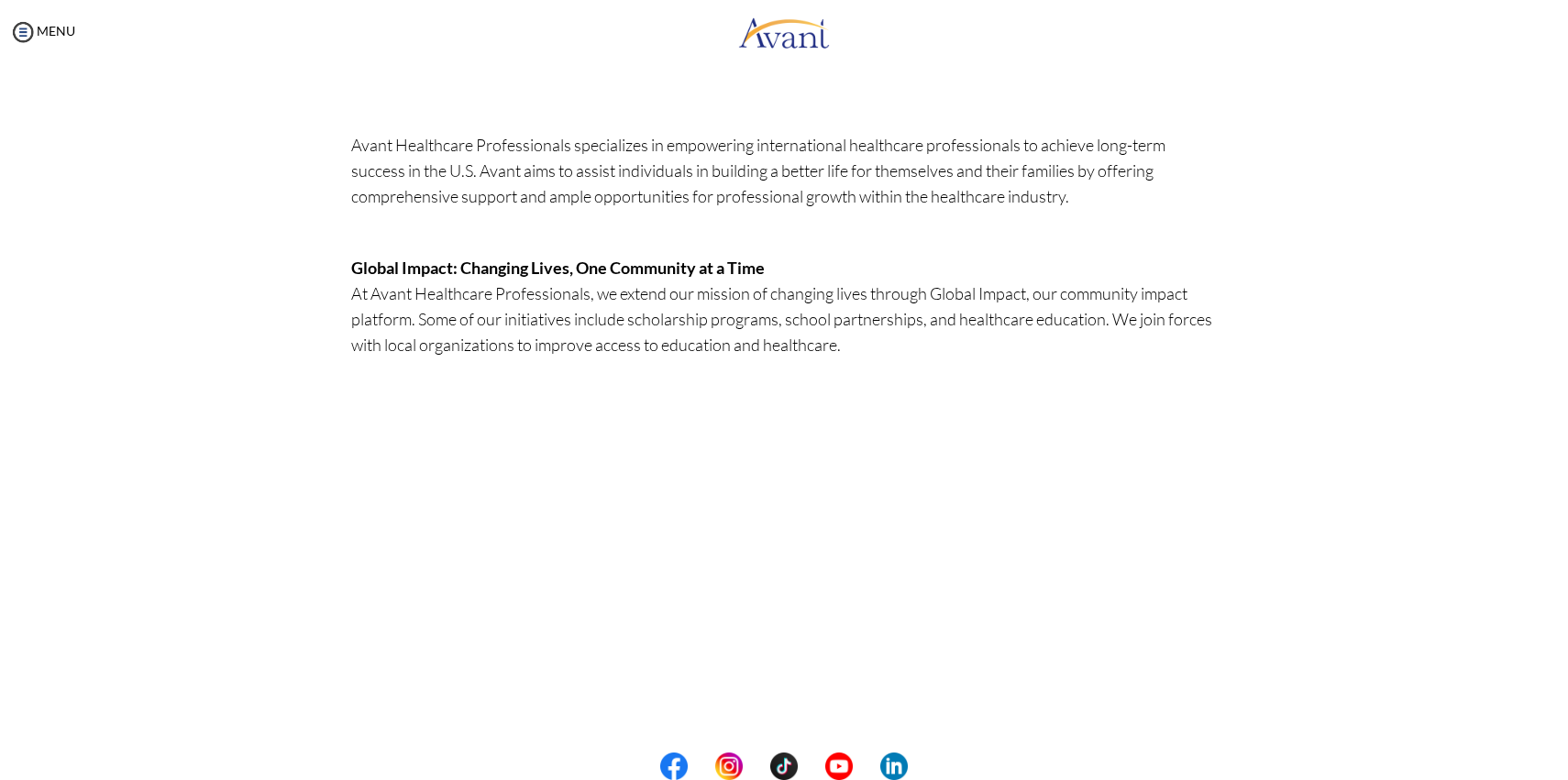
click at [509, 242] on div "Avant Healthcare Professionals specializes in empowering international healthca…" at bounding box center [784, 20] width 894 height 453
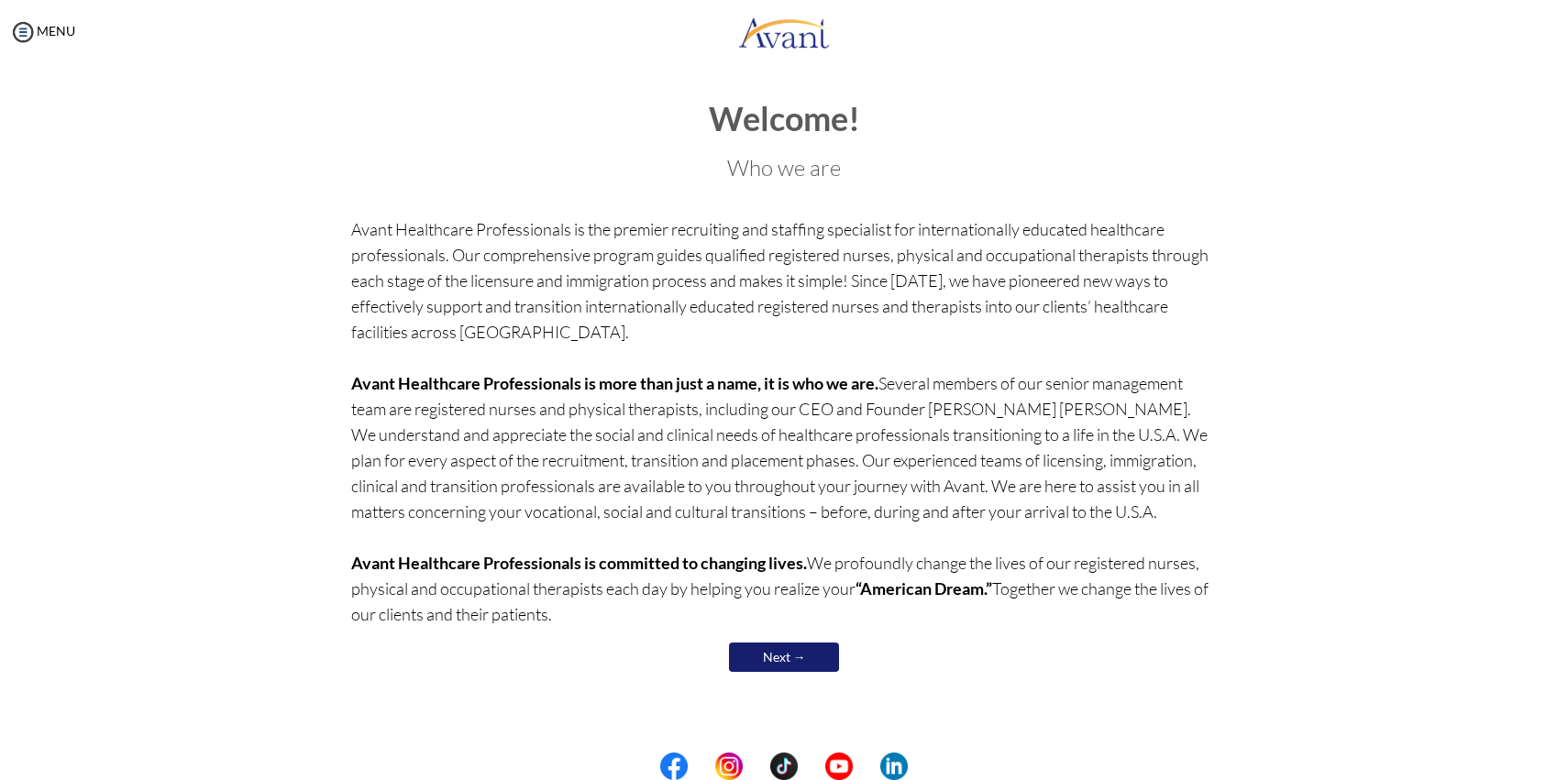
click at [727, 448] on p "Avant Healthcare Professionals is the premier recruiting and staffing specialis…" at bounding box center [785, 421] width 867 height 411
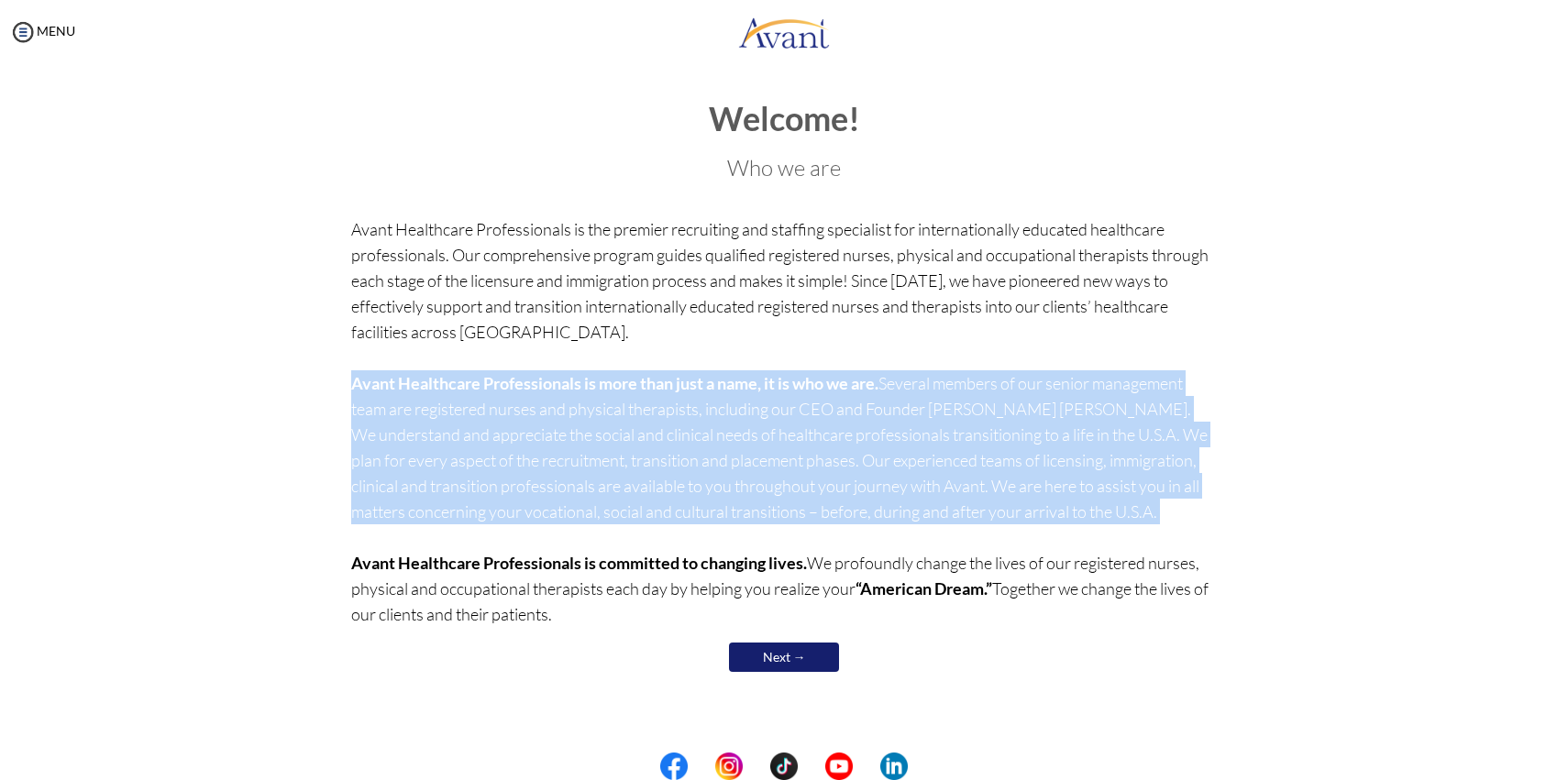
click at [727, 448] on p "Avant Healthcare Professionals is the premier recruiting and staffing specialis…" at bounding box center [785, 421] width 867 height 411
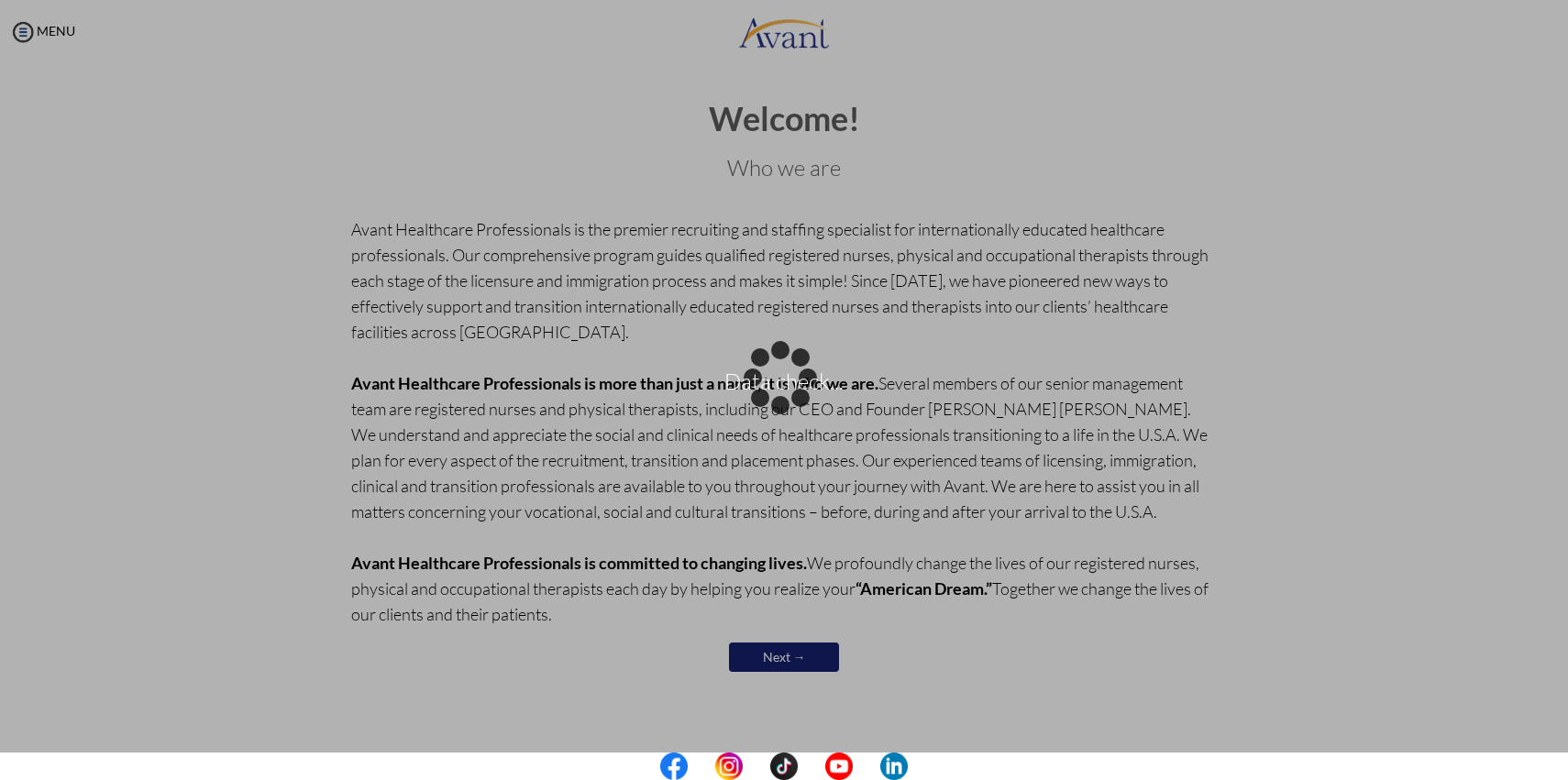
click at [771, 378] on div "Data check..." at bounding box center [783, 390] width 25 height 25
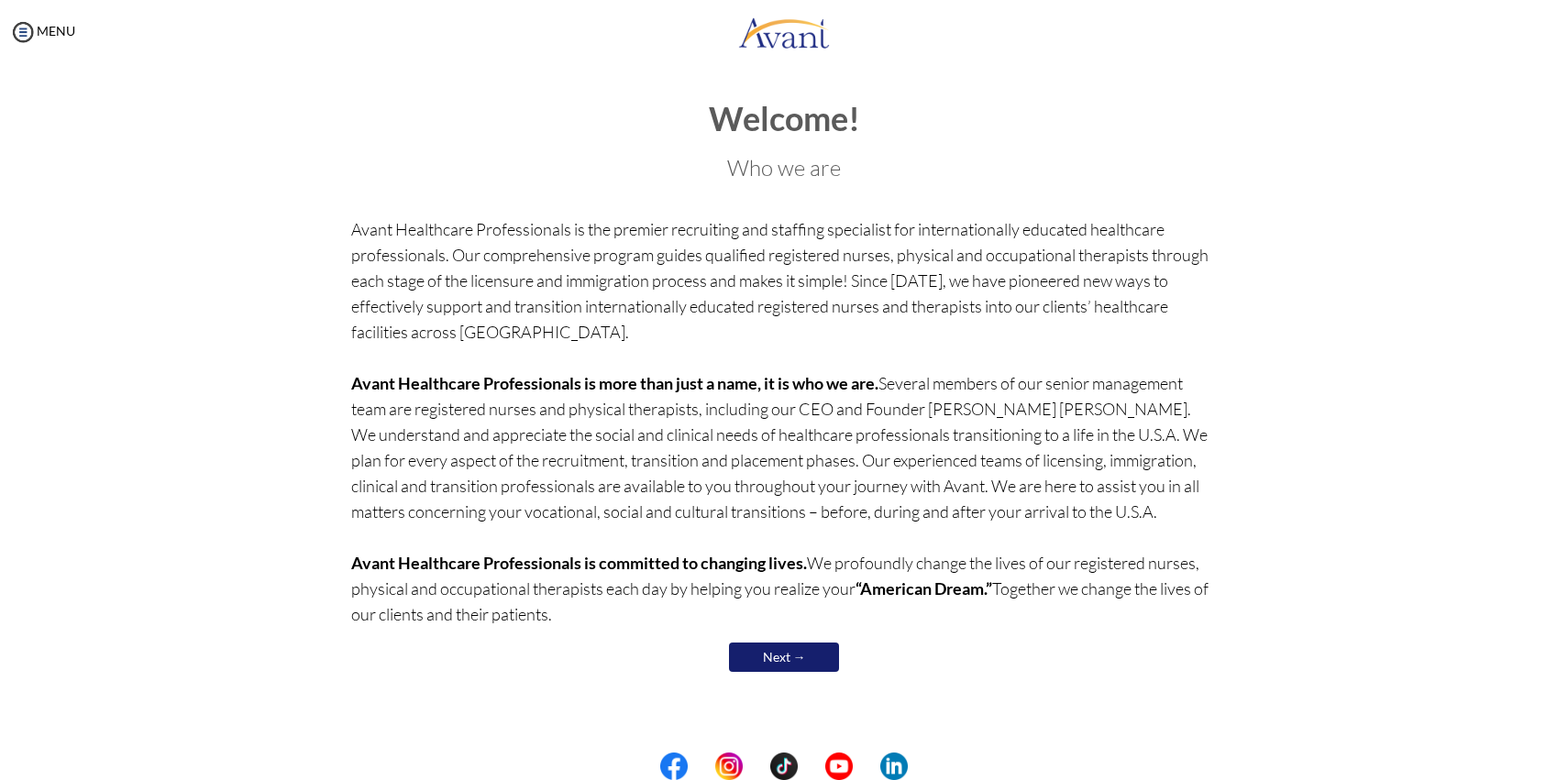
click at [762, 653] on link "Next →" at bounding box center [783, 657] width 110 height 29
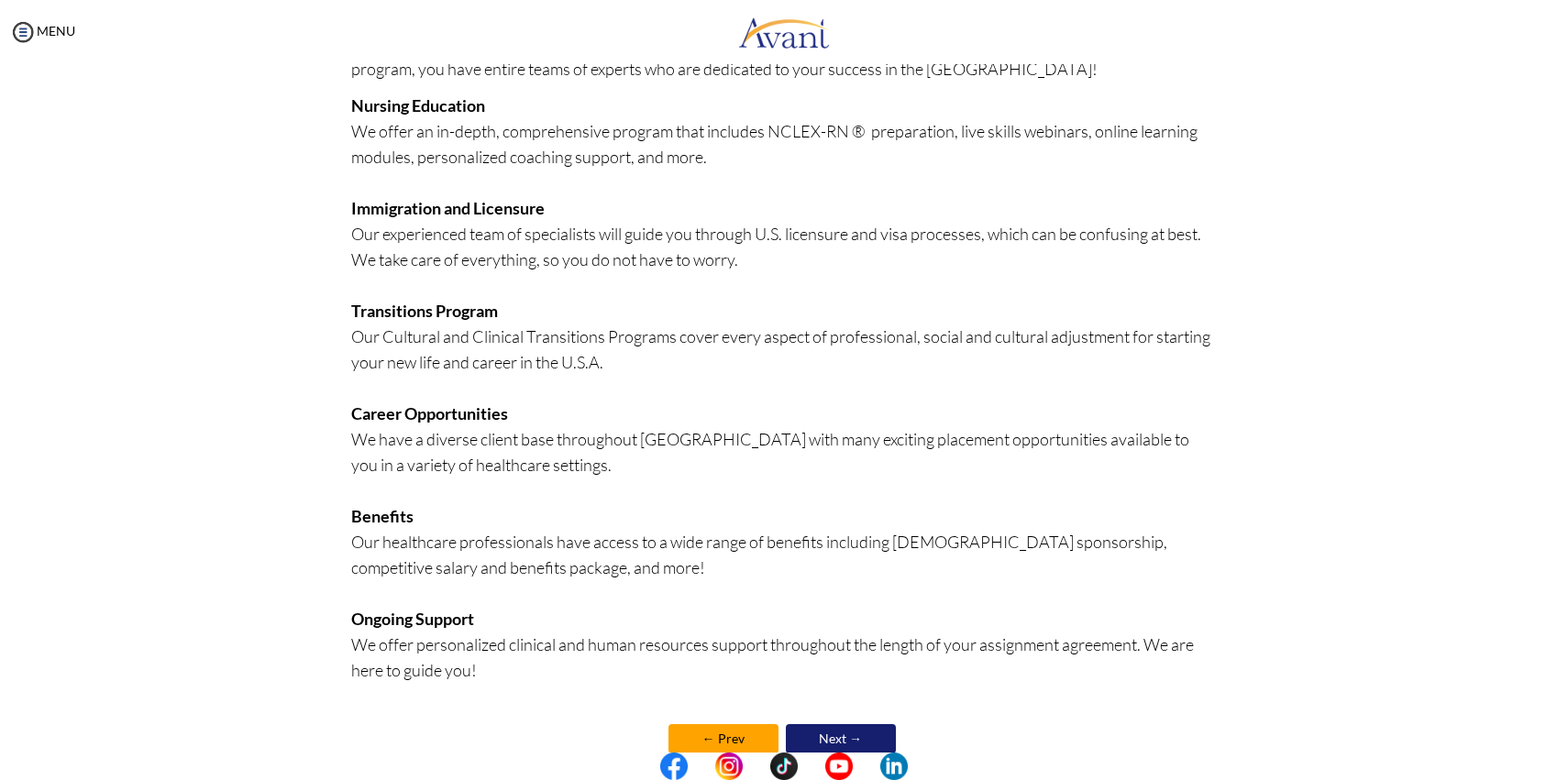
scroll to position [250, 0]
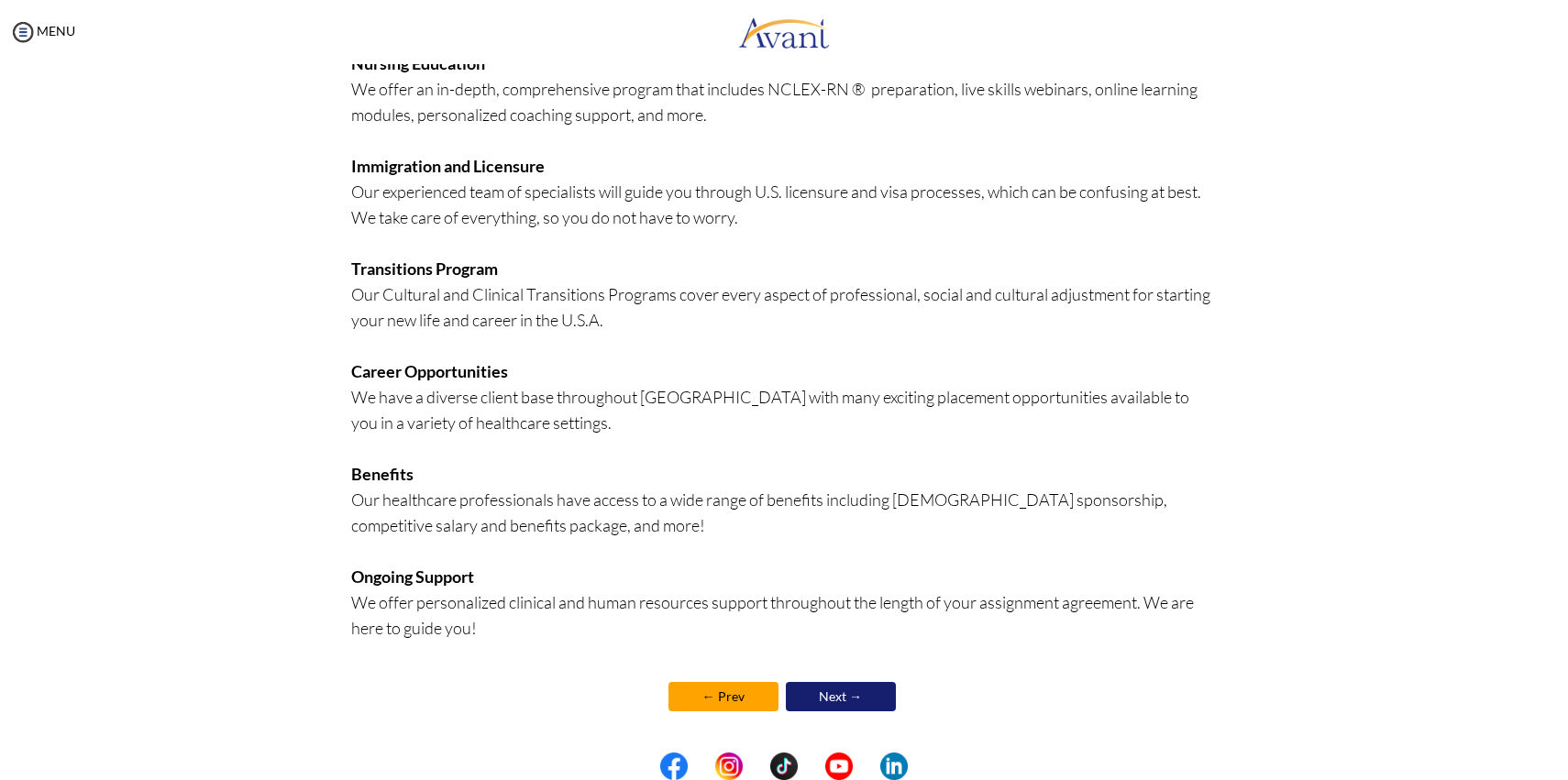
click at [835, 712] on center "← Prev Next →" at bounding box center [785, 696] width 867 height 39
click at [835, 700] on link "Next →" at bounding box center [840, 696] width 110 height 29
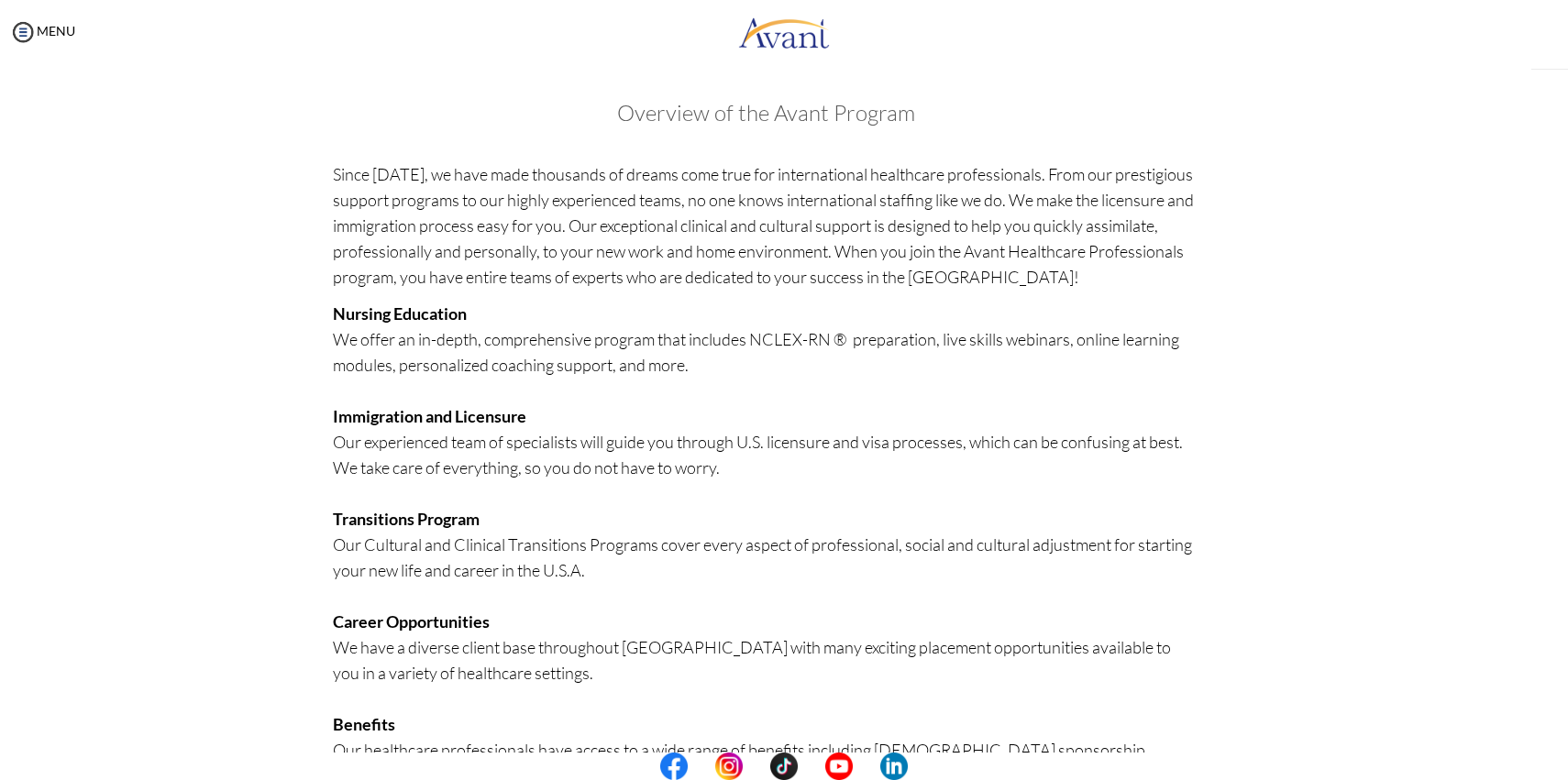
scroll to position [252, 0]
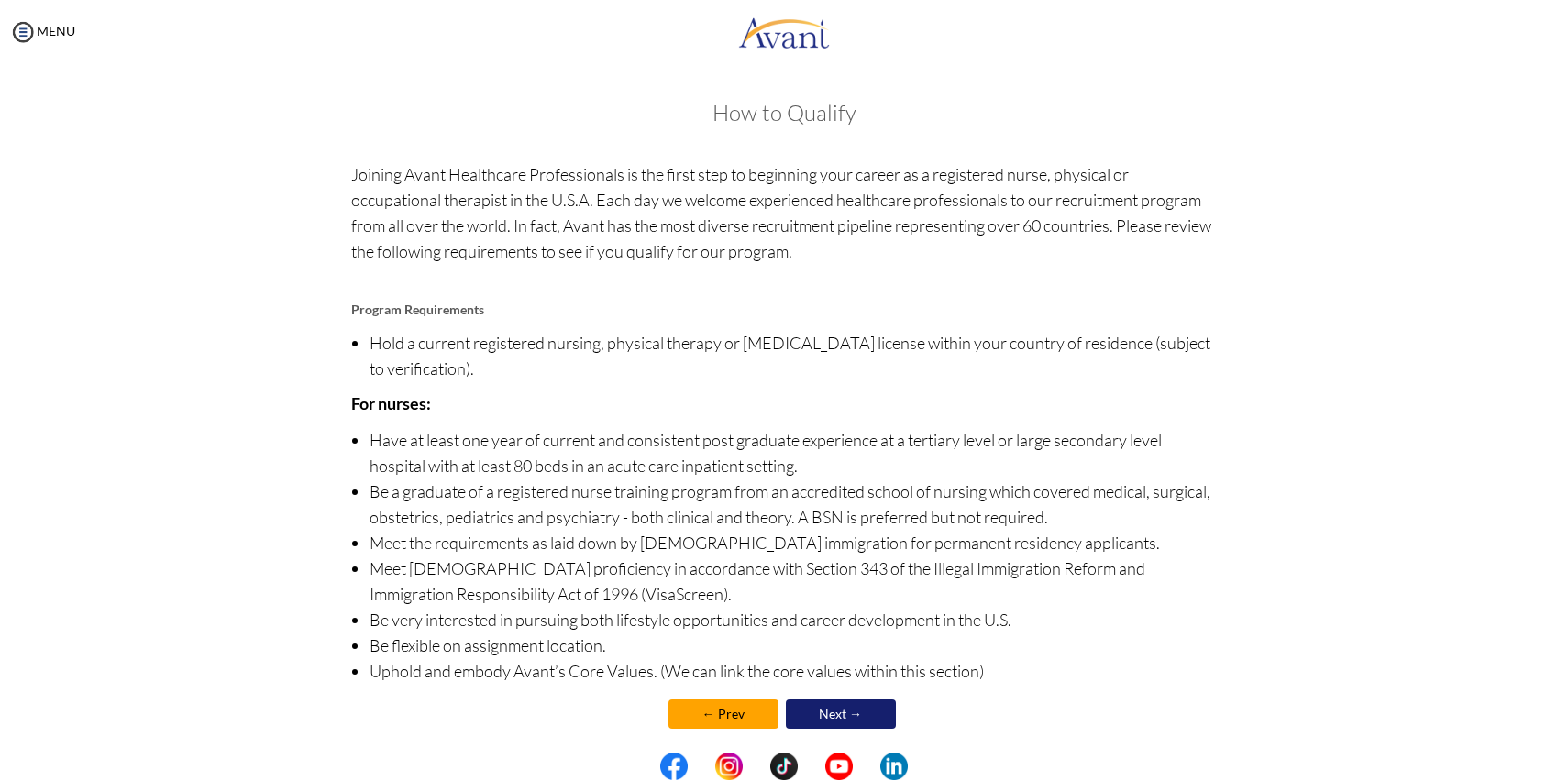
click at [835, 700] on link "Next →" at bounding box center [840, 713] width 110 height 29
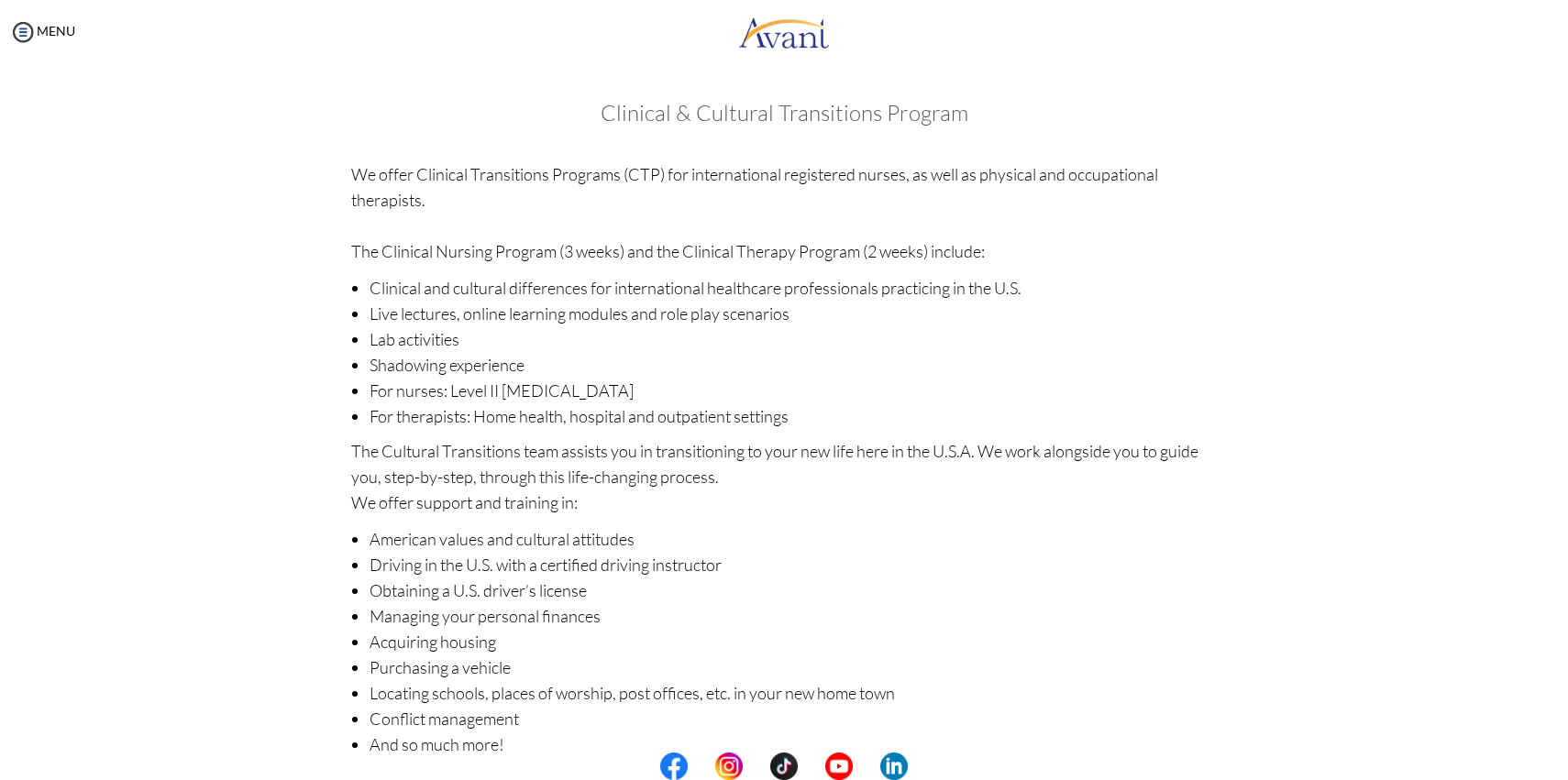
scroll to position [91, 0]
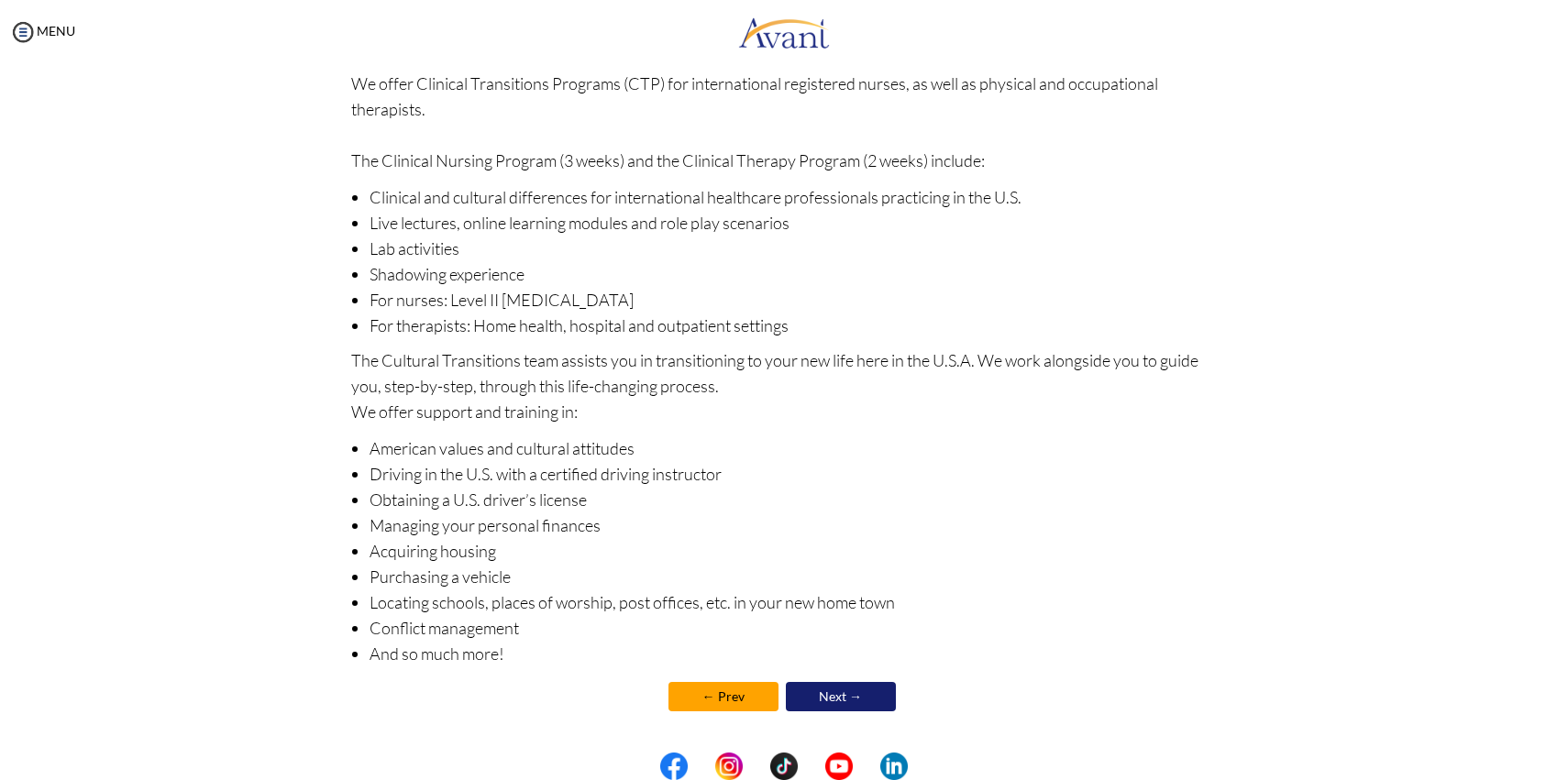
click at [723, 710] on link "← Prev" at bounding box center [723, 696] width 110 height 29
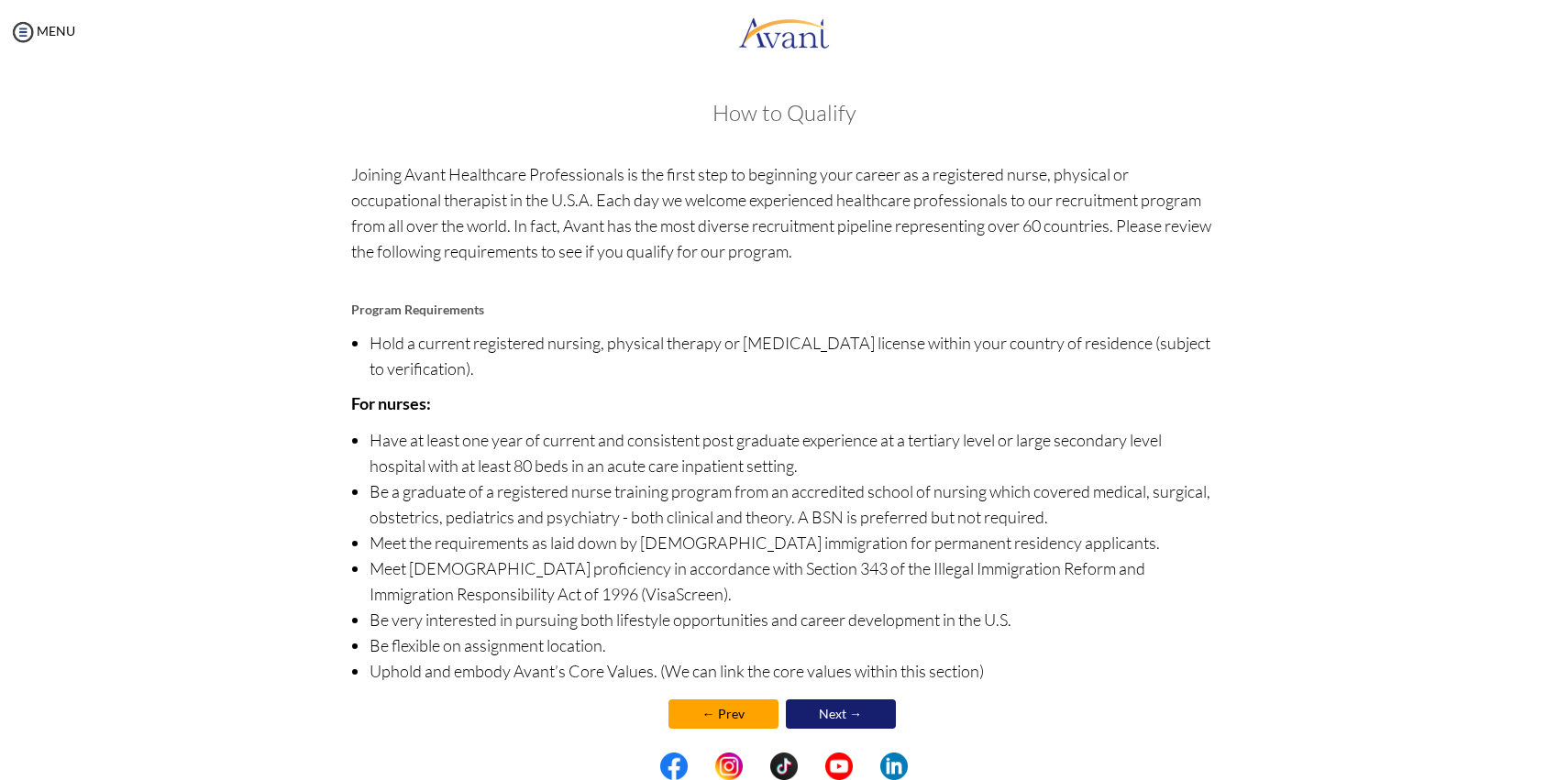
click at [716, 714] on link "← Prev" at bounding box center [723, 713] width 110 height 29
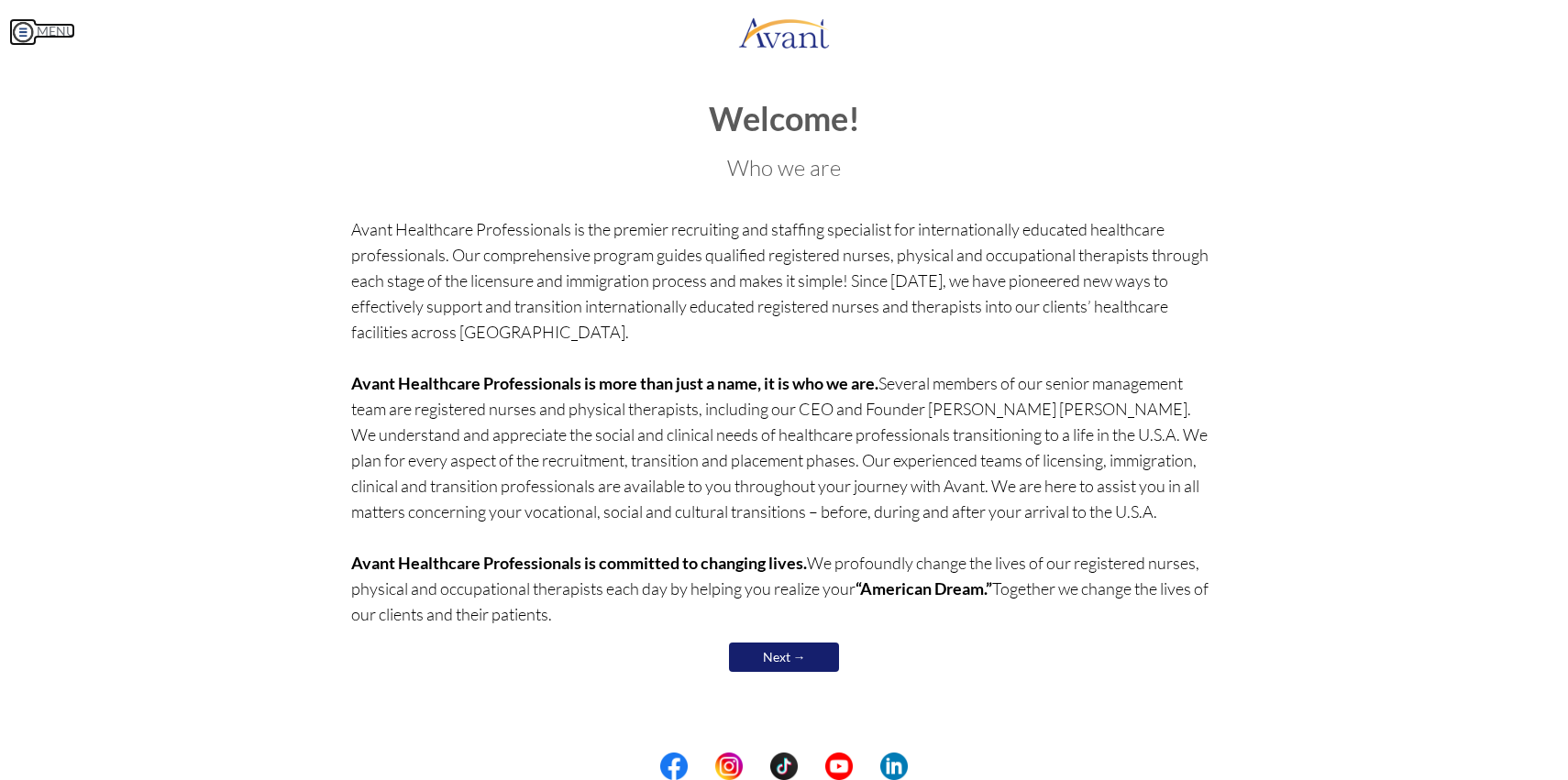
click at [42, 31] on link "MENU" at bounding box center [42, 30] width 66 height 16
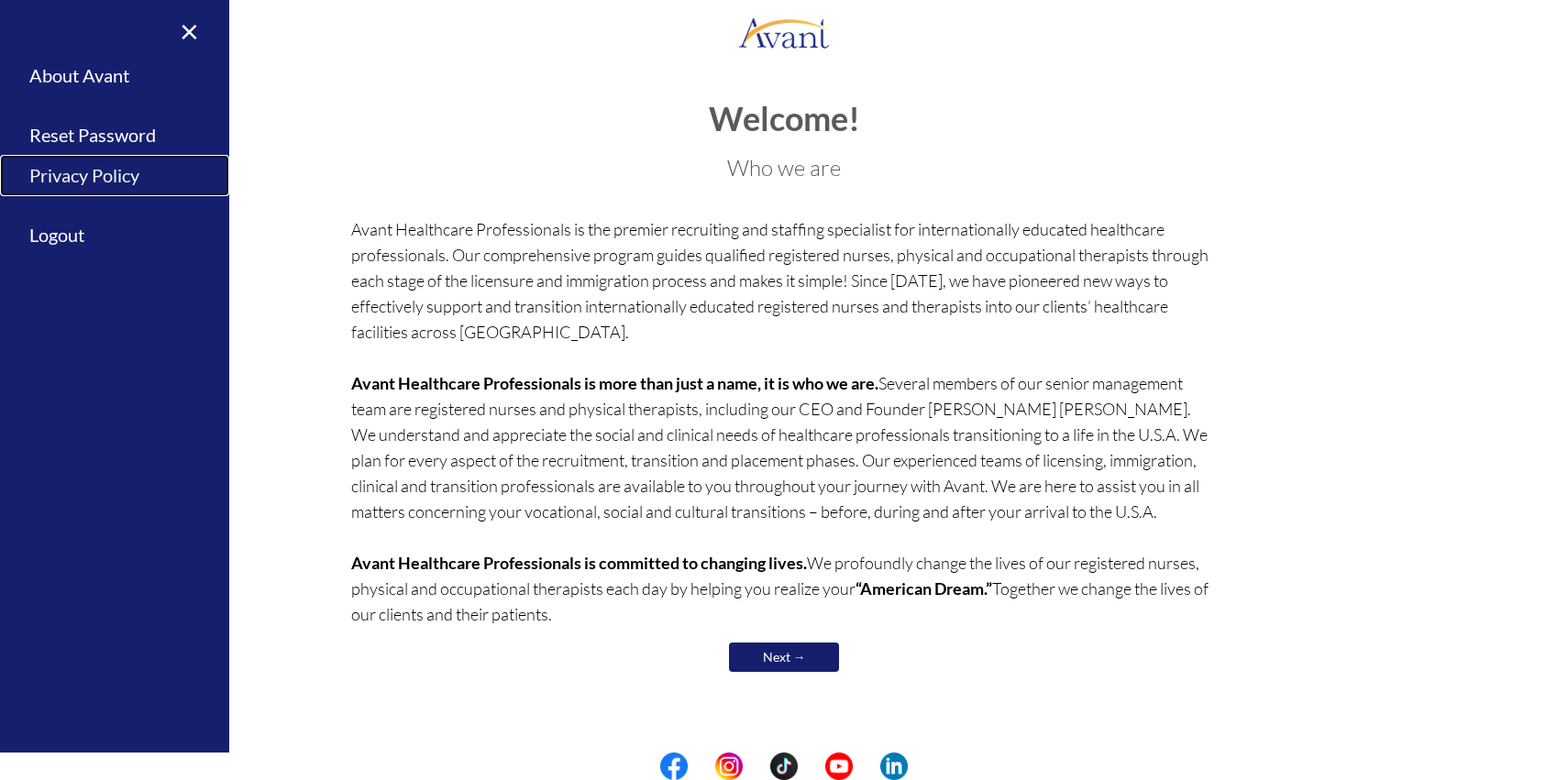
click at [102, 168] on link "Privacy Policy" at bounding box center [115, 176] width 229 height 41
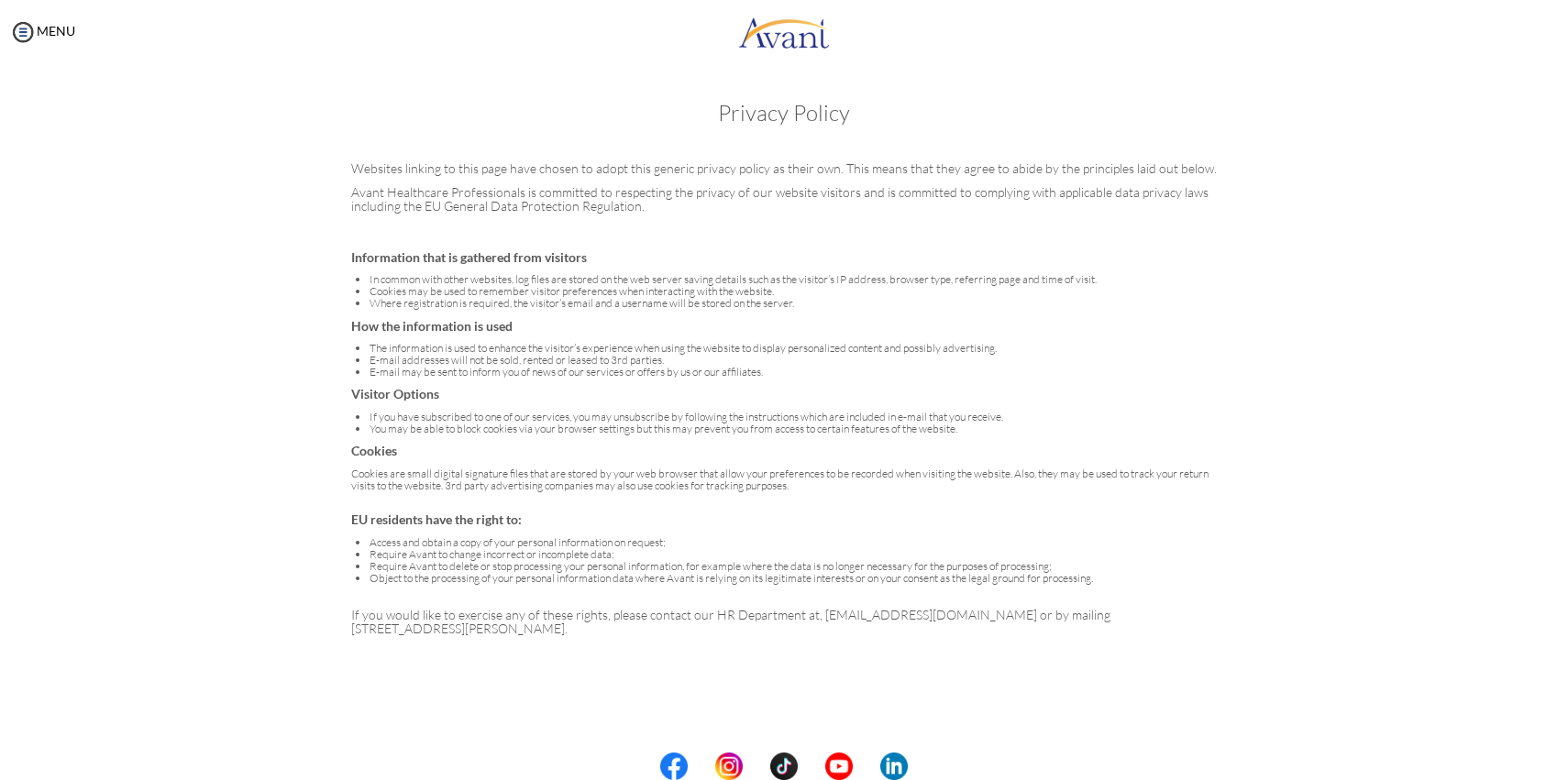
click at [579, 575] on li "Object to the processing of your personal information data where Avant is relyi…" at bounding box center [793, 578] width 848 height 12
click at [579, 527] on div "Websites linking to this page have chosen to adopt this generic privacy policy …" at bounding box center [784, 398] width 894 height 492
